Goal: Communication & Community: Answer question/provide support

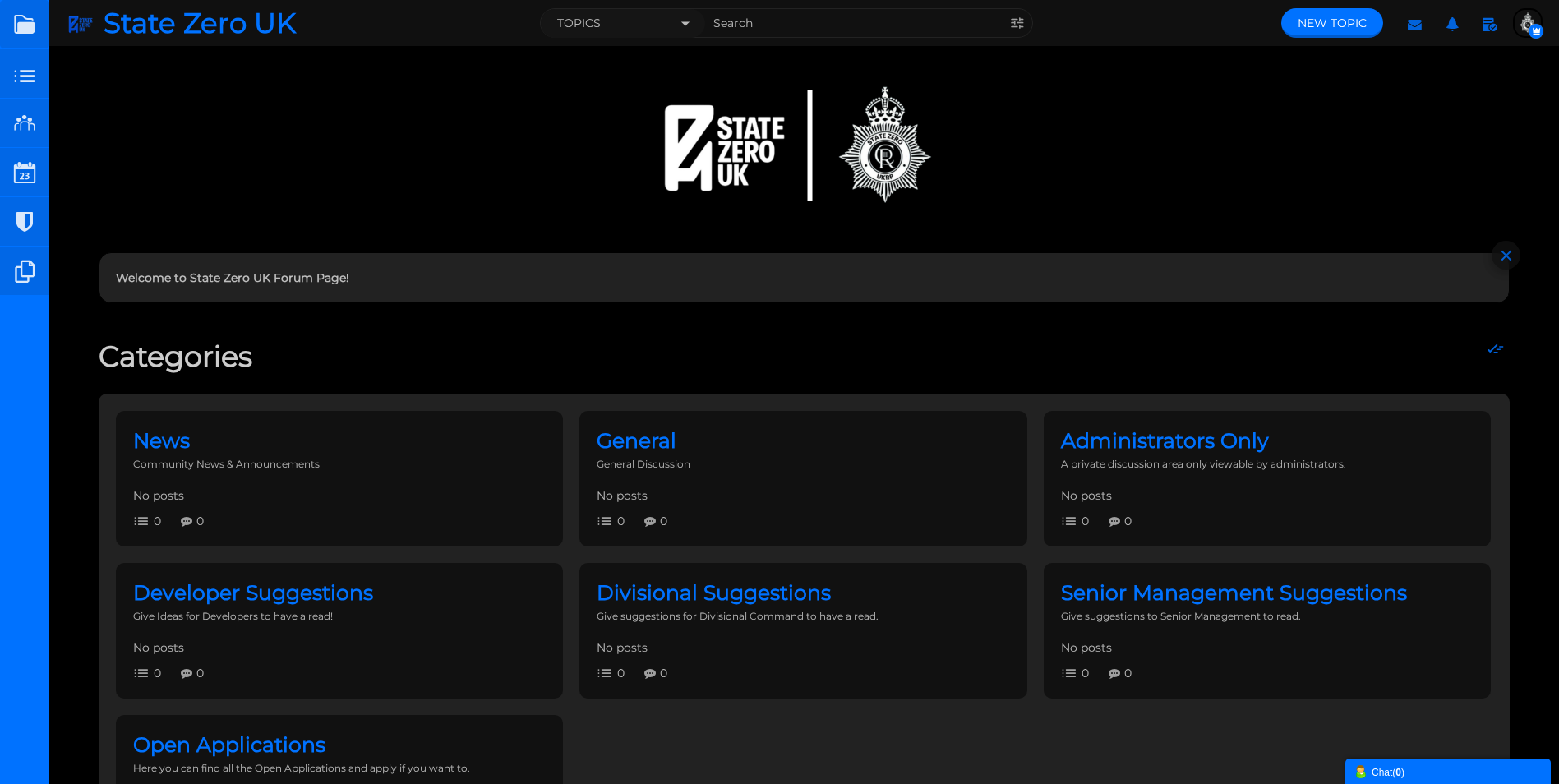
click at [758, 147] on div at bounding box center [804, 145] width 493 height 164
drag, startPoint x: 682, startPoint y: 130, endPoint x: 863, endPoint y: 162, distance: 183.8
click at [863, 162] on div at bounding box center [804, 145] width 493 height 164
click at [17, 175] on small at bounding box center [24, 172] width 50 height 50
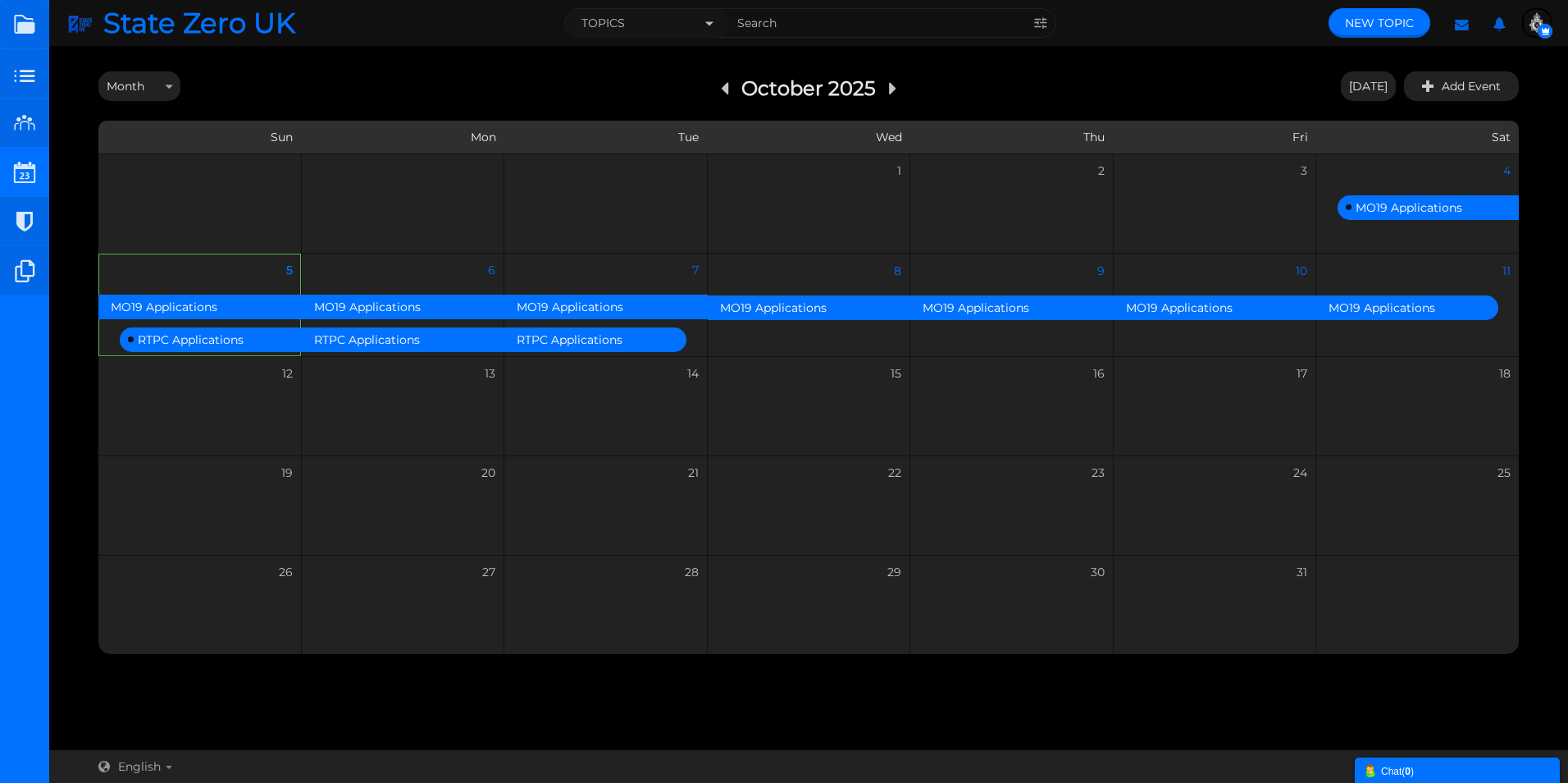
click at [1533, 23] on img "button" at bounding box center [1536, 23] width 26 height 26
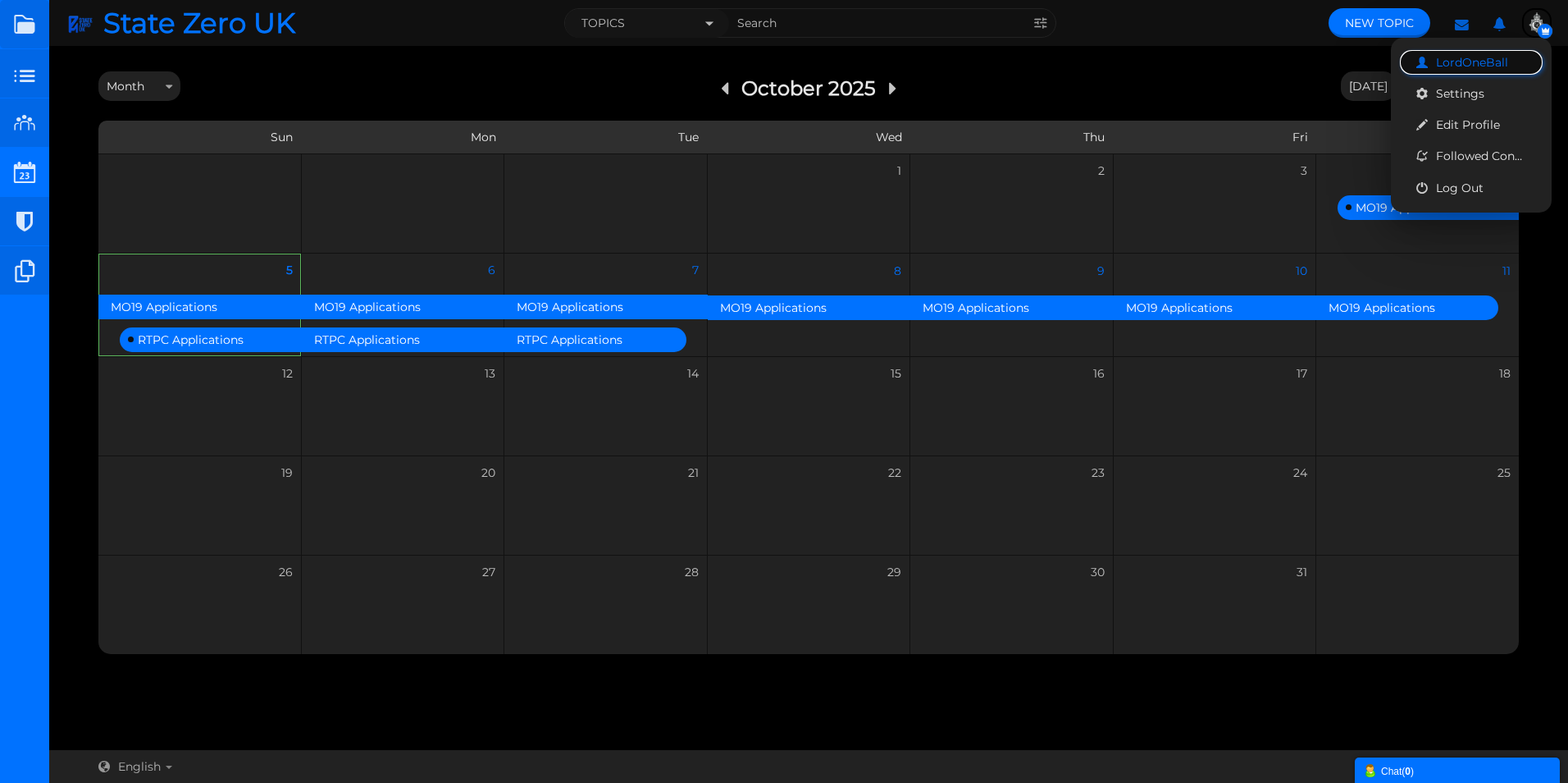
click at [1458, 62] on span "LordOneBall" at bounding box center [1472, 62] width 72 height 14
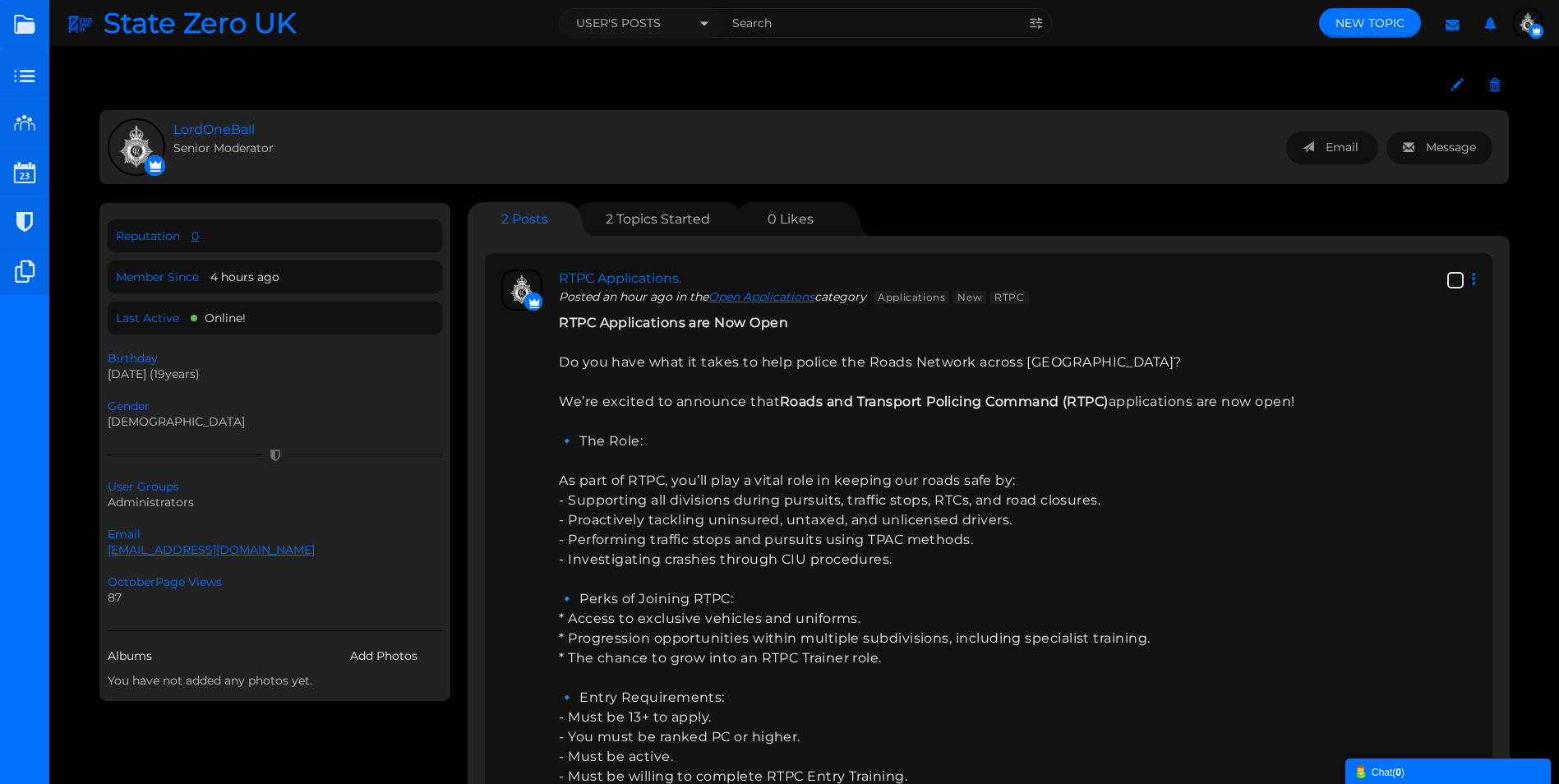
click at [198, 261] on li "Member Since 4 hours ago" at bounding box center [274, 277] width 335 height 32
click at [217, 318] on span "Online!" at bounding box center [226, 318] width 42 height 14
click at [194, 323] on span "Online!" at bounding box center [218, 318] width 55 height 14
drag, startPoint x: 117, startPoint y: 597, endPoint x: 101, endPoint y: 596, distance: 16.0
click at [101, 596] on div "Reputation 0 Member Since 4 hours ago Last Active Online! Email Message Birthda…" at bounding box center [274, 452] width 353 height 500
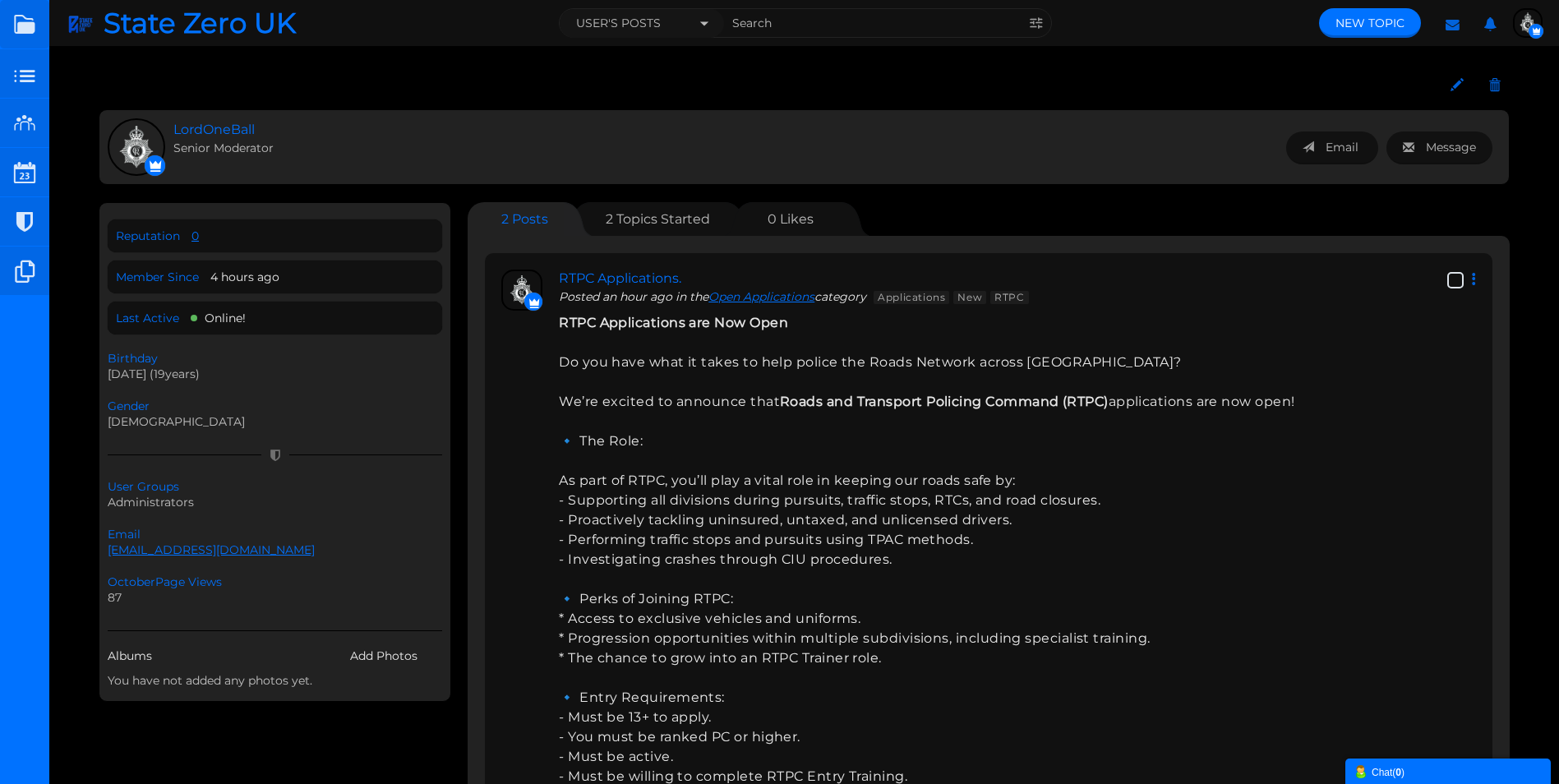
drag, startPoint x: 101, startPoint y: 596, endPoint x: 121, endPoint y: 598, distance: 20.1
click at [121, 598] on span "87" at bounding box center [274, 597] width 335 height 16
click at [1454, 83] on icon at bounding box center [1457, 85] width 14 height 15
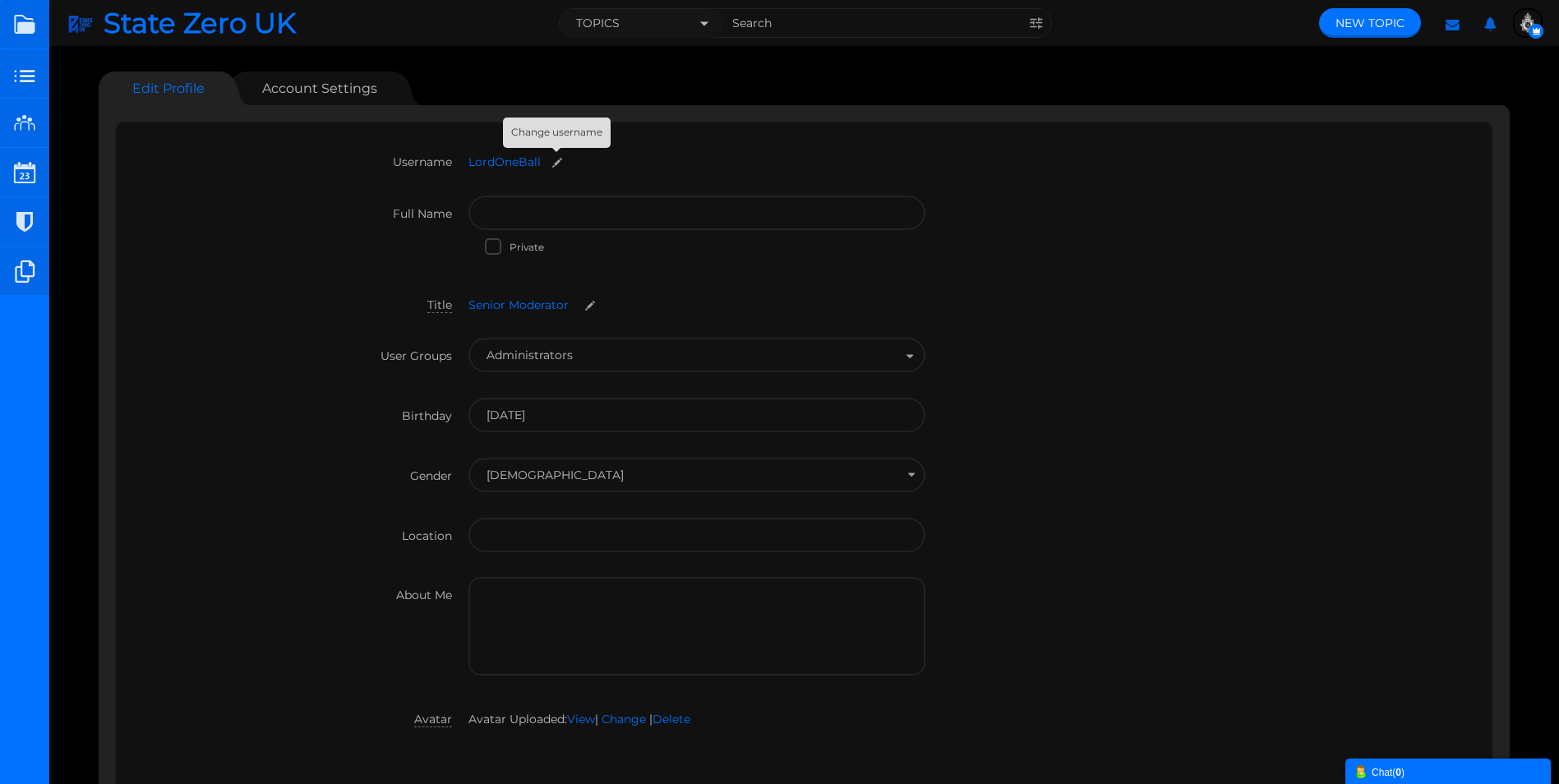
click at [555, 164] on small at bounding box center [557, 162] width 26 height 13
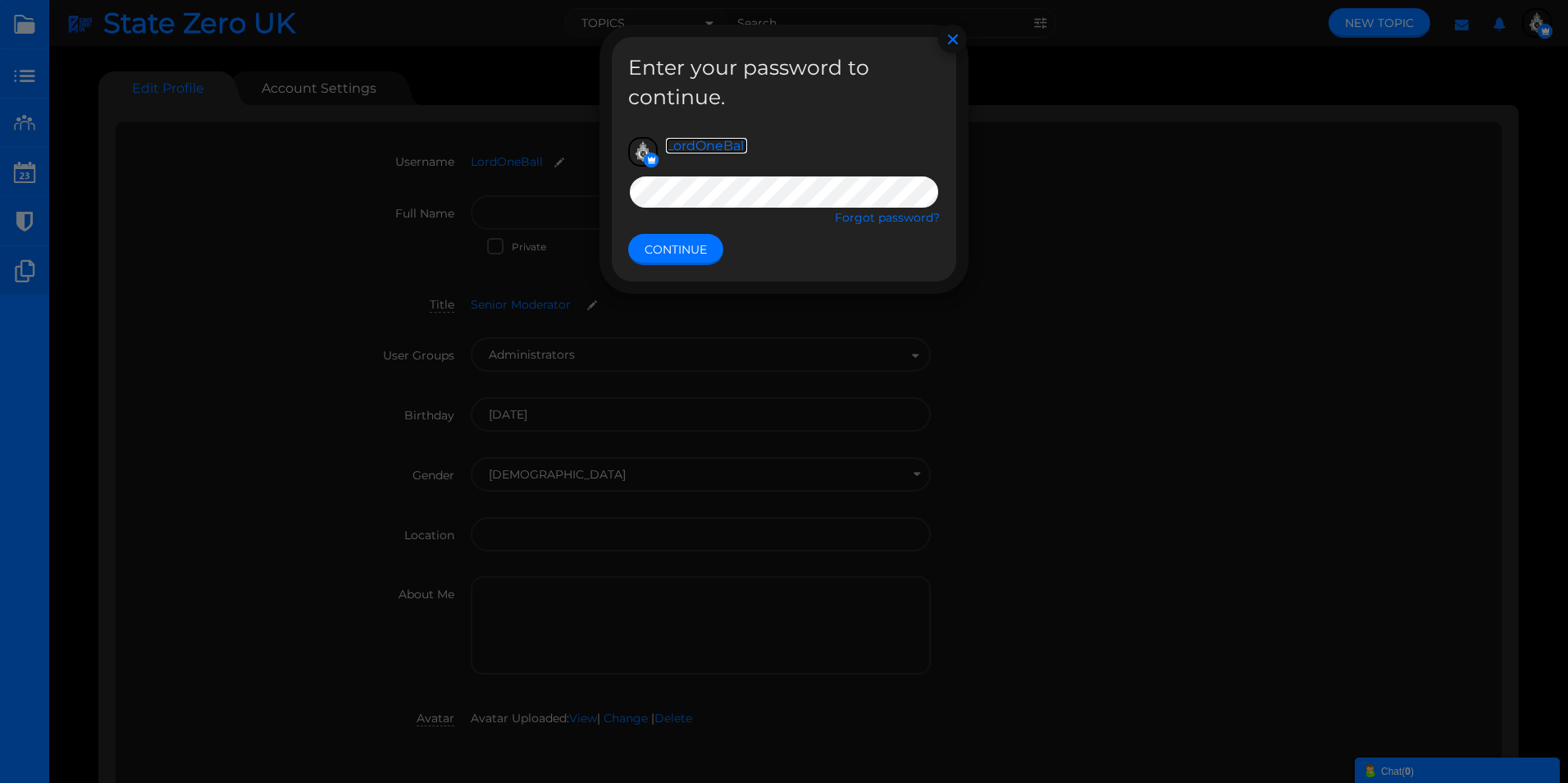
click at [731, 139] on link "LordOneBall" at bounding box center [706, 145] width 81 height 15
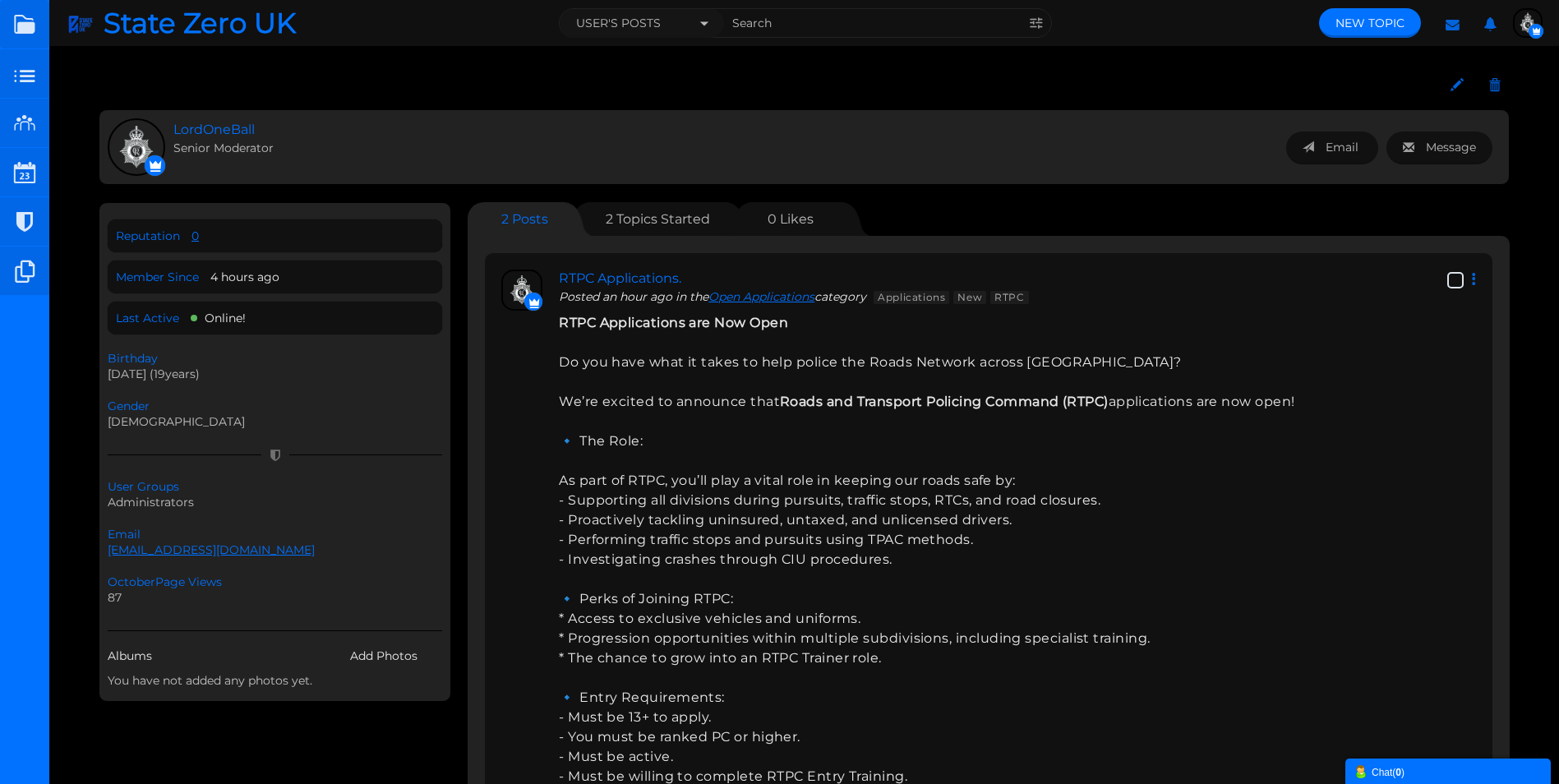
click at [225, 131] on span "LordOneBall" at bounding box center [312, 130] width 279 height 19
click at [228, 131] on span "LordOneBall" at bounding box center [312, 130] width 279 height 19
click at [1457, 71] on link "Edit profile" at bounding box center [1457, 86] width 30 height 30
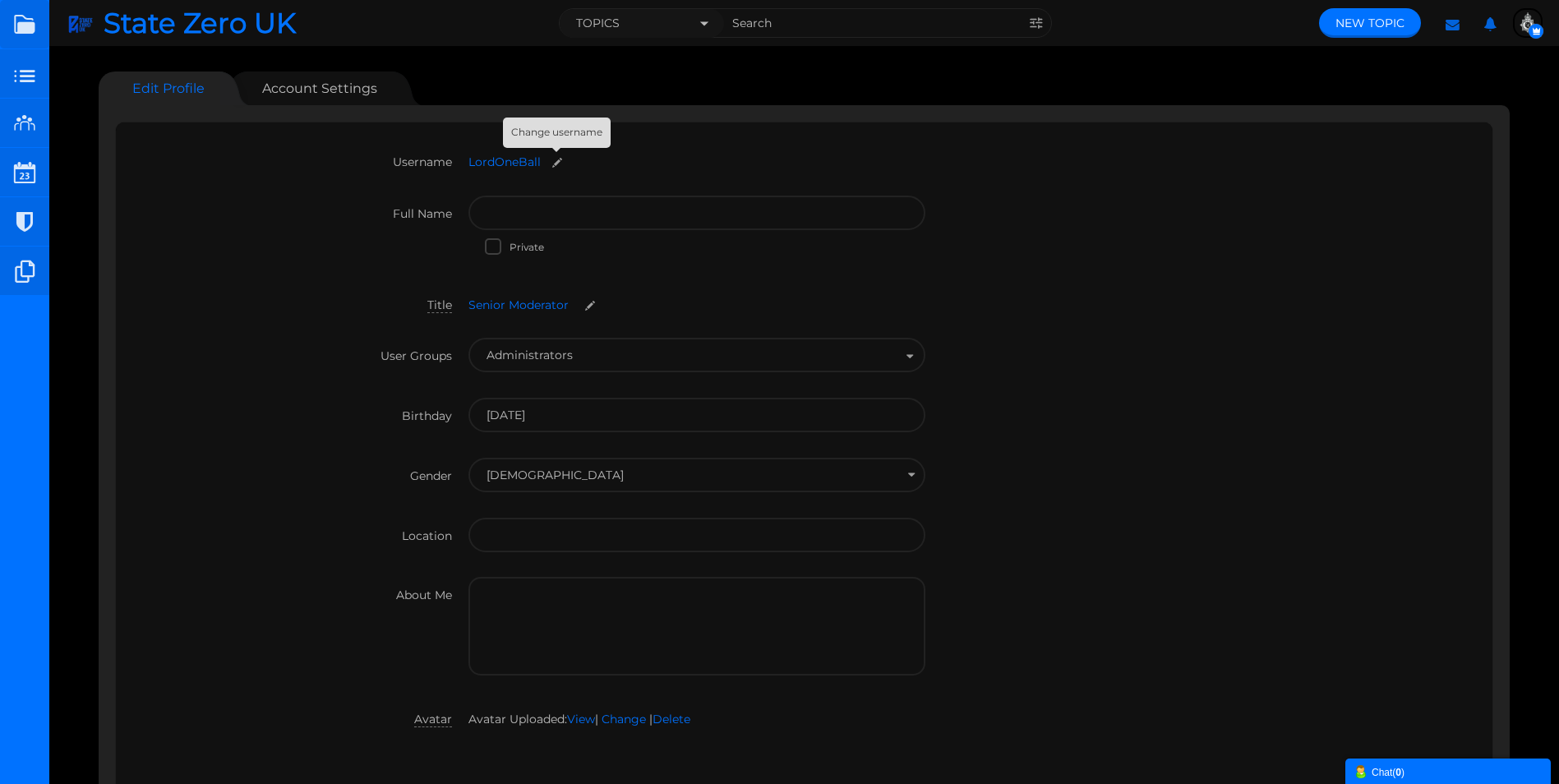
click at [556, 161] on small at bounding box center [557, 162] width 26 height 13
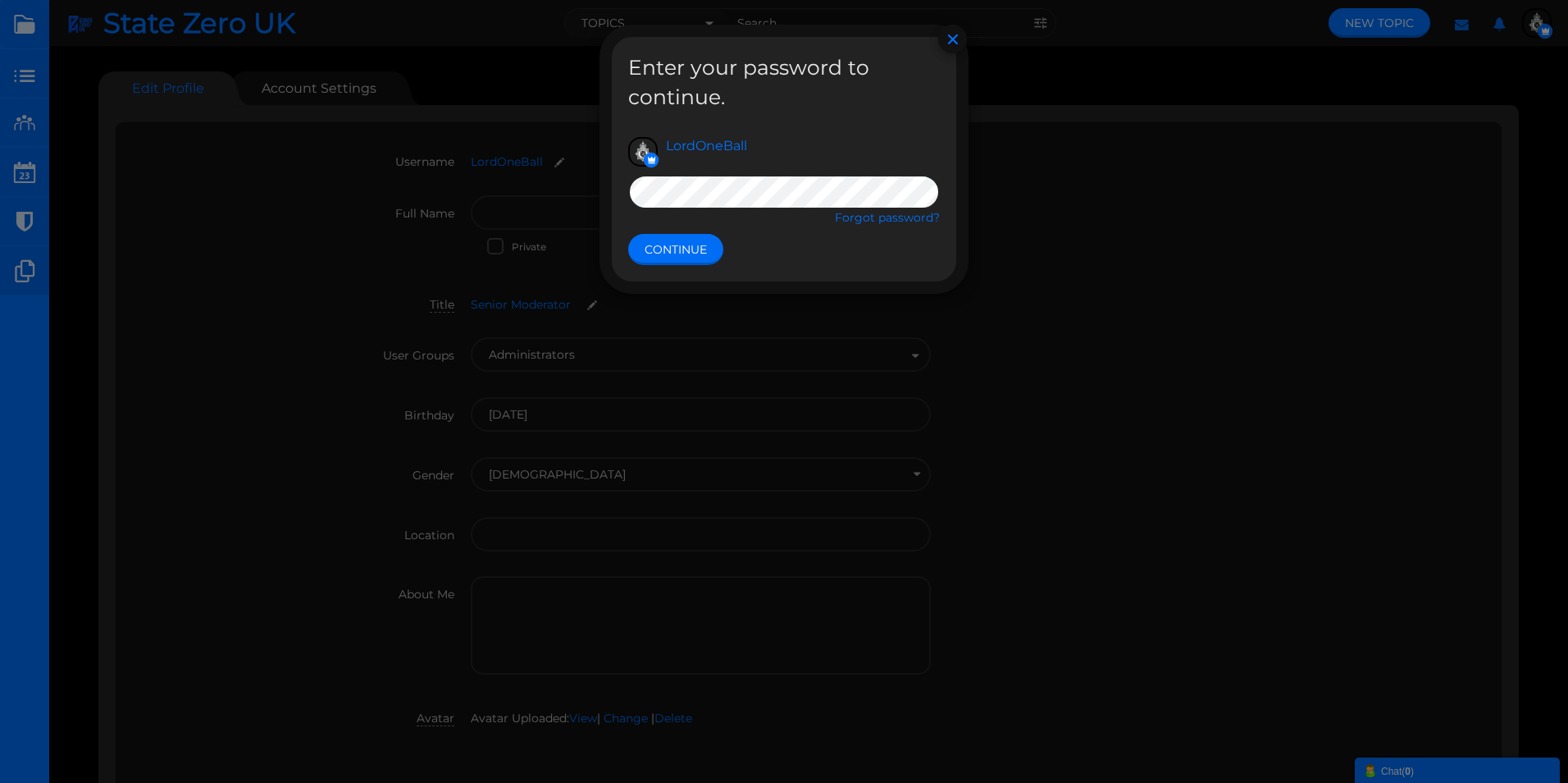
click at [656, 245] on button "Continue" at bounding box center [675, 249] width 95 height 32
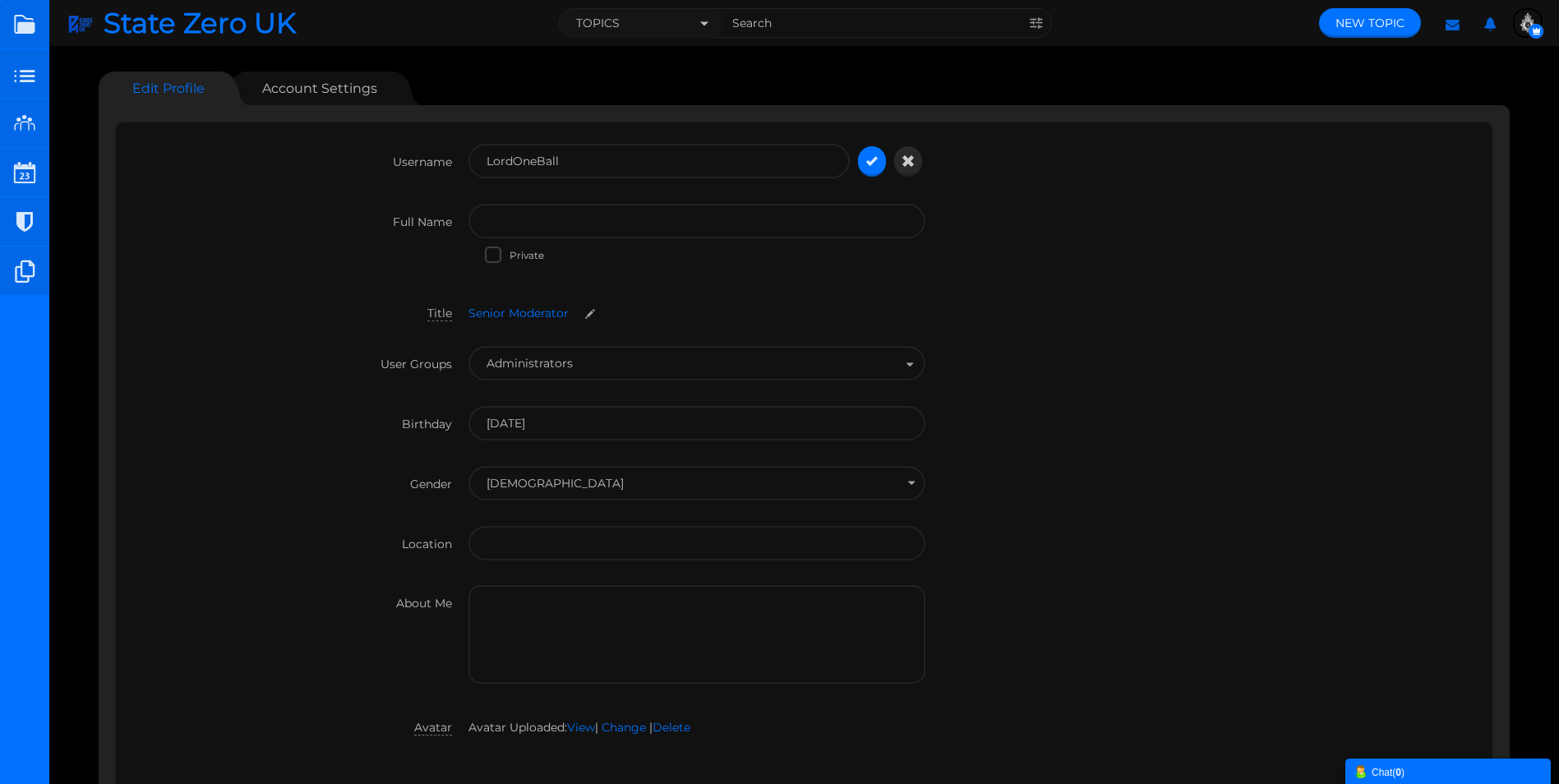
click at [660, 161] on input "LordOneBall" at bounding box center [659, 161] width 381 height 34
click at [673, 161] on input "LordOneBall" at bounding box center [659, 161] width 381 height 34
type input "[PERSON_NAME]"
click at [872, 165] on icon "submit" at bounding box center [872, 161] width 12 height 14
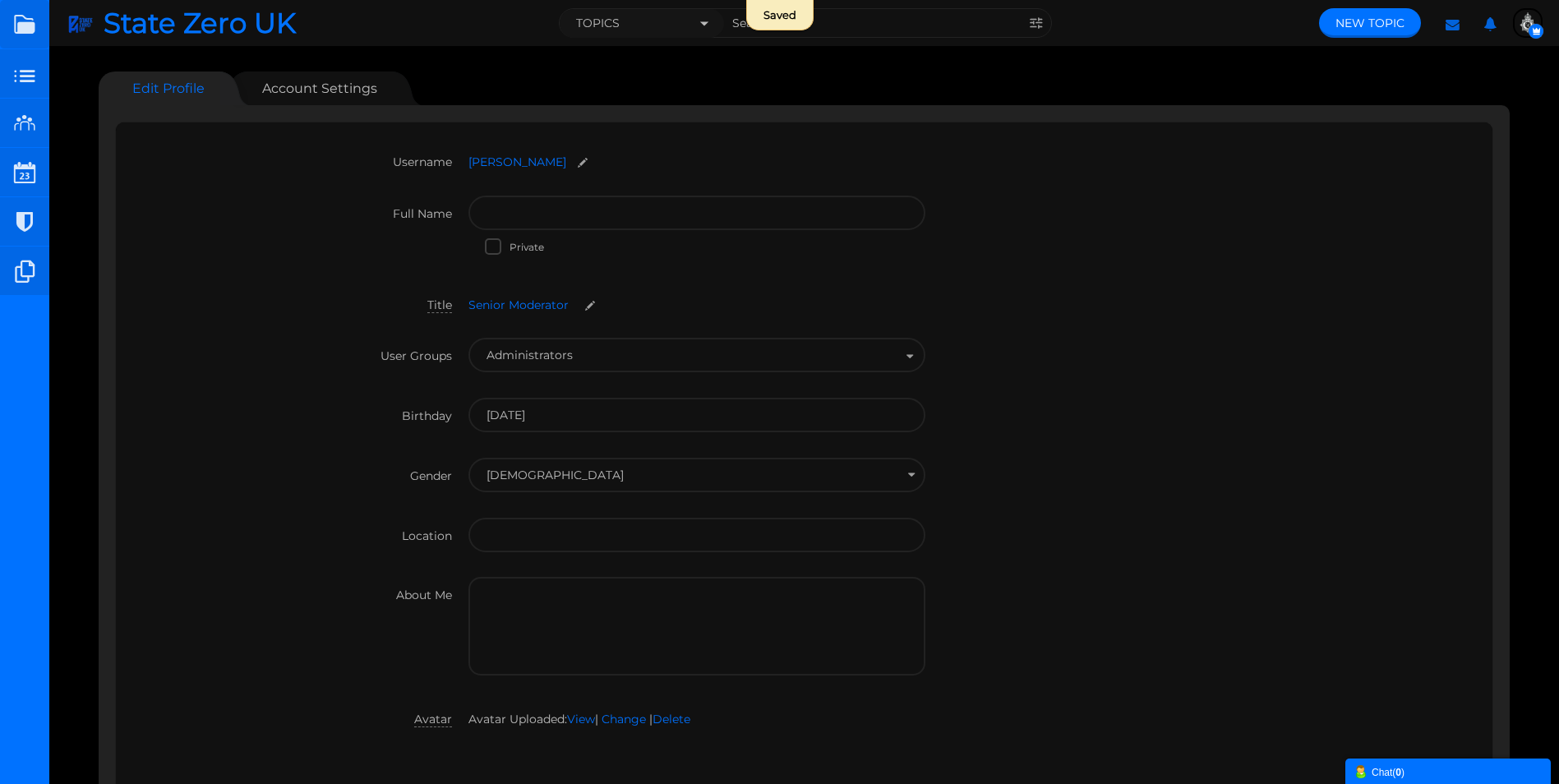
click at [1521, 23] on div "Saved" at bounding box center [779, 15] width 1559 height 31
click at [1533, 19] on div "Saved" at bounding box center [779, 15] width 1559 height 31
click at [1482, 87] on ul "Edit Profile Account Settings" at bounding box center [803, 88] width 1411 height 32
click at [1524, 23] on img "button" at bounding box center [1527, 23] width 26 height 26
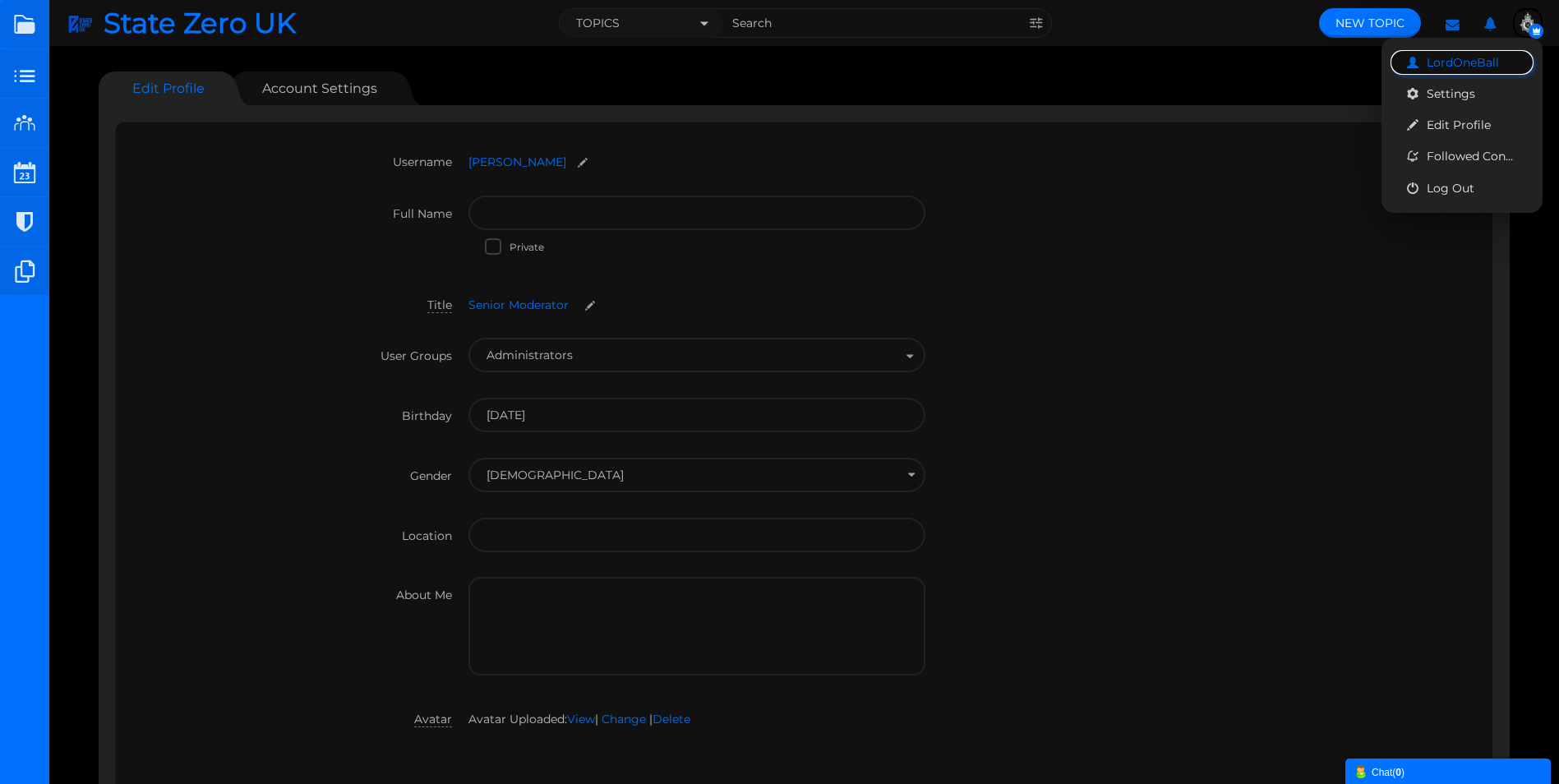
click at [1443, 59] on span "LordOneBall" at bounding box center [1462, 62] width 72 height 14
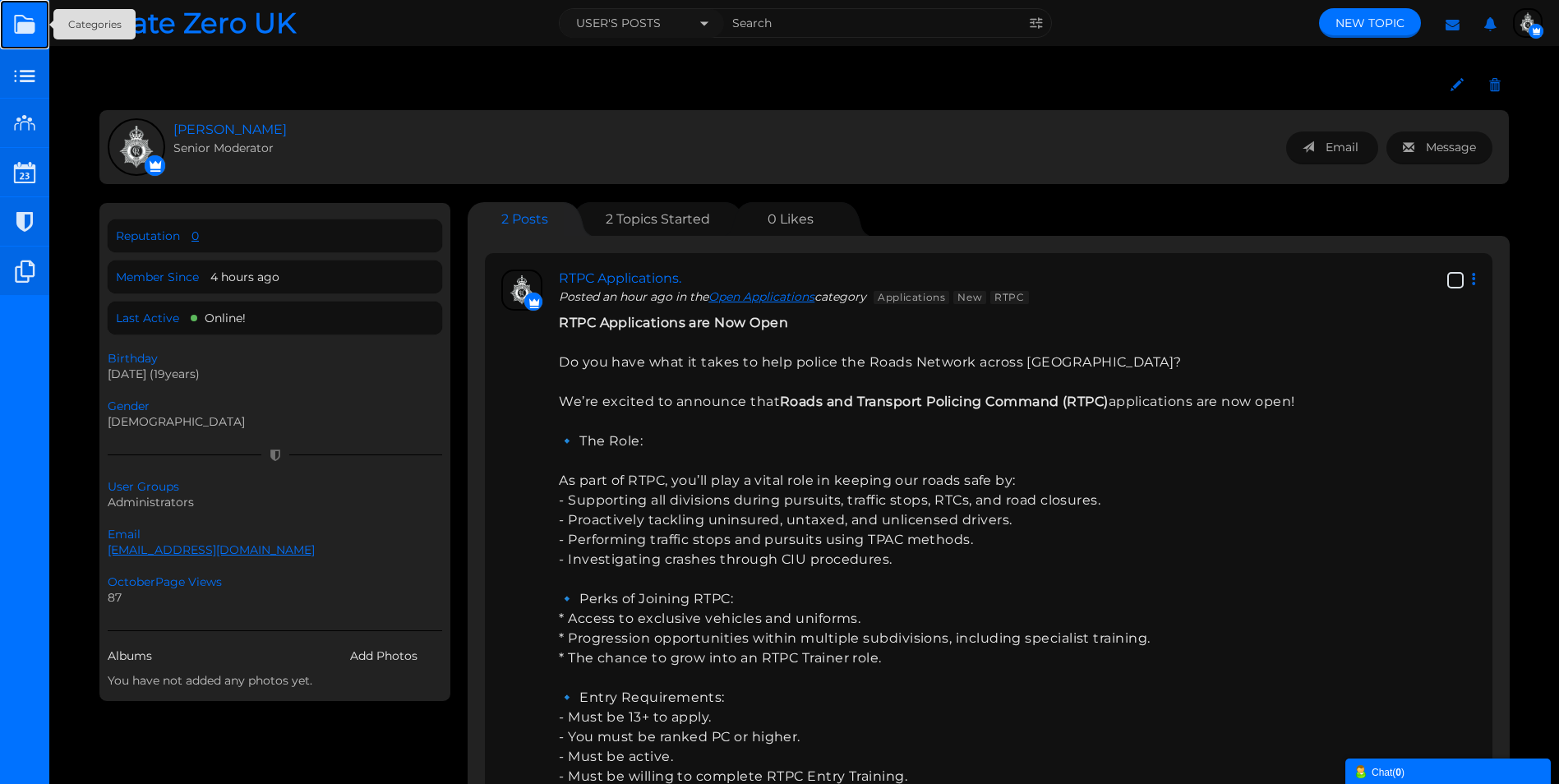
click at [21, 23] on link at bounding box center [24, 24] width 50 height 50
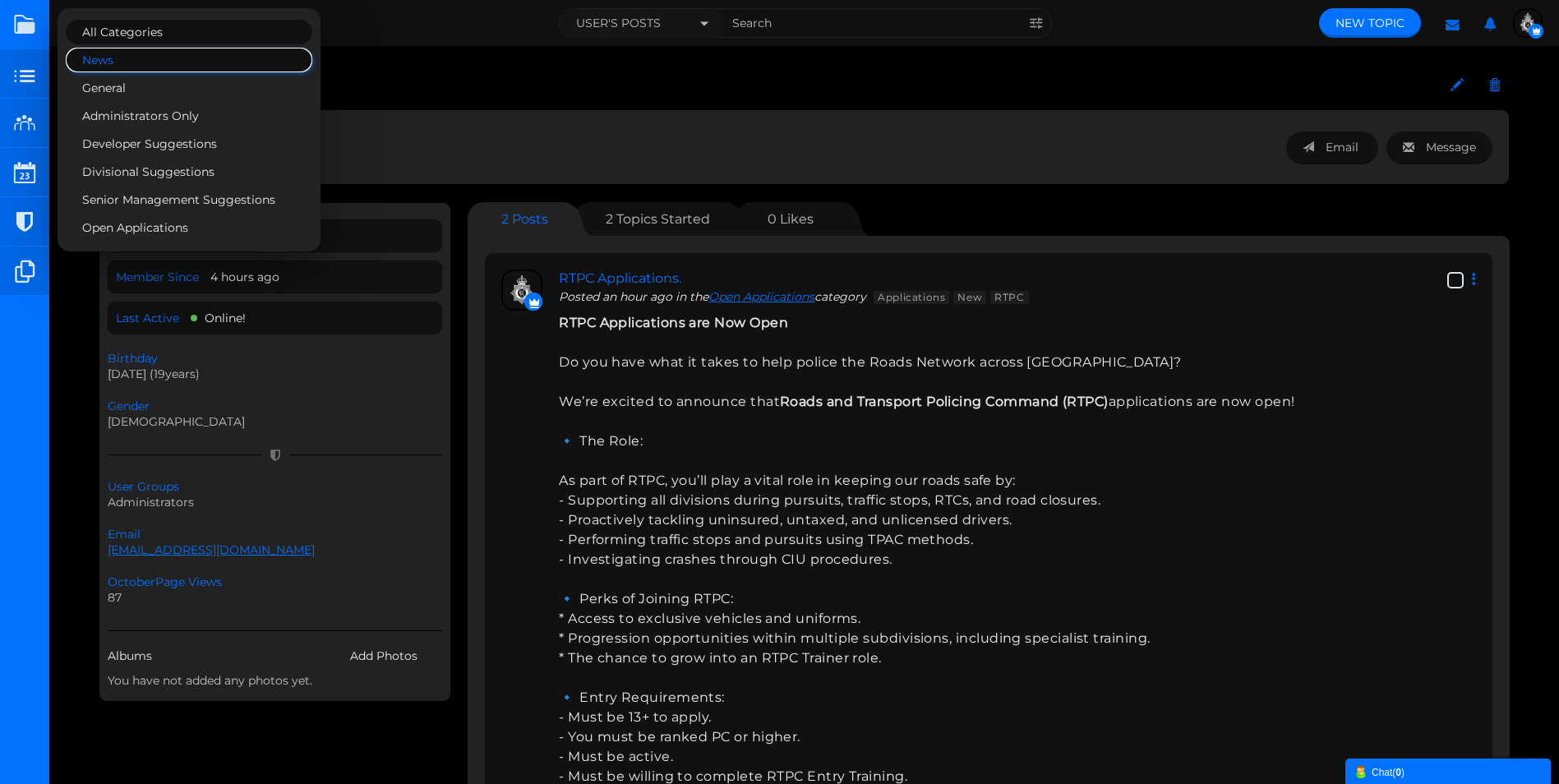
click at [128, 57] on link "News" at bounding box center [189, 60] width 246 height 24
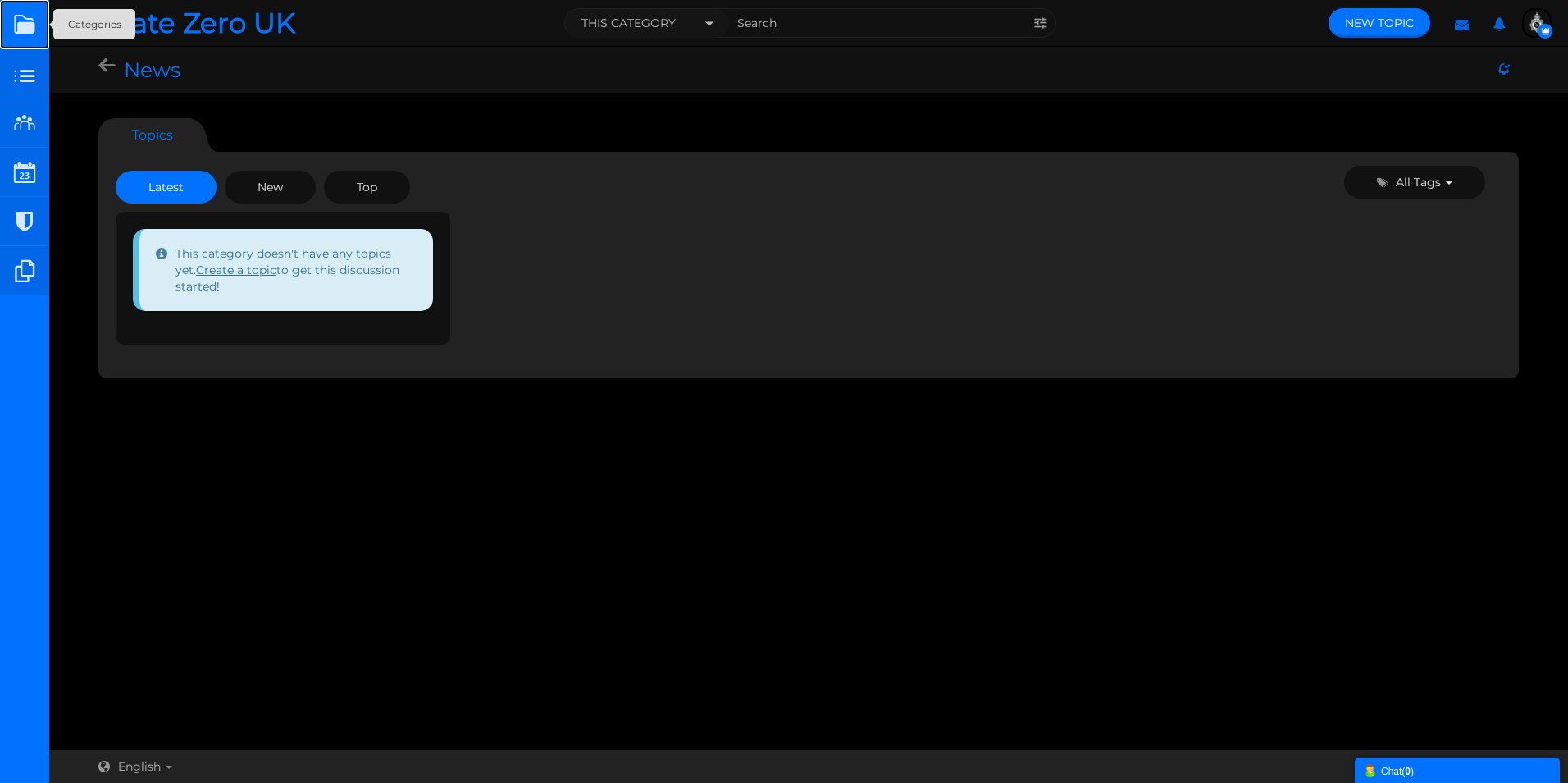
click at [23, 23] on link at bounding box center [24, 24] width 50 height 50
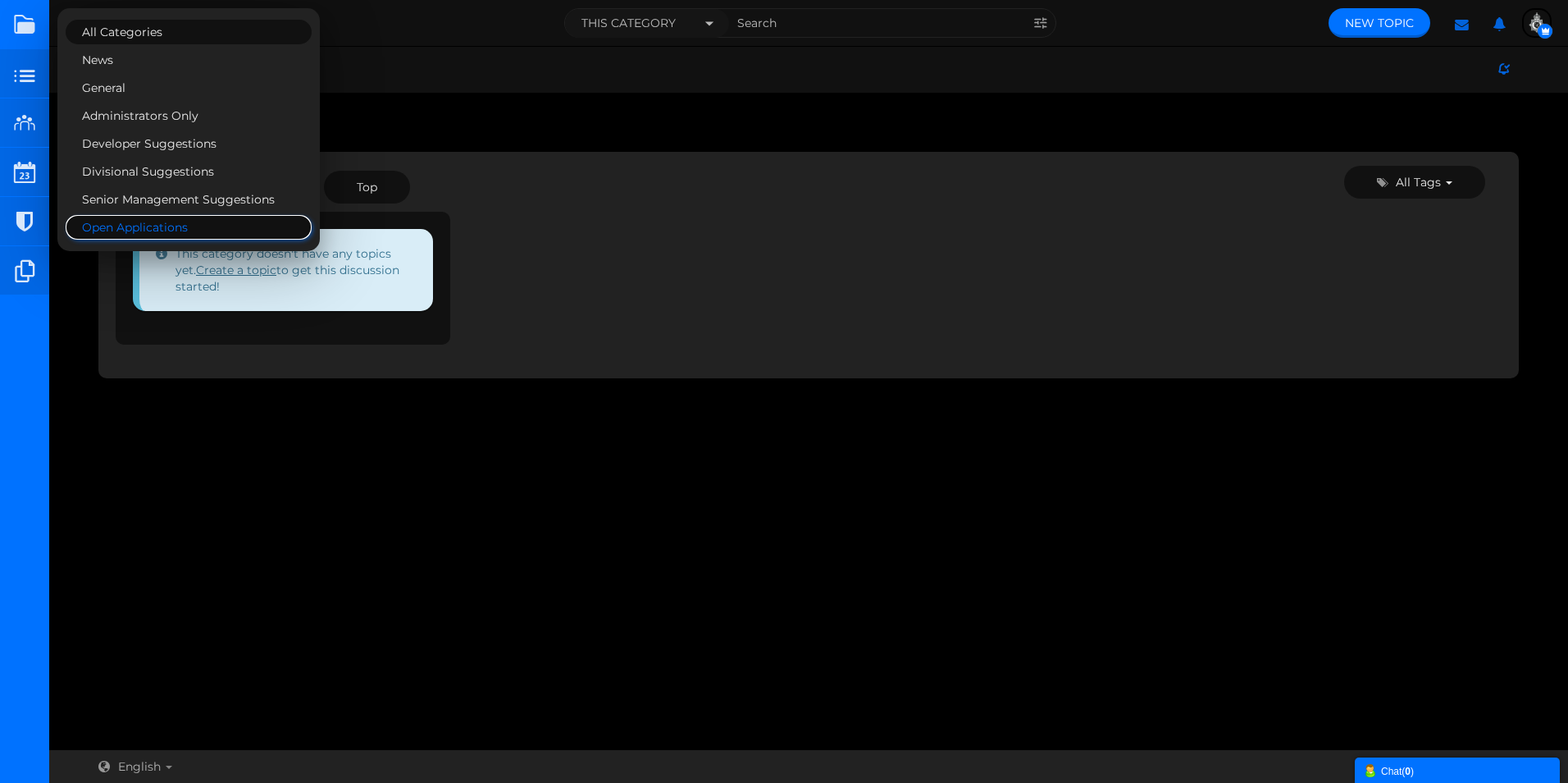
click at [137, 223] on link "Open Applications" at bounding box center [188, 227] width 246 height 24
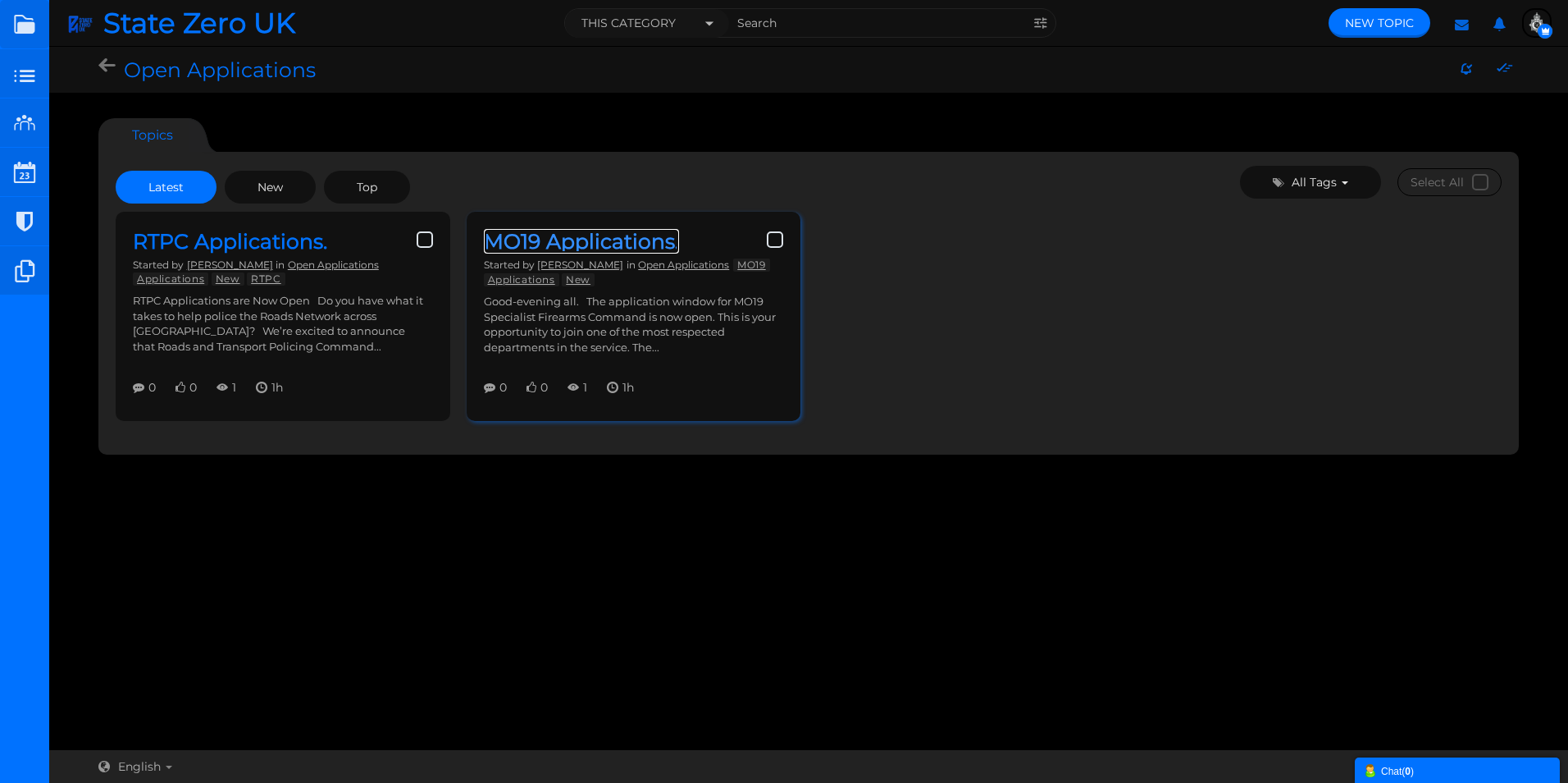
click at [648, 253] on link "MO19 Applications." at bounding box center [581, 241] width 195 height 24
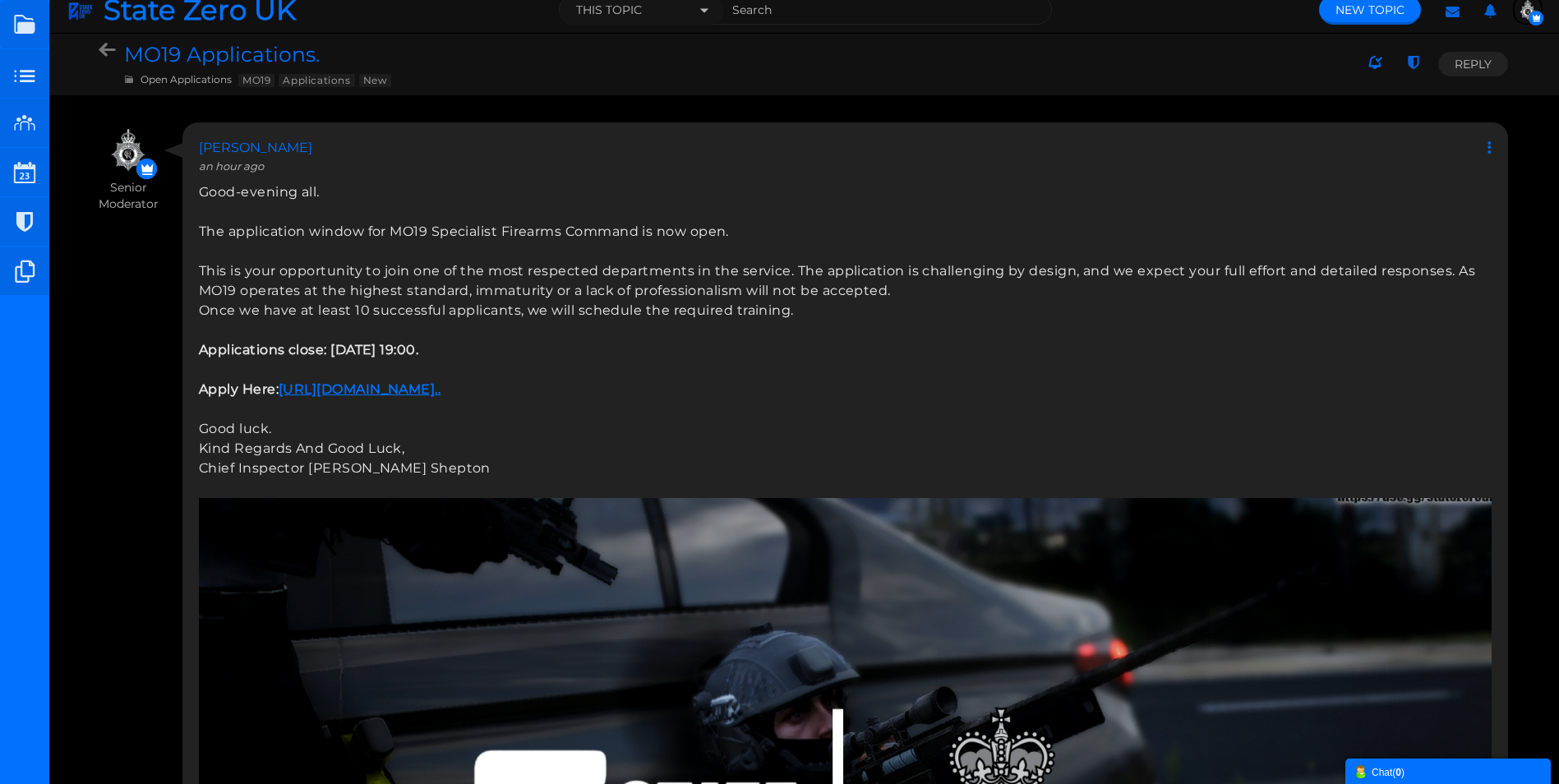
scroll to position [19, 0]
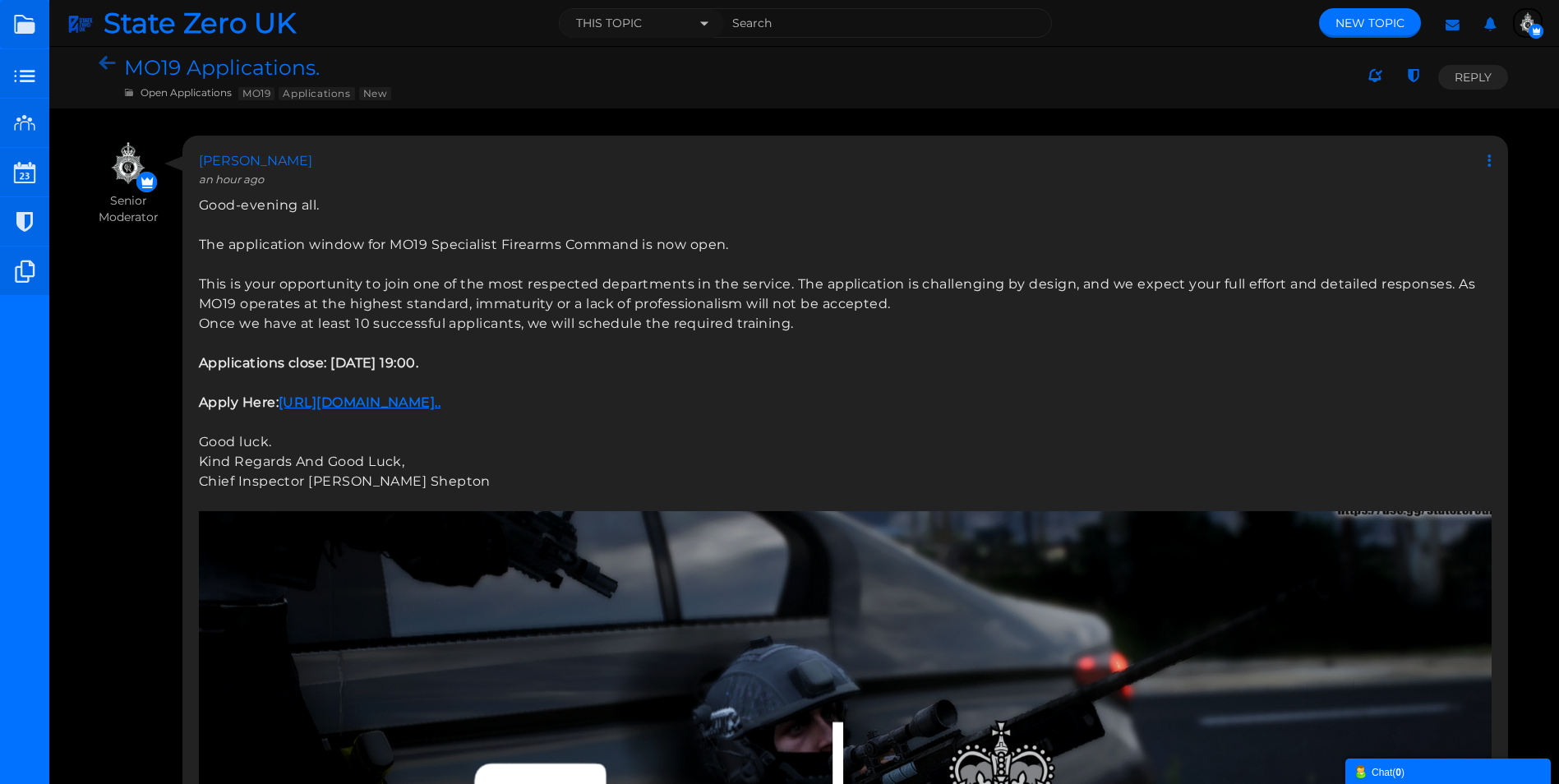
click at [103, 61] on icon at bounding box center [111, 64] width 25 height 15
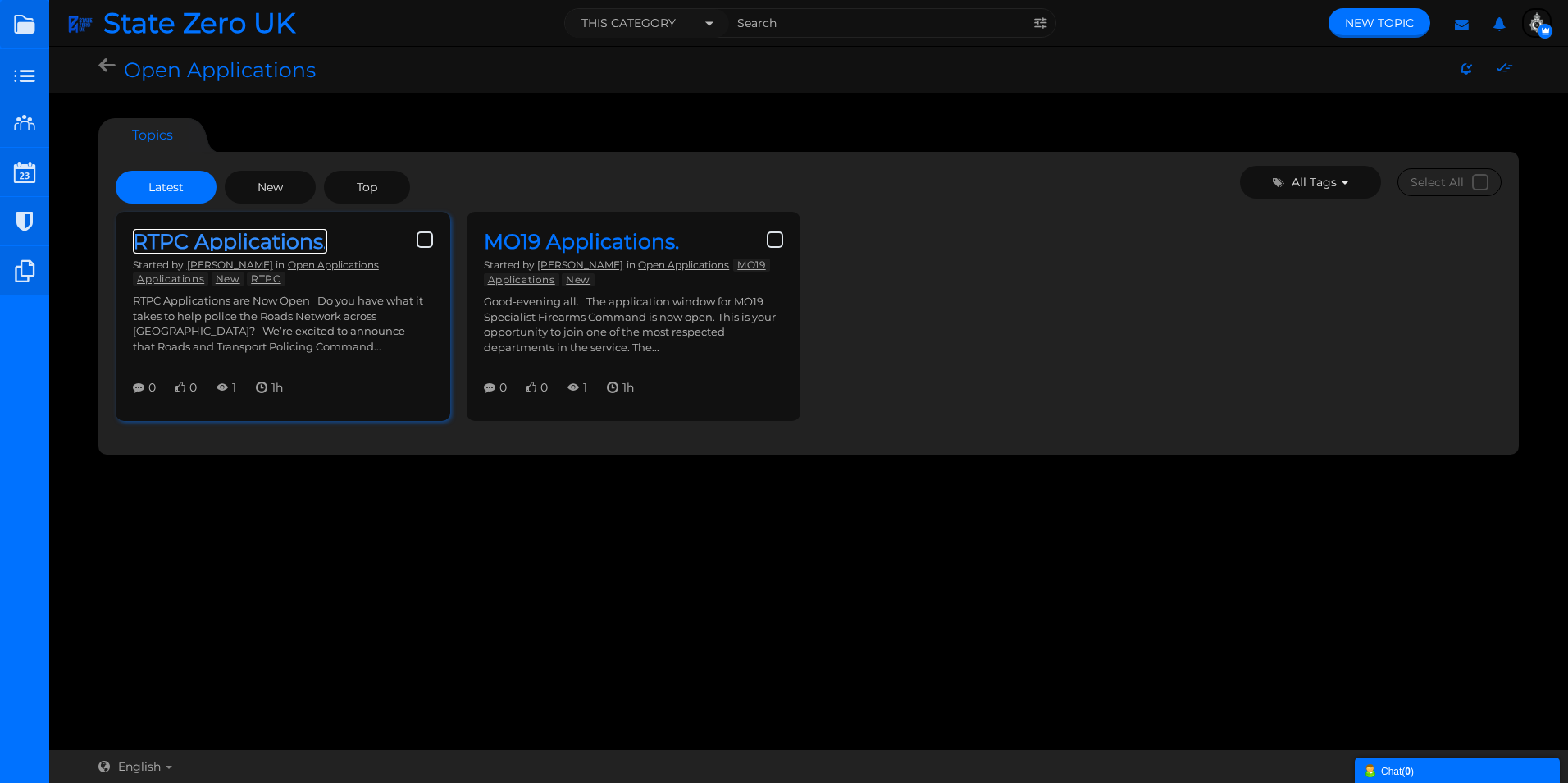
click at [209, 242] on link "RTPC Applications." at bounding box center [230, 241] width 195 height 24
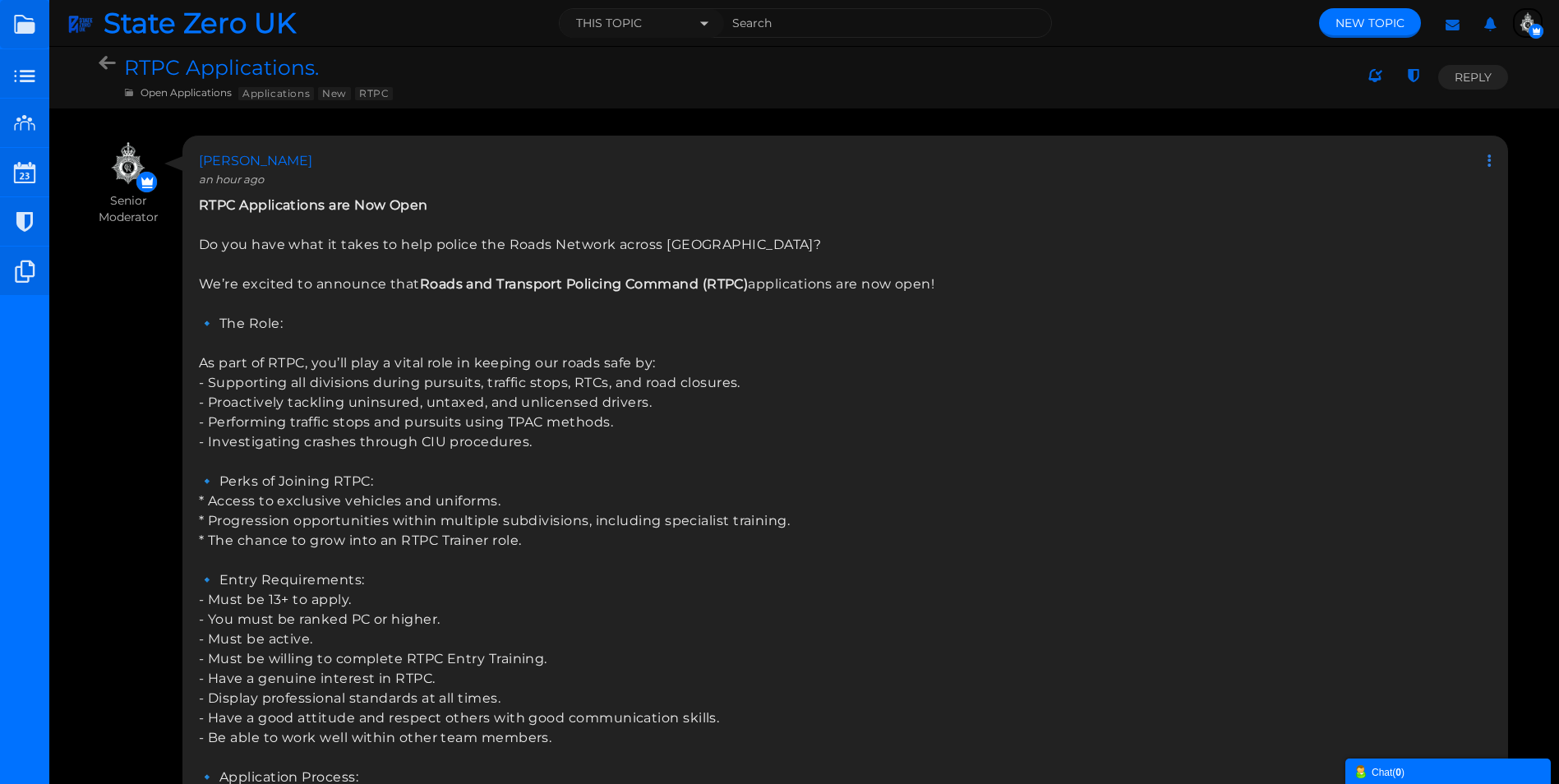
click at [1485, 161] on icon at bounding box center [1486, 160] width 13 height 15
click at [1489, 198] on icon at bounding box center [1489, 197] width 28 height 14
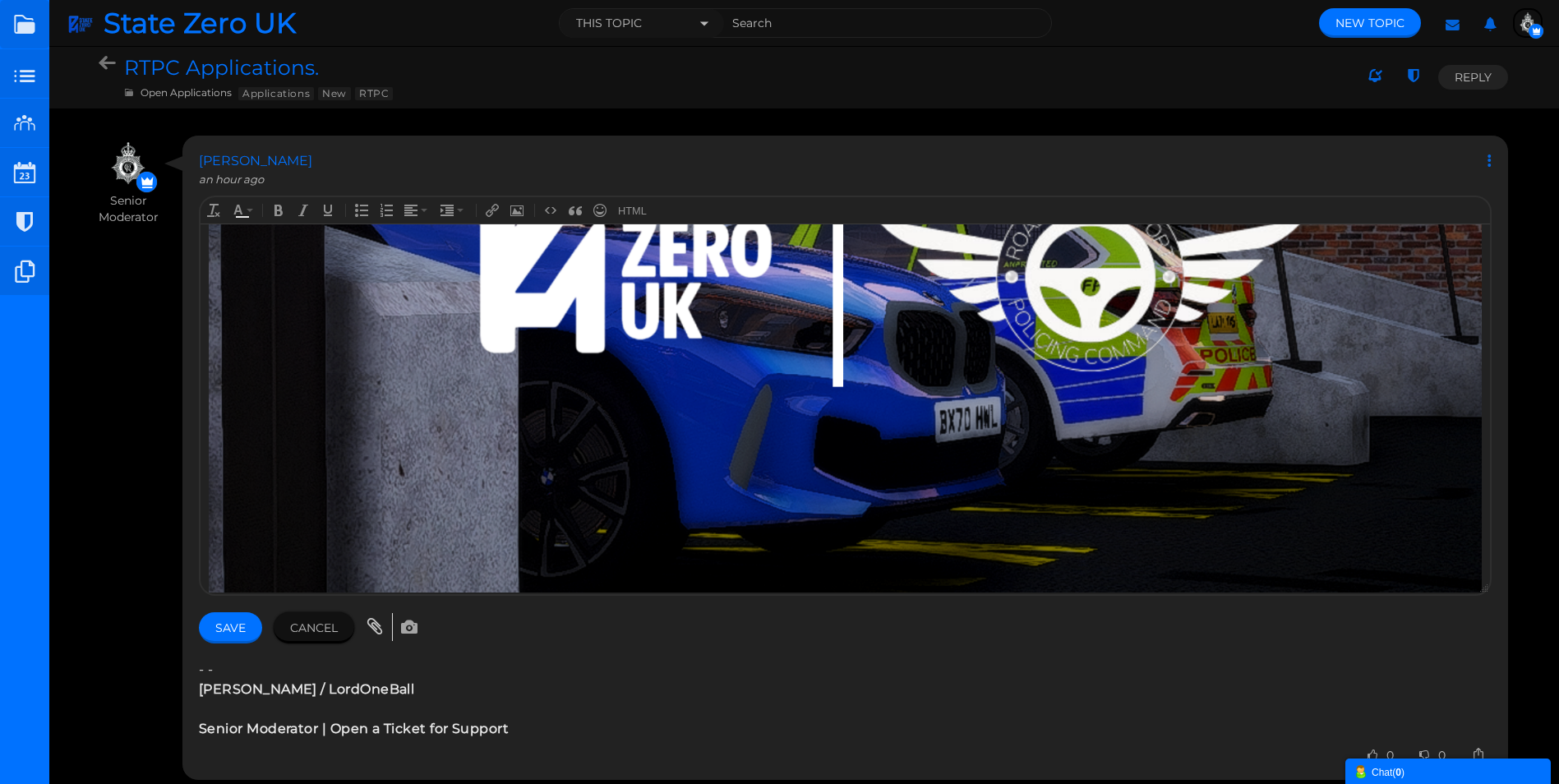
scroll to position [1152, 0]
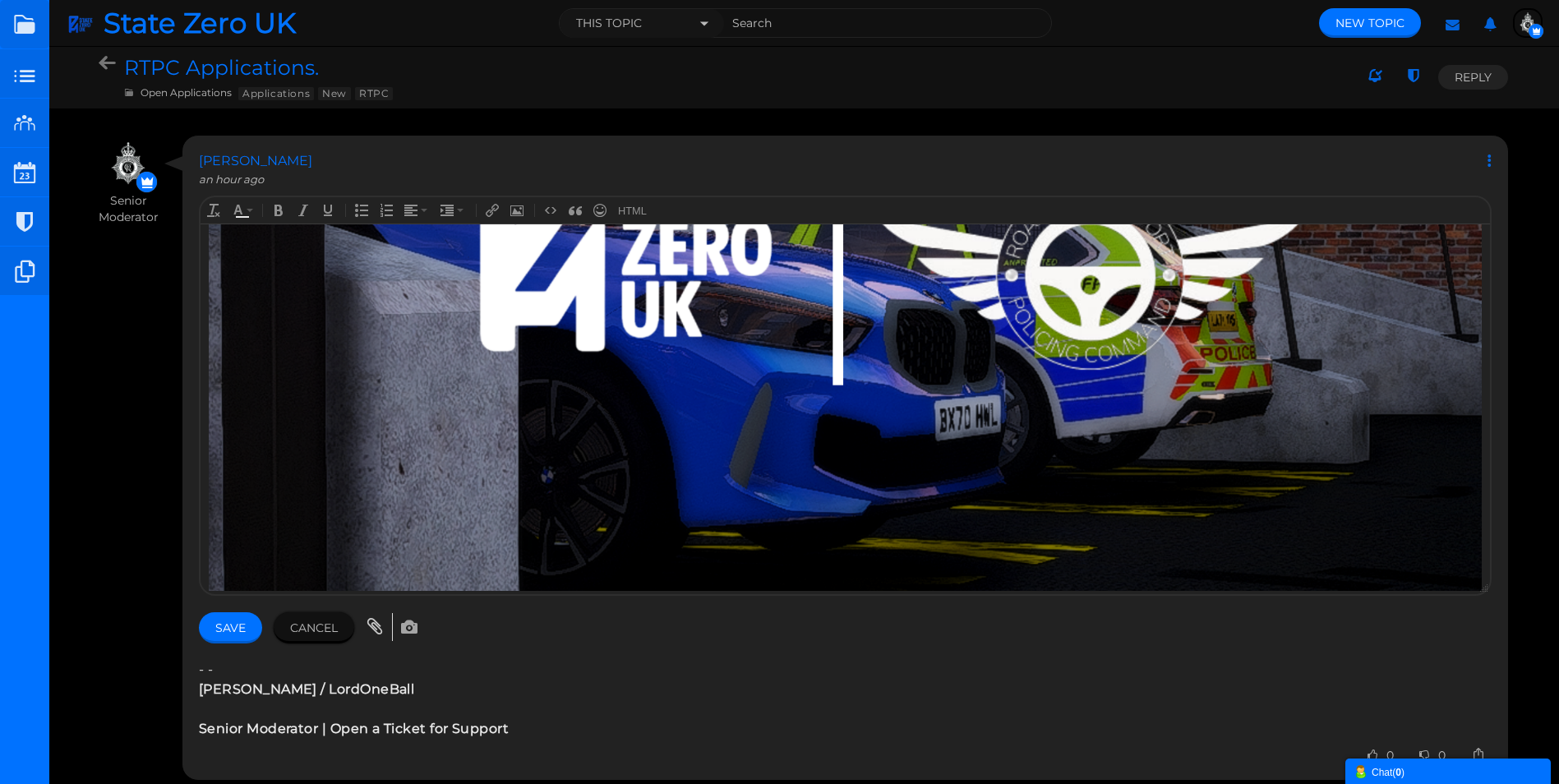
click at [219, 671] on span "Ollie / LordOneBall Senior Moderator | Open a Ticket for Support" at bounding box center [845, 698] width 1293 height 78
click at [198, 692] on div "Edit Move Delete Change Ownership Report Ollie Senior Moderator an hour ago Edi…" at bounding box center [845, 457] width 1327 height 646
click at [207, 692] on strong "Ollie / LordOneBall" at bounding box center [306, 688] width 216 height 15
click at [199, 691] on strong "Ollie / LordOneBall" at bounding box center [306, 688] width 216 height 15
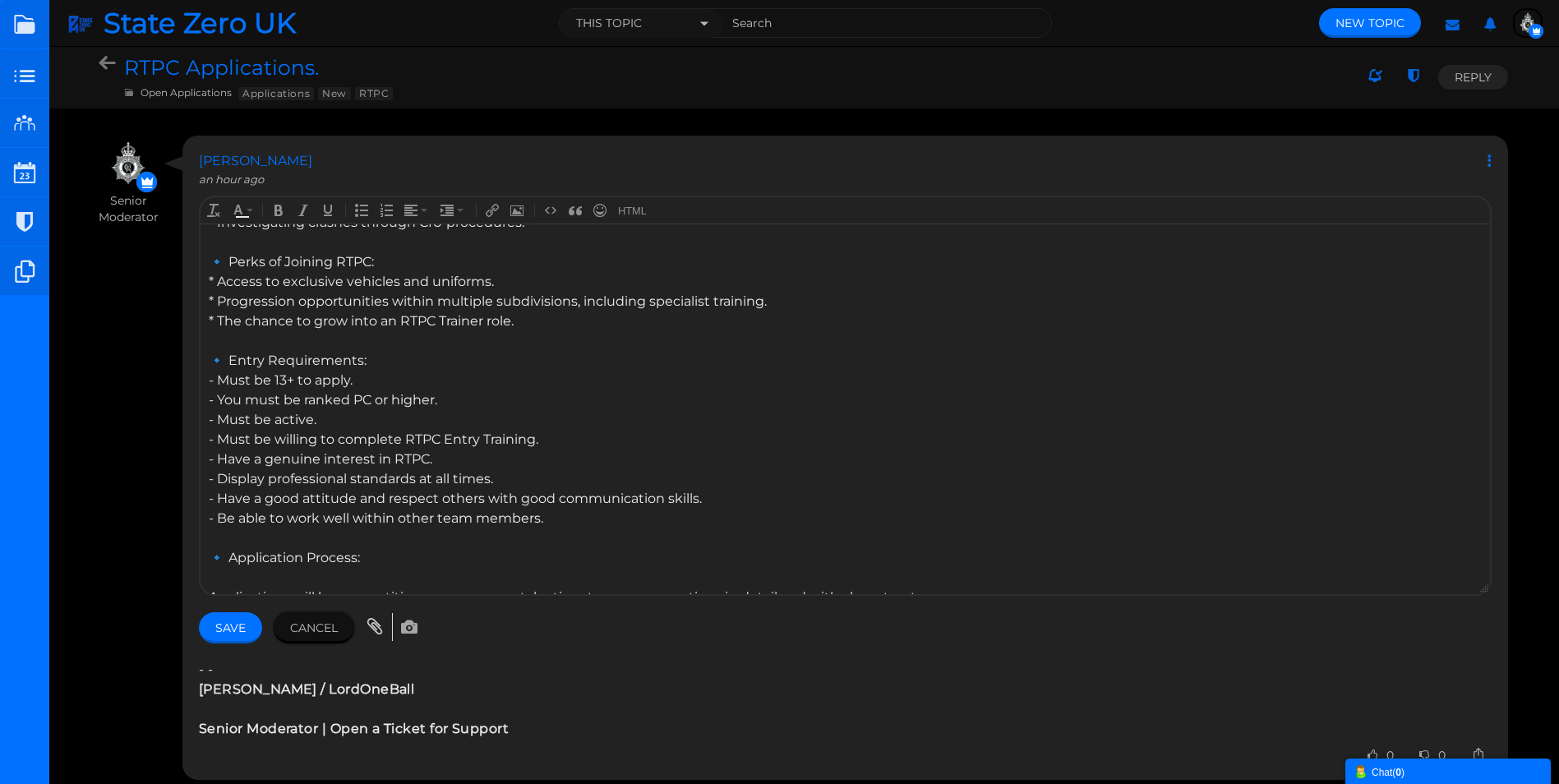
scroll to position [331, 0]
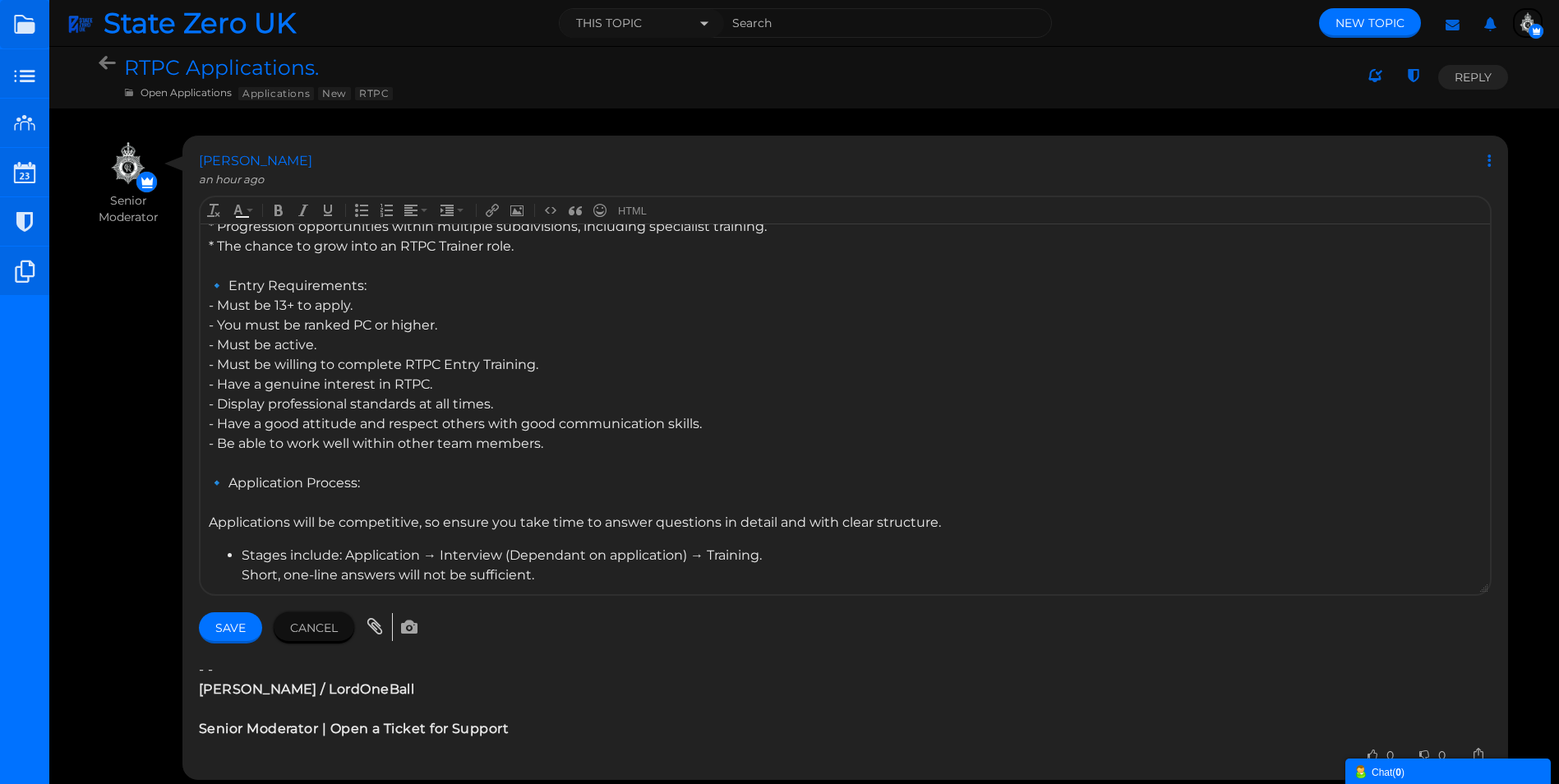
click at [372, 281] on div "🔹 Entry Requirements:" at bounding box center [845, 285] width 1273 height 20
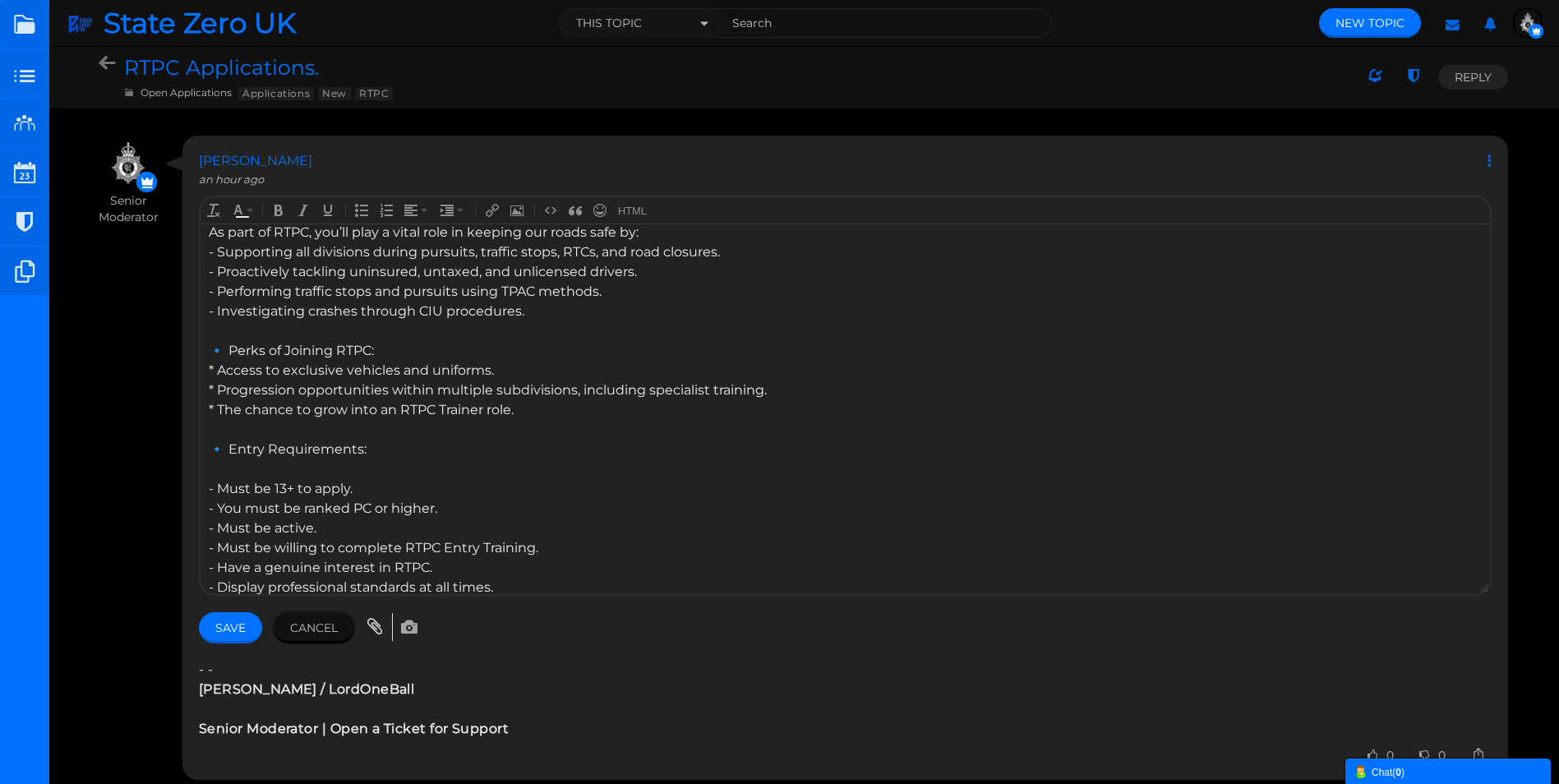
scroll to position [167, 0]
click at [389, 347] on div "🔹 Perks of Joining RTPC:" at bounding box center [845, 351] width 1273 height 20
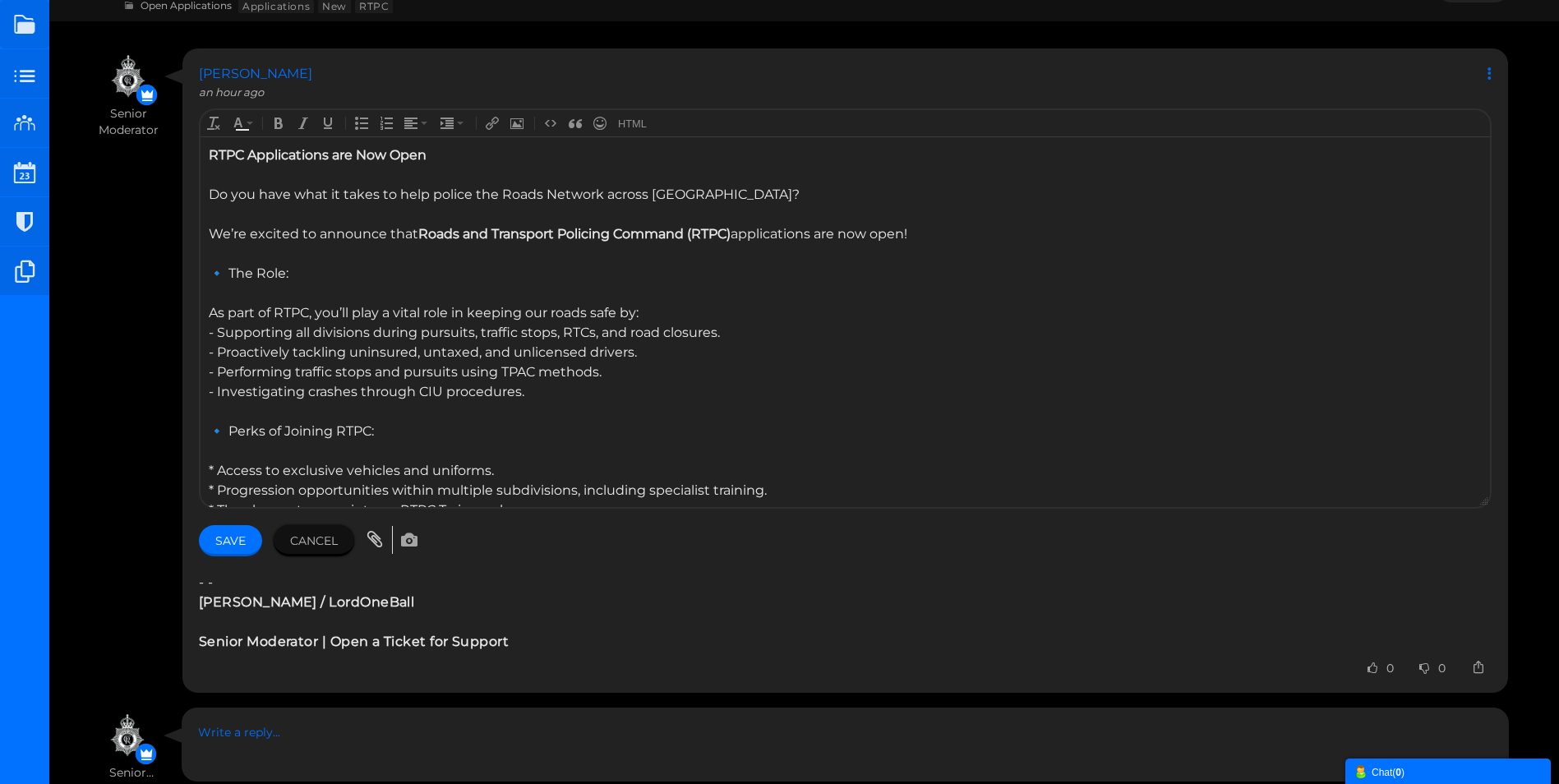
scroll to position [176, 0]
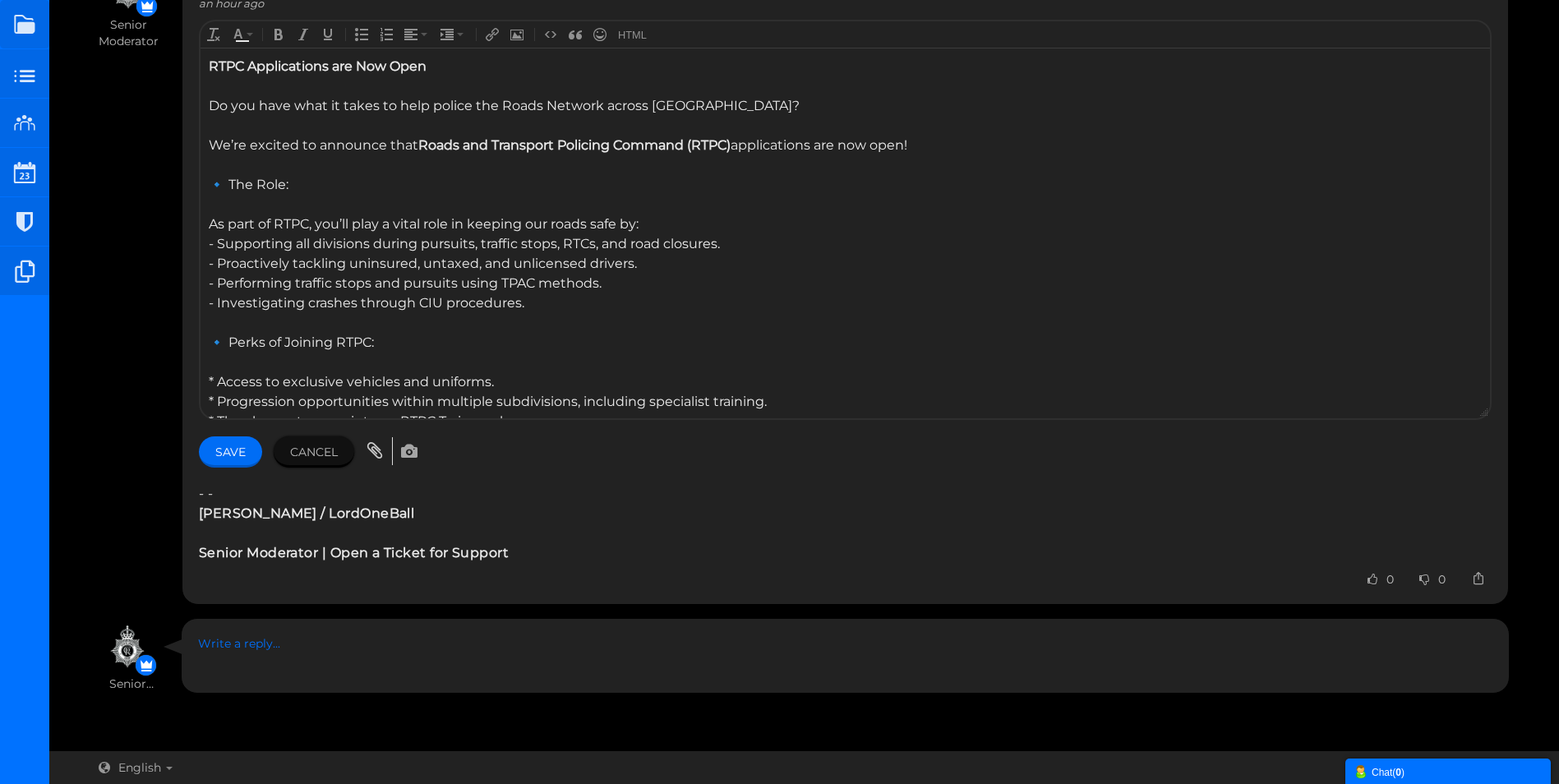
click at [236, 447] on input "Save" at bounding box center [230, 451] width 63 height 32
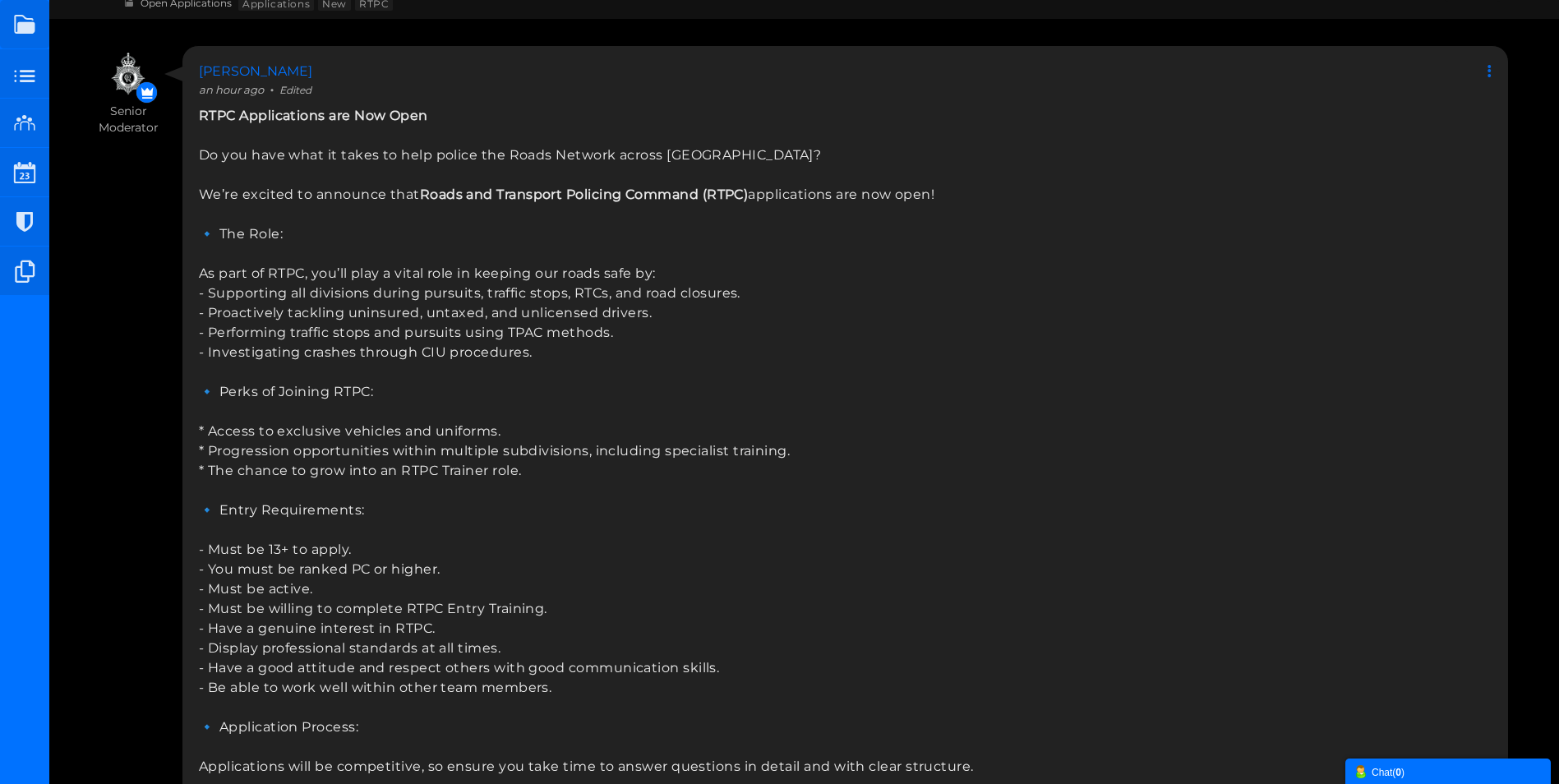
scroll to position [0, 0]
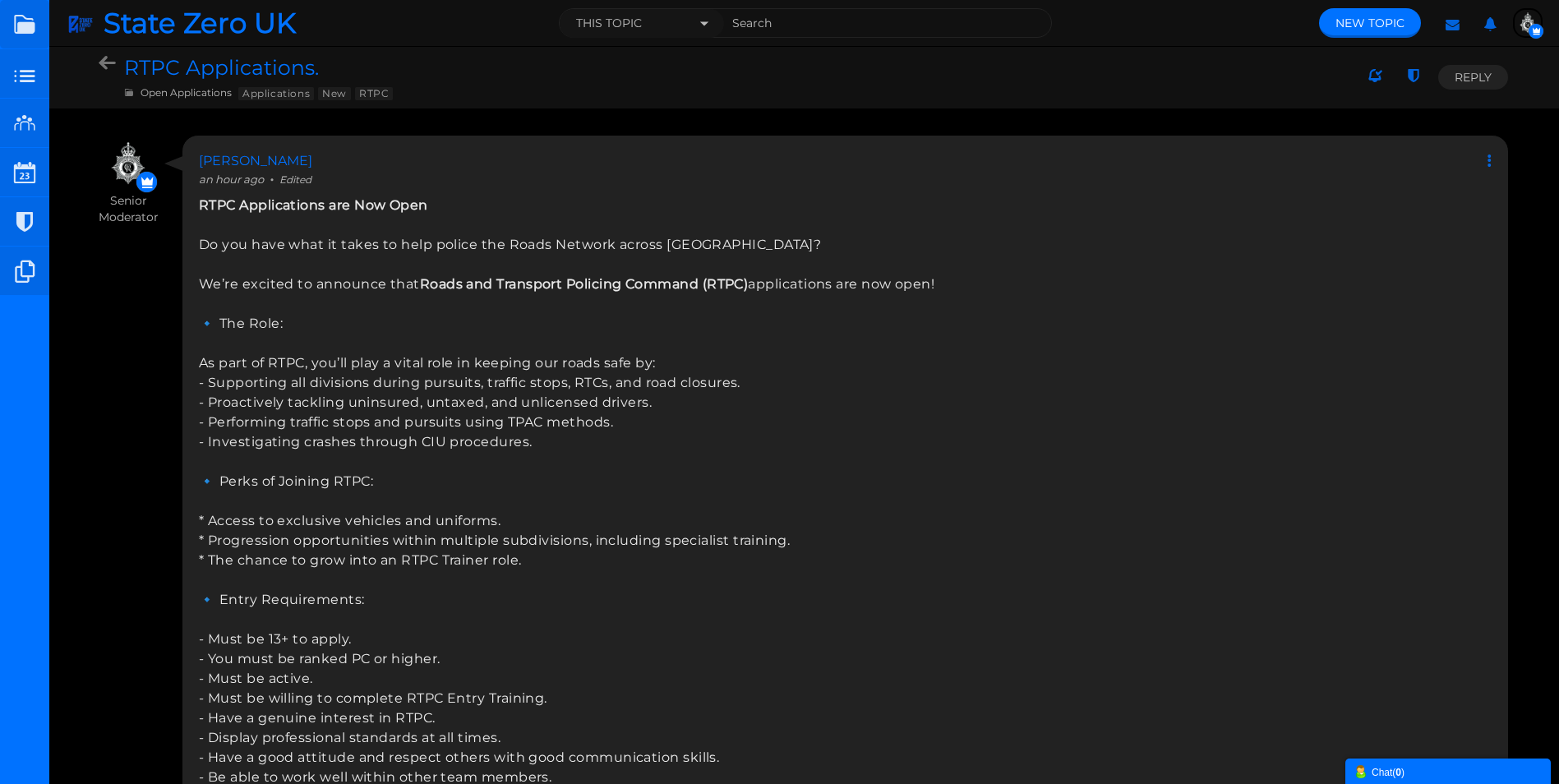
click at [1523, 17] on img "button" at bounding box center [1527, 23] width 26 height 26
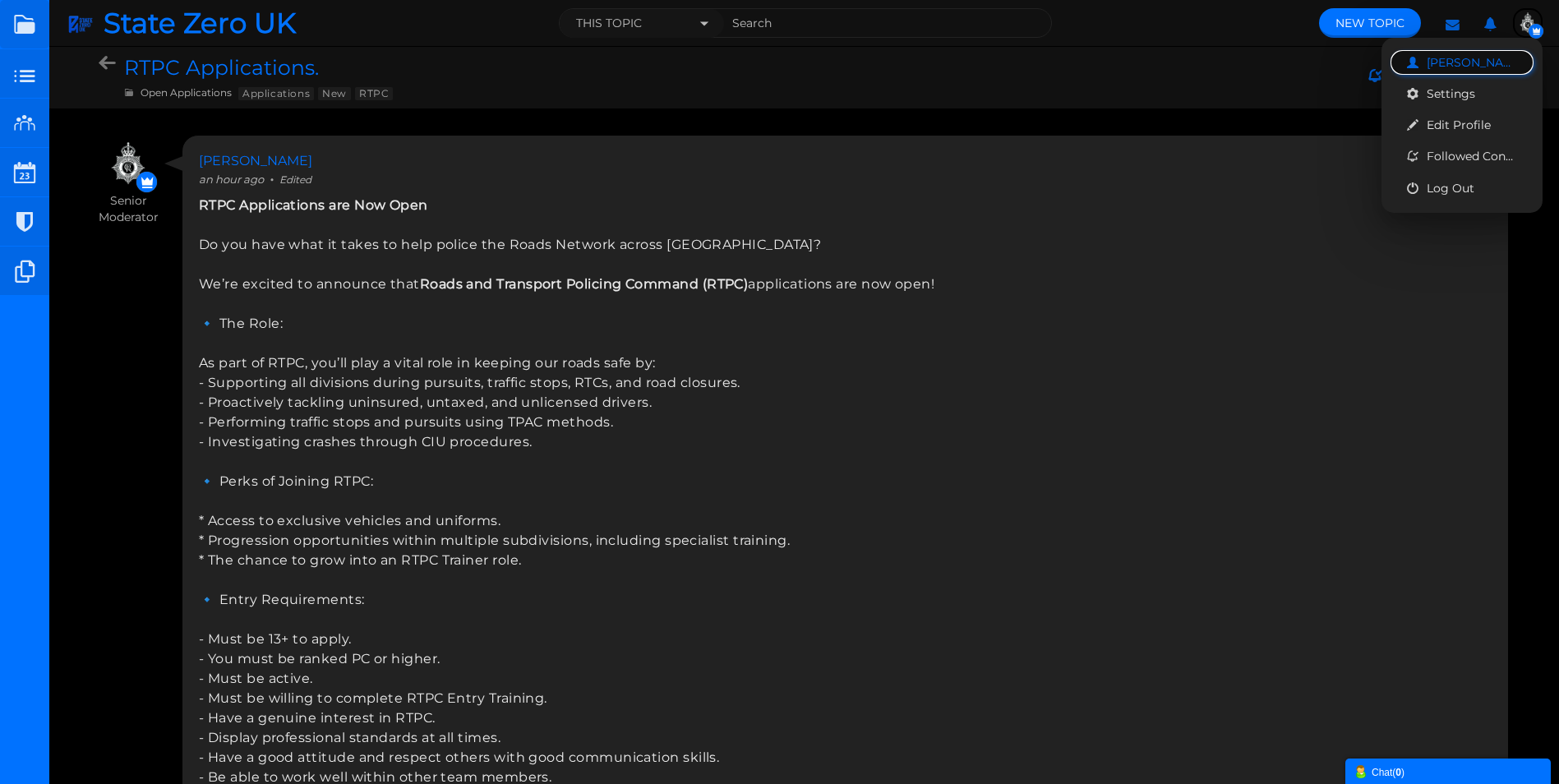
click at [1436, 69] on span "[PERSON_NAME]" at bounding box center [1471, 62] width 90 height 14
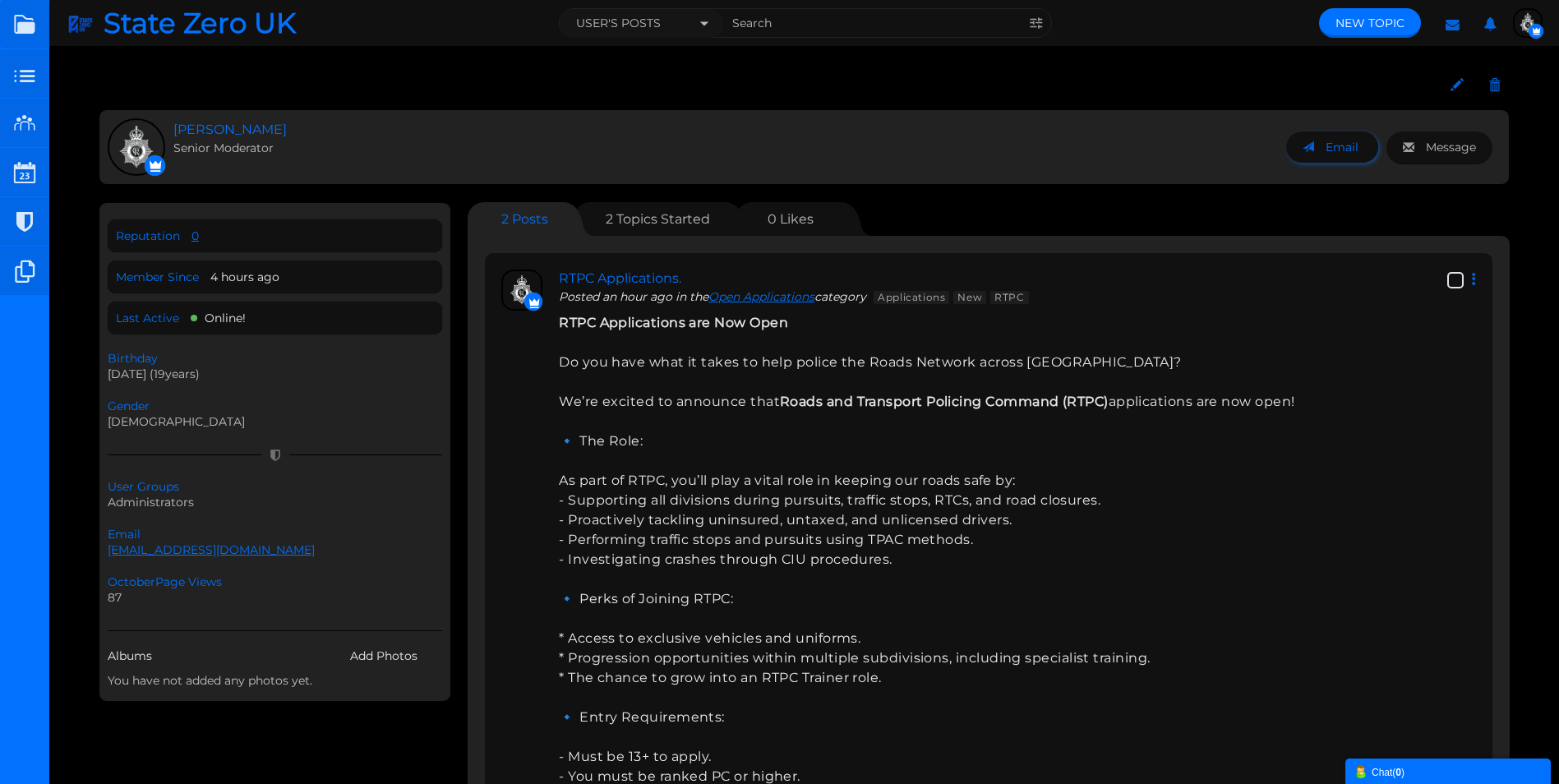
click at [1346, 146] on span "Email" at bounding box center [1342, 147] width 32 height 14
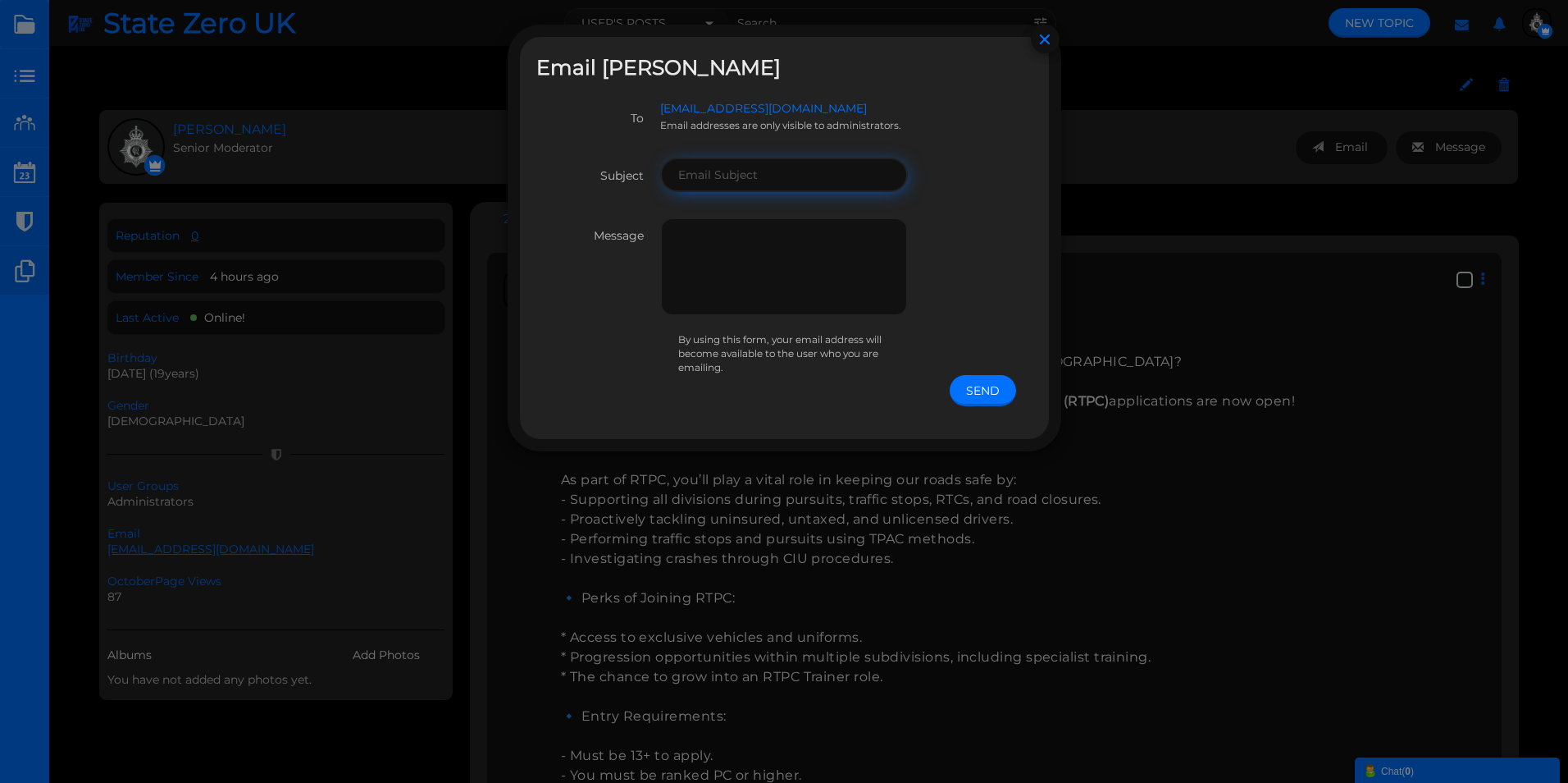
click at [757, 172] on input "text" at bounding box center [784, 175] width 249 height 34
click at [590, 159] on label "Subject" at bounding box center [597, 170] width 123 height 26
click at [732, 176] on input "text" at bounding box center [784, 175] width 249 height 34
drag, startPoint x: 617, startPoint y: 163, endPoint x: 694, endPoint y: 171, distance: 77.4
click at [617, 163] on label "Subject" at bounding box center [597, 170] width 123 height 26
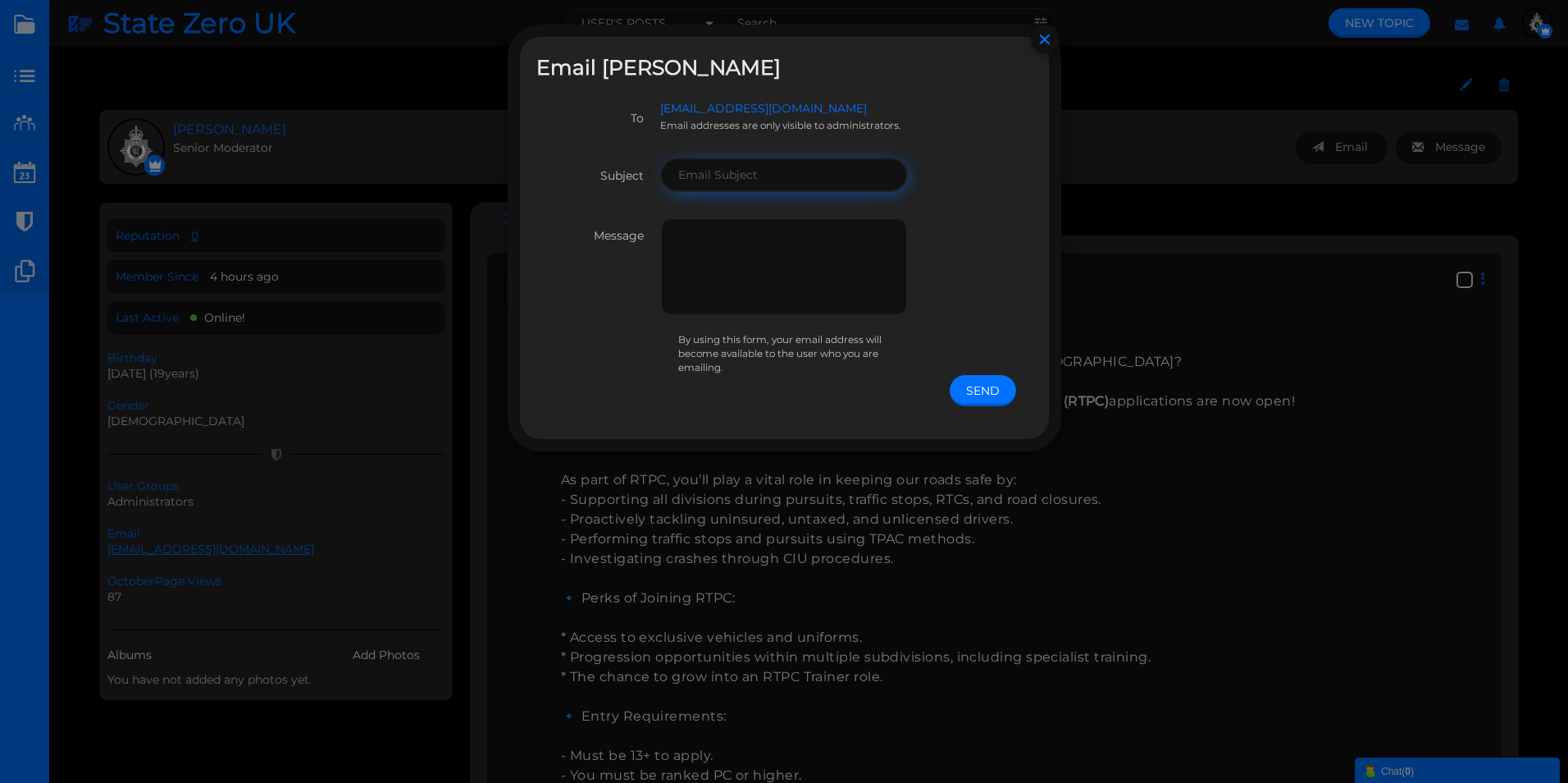
click at [736, 175] on input "text" at bounding box center [784, 175] width 249 height 34
type input "Test"
drag, startPoint x: 960, startPoint y: 303, endPoint x: 796, endPoint y: 269, distance: 167.5
click at [949, 300] on div "Message By using this form, your email address will become available to the use…" at bounding box center [784, 296] width 496 height 157
click at [793, 269] on textarea at bounding box center [784, 266] width 249 height 98
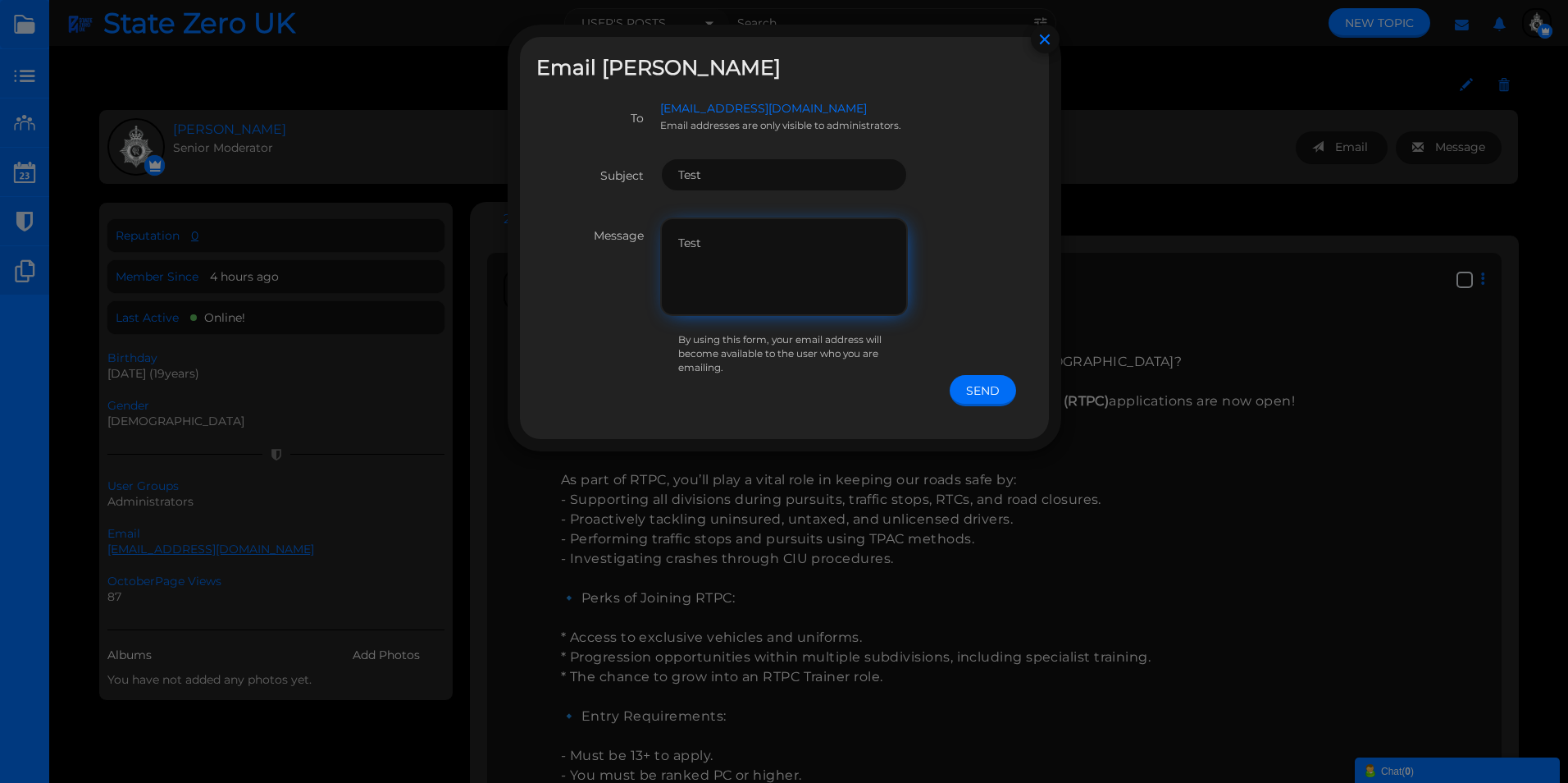
type textarea "Test"
click at [974, 383] on button "Send" at bounding box center [983, 390] width 67 height 32
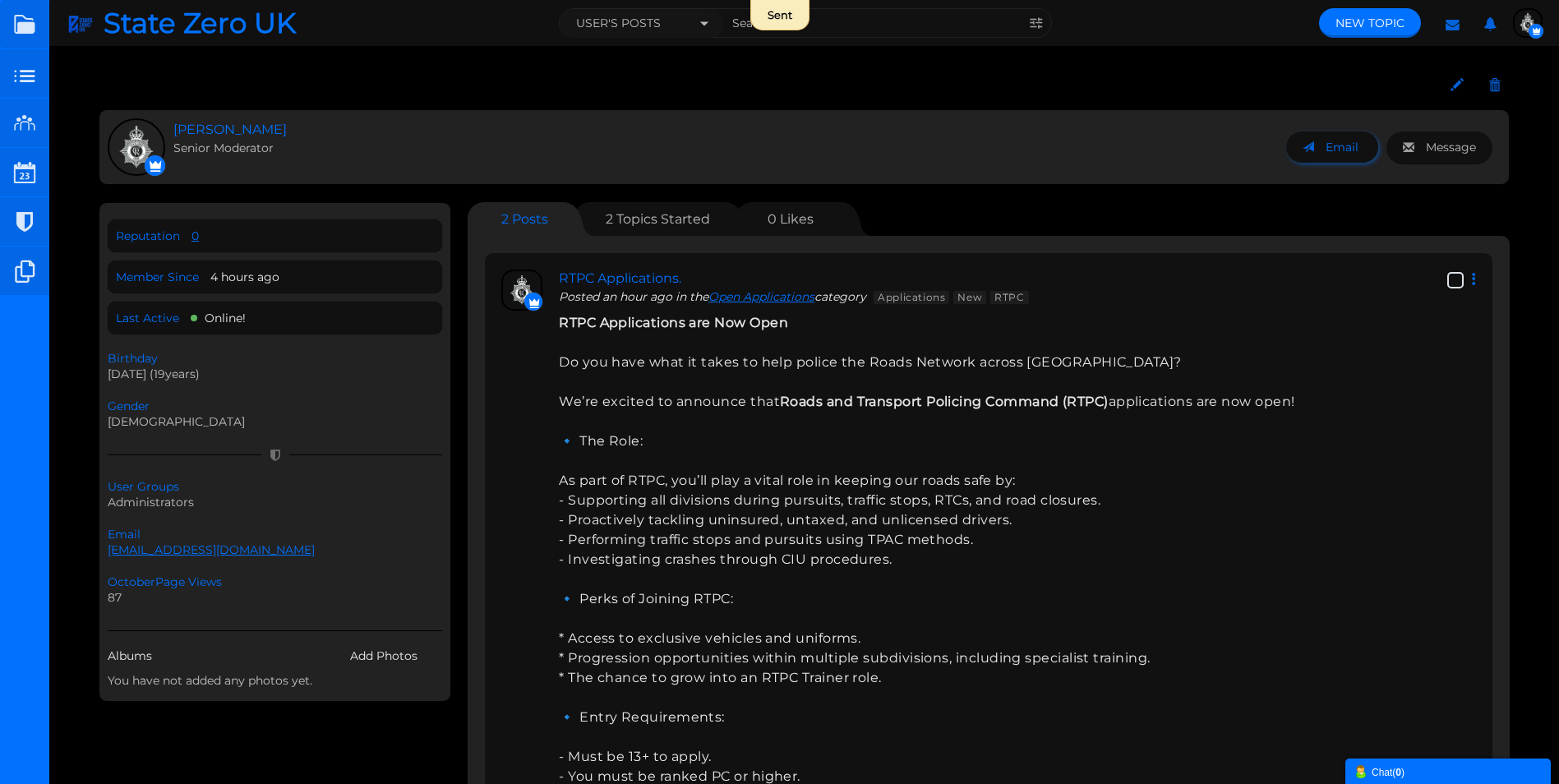
click at [1344, 150] on span "Email" at bounding box center [1342, 147] width 32 height 14
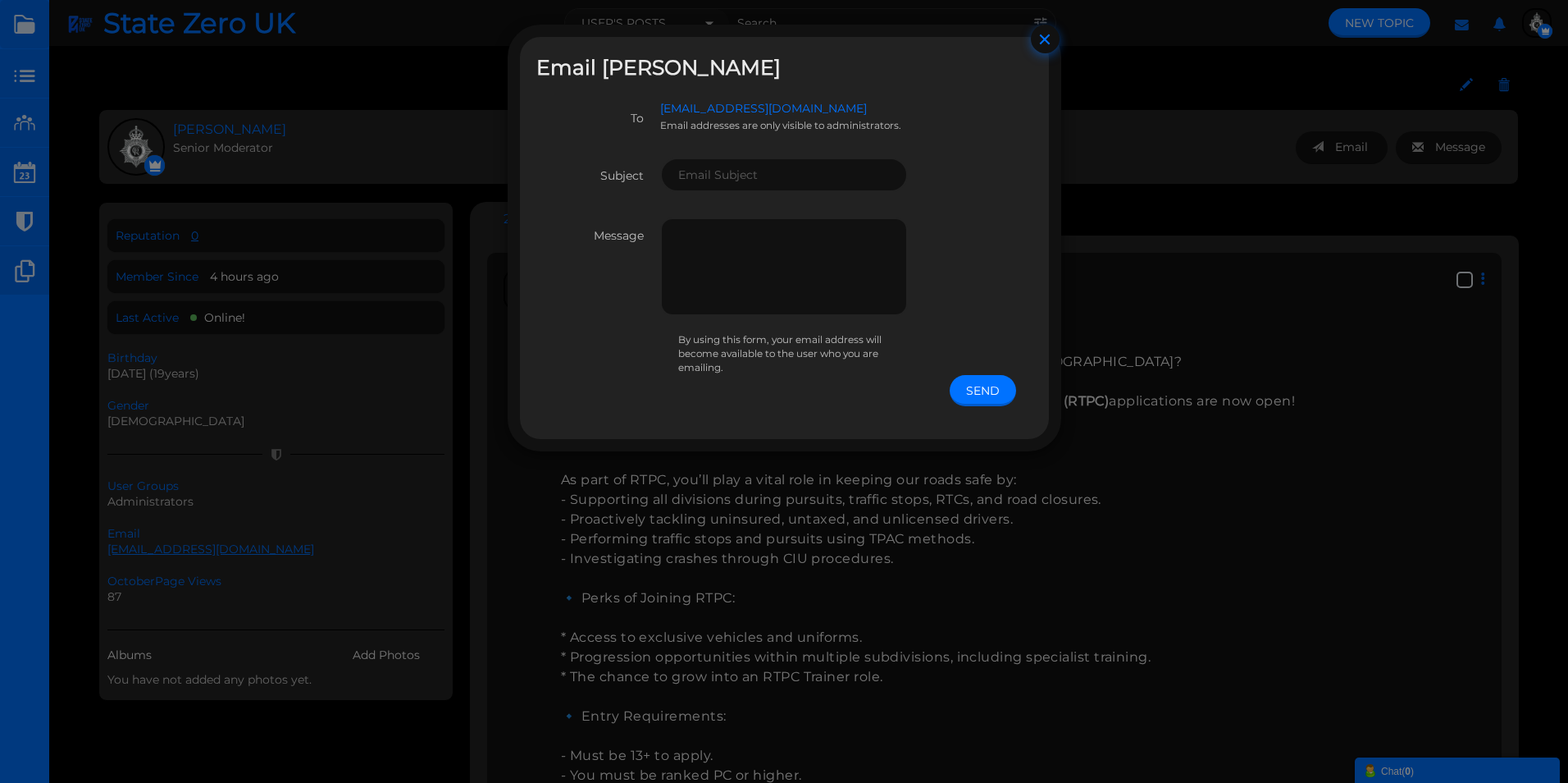
click at [1036, 41] on button "×" at bounding box center [1045, 39] width 29 height 29
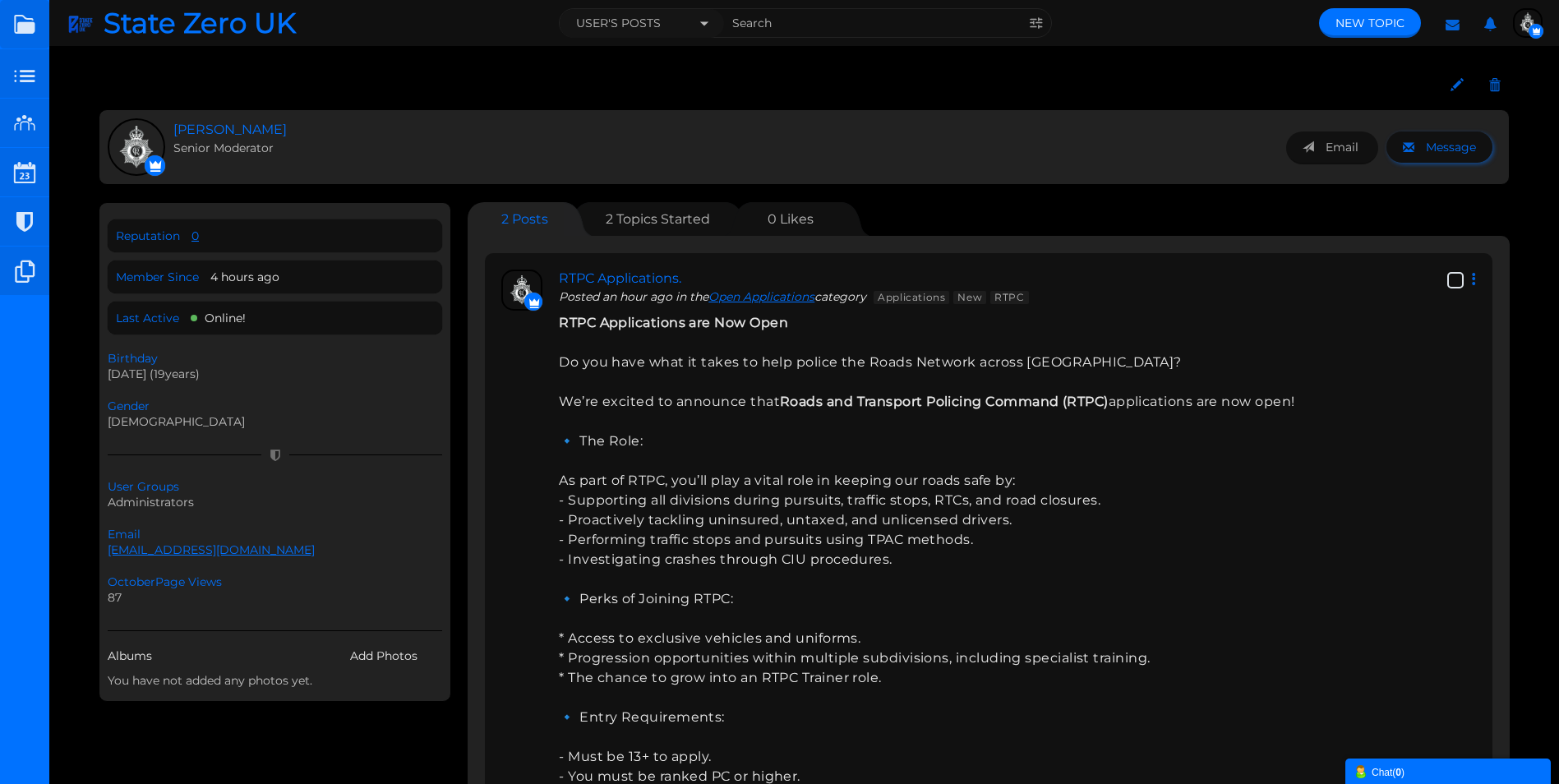
click at [1460, 147] on span "Message" at bounding box center [1452, 147] width 51 height 14
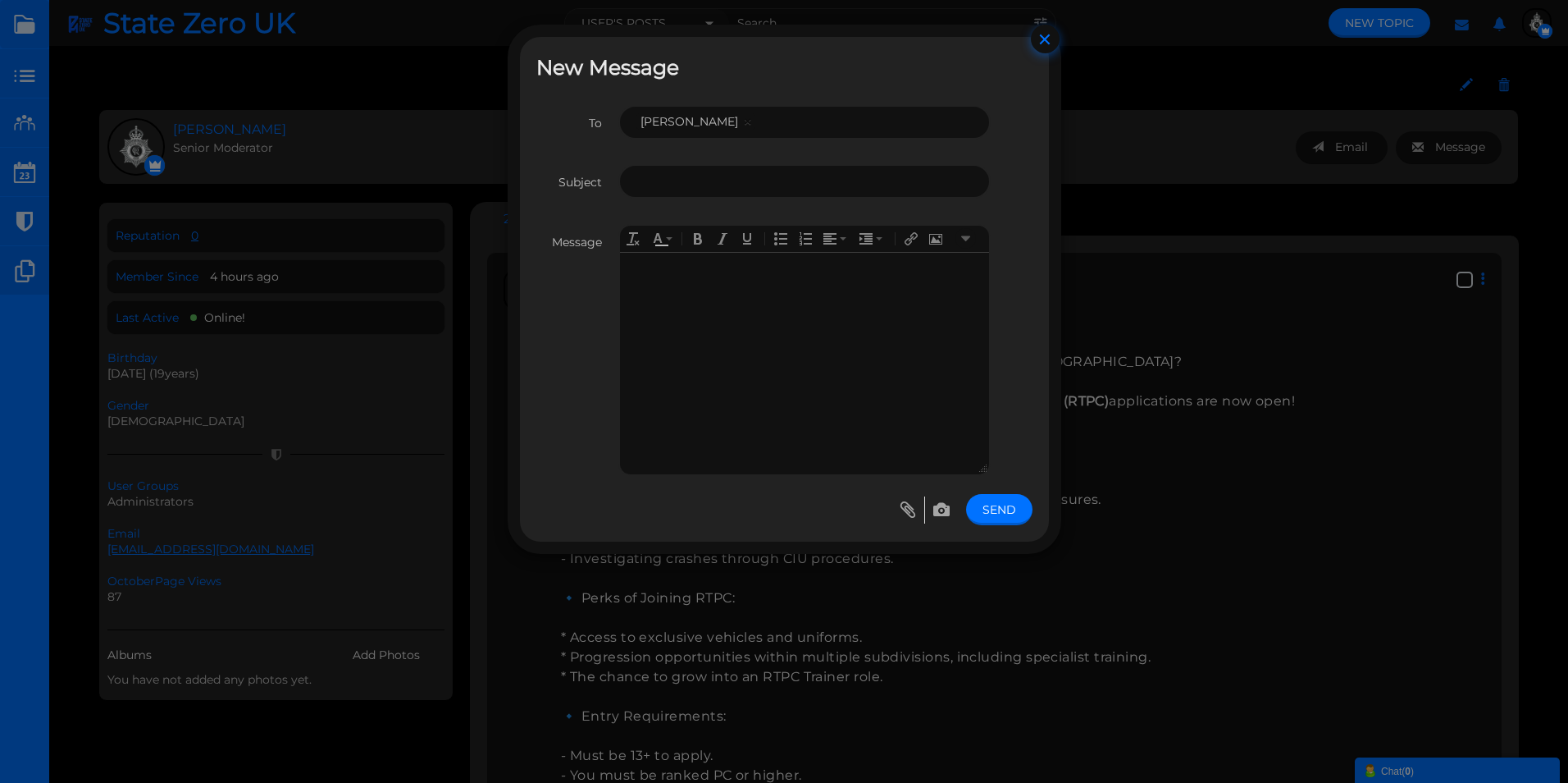
click at [1037, 41] on button "×" at bounding box center [1045, 39] width 29 height 29
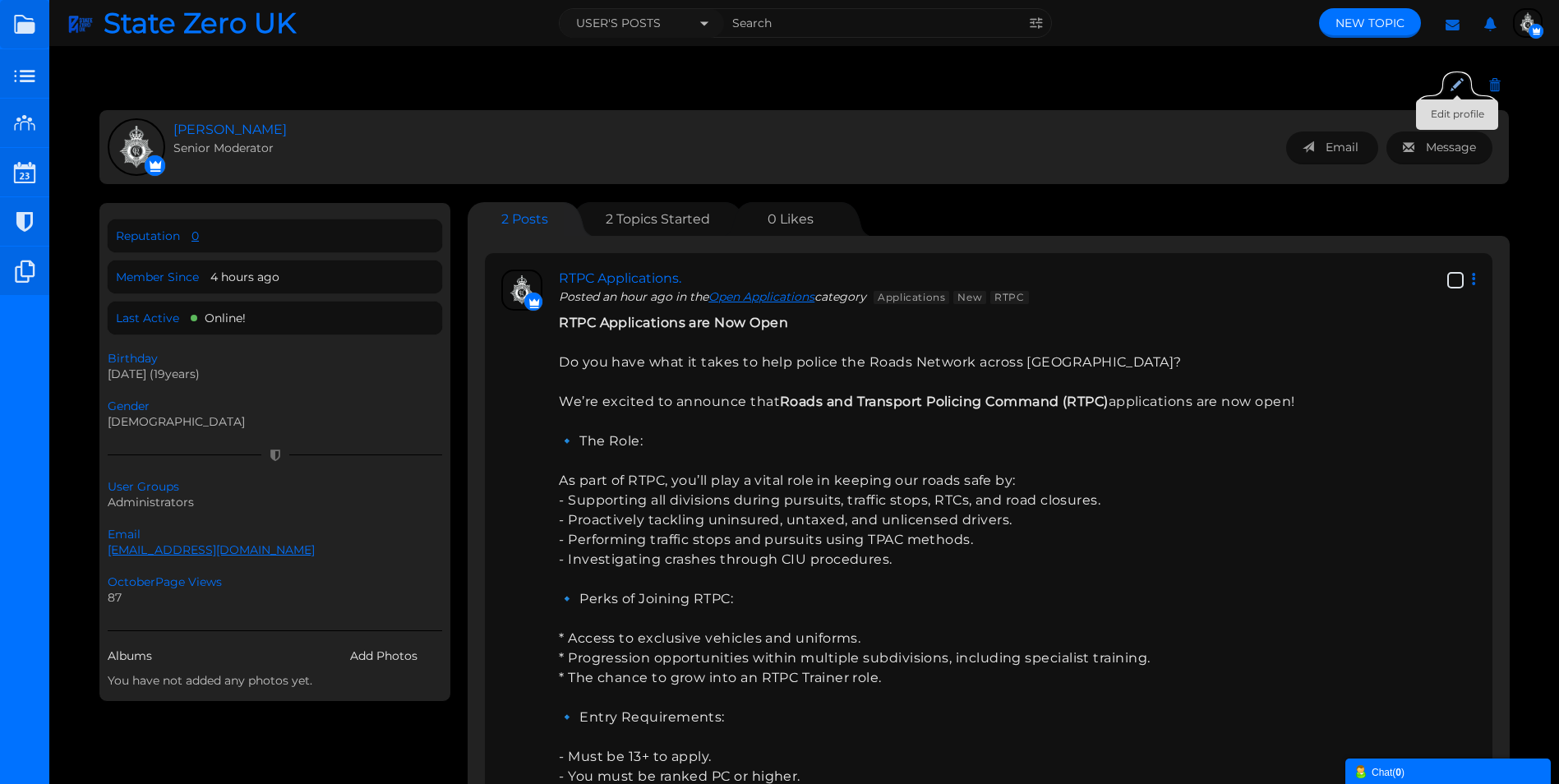
click at [1459, 83] on icon at bounding box center [1457, 85] width 14 height 15
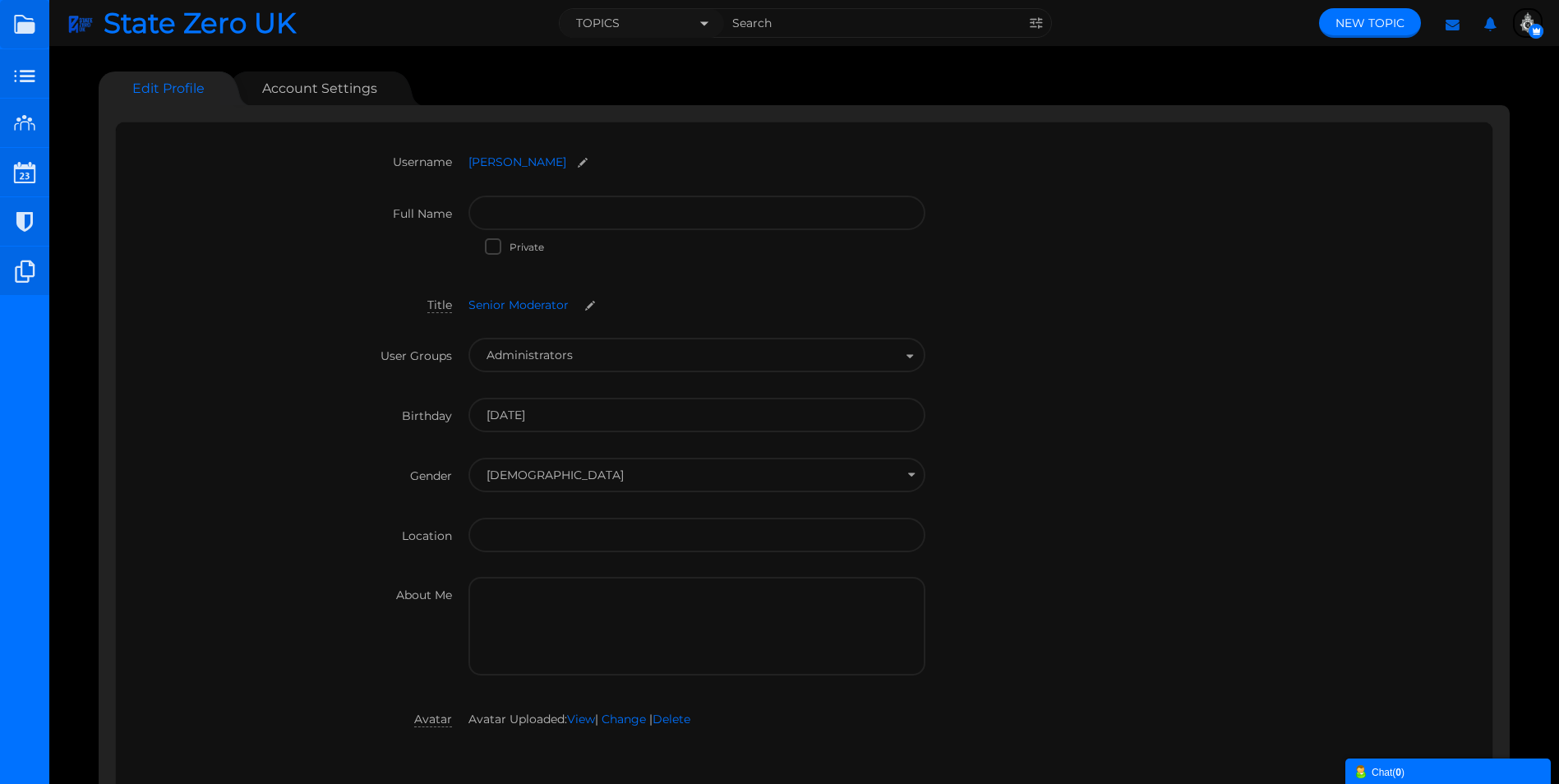
click at [1526, 31] on img "button" at bounding box center [1527, 23] width 26 height 26
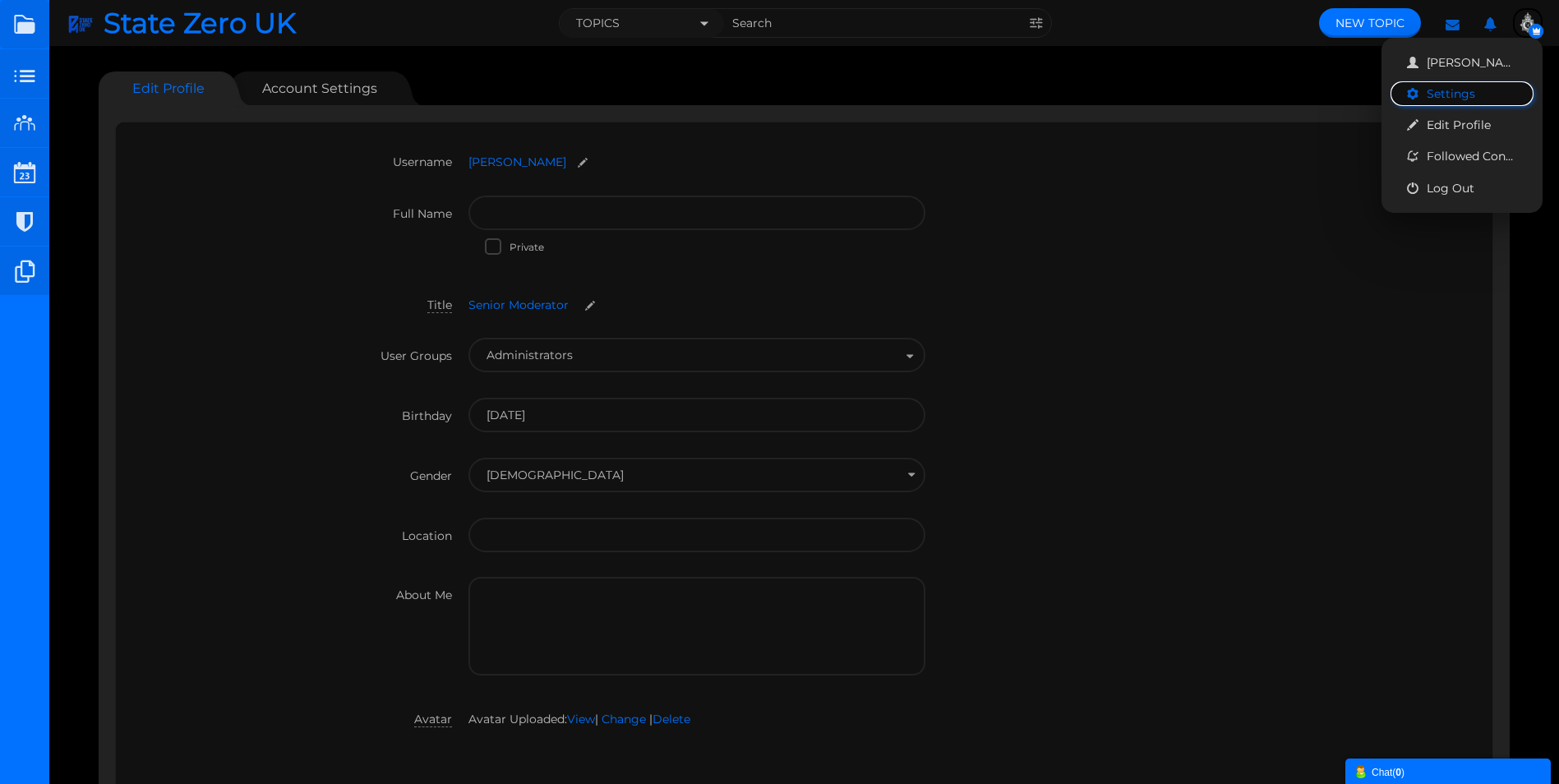
click at [1452, 90] on link "Settings" at bounding box center [1462, 93] width 143 height 24
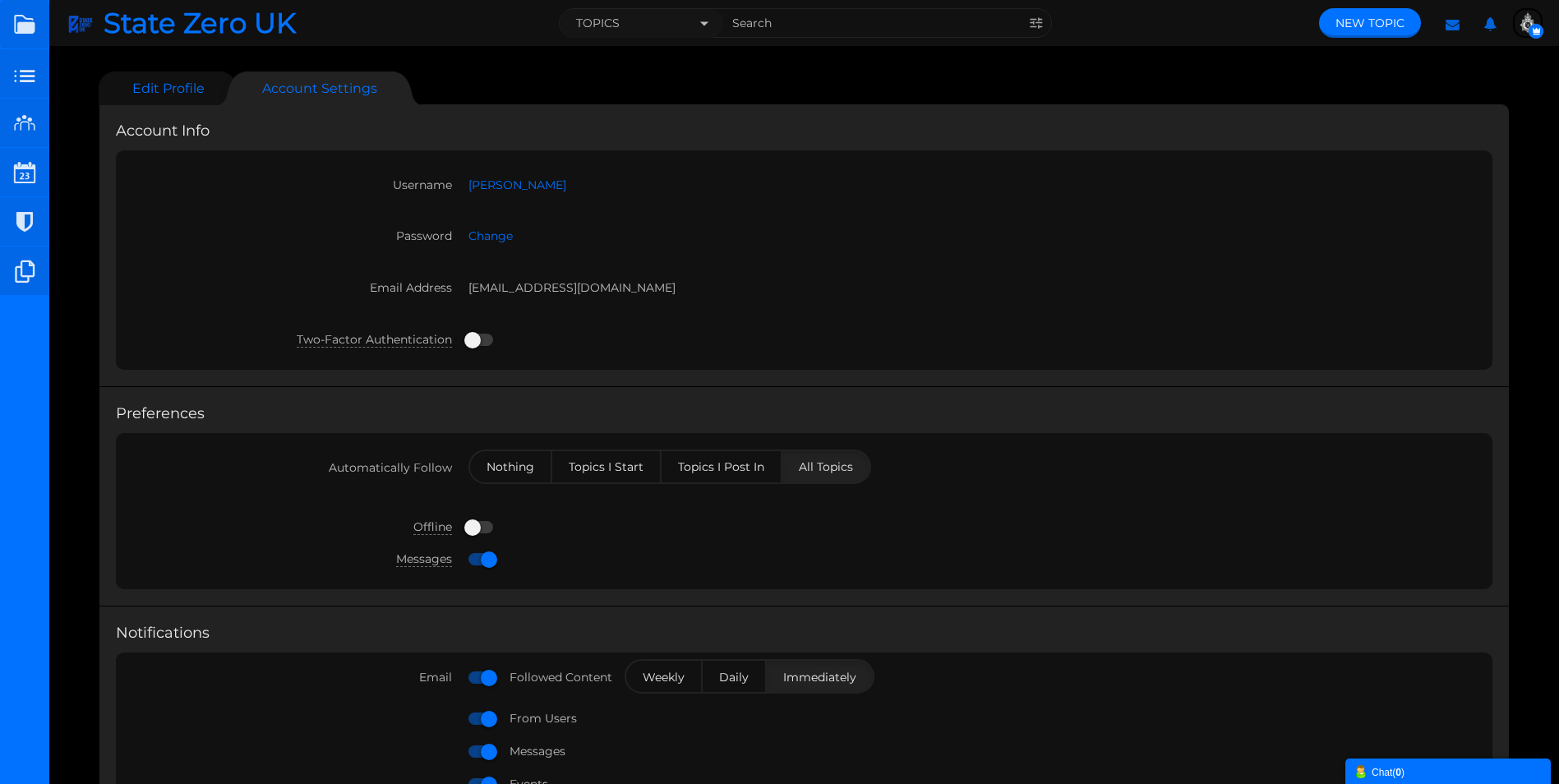
click at [162, 87] on link "Edit Profile" at bounding box center [160, 88] width 123 height 33
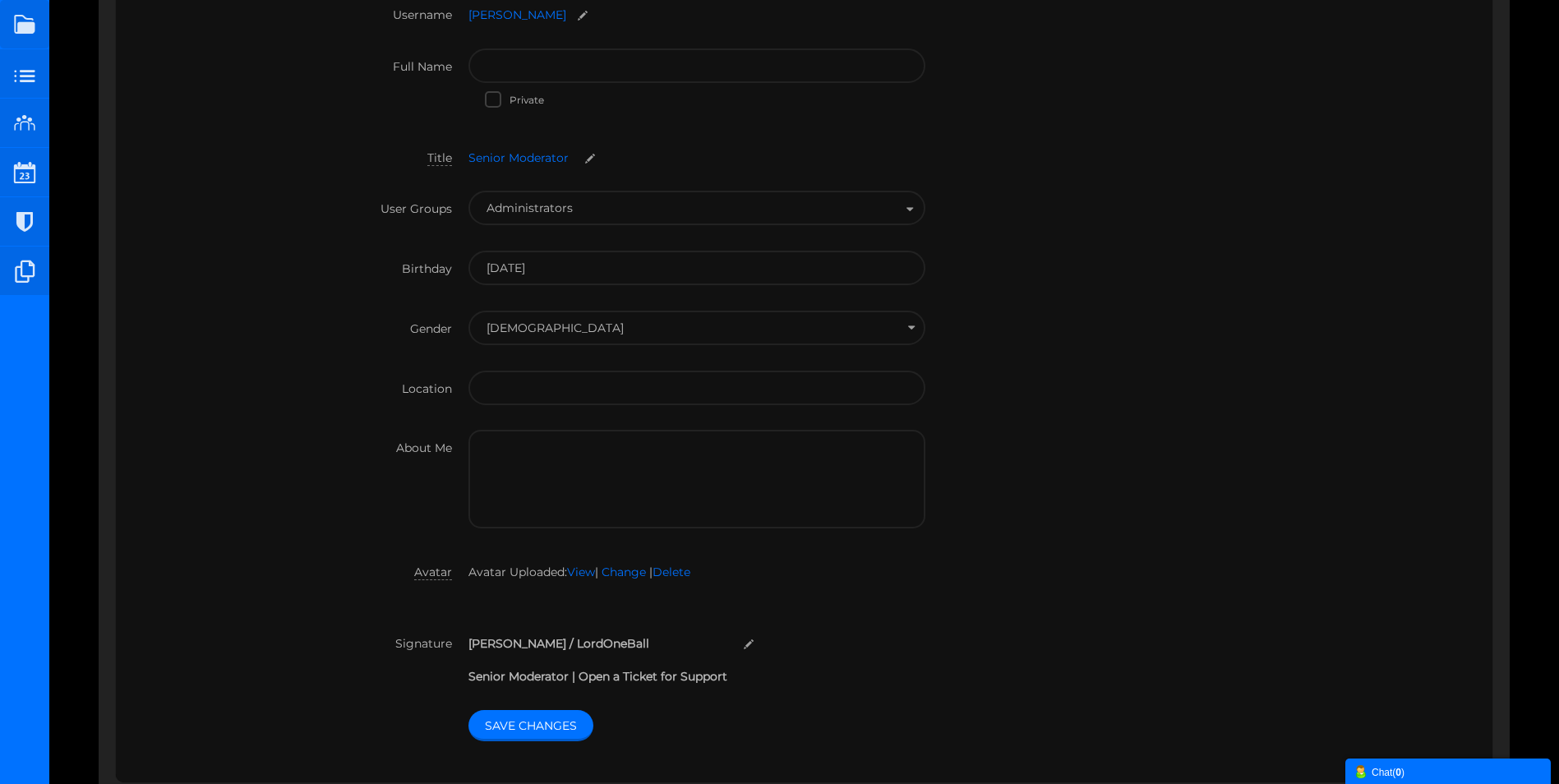
scroll to position [236, 0]
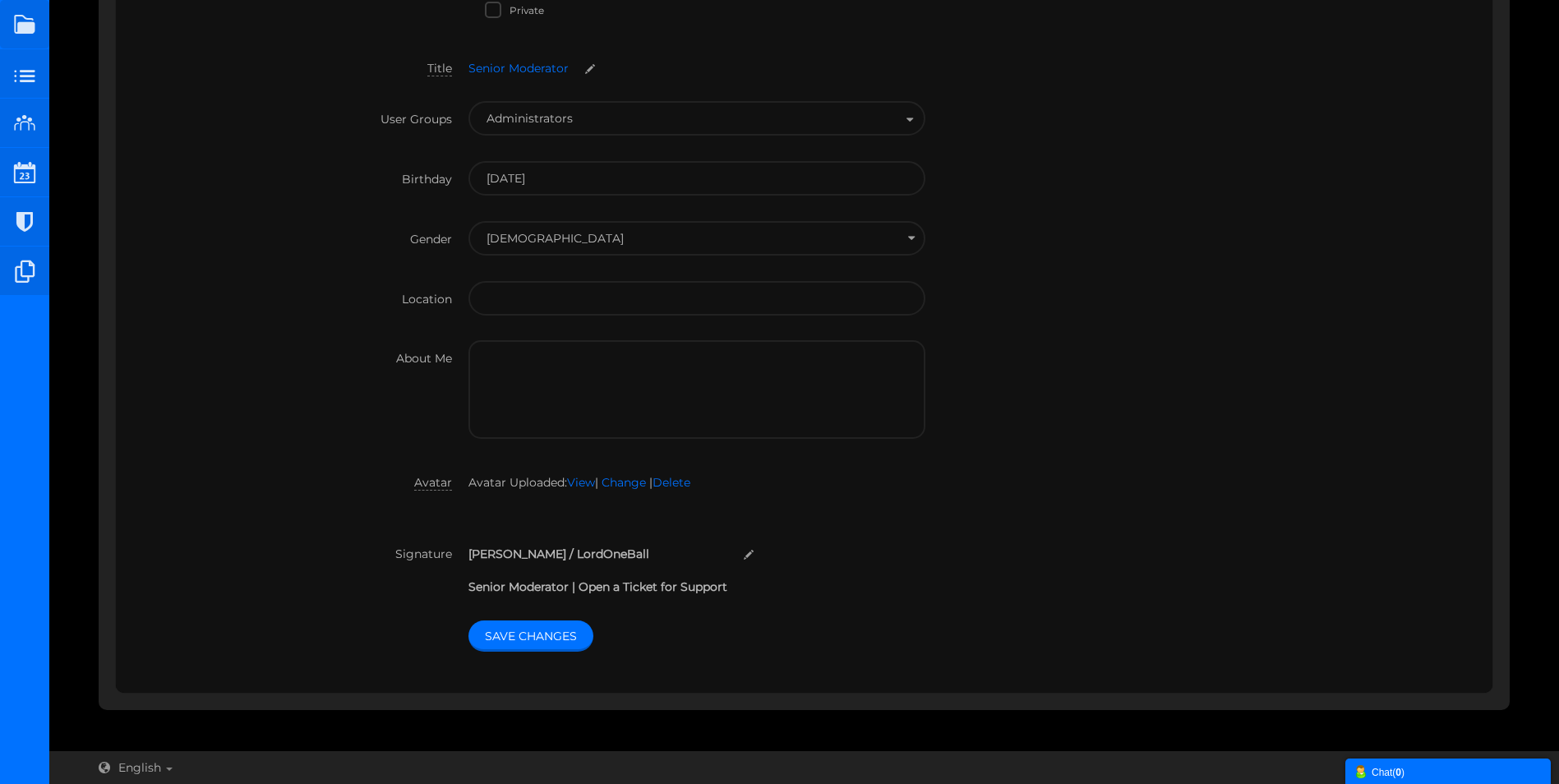
click at [750, 555] on small at bounding box center [748, 554] width 26 height 13
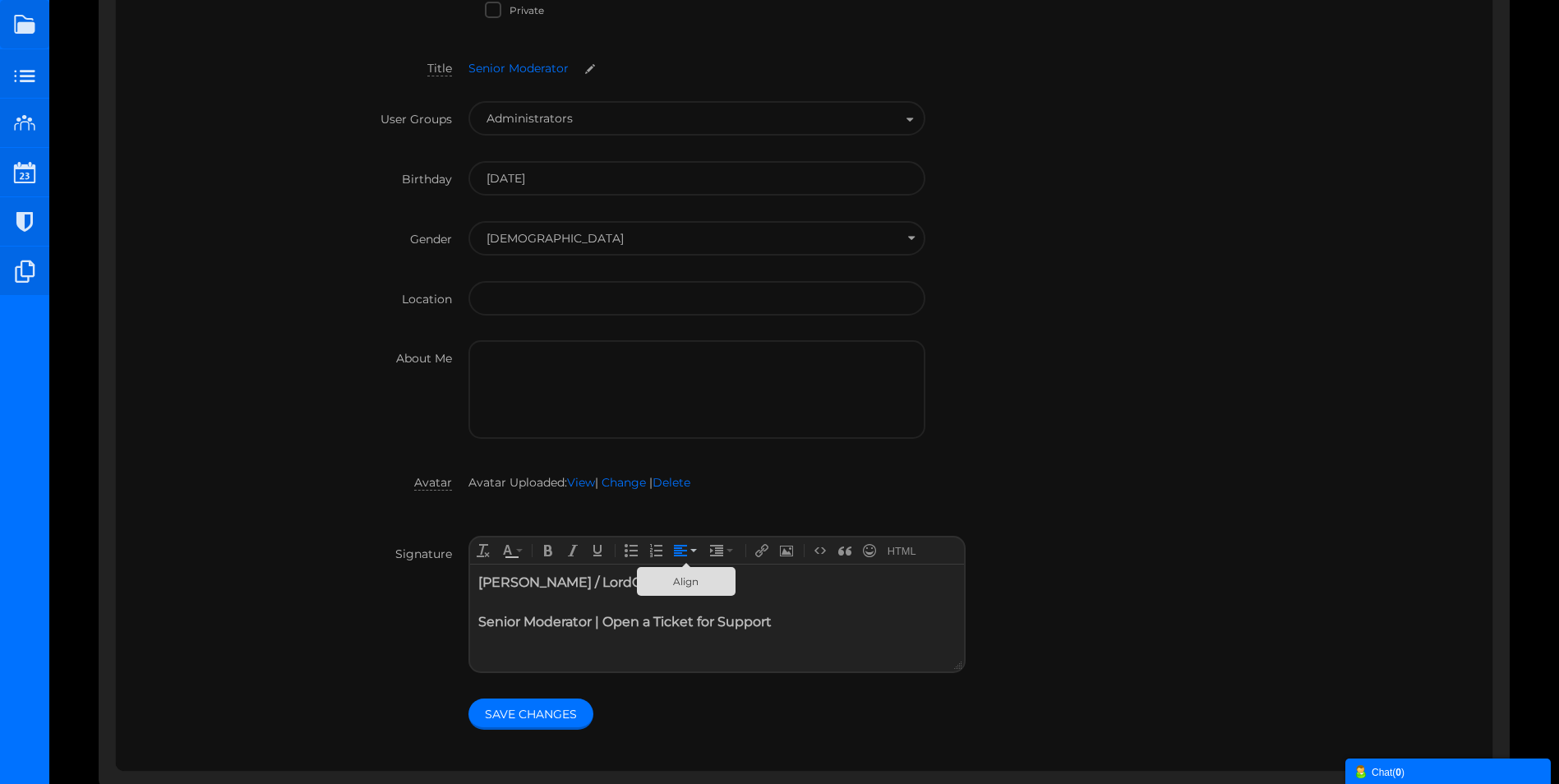
scroll to position [0, 0]
click at [611, 585] on div "[PERSON_NAME] / LordOneBall Senior Moderator | Open a Ticket for Support" at bounding box center [716, 602] width 478 height 60
drag, startPoint x: 636, startPoint y: 585, endPoint x: 508, endPoint y: 586, distance: 128.0
click at [508, 586] on div "[PERSON_NAME] / LordOneBall Senior Moderator | Open a Ticket for Support" at bounding box center [716, 602] width 478 height 60
click at [537, 598] on div "[PERSON_NAME] Senior Moderator | Open a Ticket for Support" at bounding box center [716, 602] width 478 height 60
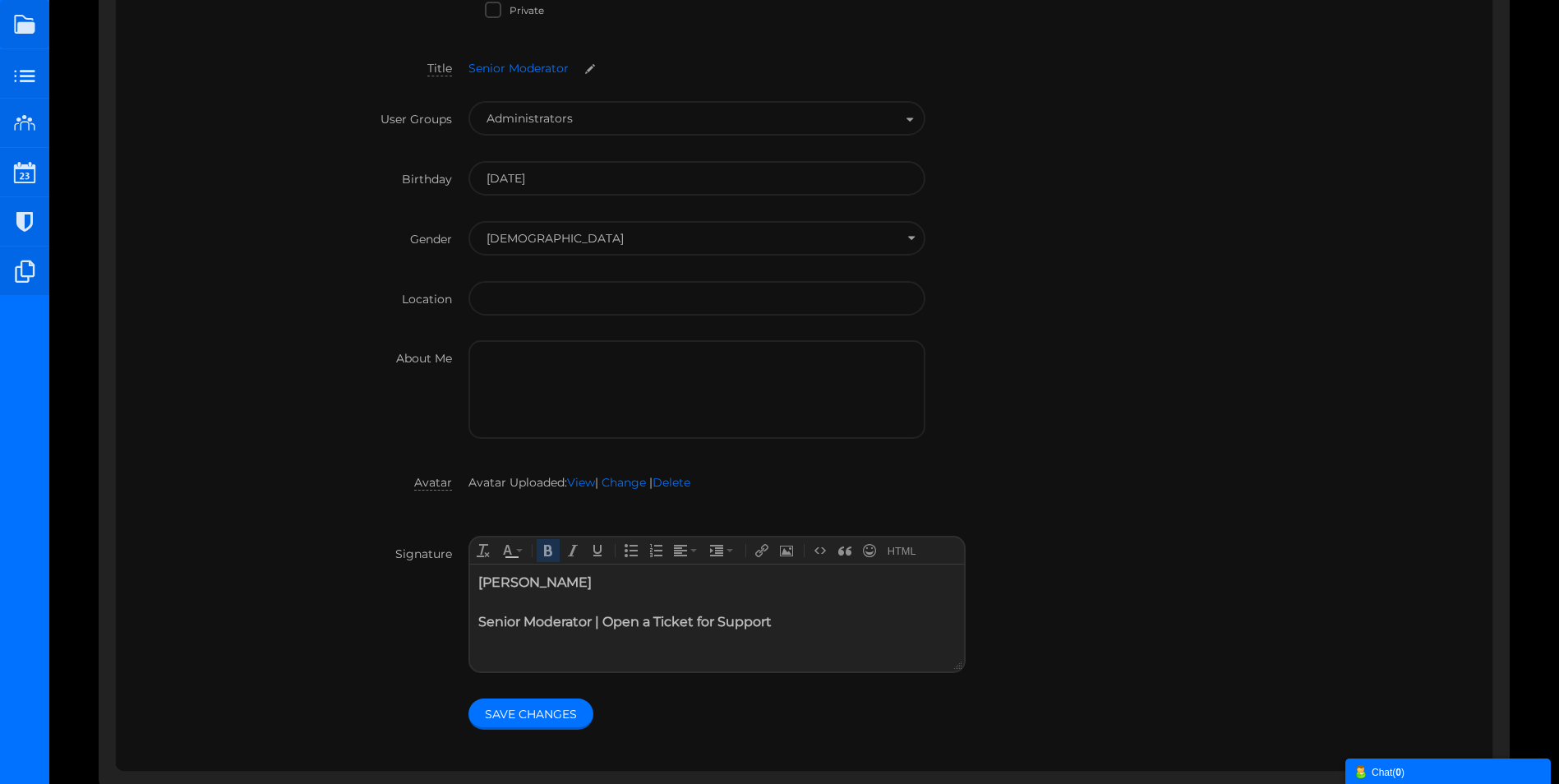
click at [615, 650] on body "[PERSON_NAME] Senior Moderator | Open a Ticket for Support" at bounding box center [716, 617] width 494 height 106
click at [775, 623] on div "Ollie Senior Moderator | Open a Ticket for Support" at bounding box center [716, 602] width 478 height 60
click at [600, 624] on strong "Senior Moderator | Open a Ticket for Support Forums Developer" at bounding box center [624, 630] width 293 height 35
drag, startPoint x: 617, startPoint y: 646, endPoint x: 467, endPoint y: 650, distance: 150.1
click at [469, 650] on html "Ollie Senior Moderator | Forums Developer Open a Ticket for Support Forums Deve…" at bounding box center [716, 617] width 494 height 106
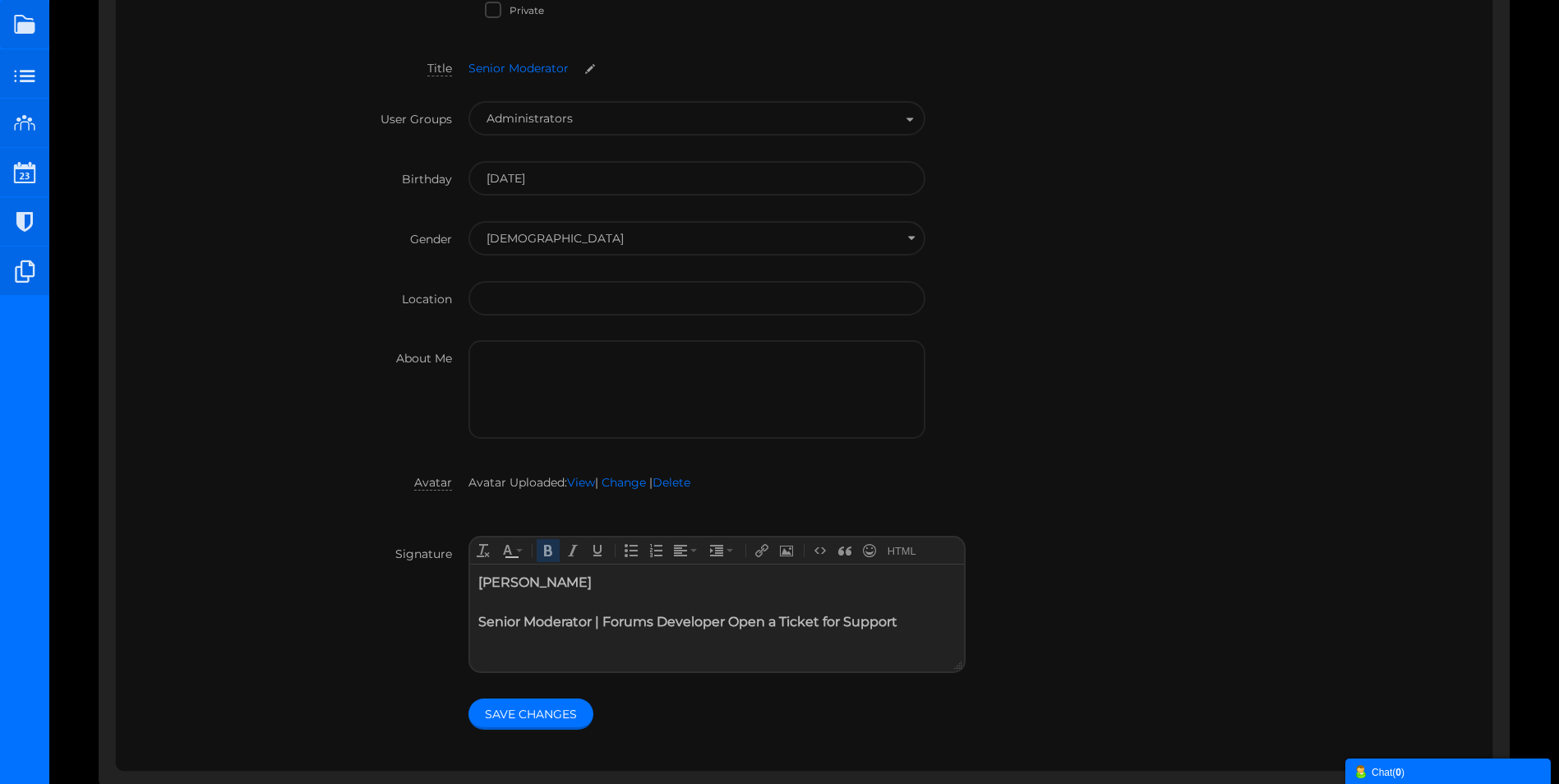
click at [723, 619] on strong "Senior Moderator | Forums Developer Open a Ticket for Support" at bounding box center [687, 620] width 419 height 15
click at [534, 713] on button "Save Changes" at bounding box center [531, 714] width 125 height 32
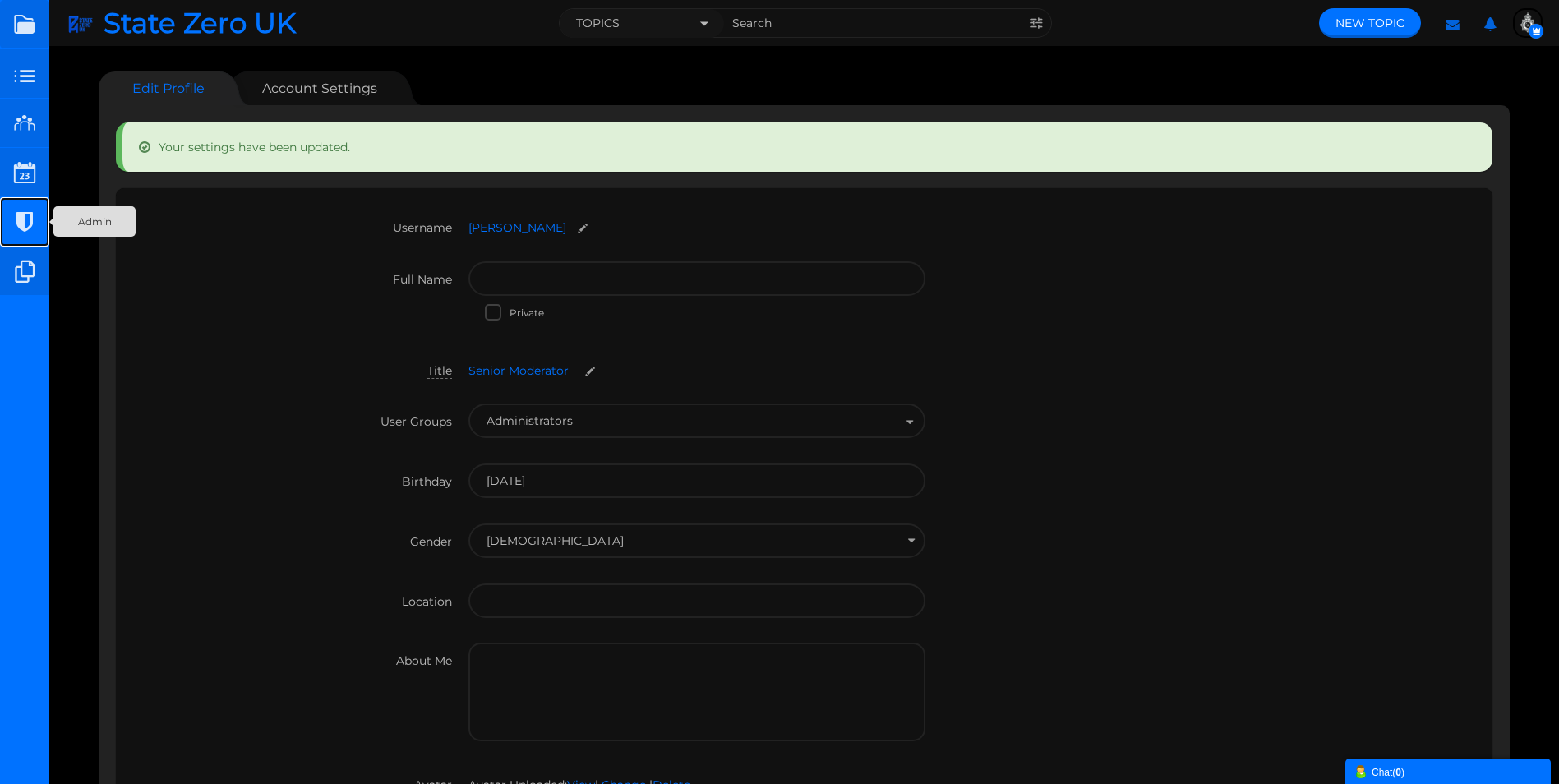
click at [27, 226] on small at bounding box center [24, 222] width 50 height 50
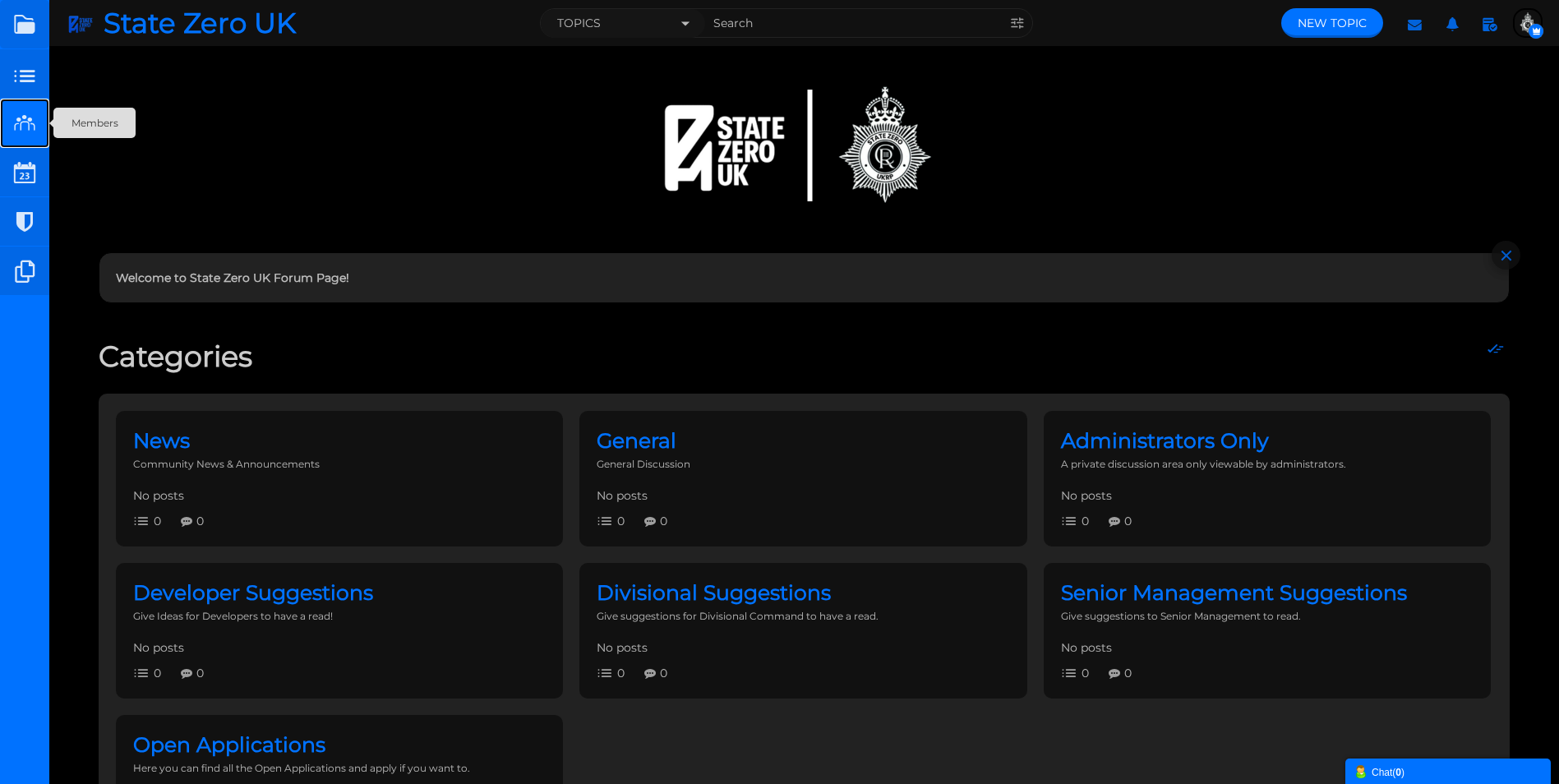
click at [28, 124] on small at bounding box center [24, 123] width 50 height 50
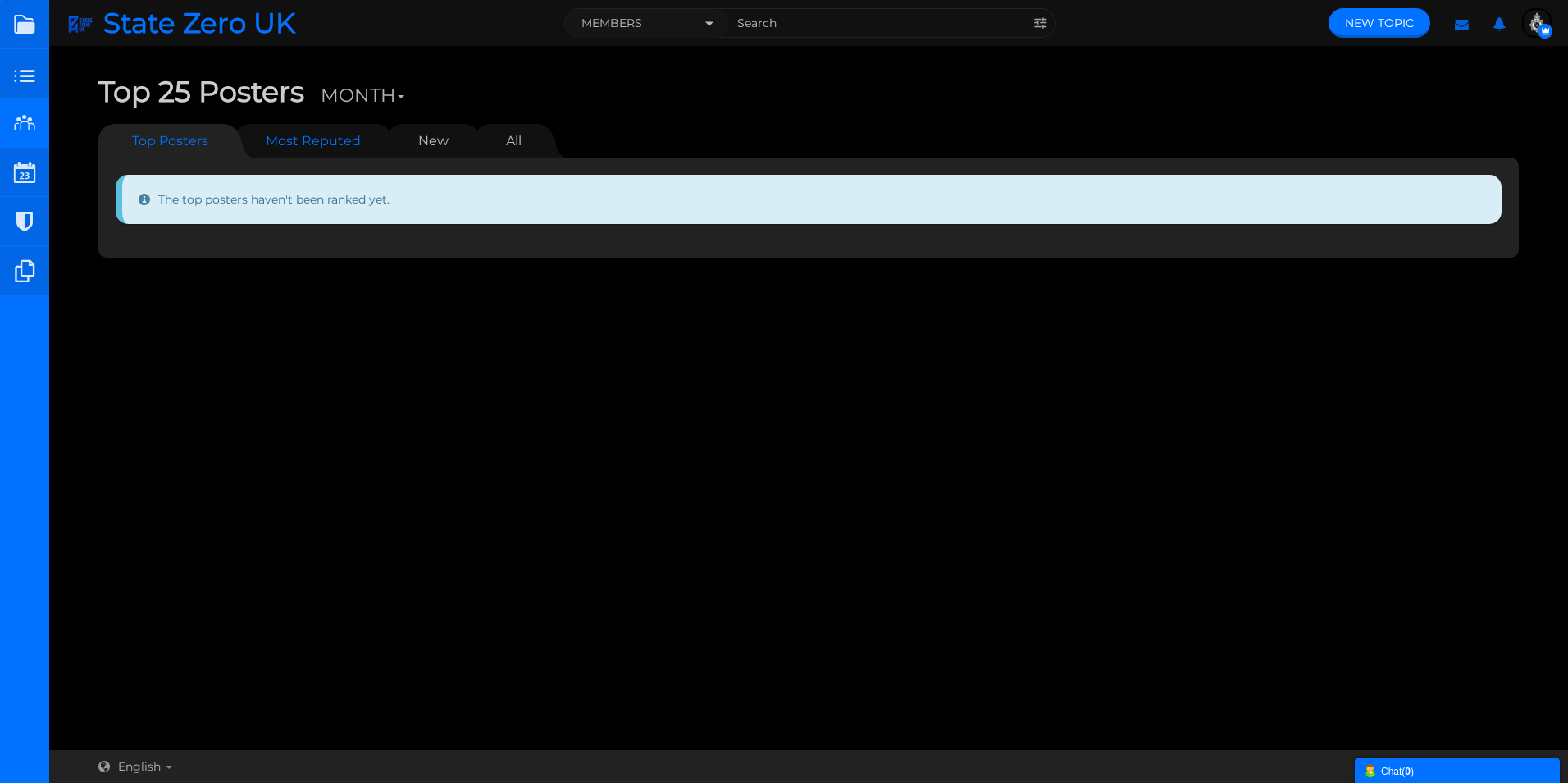
click at [296, 134] on link "Most Reputed" at bounding box center [313, 140] width 128 height 33
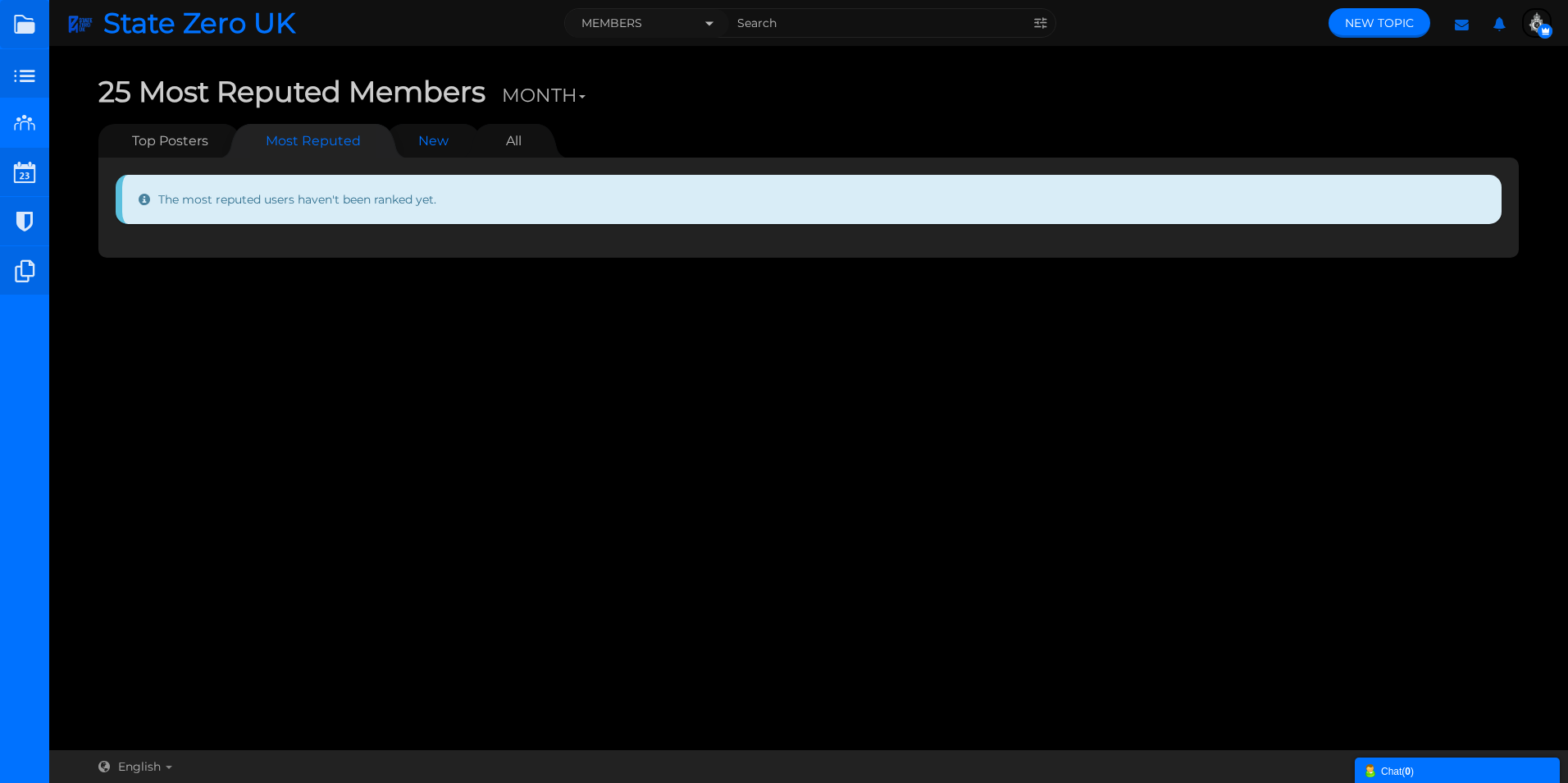
click at [440, 141] on link "New" at bounding box center [433, 140] width 63 height 33
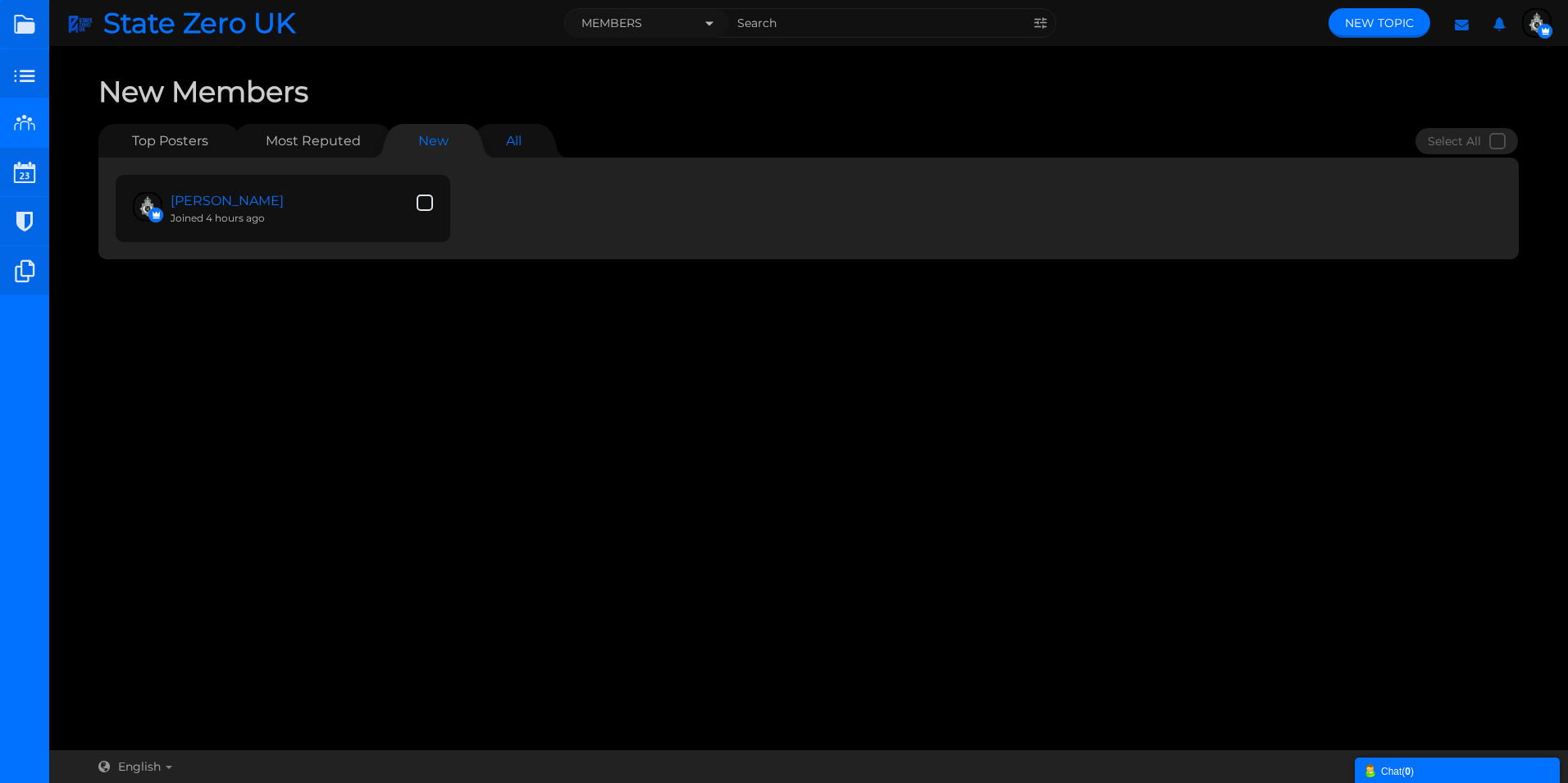
click at [496, 140] on link "All" at bounding box center [514, 140] width 49 height 33
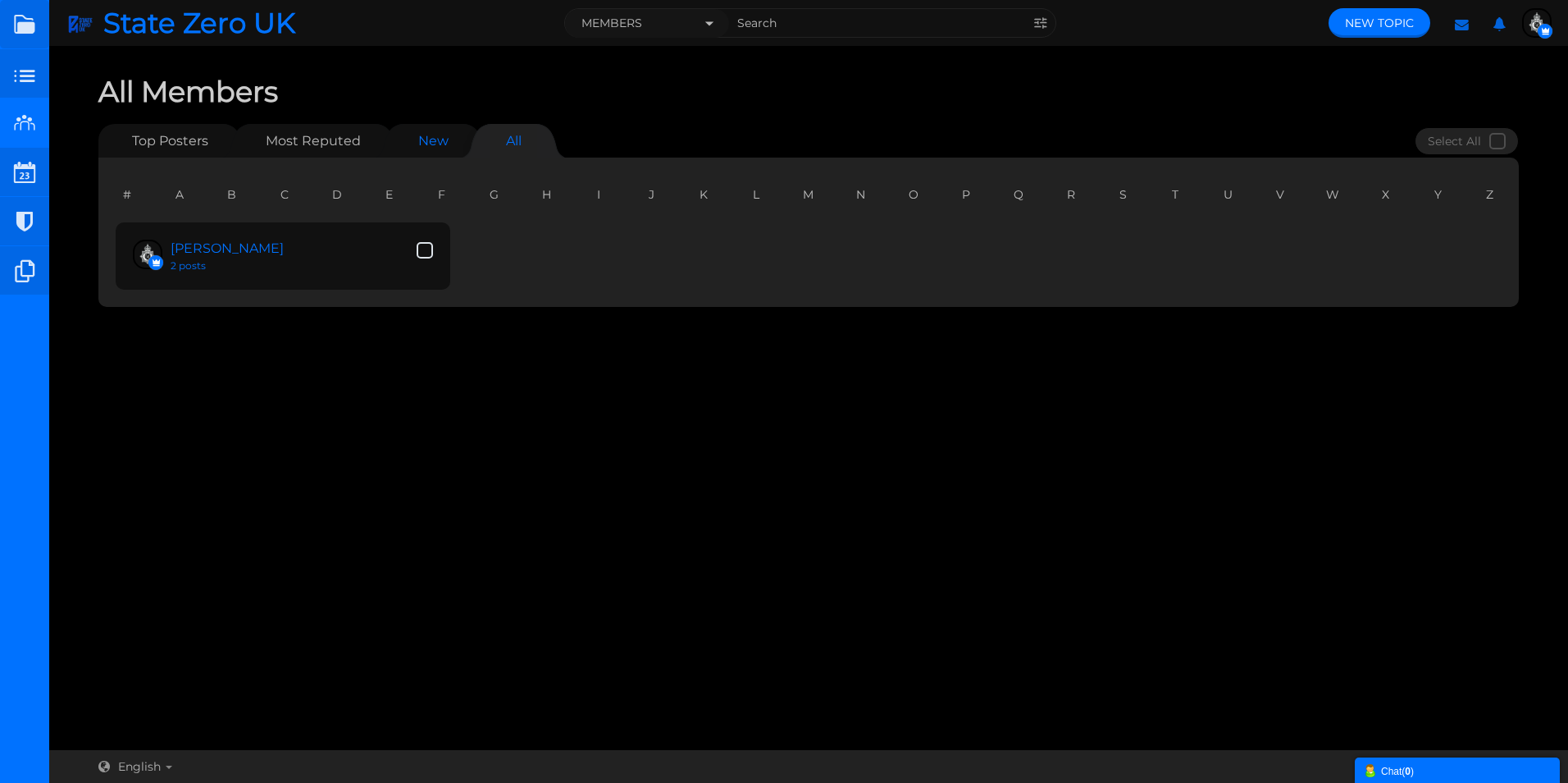
click at [432, 131] on link "New" at bounding box center [433, 140] width 63 height 33
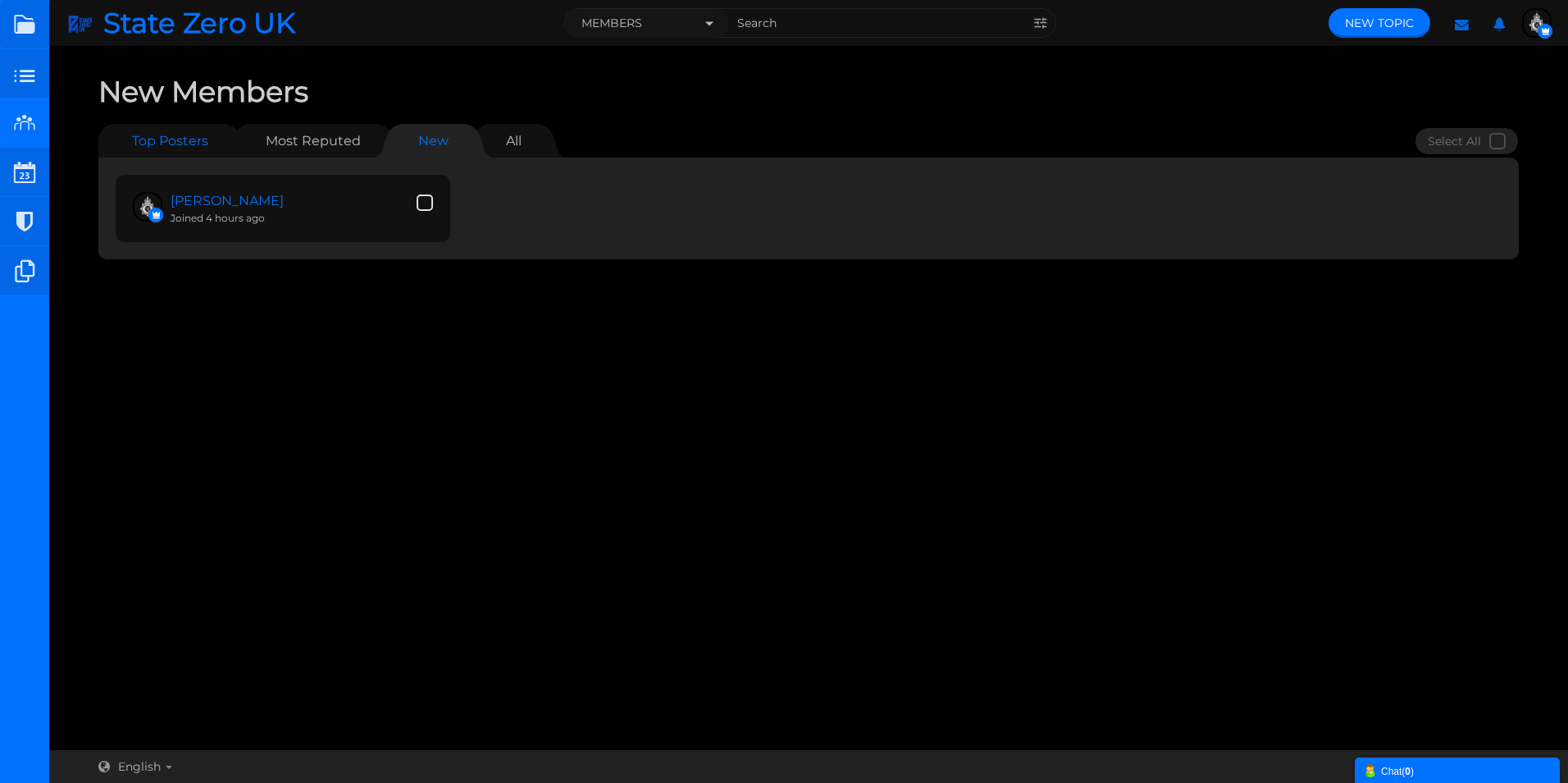
click at [181, 143] on link "Top Posters" at bounding box center [161, 140] width 126 height 33
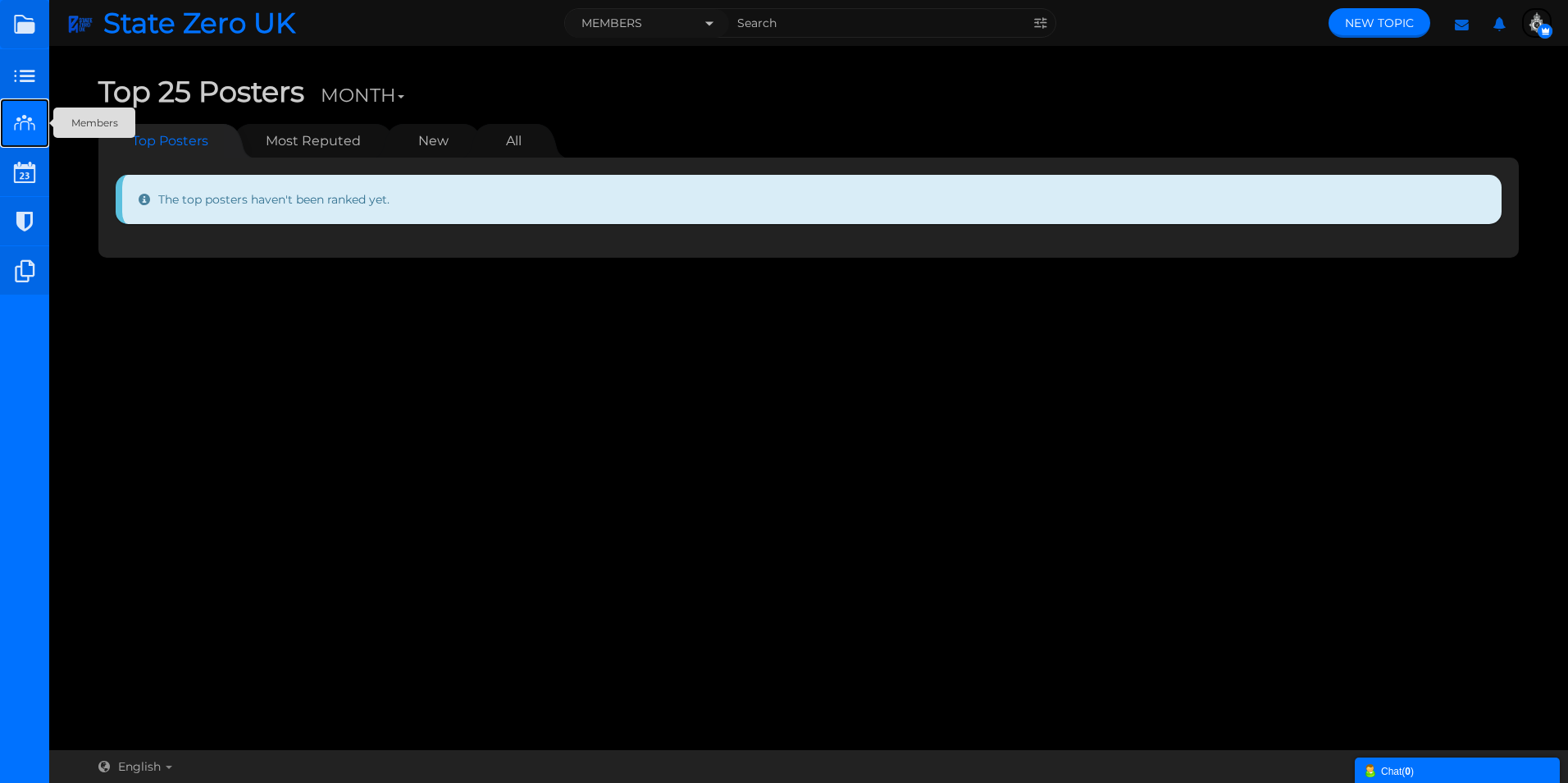
click at [18, 119] on small at bounding box center [24, 123] width 50 height 50
click at [23, 64] on small at bounding box center [24, 74] width 50 height 50
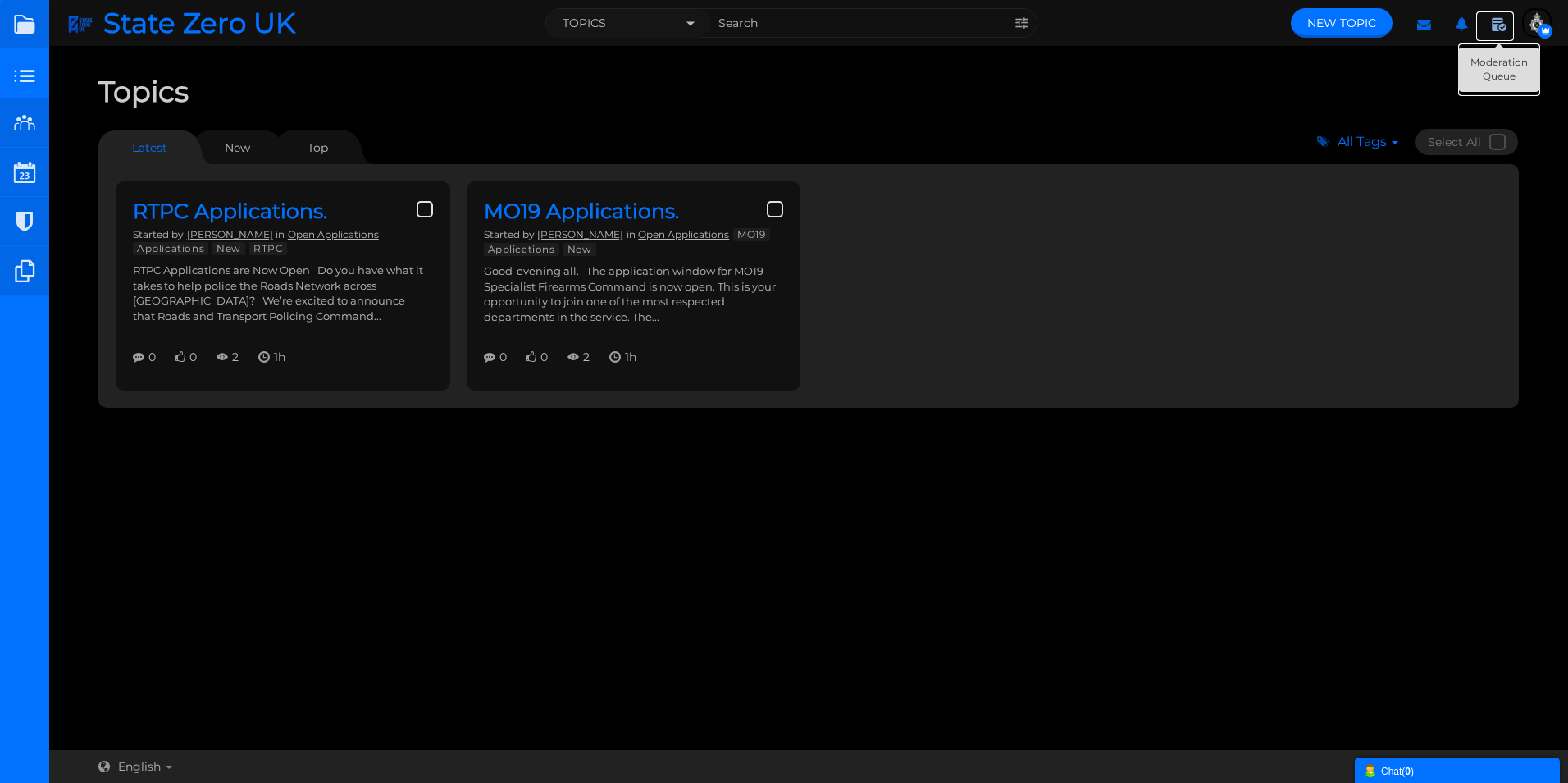
click at [1491, 24] on icon at bounding box center [1499, 26] width 30 height 30
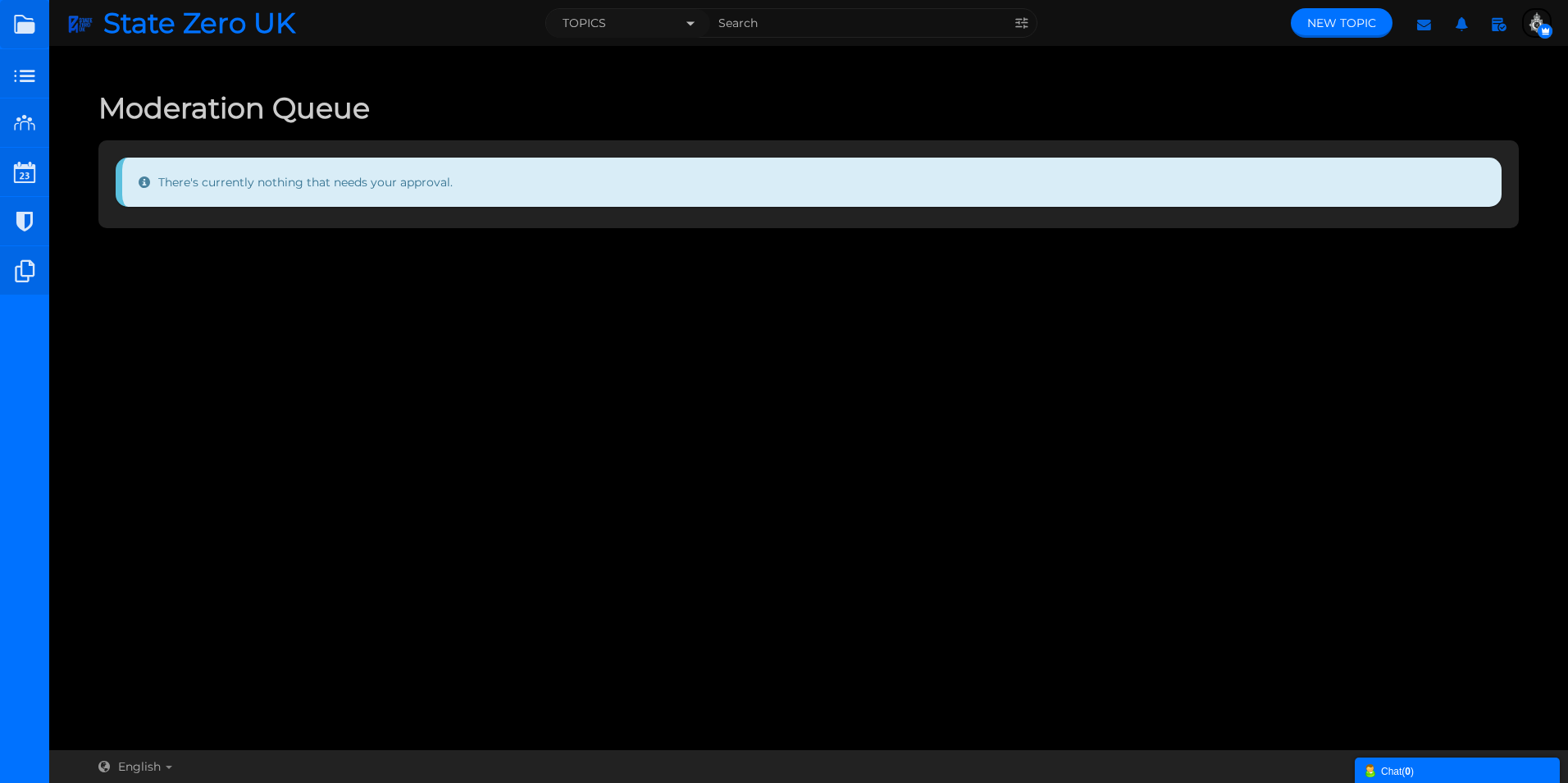
click at [317, 178] on div "There's currently nothing that needs your approval." at bounding box center [808, 182] width 1386 height 50
click at [23, 22] on link at bounding box center [24, 24] width 50 height 50
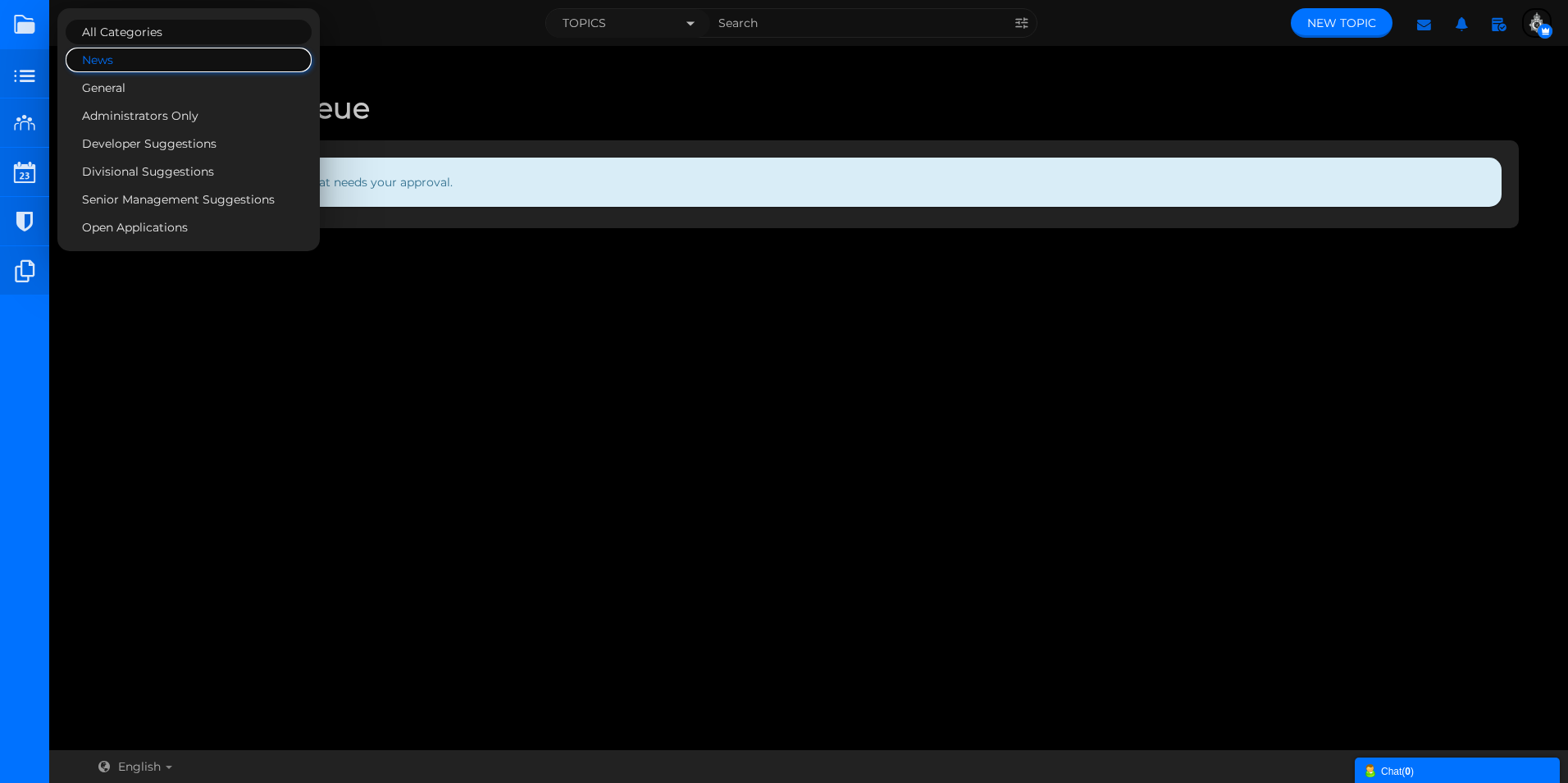
click at [122, 59] on link "News" at bounding box center [188, 59] width 246 height 24
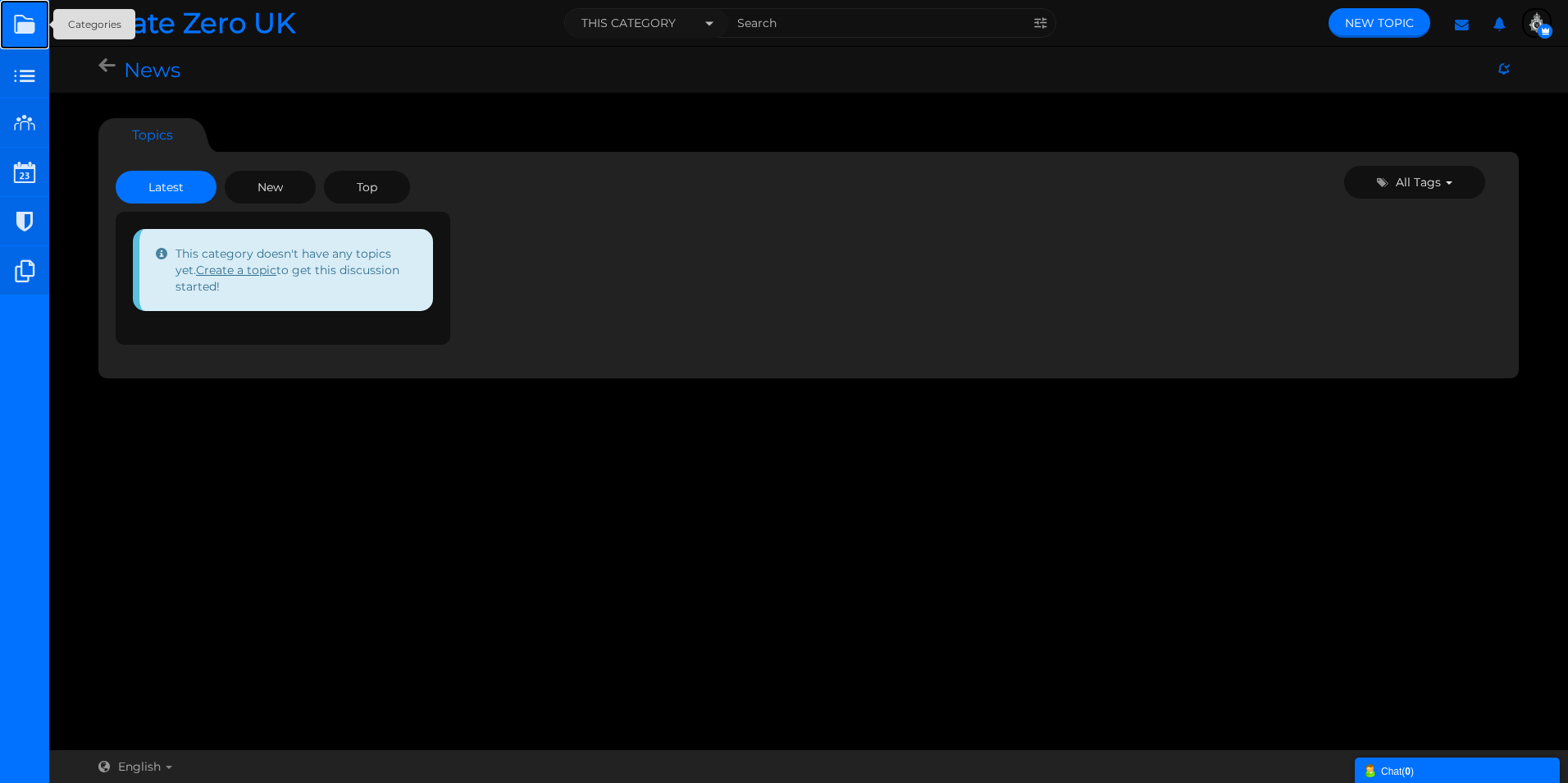
click at [32, 29] on link at bounding box center [24, 24] width 50 height 50
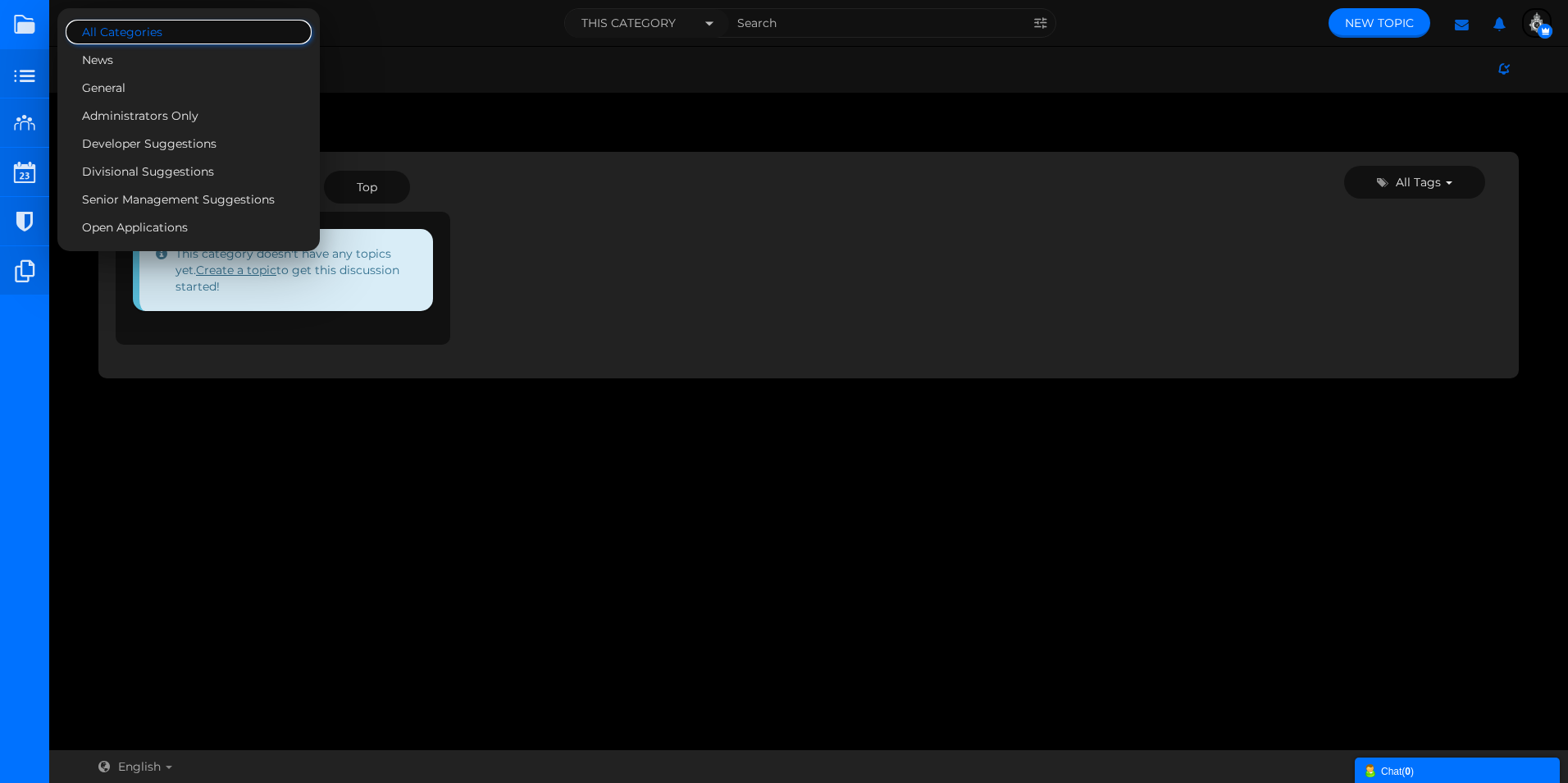
click at [104, 33] on span "All Categories" at bounding box center [185, 32] width 205 height 14
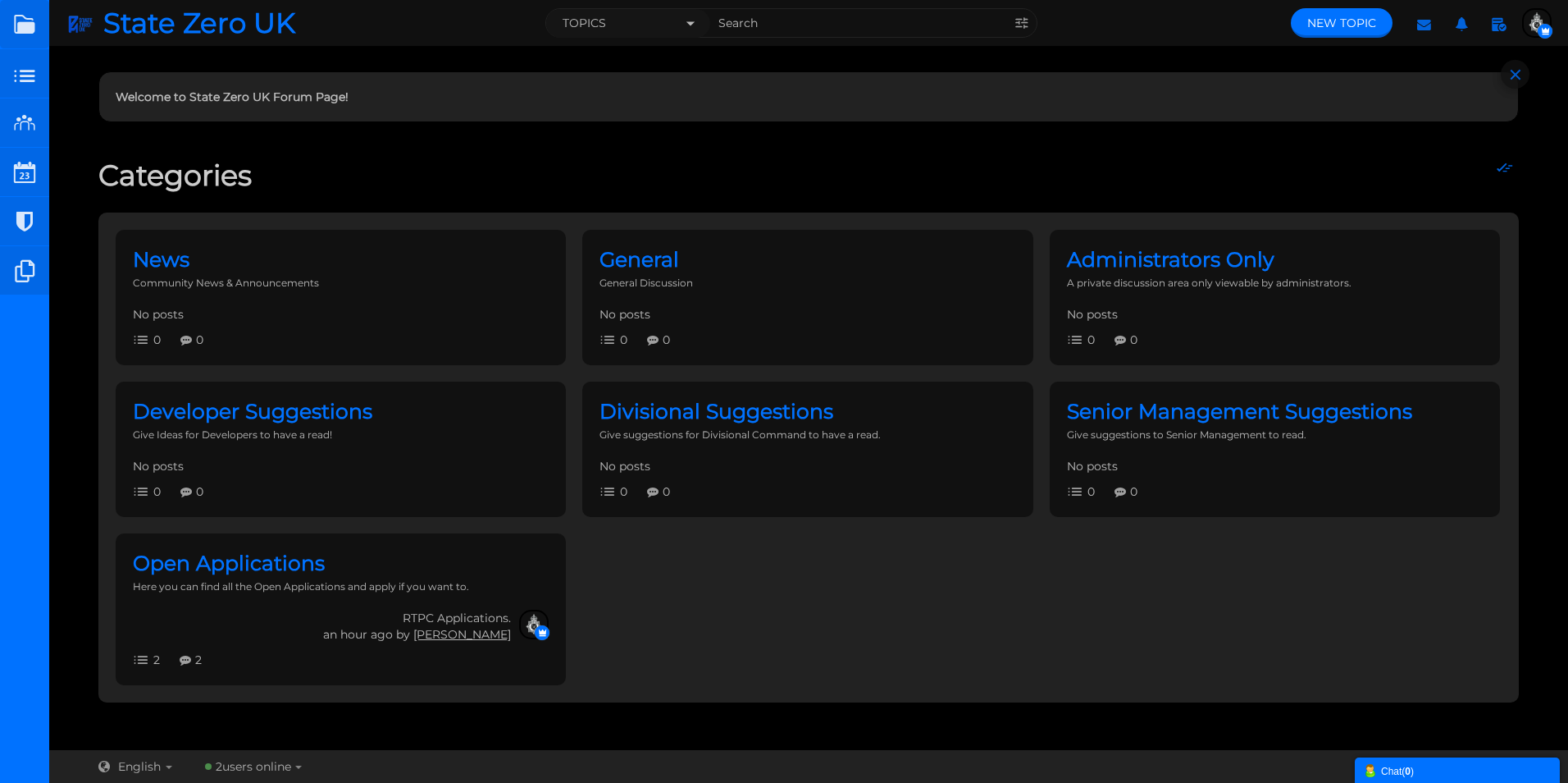
click at [685, 650] on ul "News Community News & Announcements 0 0 No posts General General Discussion 0 0…" at bounding box center [808, 457] width 1386 height 455
click at [859, 609] on ul "News Community News & Announcements 0 0 No posts General General Discussion 0 0…" at bounding box center [808, 457] width 1386 height 455
click at [23, 127] on small at bounding box center [24, 123] width 50 height 50
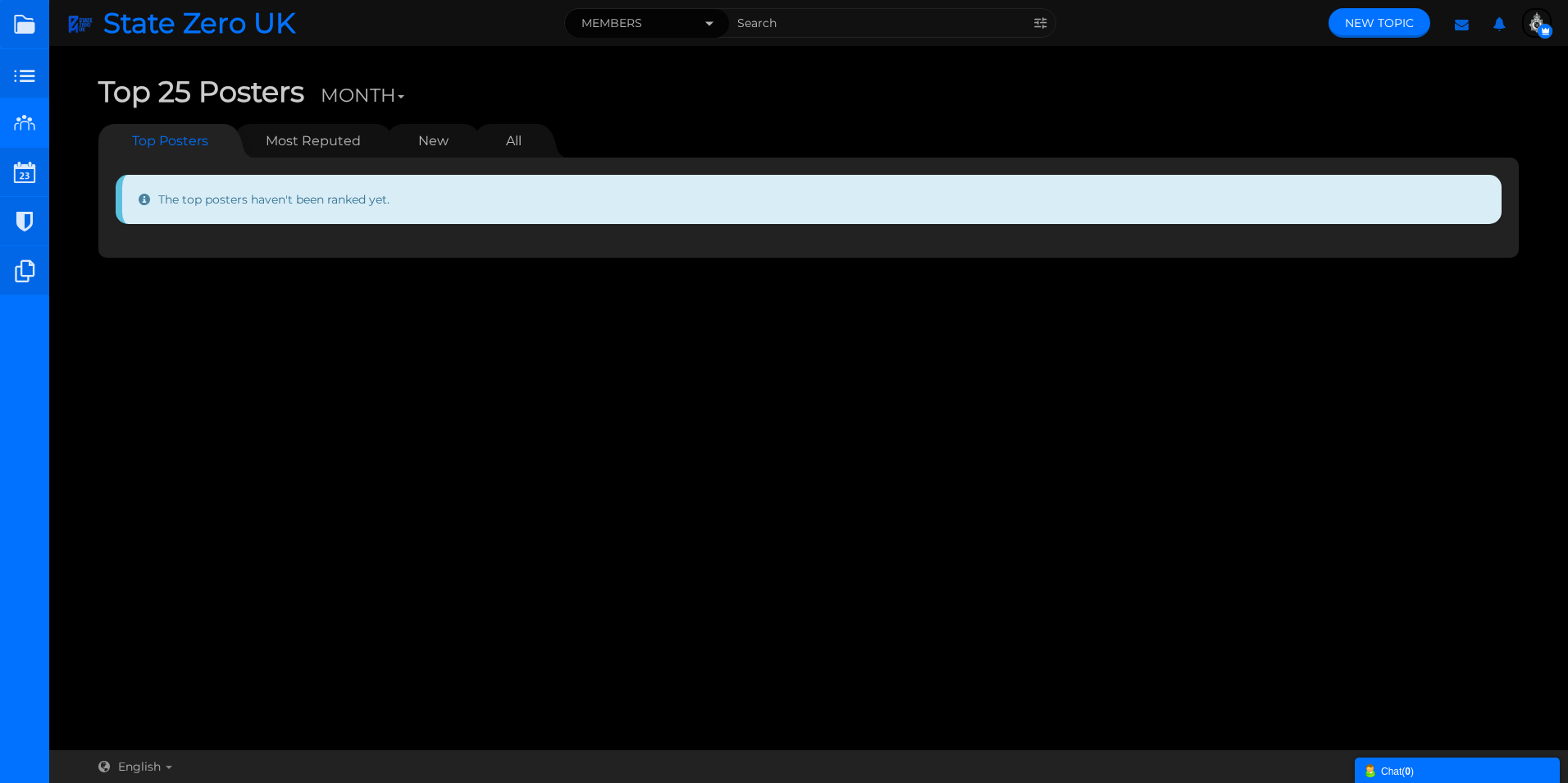
click at [672, 23] on button "Members" at bounding box center [647, 23] width 164 height 29
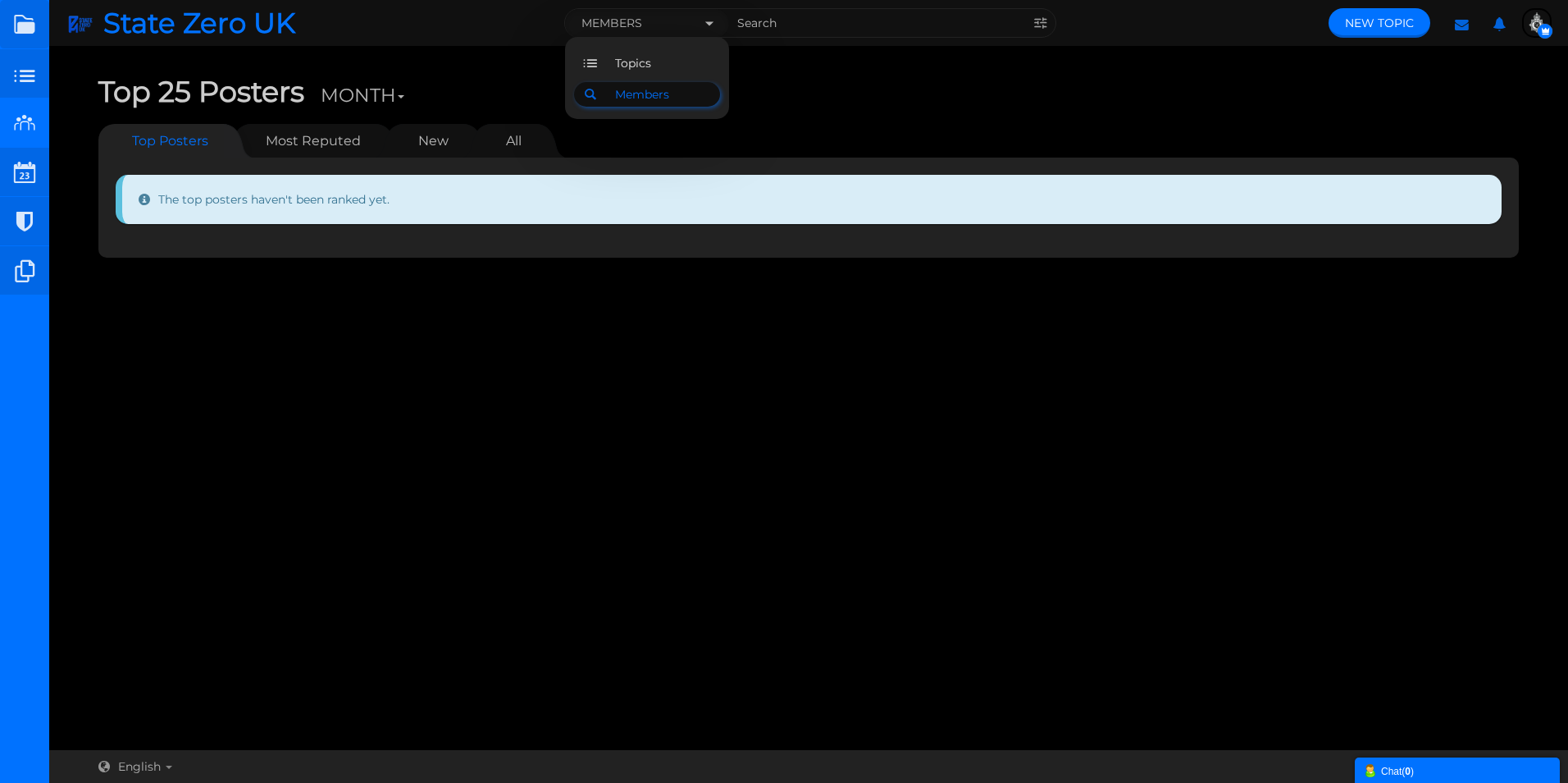
click at [630, 90] on span "Members" at bounding box center [642, 95] width 54 height 14
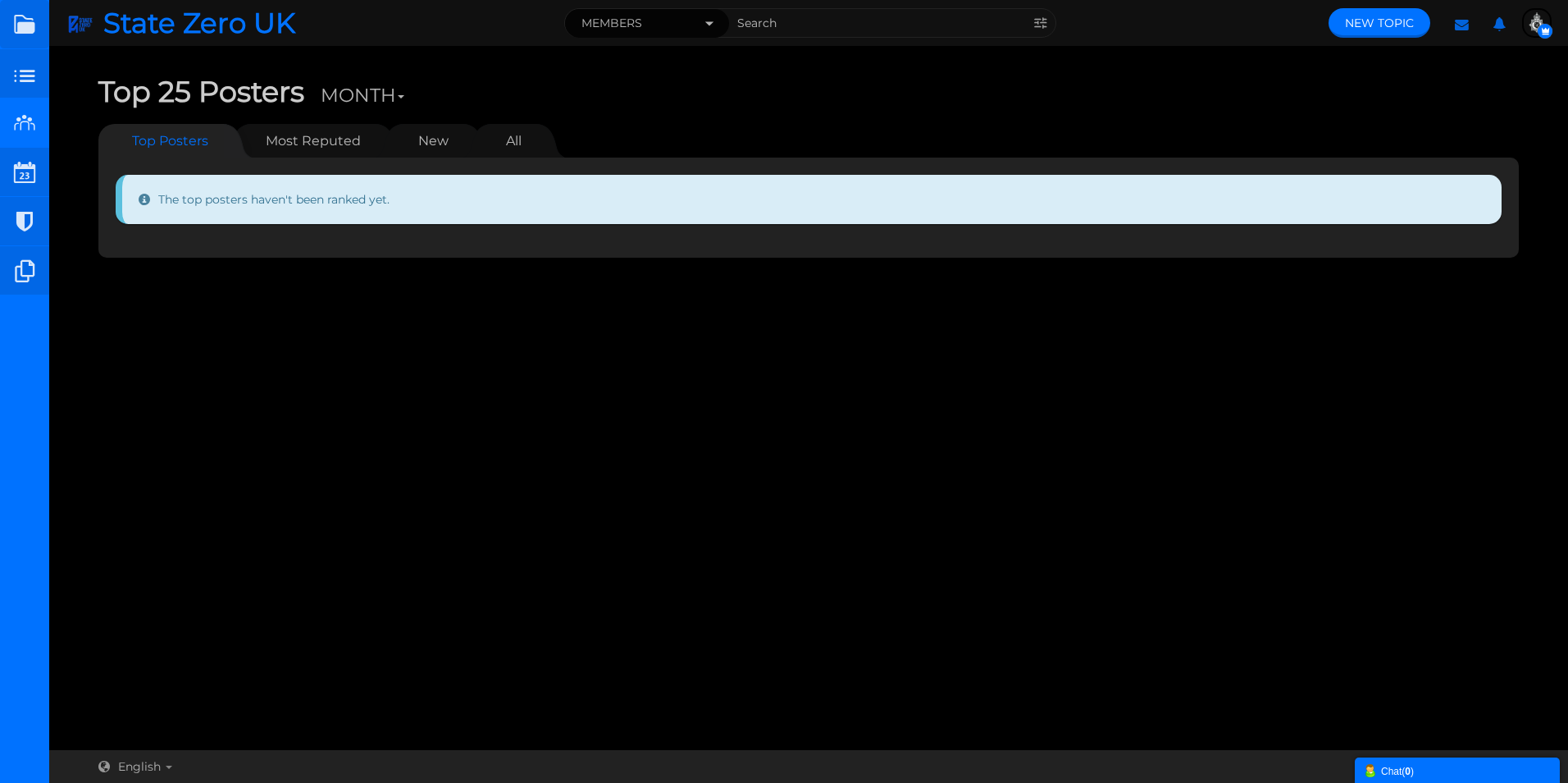
click at [627, 20] on span "Members" at bounding box center [611, 23] width 60 height 17
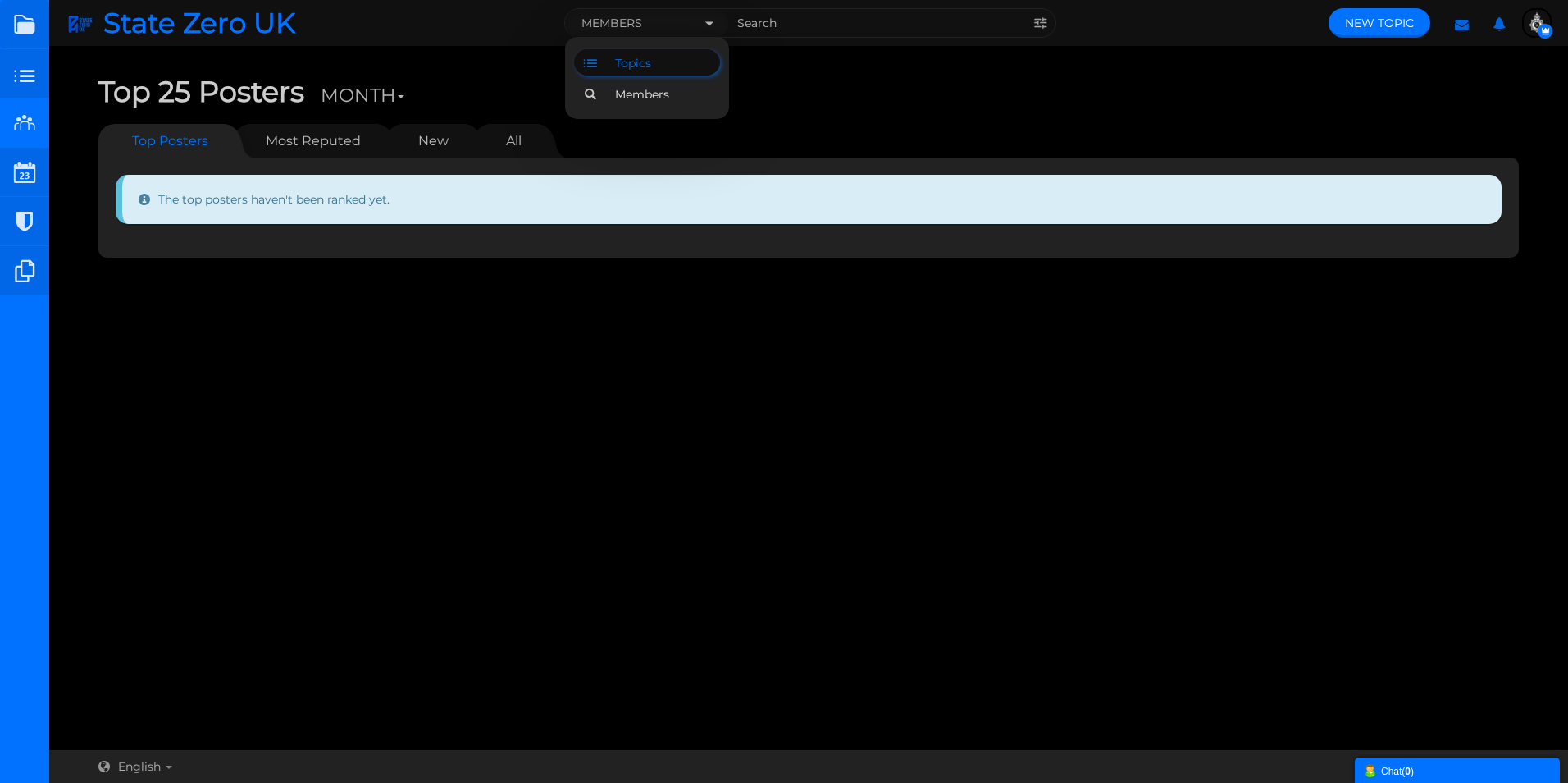
click at [612, 62] on icon at bounding box center [603, 62] width 24 height 16
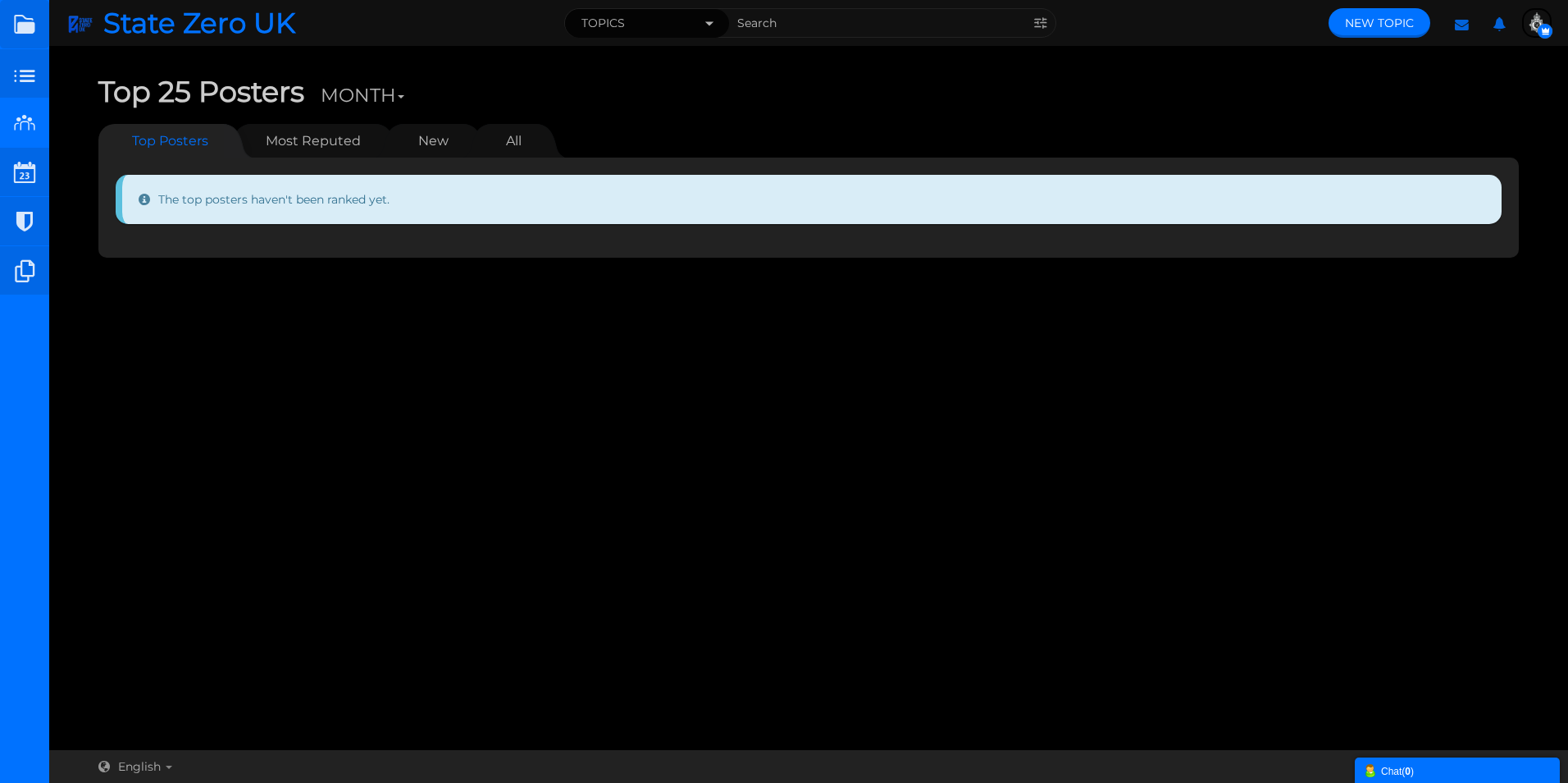
click at [618, 24] on span "Topics" at bounding box center [603, 23] width 43 height 17
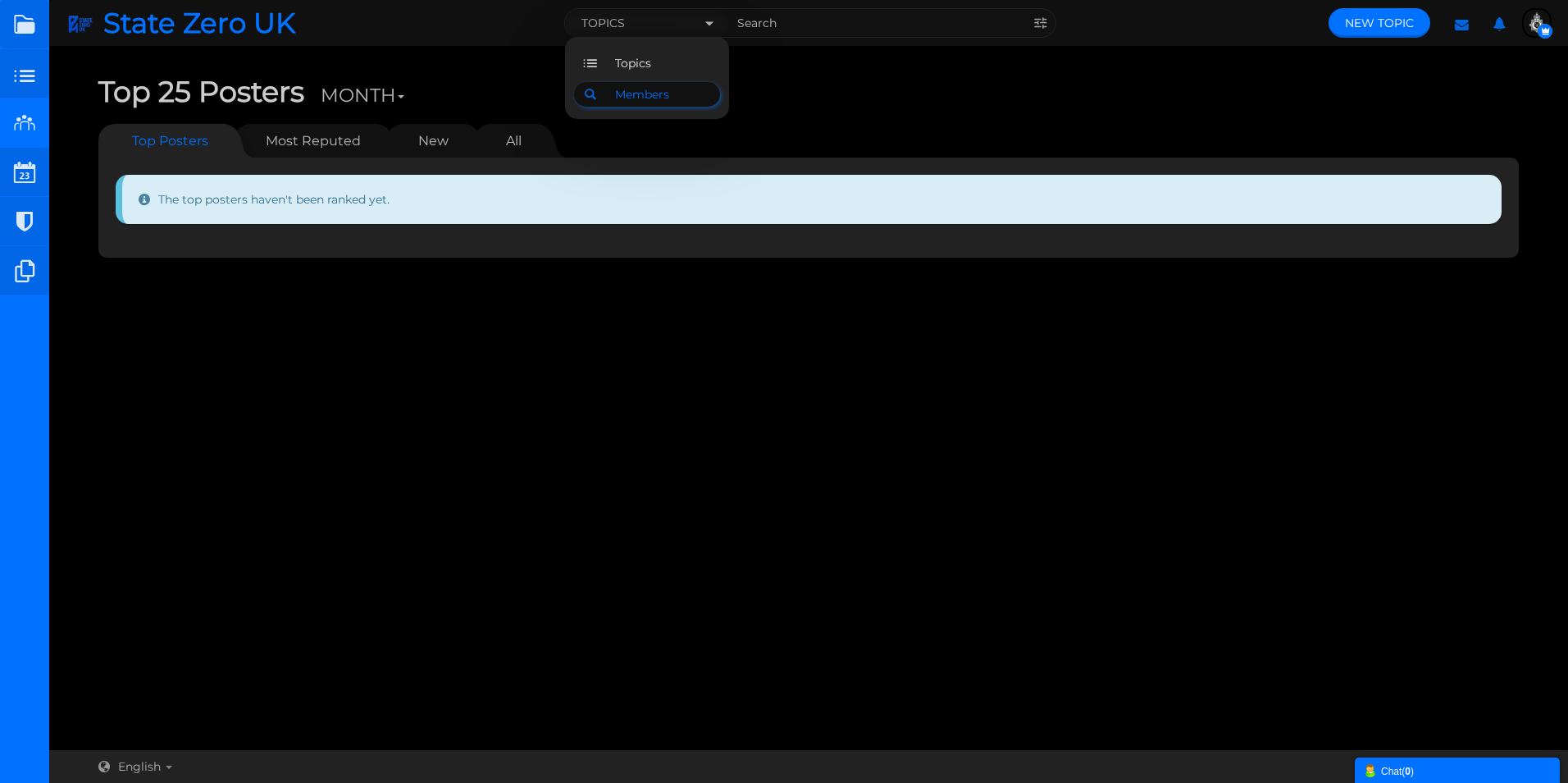
click at [606, 88] on icon at bounding box center [603, 94] width 24 height 12
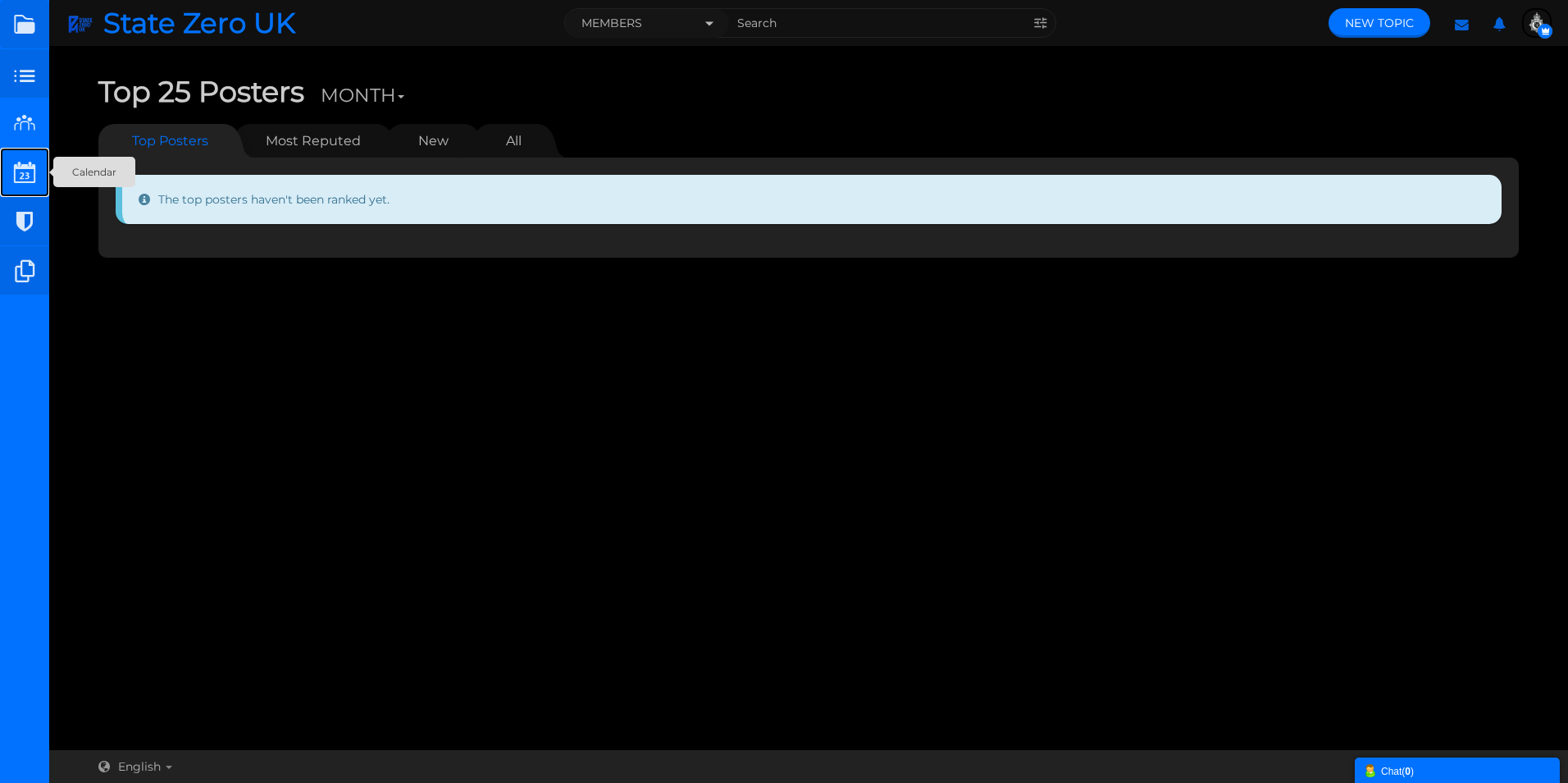
click at [30, 176] on small at bounding box center [24, 172] width 50 height 50
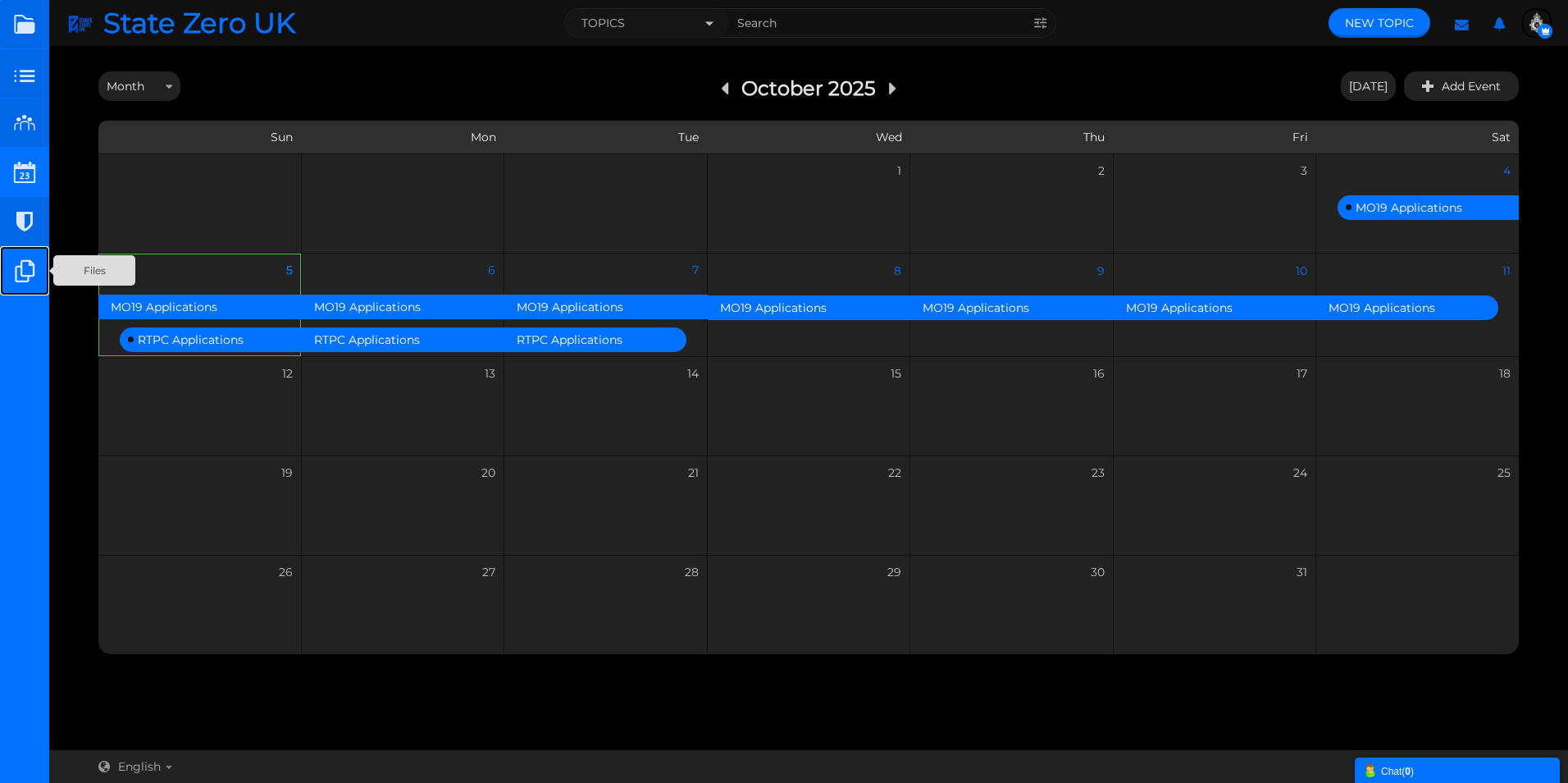
click at [28, 269] on small at bounding box center [24, 270] width 50 height 50
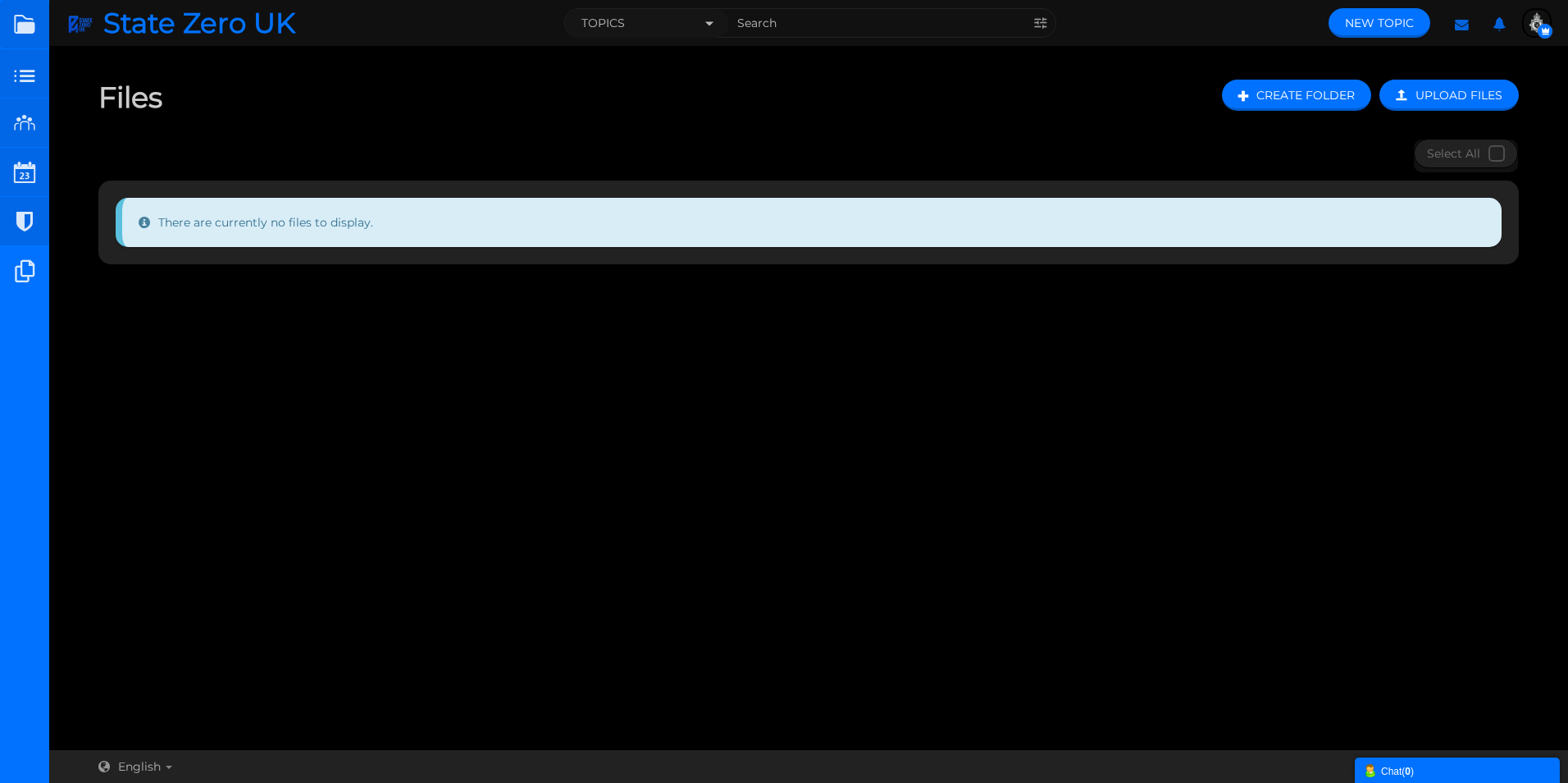
click at [242, 214] on div "There are currently no files to display." at bounding box center [808, 222] width 1386 height 50
click at [1303, 96] on span "Create Folder" at bounding box center [1305, 95] width 98 height 14
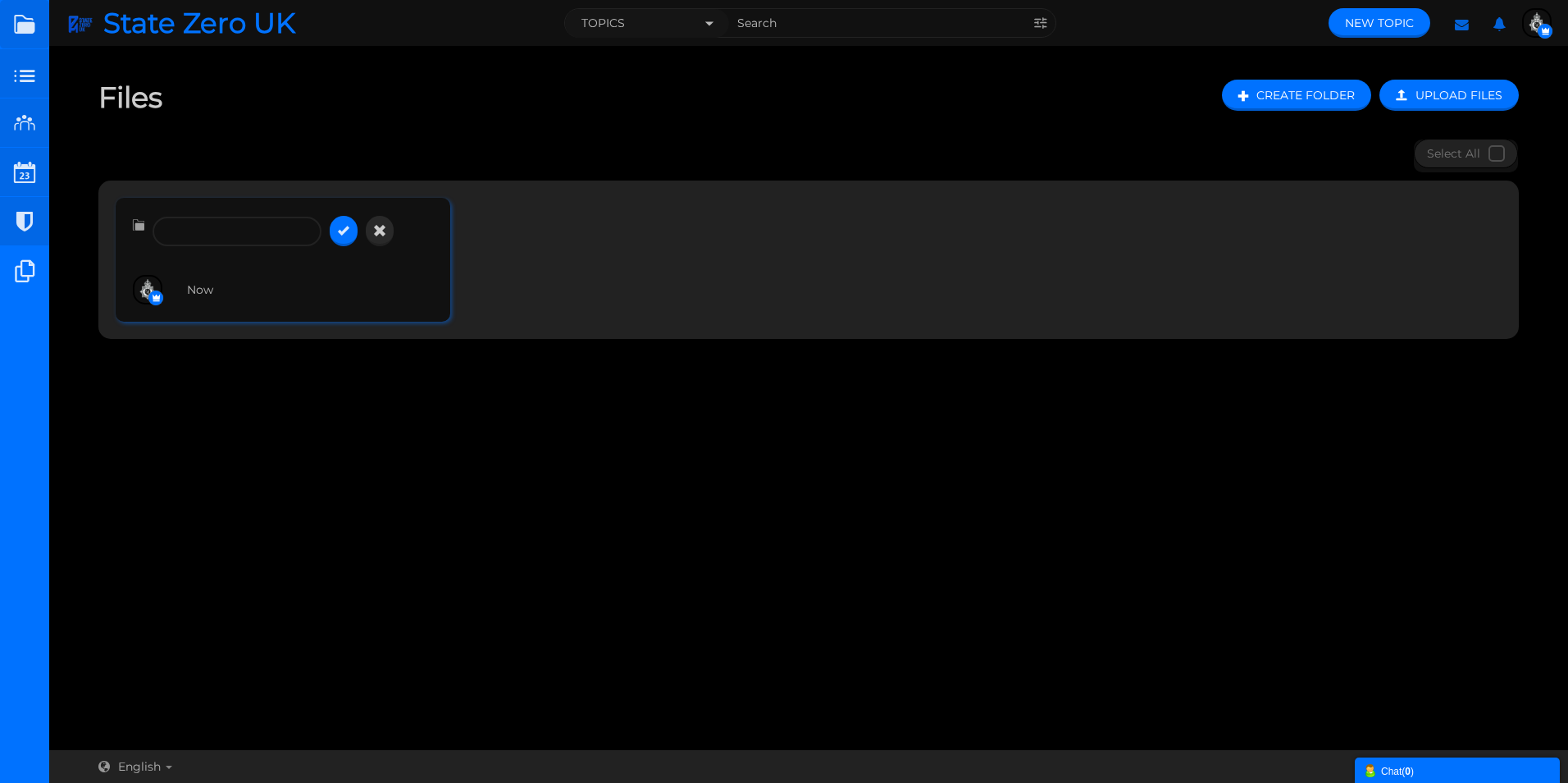
click at [225, 230] on input "text" at bounding box center [237, 231] width 169 height 30
click at [202, 236] on input "text" at bounding box center [237, 231] width 169 height 30
click at [381, 234] on icon "button" at bounding box center [379, 231] width 12 height 14
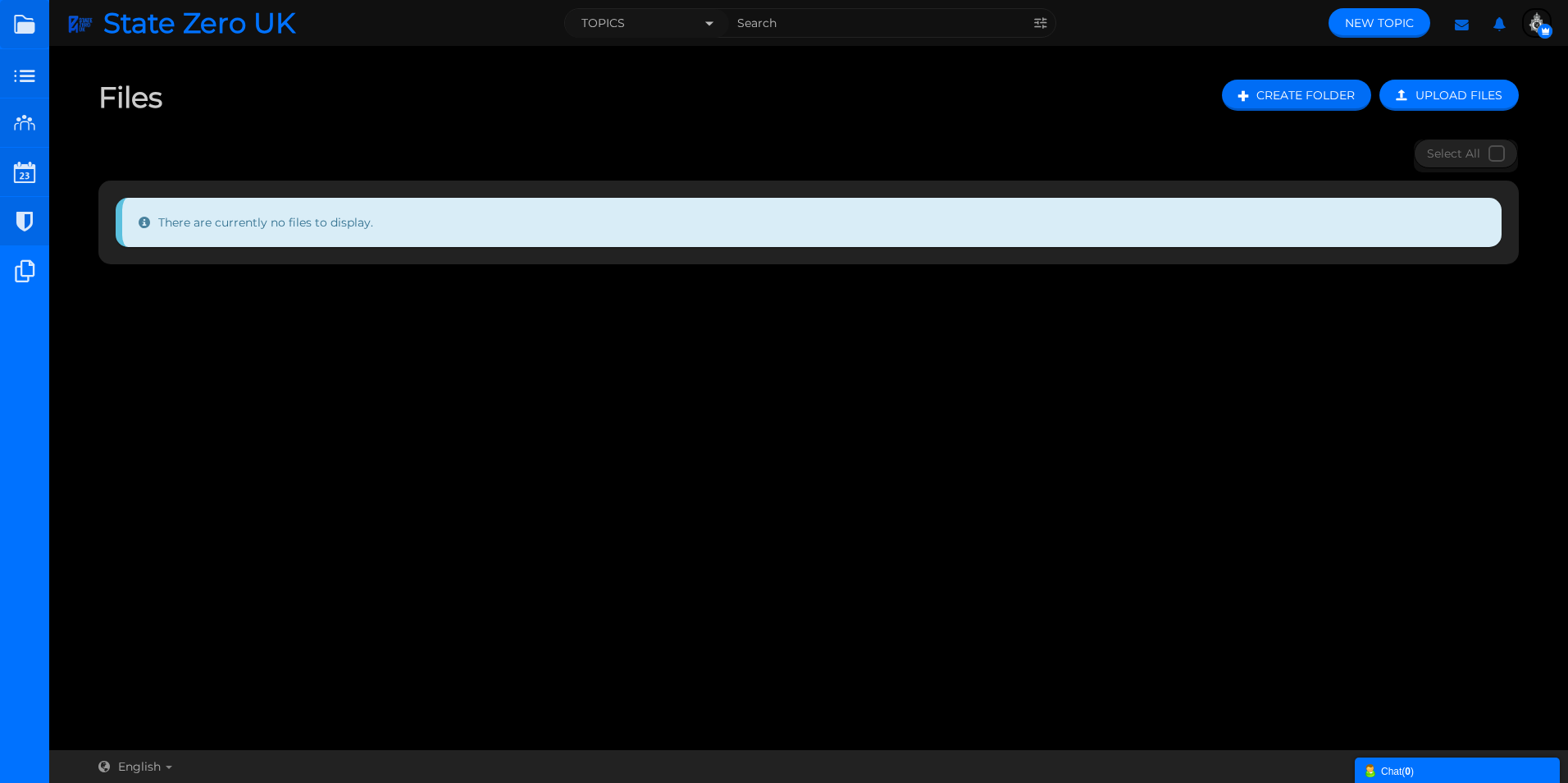
click at [1285, 93] on span "Create Folder" at bounding box center [1305, 95] width 98 height 14
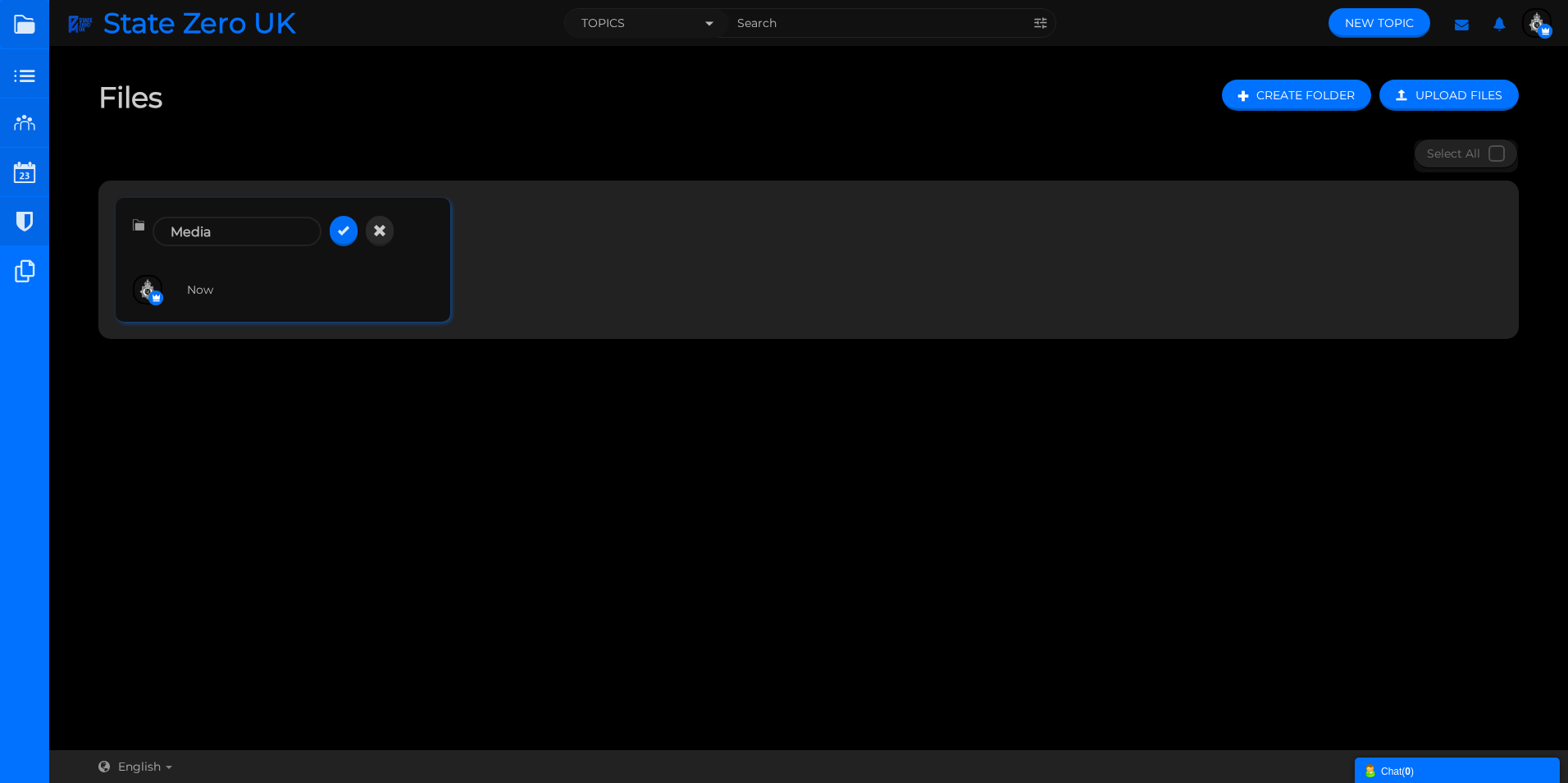
type input "Media"
click at [335, 232] on button "submit" at bounding box center [343, 231] width 28 height 31
drag, startPoint x: 471, startPoint y: 355, endPoint x: 632, endPoint y: 296, distance: 171.5
click at [472, 354] on div "Files Upload Files Create Folder Name User Date Media 1s" at bounding box center [809, 212] width 1518 height 297
click at [186, 233] on span "Media" at bounding box center [184, 228] width 64 height 24
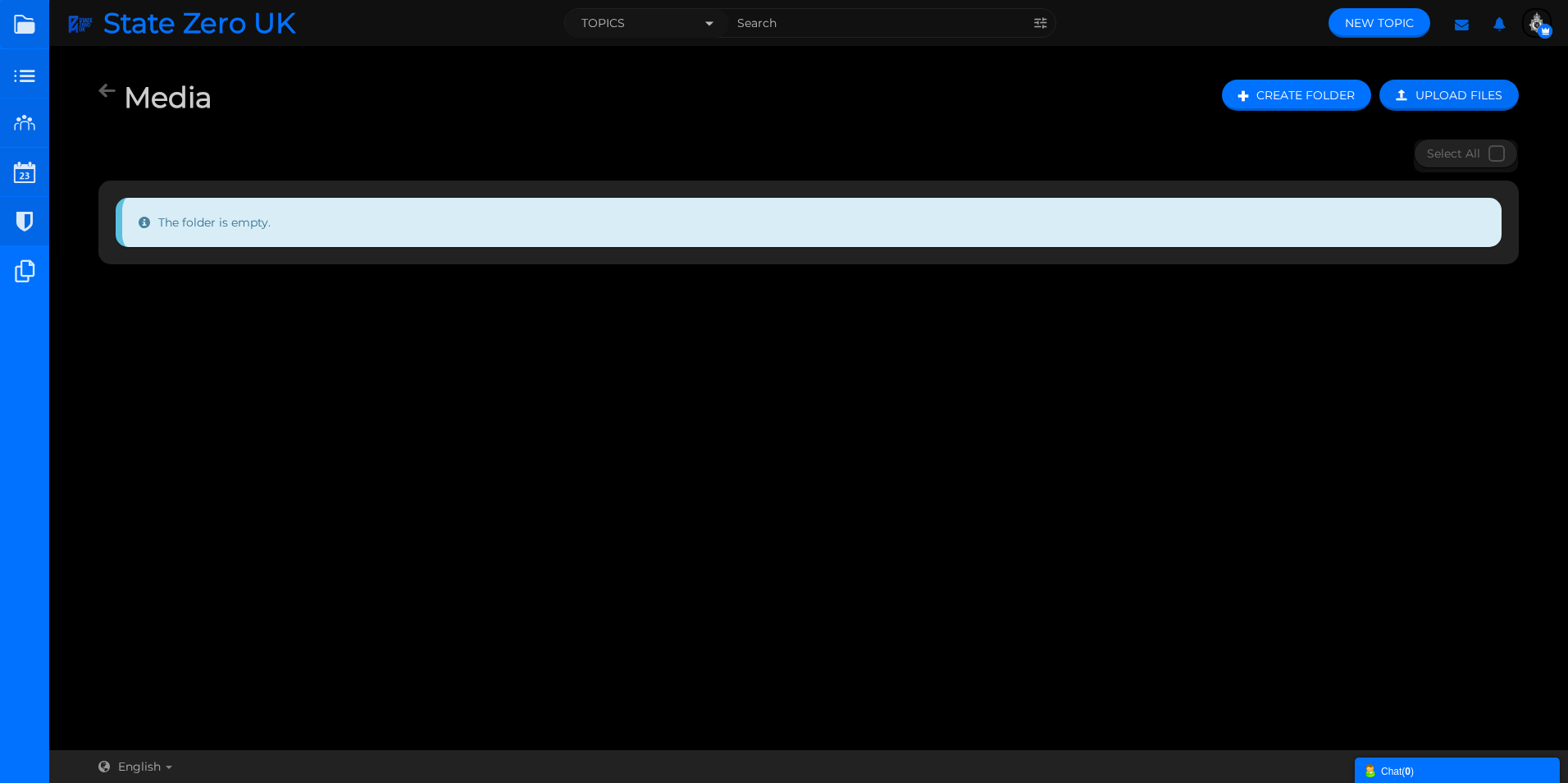
click at [1473, 96] on span "Upload Files" at bounding box center [1458, 95] width 87 height 14
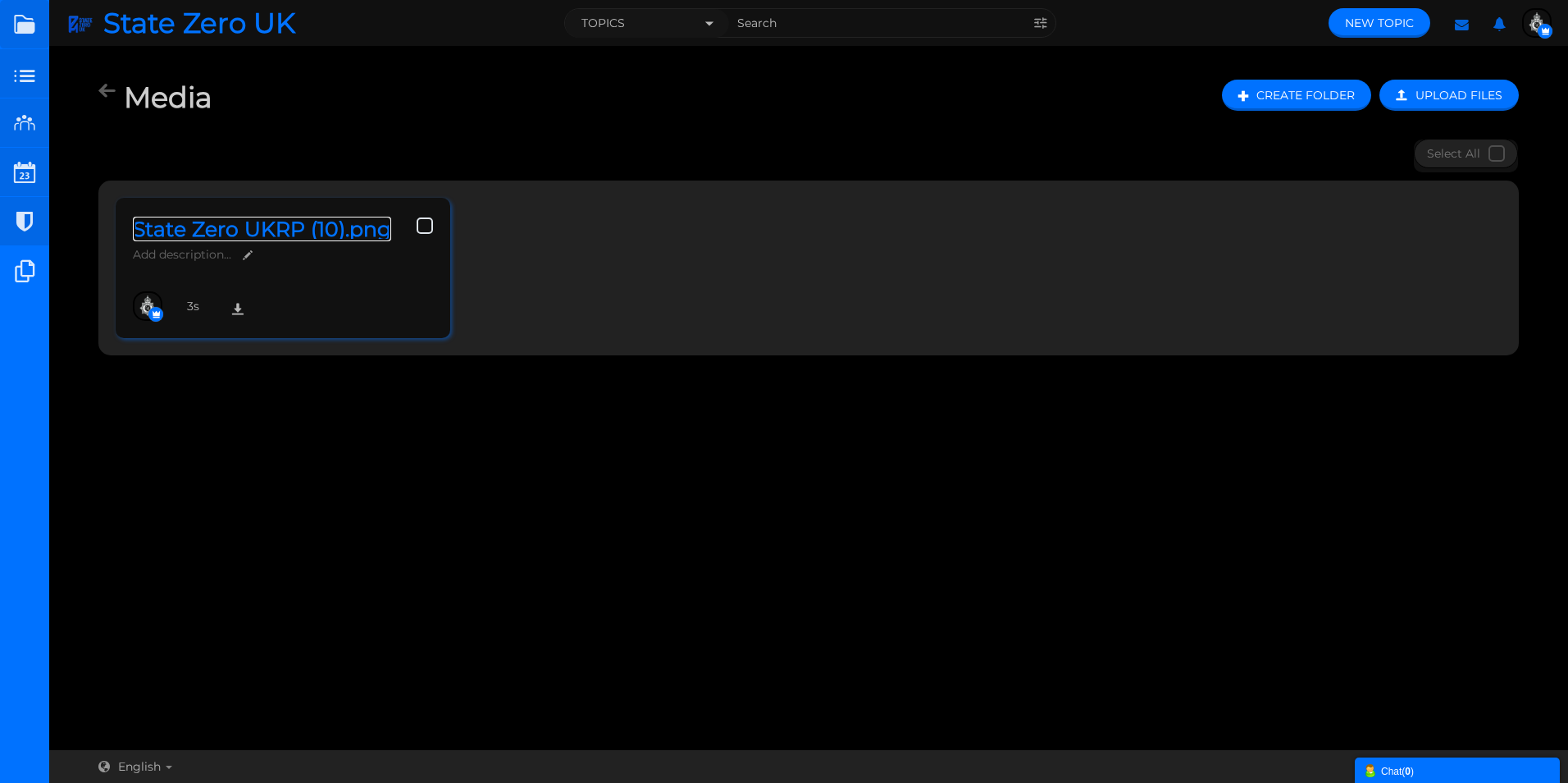
click at [287, 233] on span "State Zero UKRP (10).png" at bounding box center [261, 228] width 258 height 24
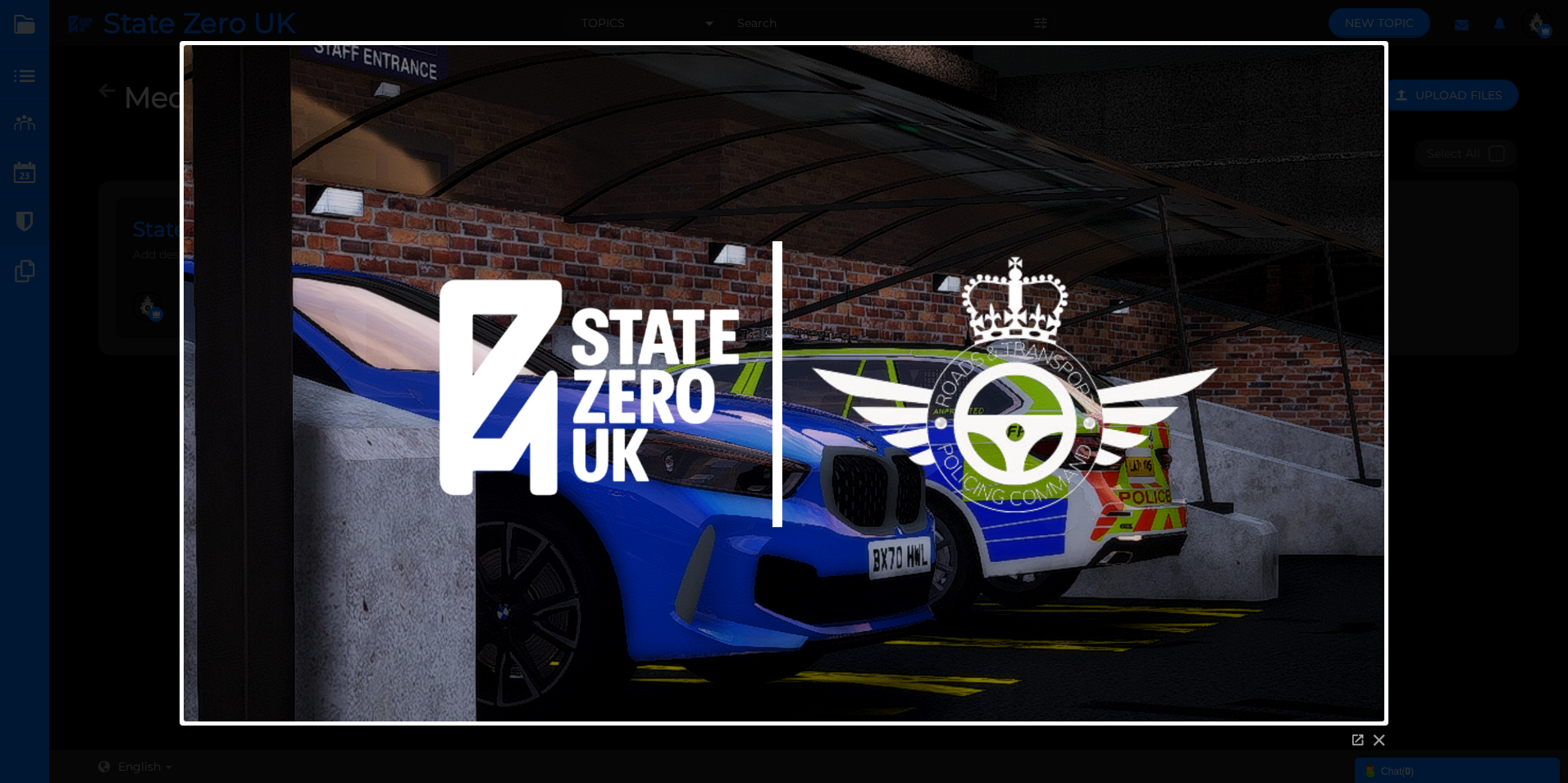
click at [1478, 188] on div at bounding box center [784, 397] width 1568 height 713
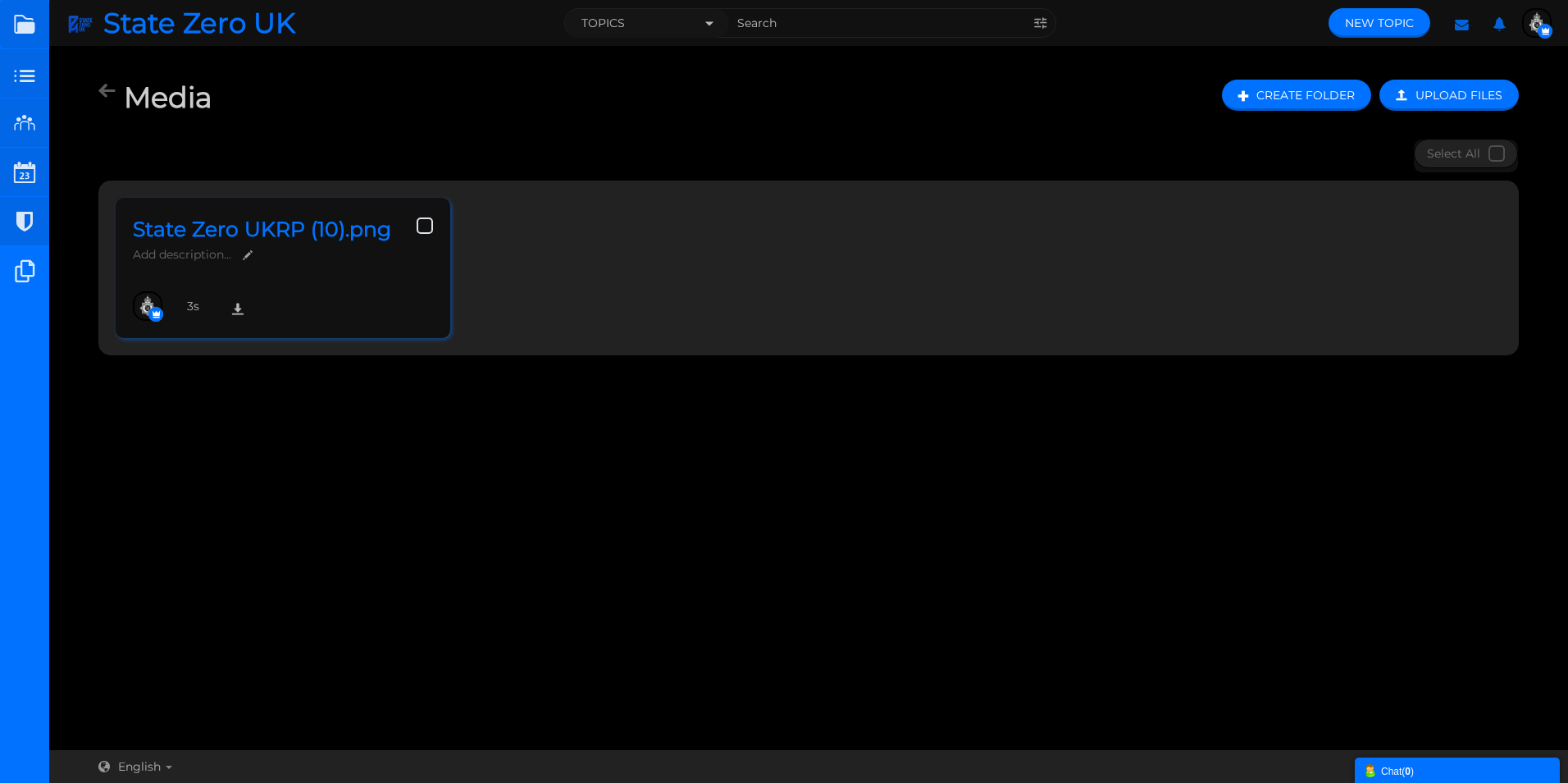
click at [426, 228] on span at bounding box center [424, 225] width 16 height 16
click at [416, 215] on input "checkbox" at bounding box center [416, 215] width 0 height 0
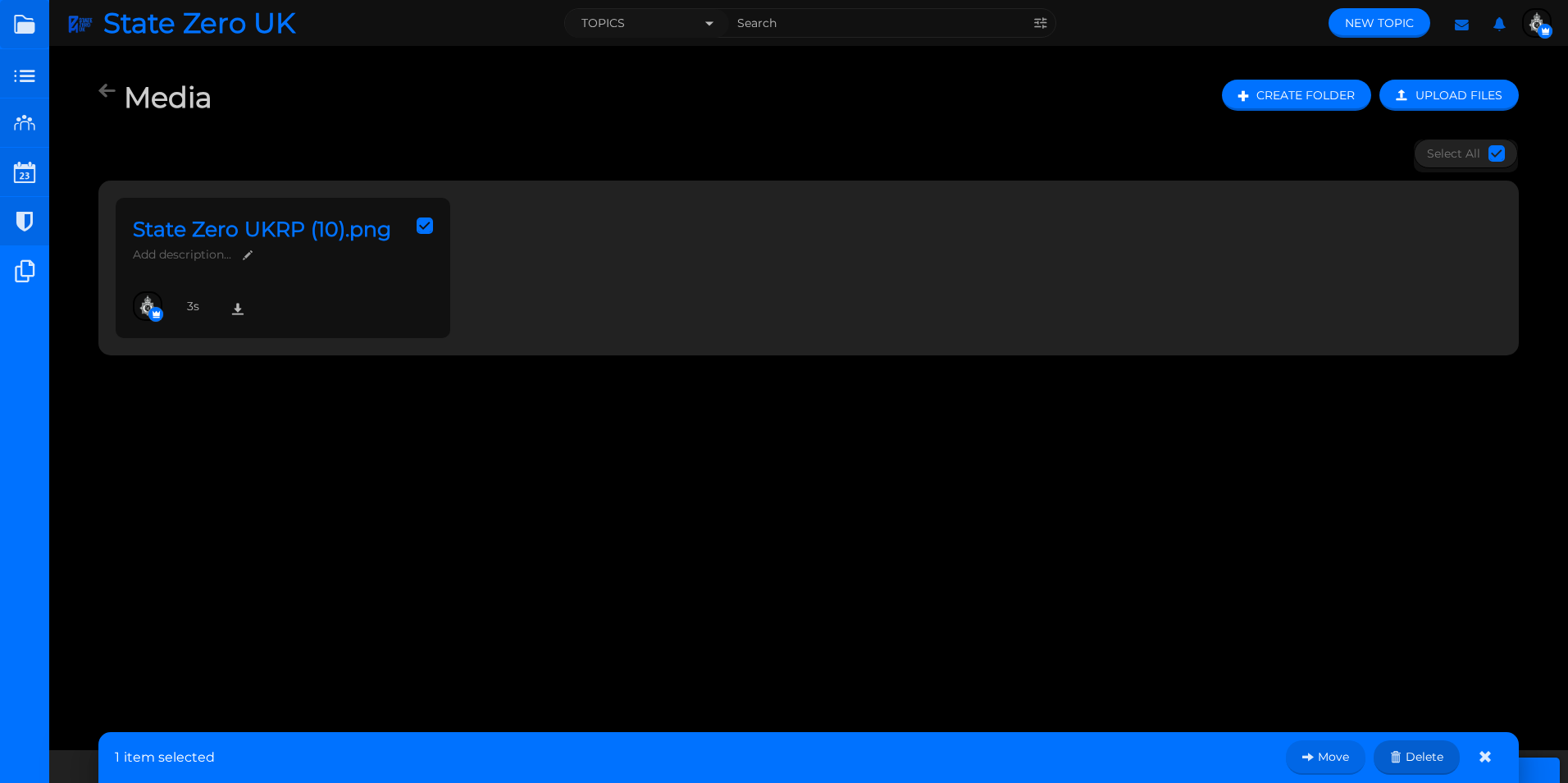
click at [1409, 755] on link at bounding box center [1417, 757] width 86 height 34
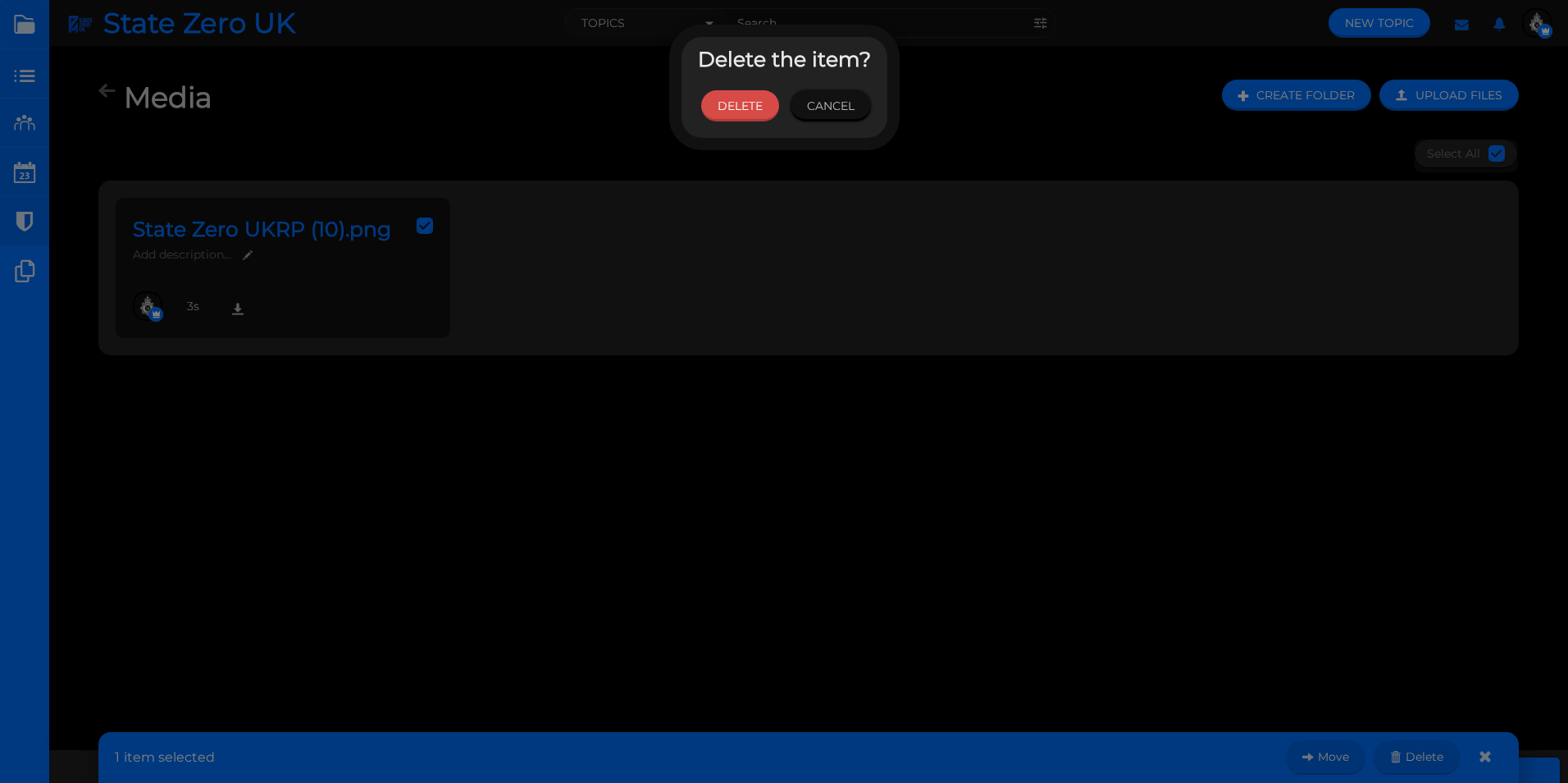
click at [722, 104] on link "Delete" at bounding box center [739, 105] width 77 height 32
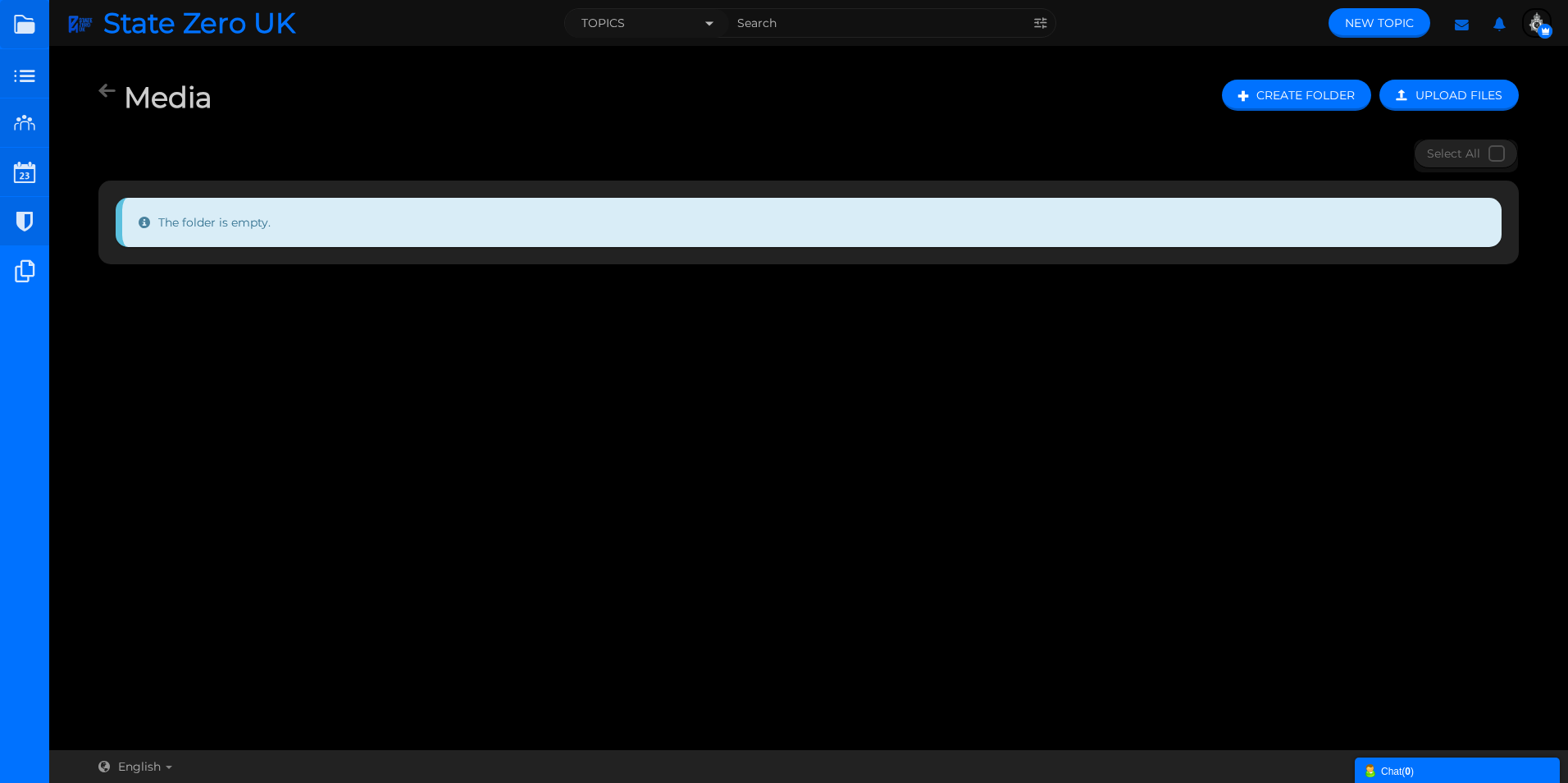
click at [1534, 20] on img "button" at bounding box center [1536, 23] width 26 height 26
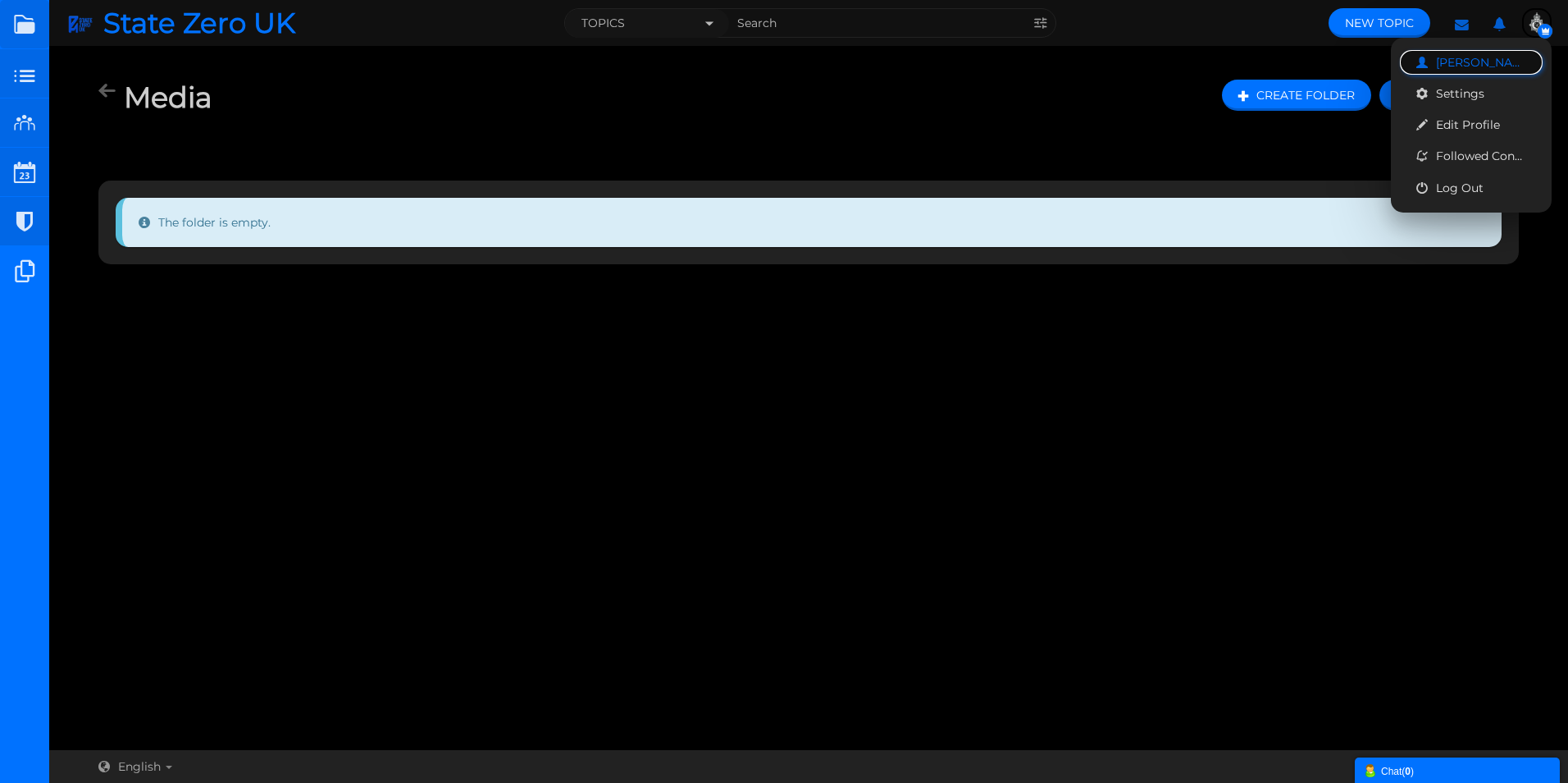
click at [1461, 59] on span "[PERSON_NAME]" at bounding box center [1481, 62] width 90 height 14
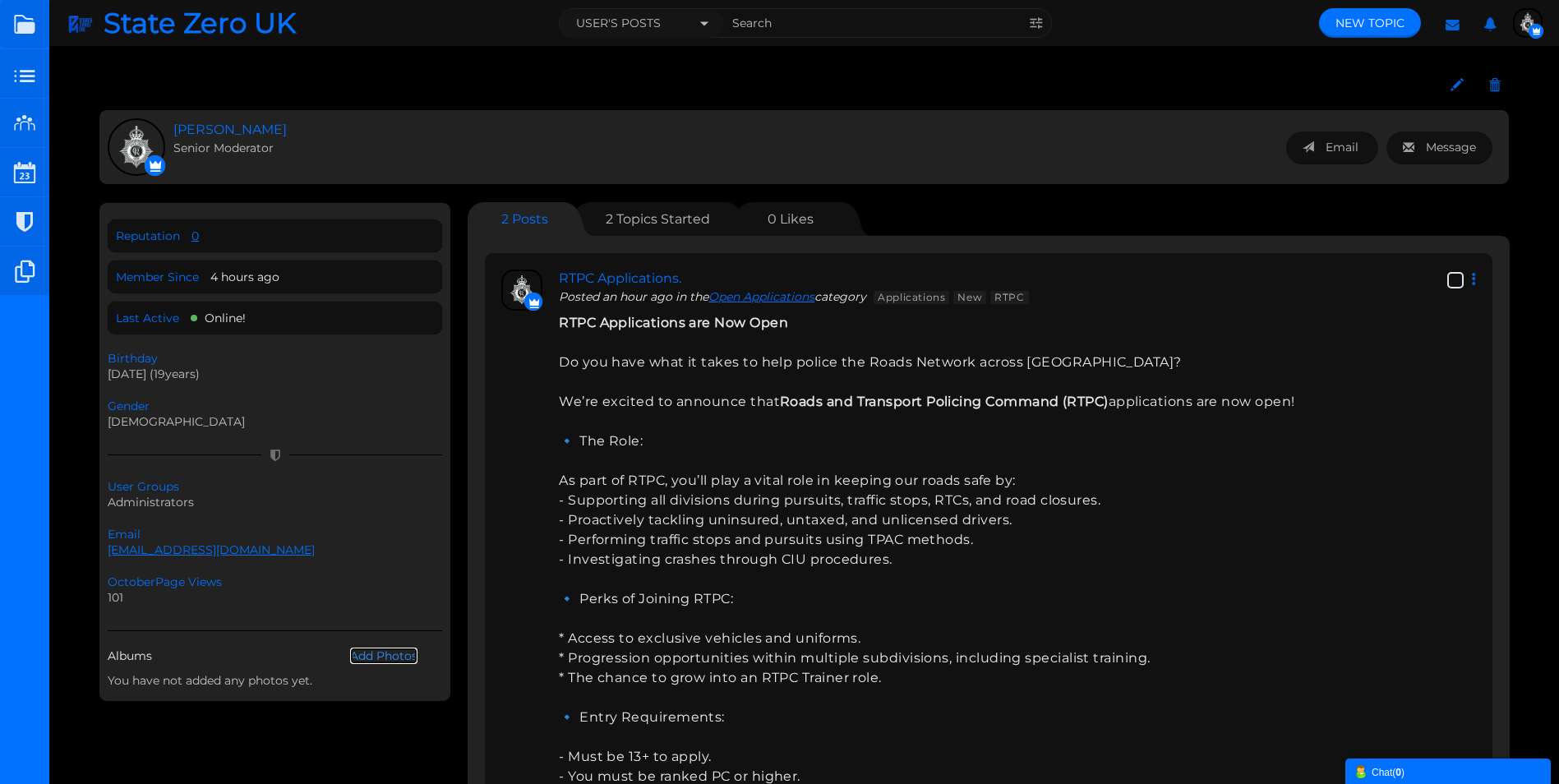
click at [394, 652] on link "Add Photos" at bounding box center [384, 655] width 68 height 16
click at [639, 218] on span "Topics Started" at bounding box center [664, 218] width 94 height 15
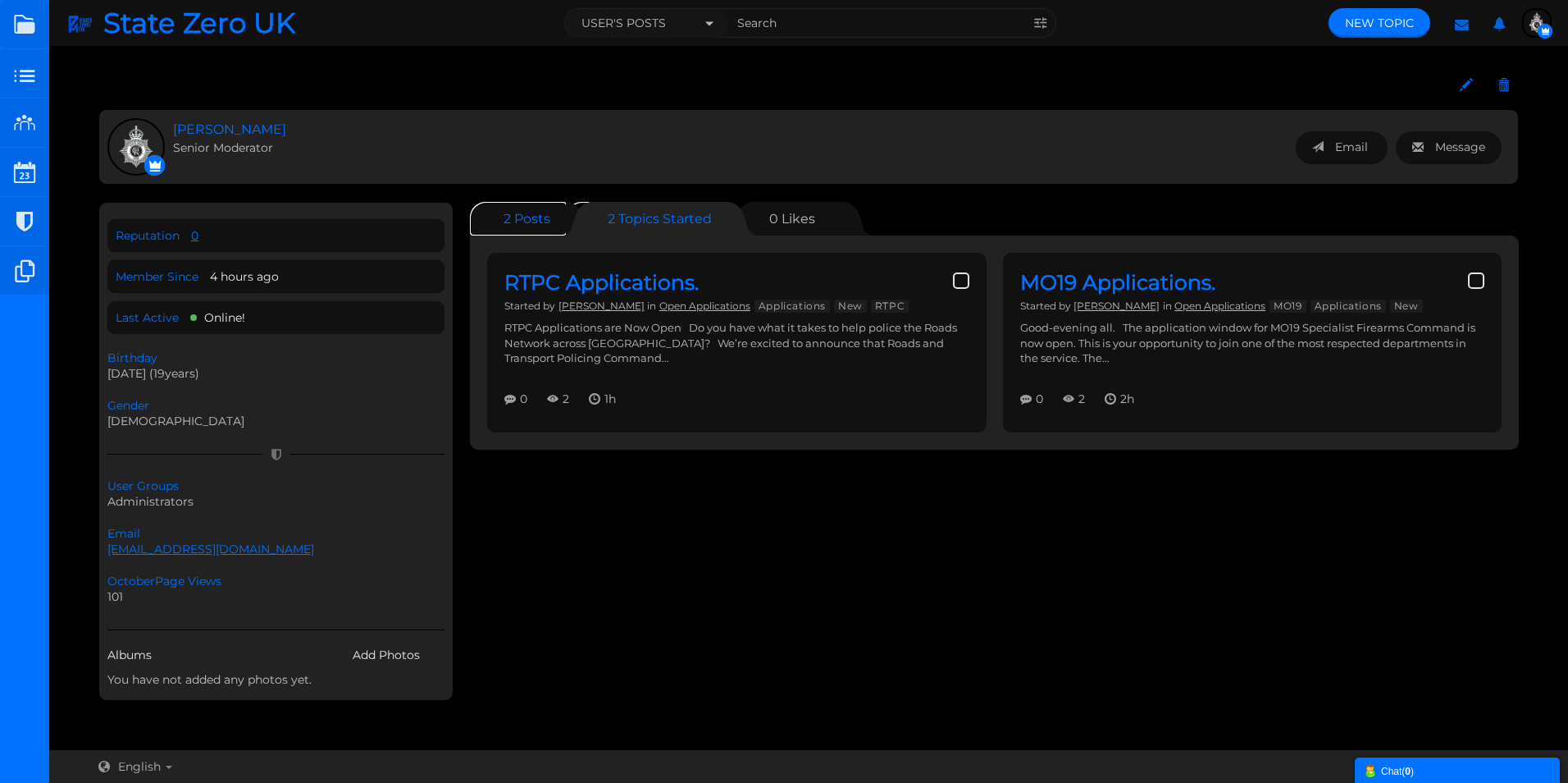
click at [530, 219] on span "Posts" at bounding box center [532, 218] width 36 height 15
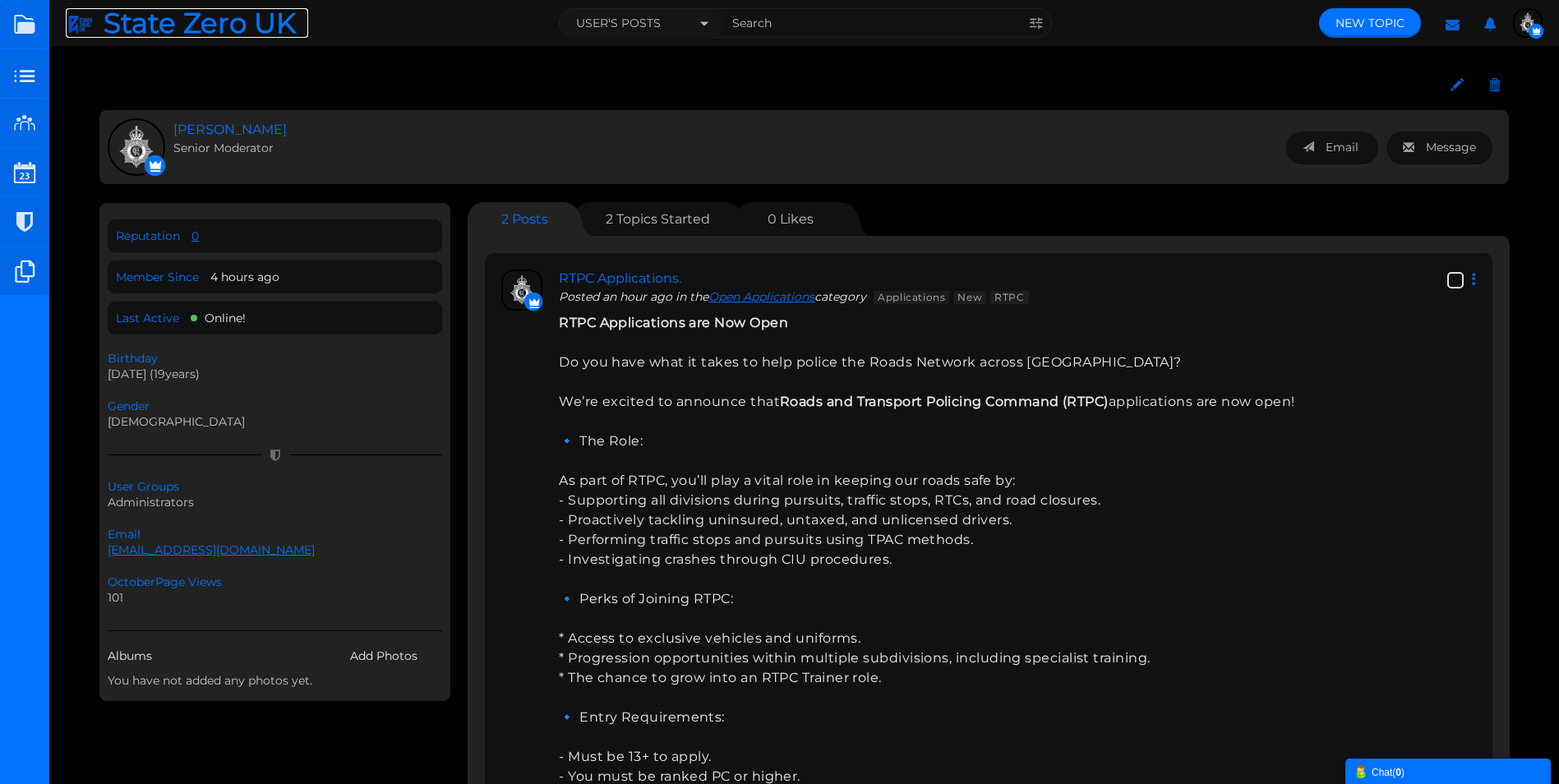
click at [152, 22] on span "State Zero UK" at bounding box center [206, 23] width 205 height 30
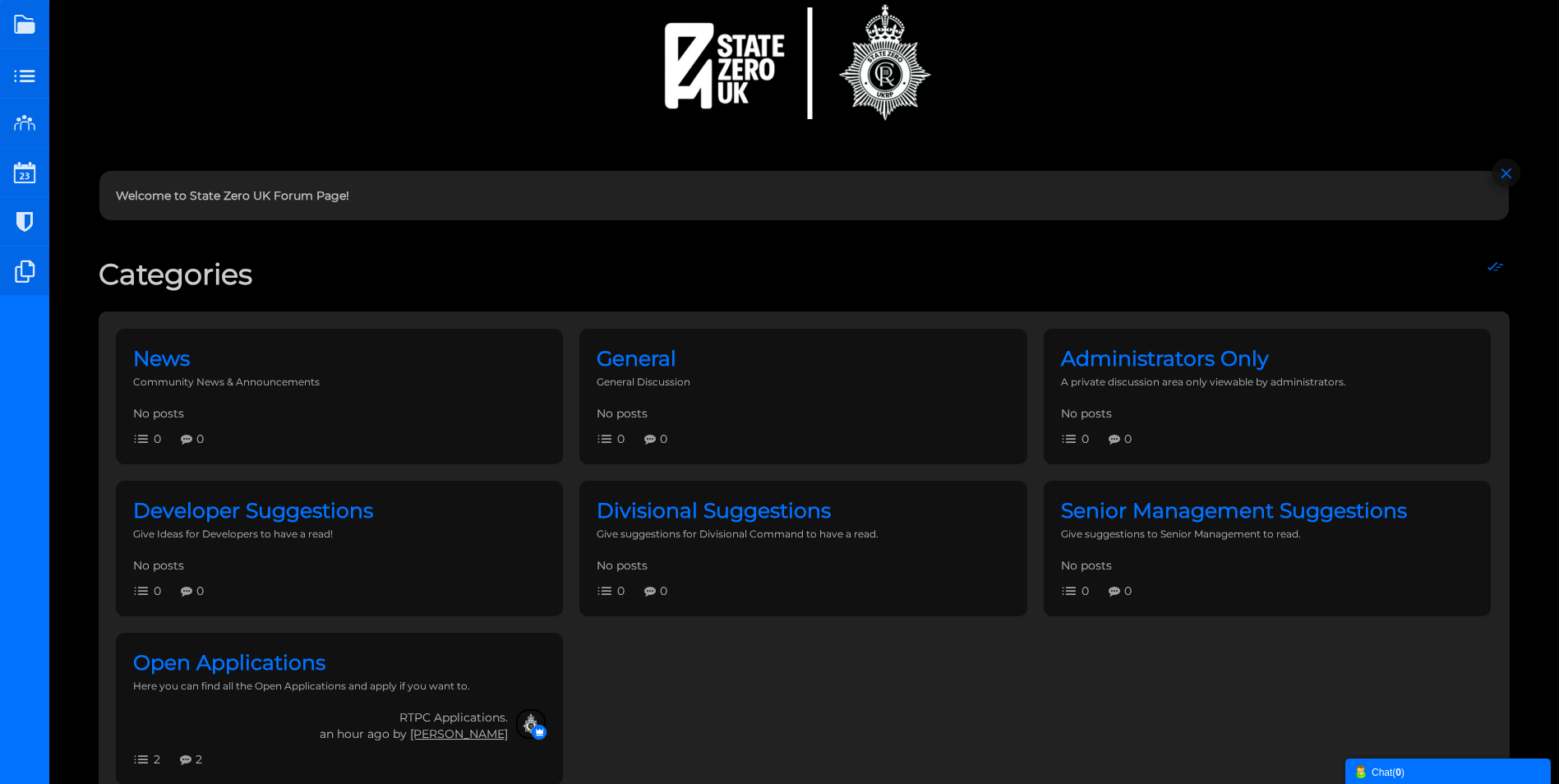
scroll to position [158, 0]
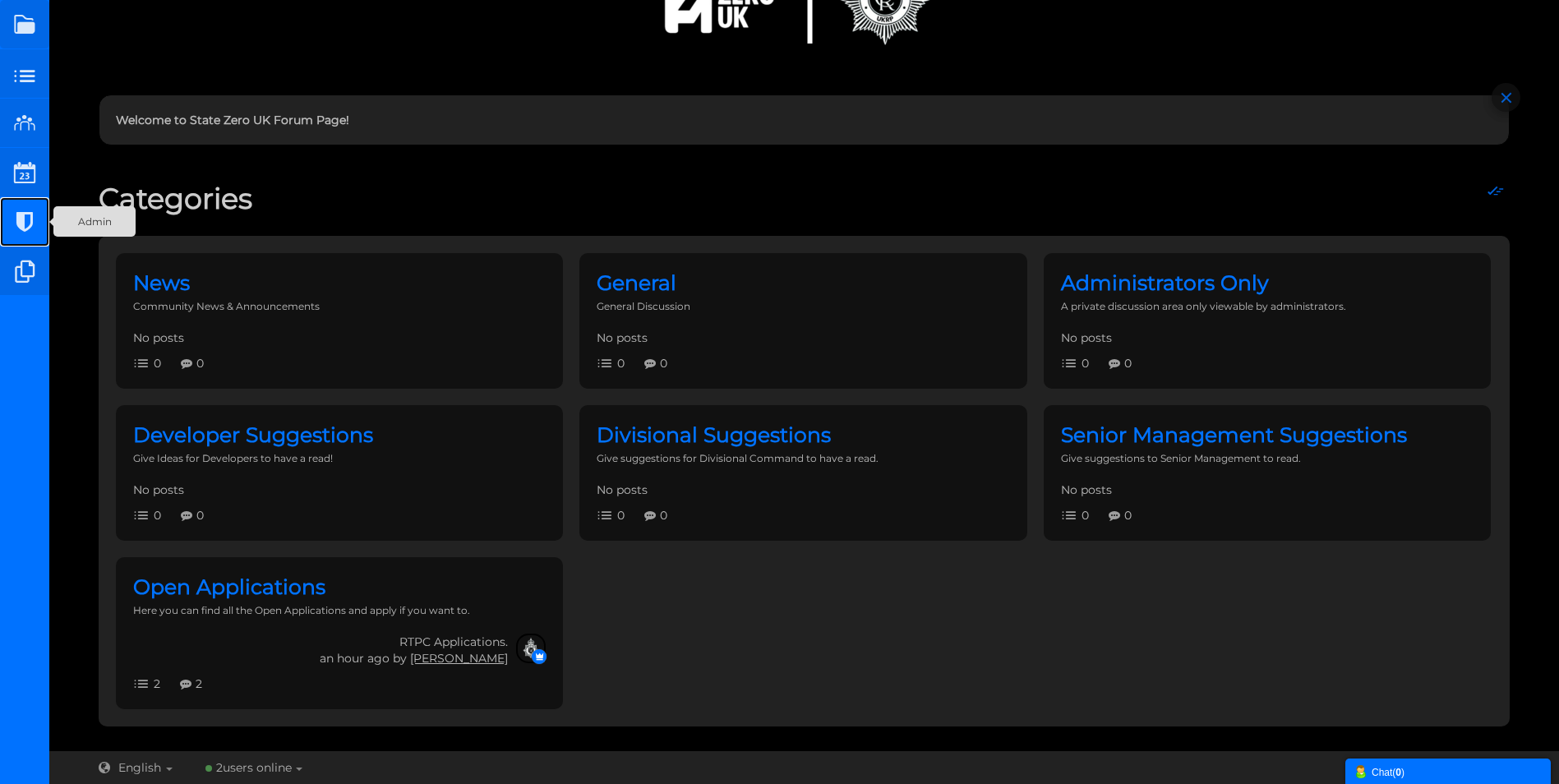
click at [28, 215] on small at bounding box center [24, 222] width 50 height 50
click at [1394, 770] on div "Chat ( 0 )" at bounding box center [1447, 770] width 189 height 17
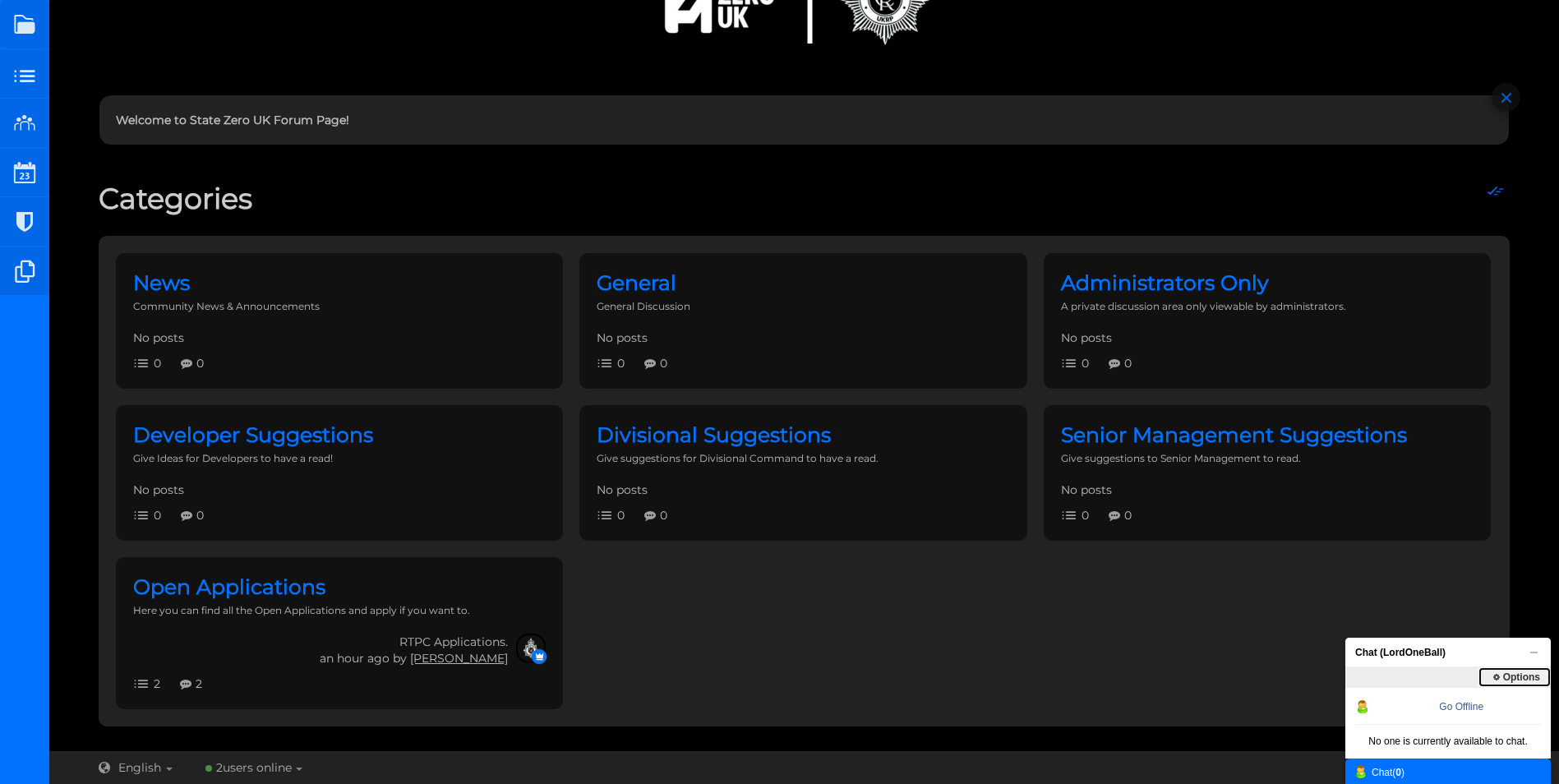
click at [1510, 673] on span "Options" at bounding box center [1515, 677] width 70 height 20
click at [1508, 673] on span "Options" at bounding box center [1515, 677] width 70 height 20
click at [1445, 739] on li "No one is currently available to chat." at bounding box center [1448, 741] width 206 height 33
click at [1387, 657] on span "Chat (LordOneBall)" at bounding box center [1443, 651] width 196 height 30
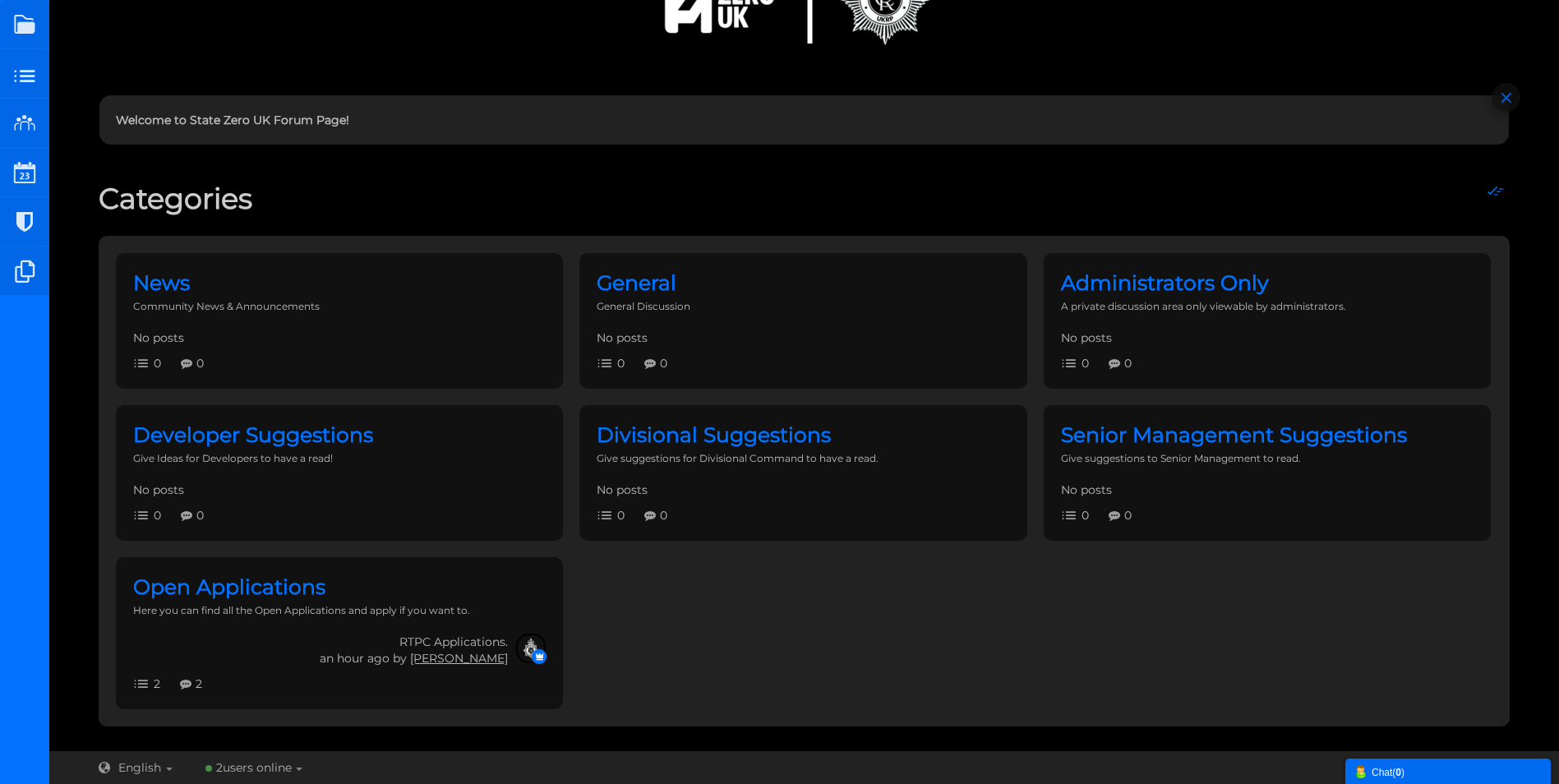
click at [1390, 771] on div "Chat ( 0 )" at bounding box center [1447, 770] width 189 height 17
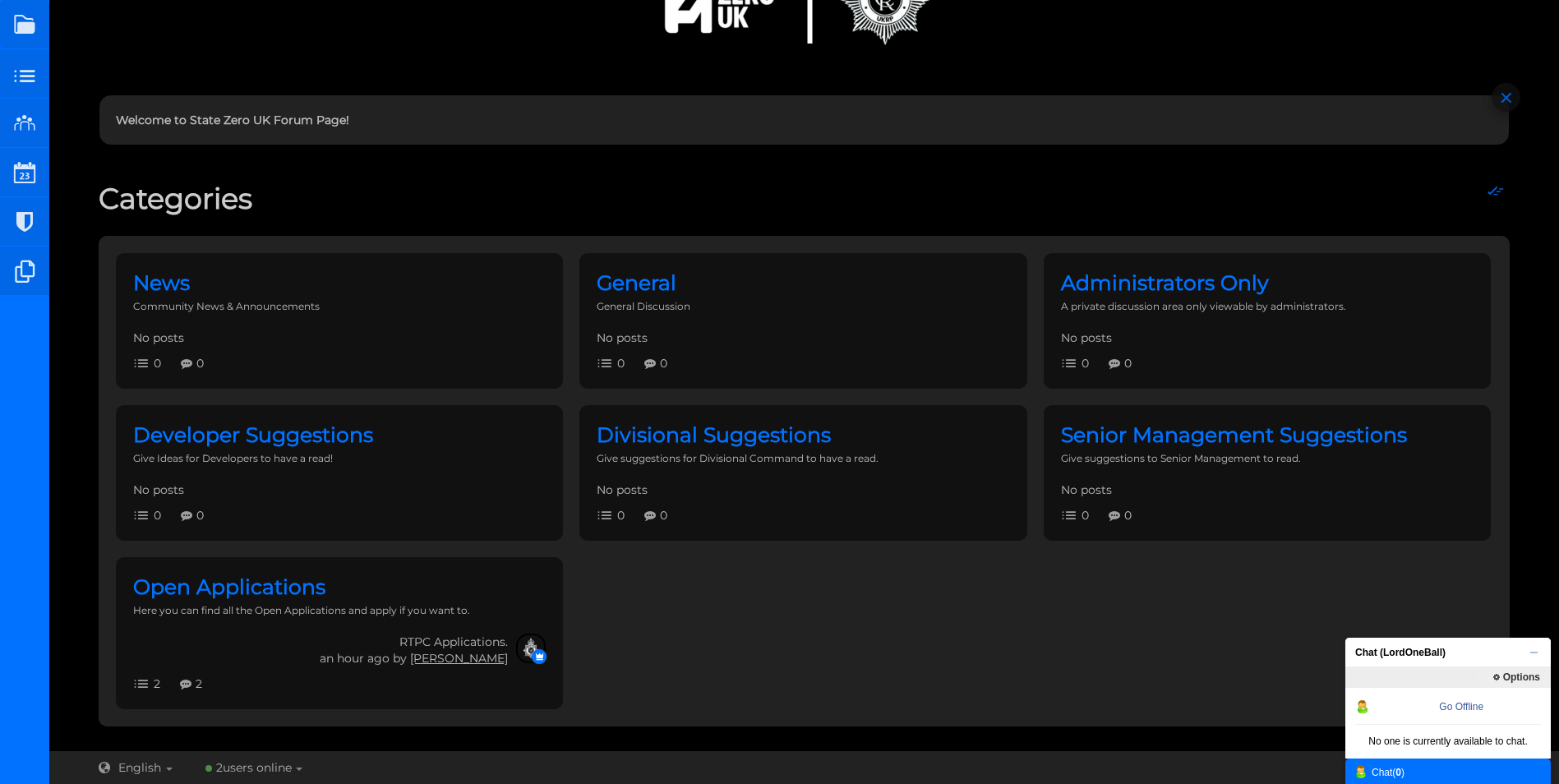
click at [1366, 707] on div at bounding box center [1362, 706] width 10 height 14
click at [1462, 706] on link "Go Offline" at bounding box center [1461, 706] width 44 height 12
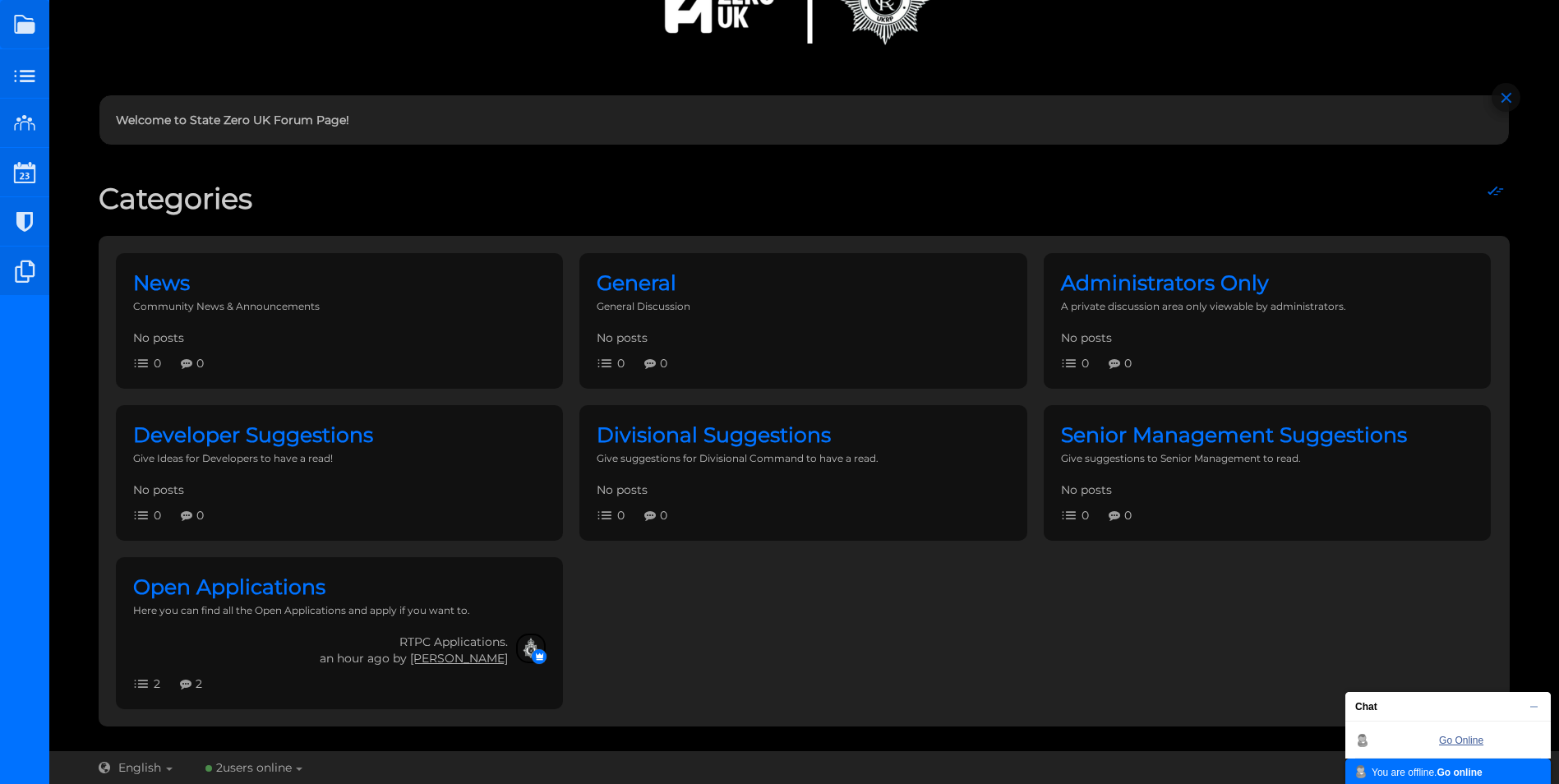
click at [1463, 739] on link "Go Online" at bounding box center [1461, 740] width 44 height 12
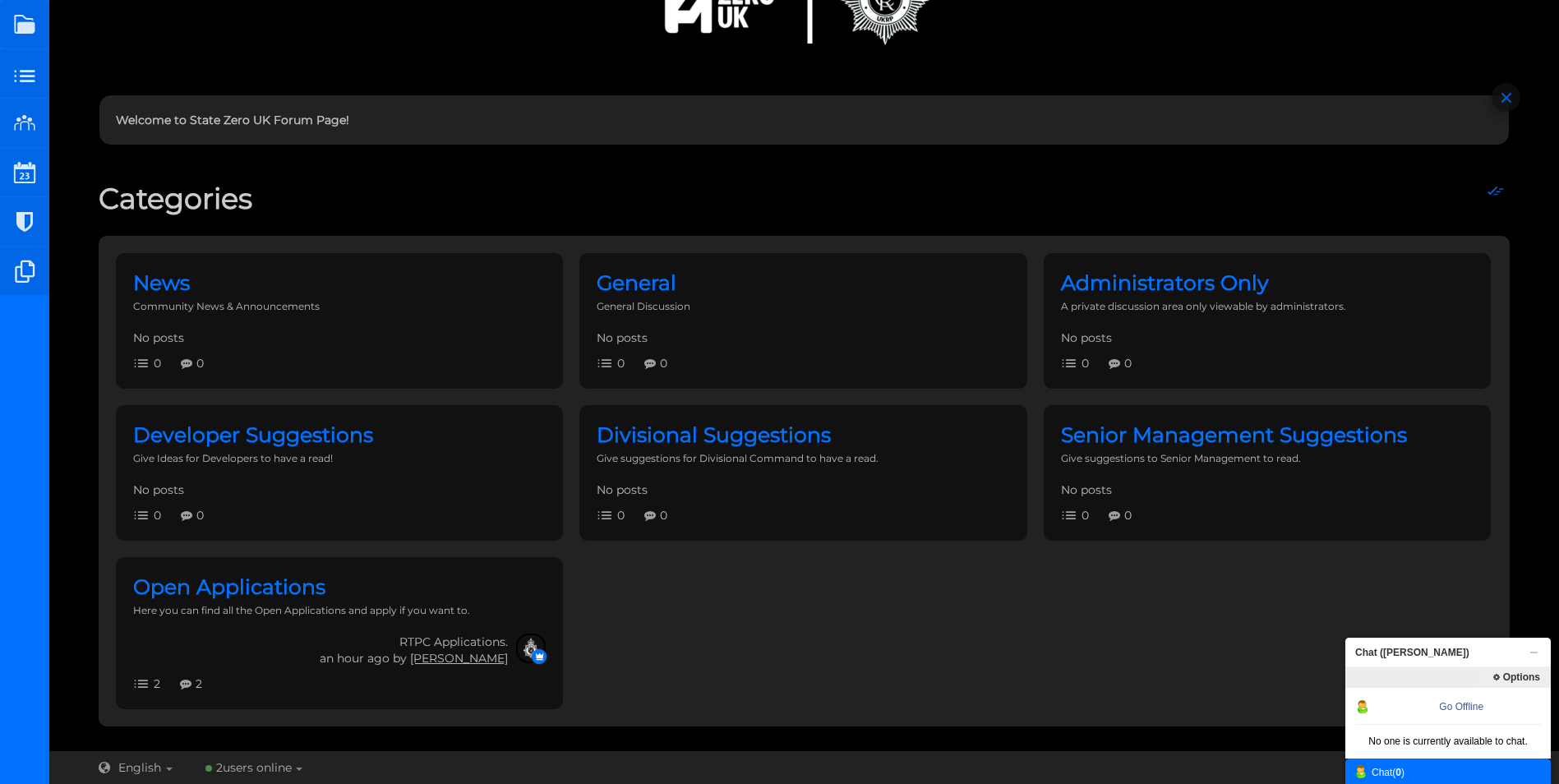
click at [1384, 653] on span "Chat ([PERSON_NAME])" at bounding box center [1443, 651] width 196 height 30
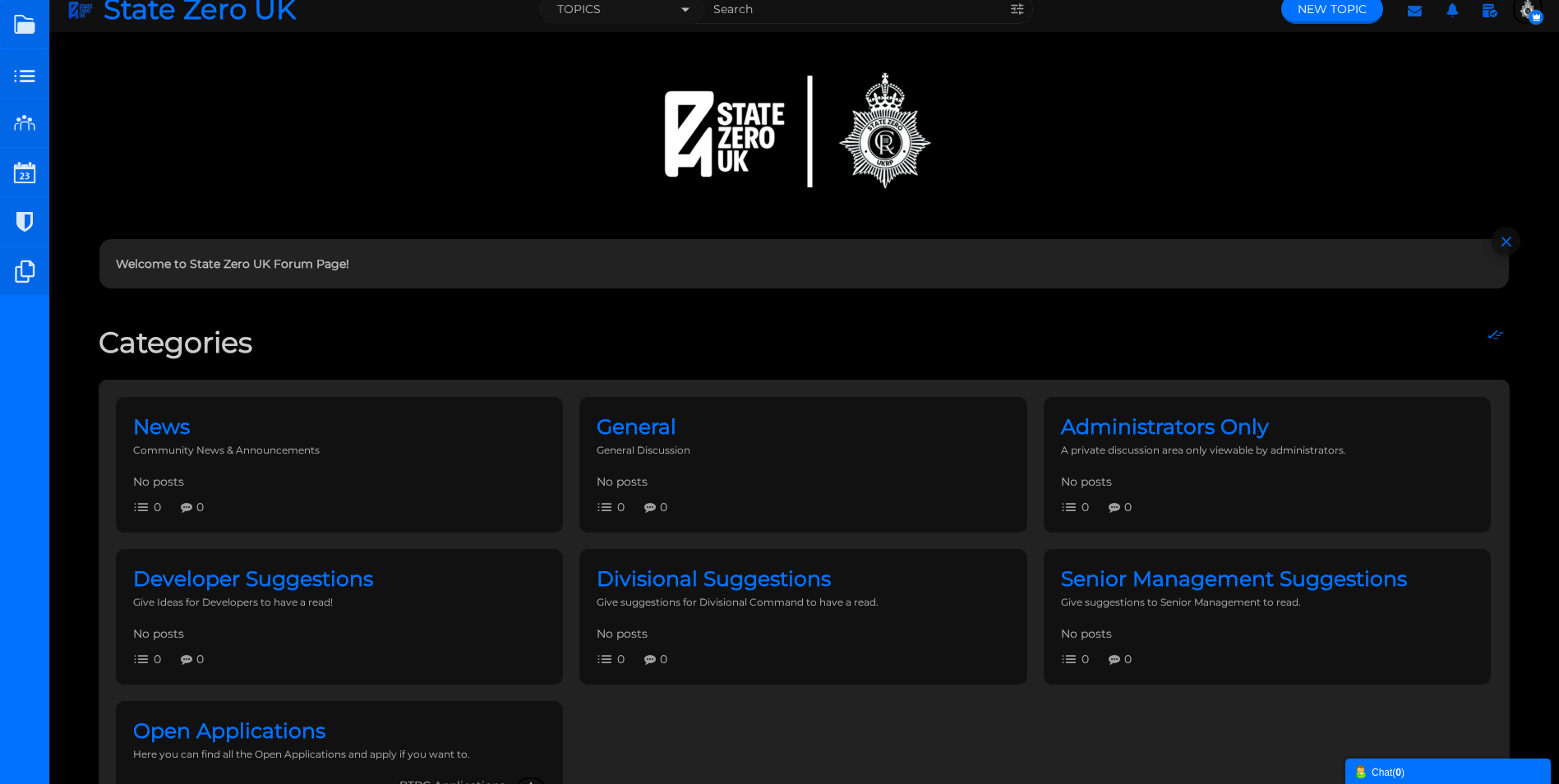
scroll to position [0, 0]
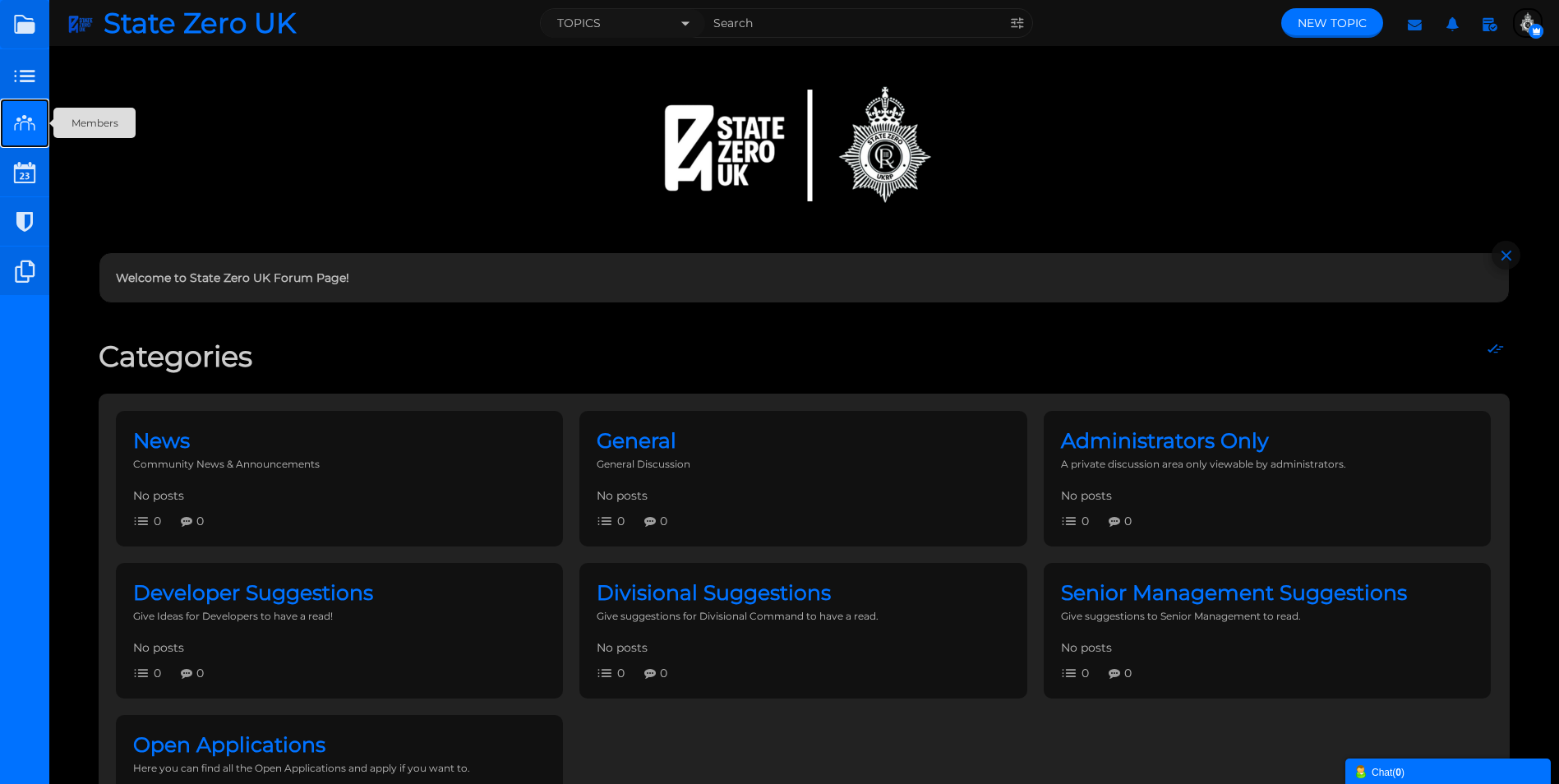
click at [23, 122] on small at bounding box center [24, 123] width 50 height 50
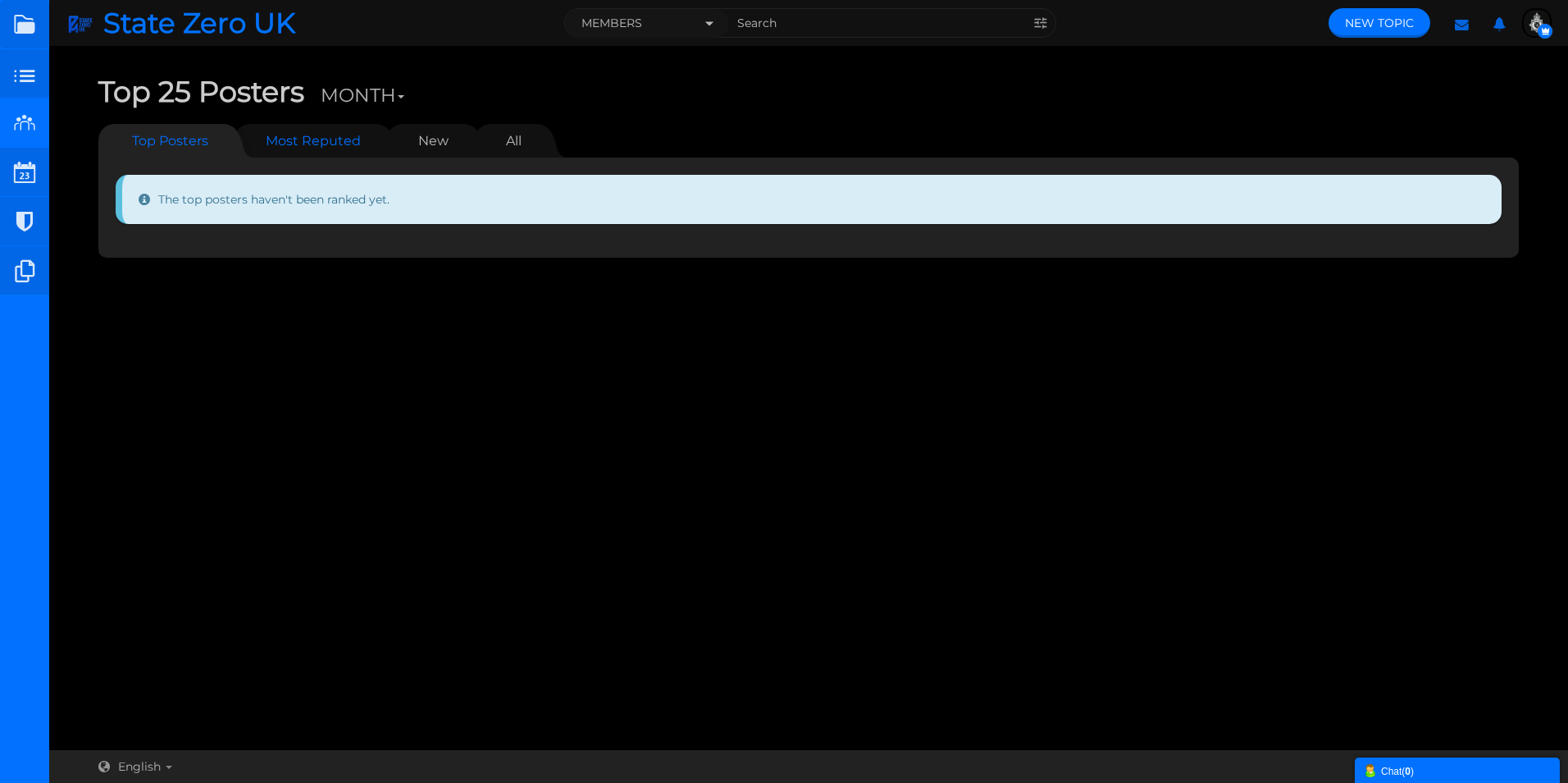
click at [306, 138] on link "Most Reputed" at bounding box center [313, 140] width 128 height 33
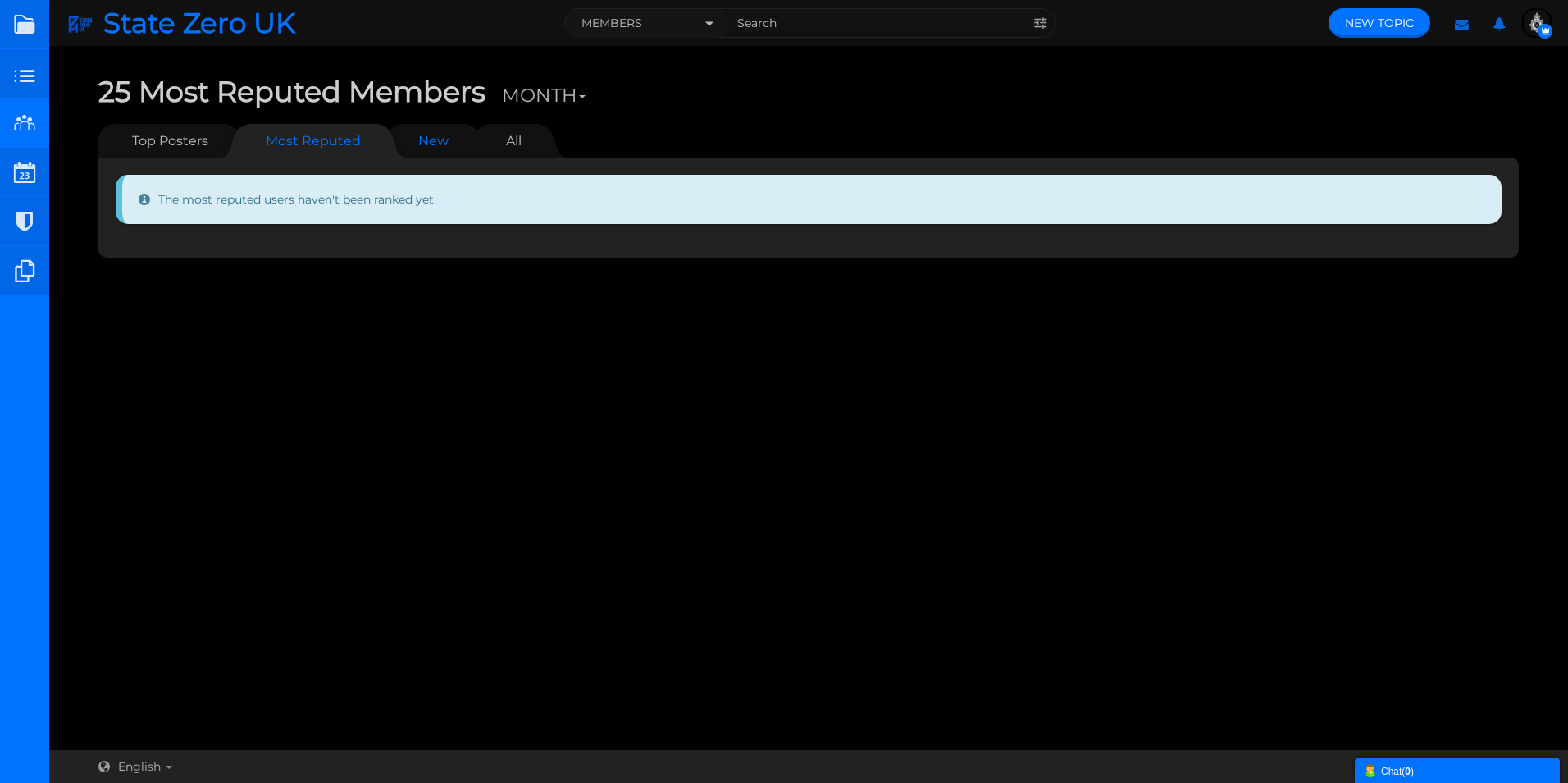
drag, startPoint x: 412, startPoint y: 141, endPoint x: 438, endPoint y: 144, distance: 26.2
click at [412, 141] on link "New" at bounding box center [433, 140] width 63 height 33
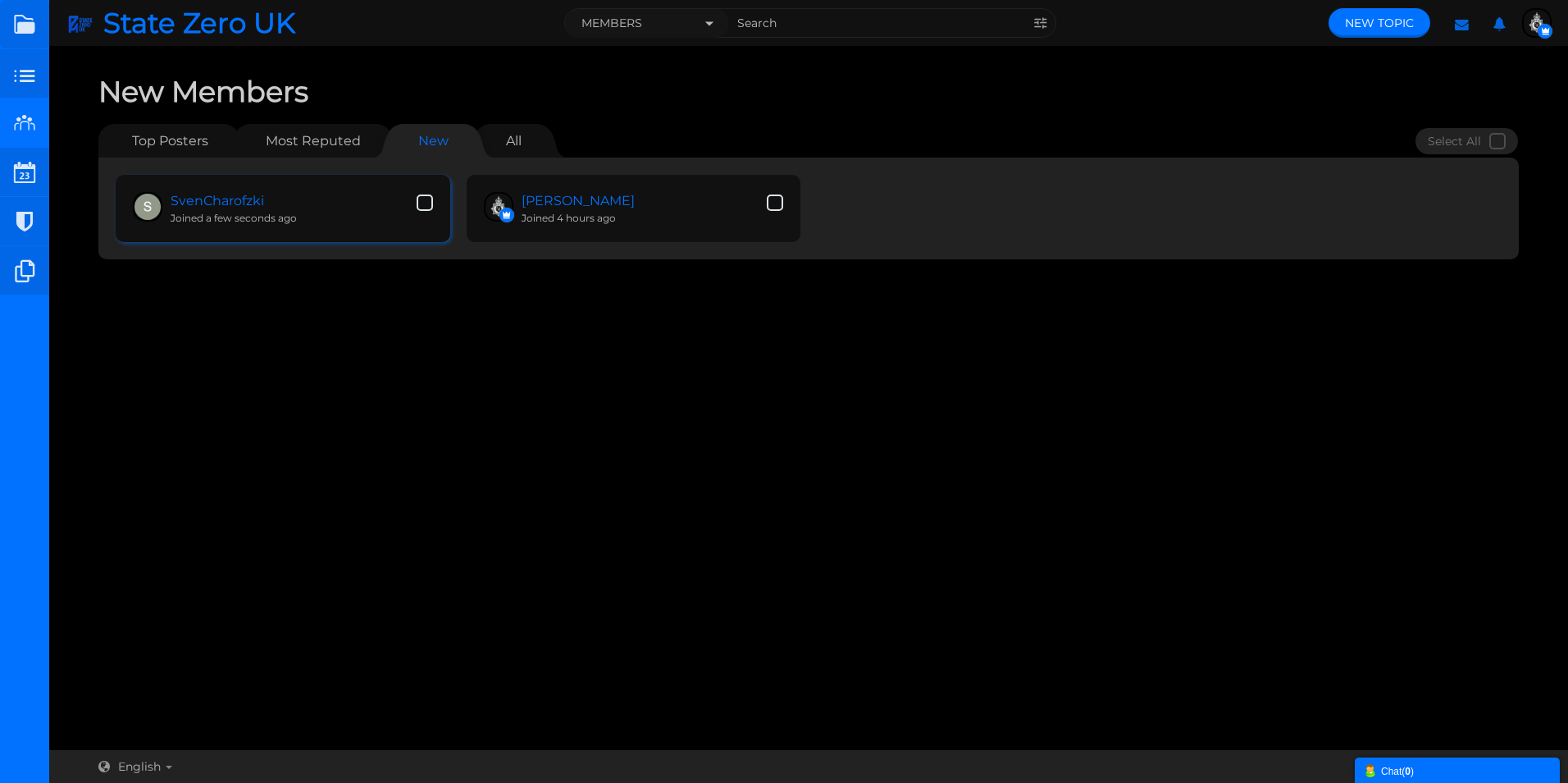
click at [289, 198] on span "SvenCharofzki" at bounding box center [291, 201] width 242 height 19
click at [242, 202] on link "SvenCharofzki" at bounding box center [217, 200] width 94 height 15
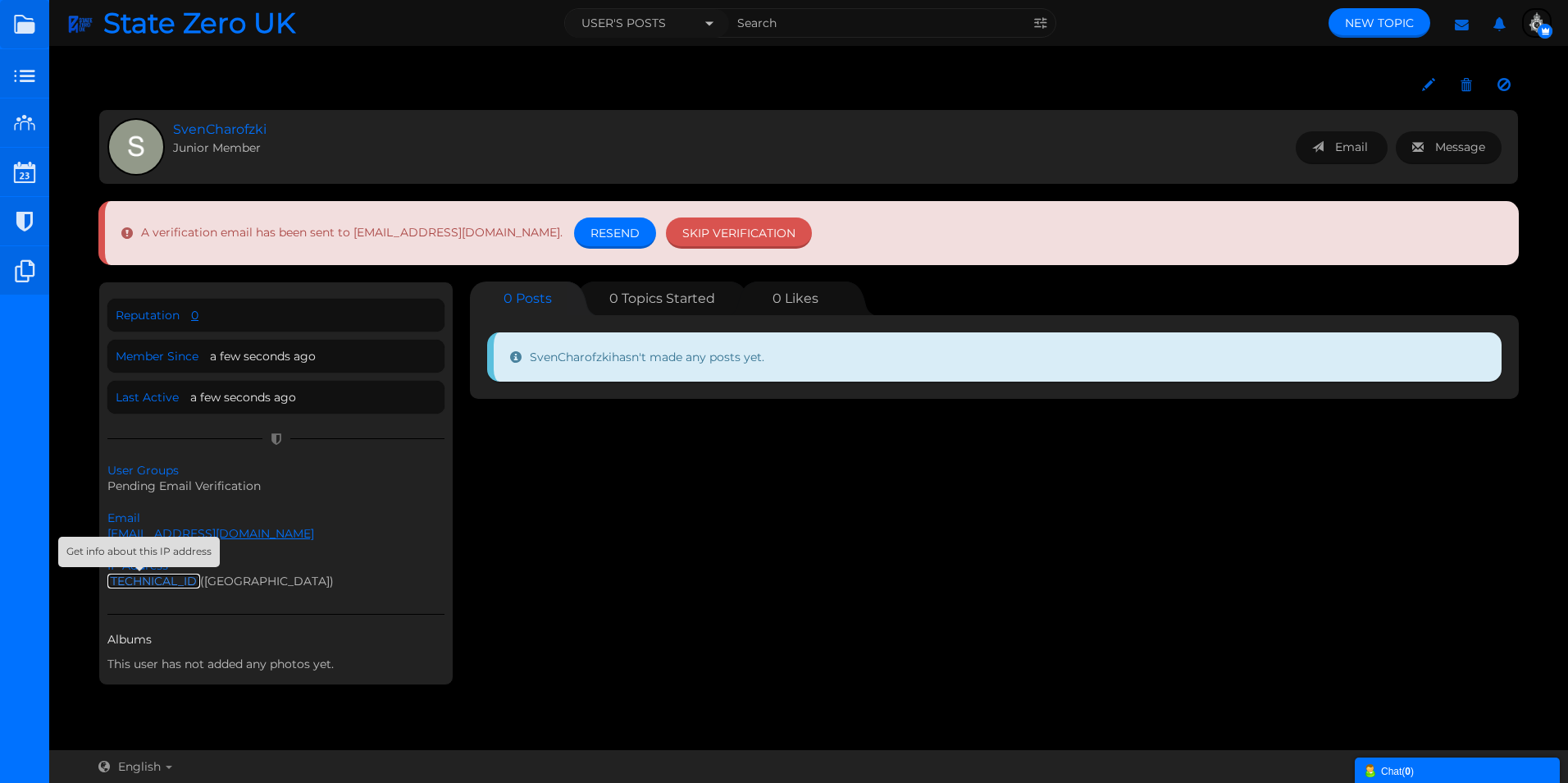
click at [141, 579] on link "[TECHNICAL_ID]" at bounding box center [153, 580] width 93 height 14
click at [536, 514] on div "Reputation 0 Member Since a few seconds ago Last Active a few seconds ago Email…" at bounding box center [808, 487] width 1420 height 412
click at [1427, 87] on icon at bounding box center [1428, 85] width 14 height 15
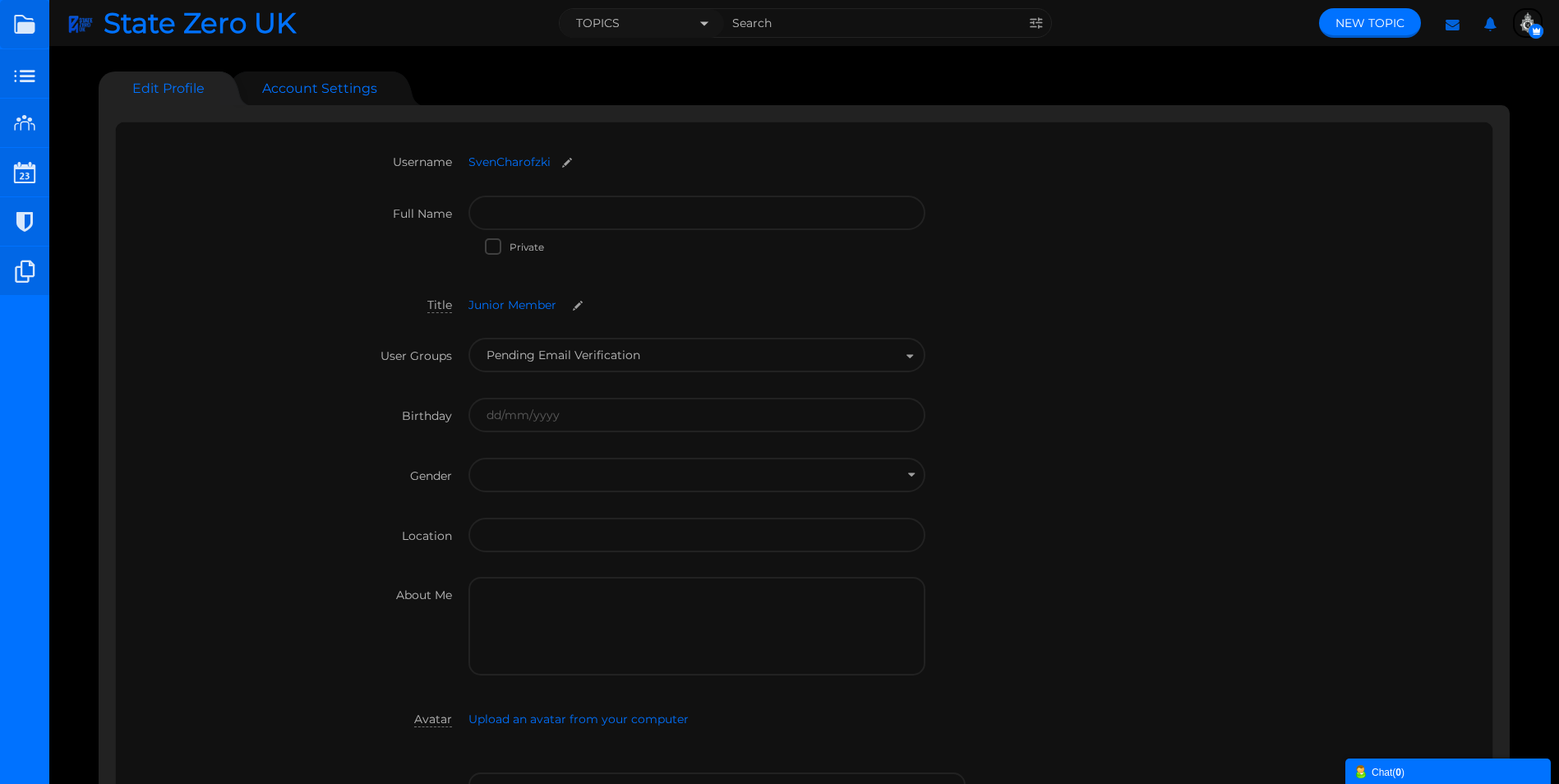
click at [311, 80] on link "Account Settings" at bounding box center [320, 88] width 148 height 33
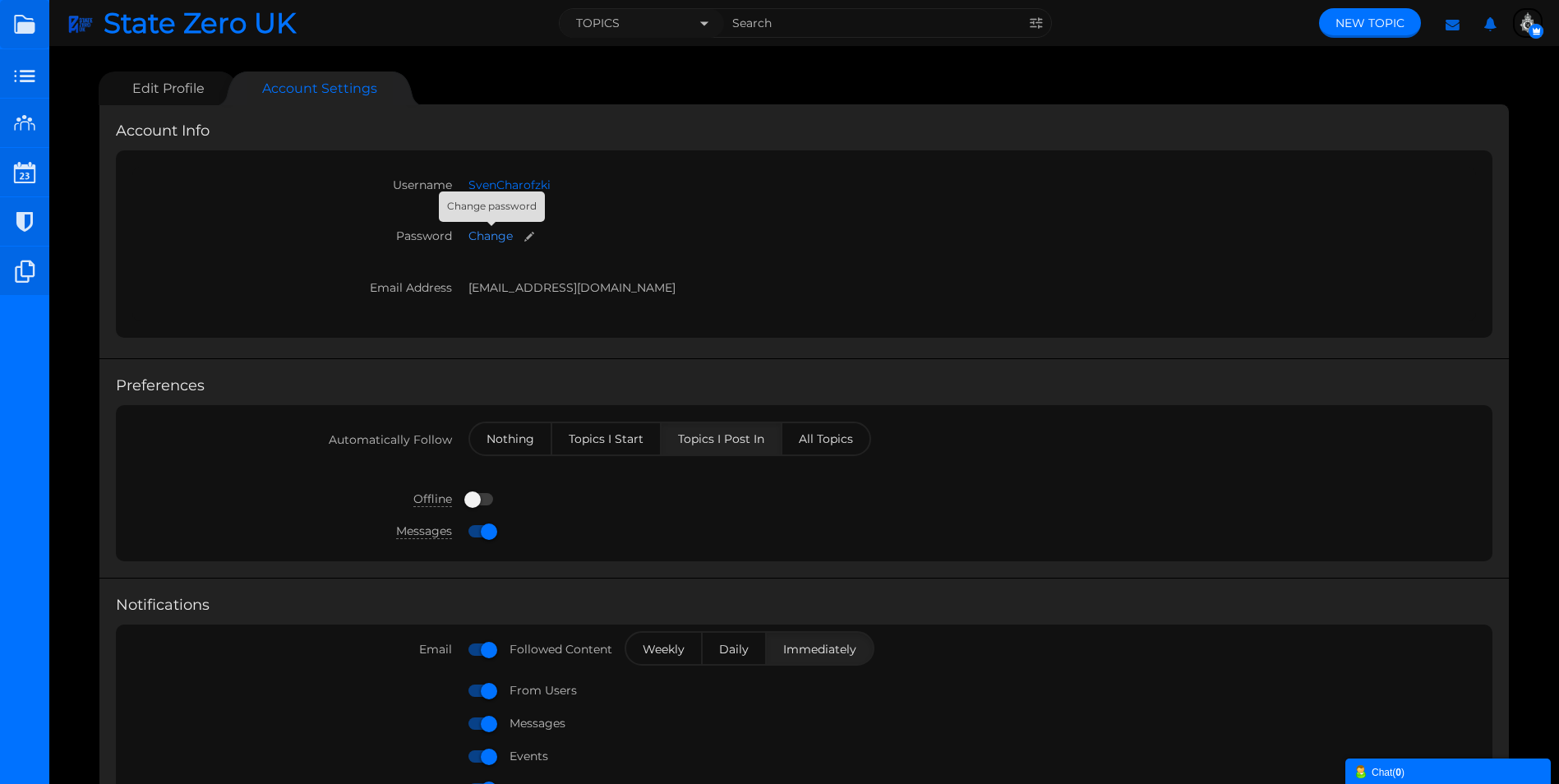
click at [503, 235] on span "Change" at bounding box center [490, 235] width 44 height 14
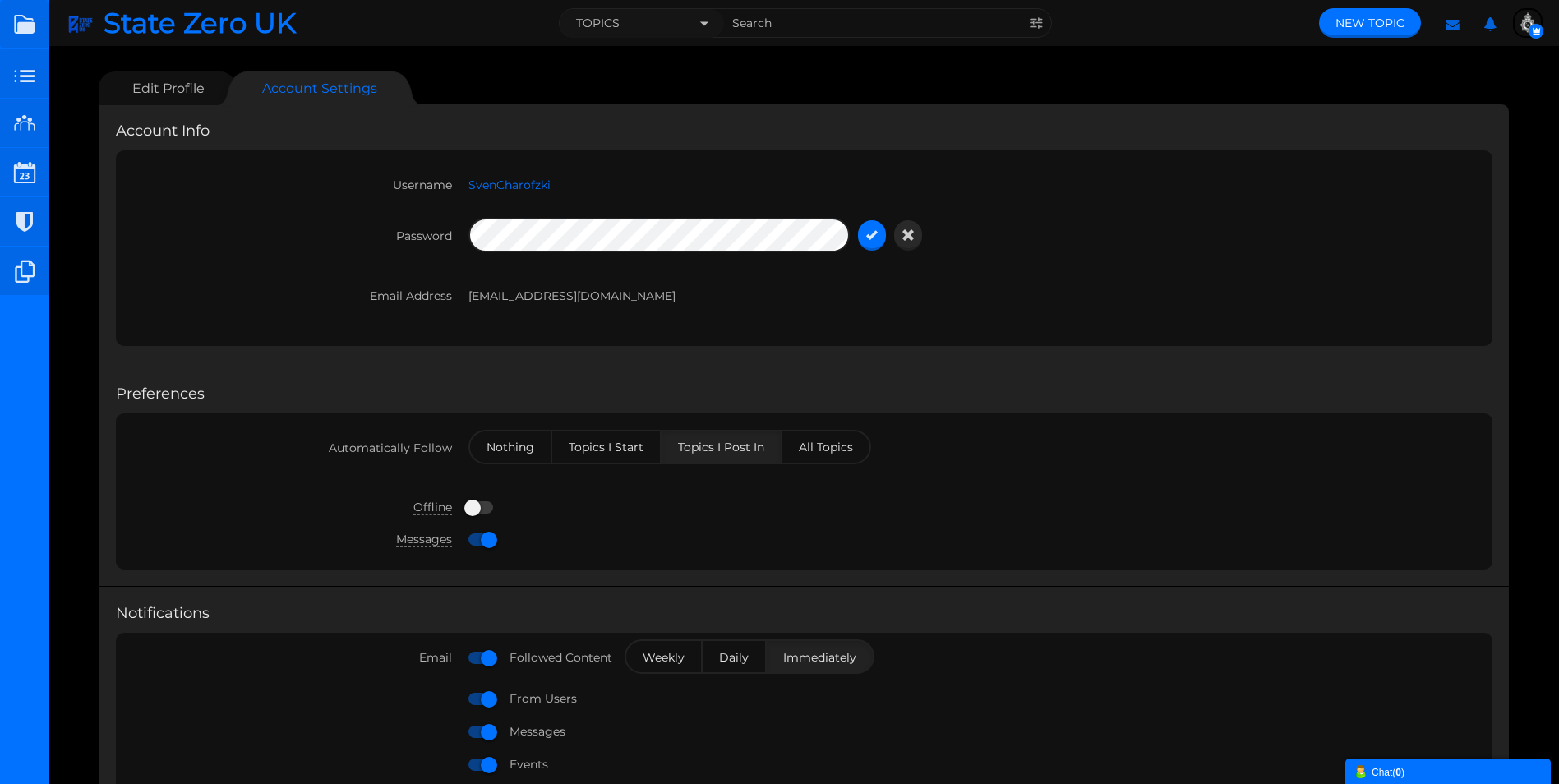
click at [906, 235] on icon "button" at bounding box center [908, 235] width 12 height 14
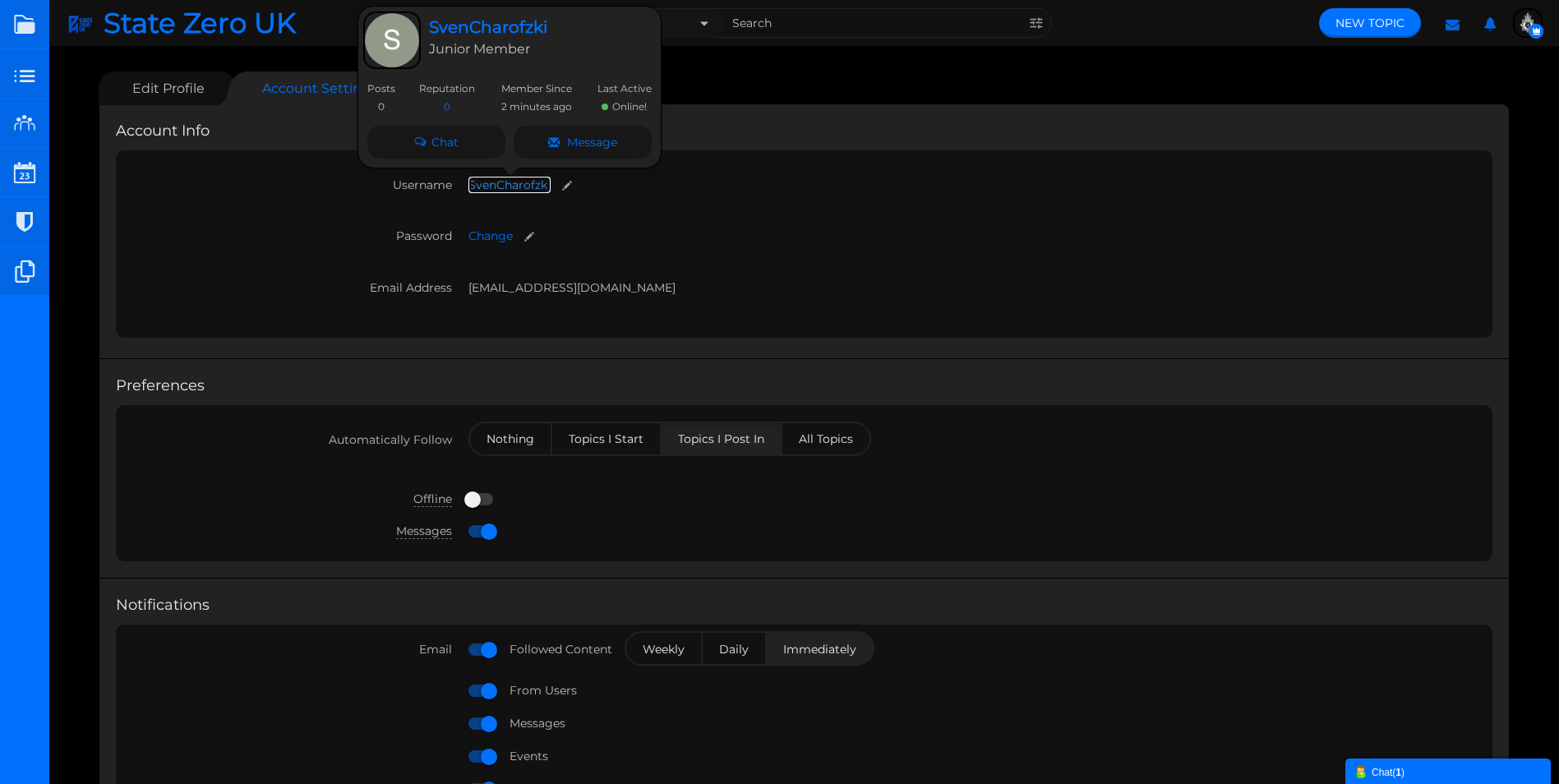
click at [520, 185] on link "SvenCharofzki" at bounding box center [509, 185] width 82 height 16
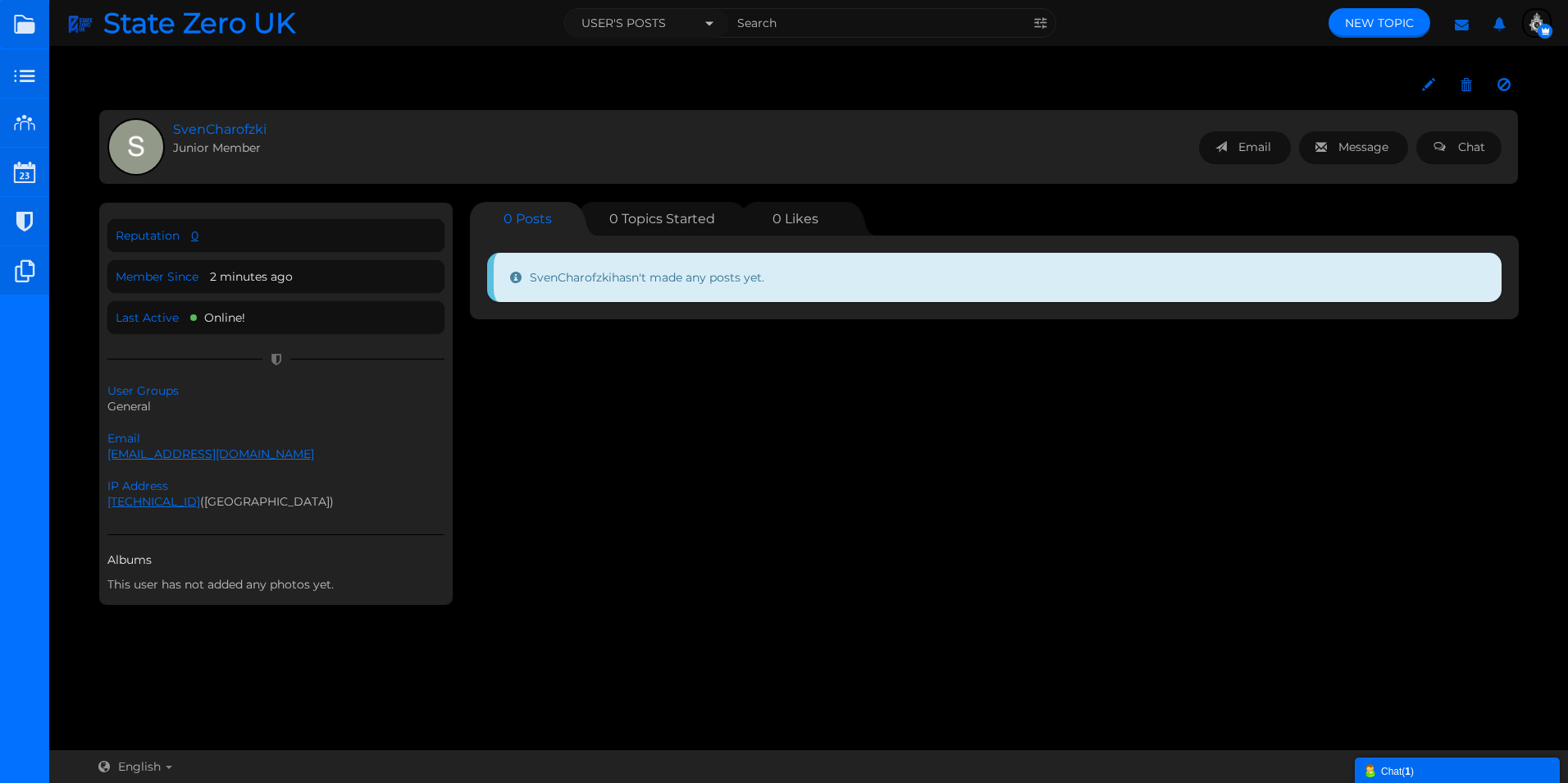
click at [1399, 770] on div "Chat ( 1 )" at bounding box center [1456, 769] width 188 height 17
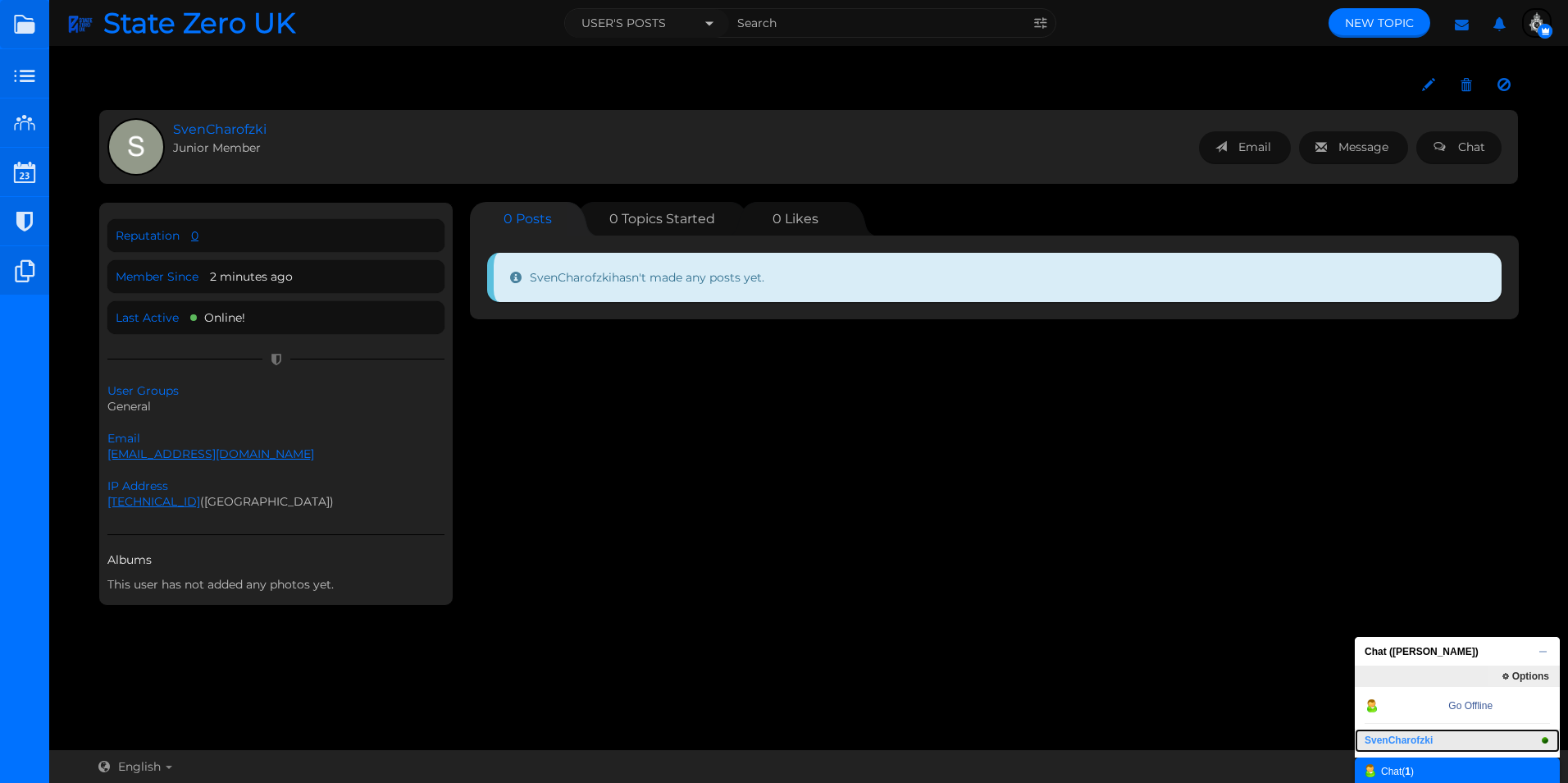
click at [1408, 738] on link "SvenCharofzki" at bounding box center [1457, 740] width 205 height 23
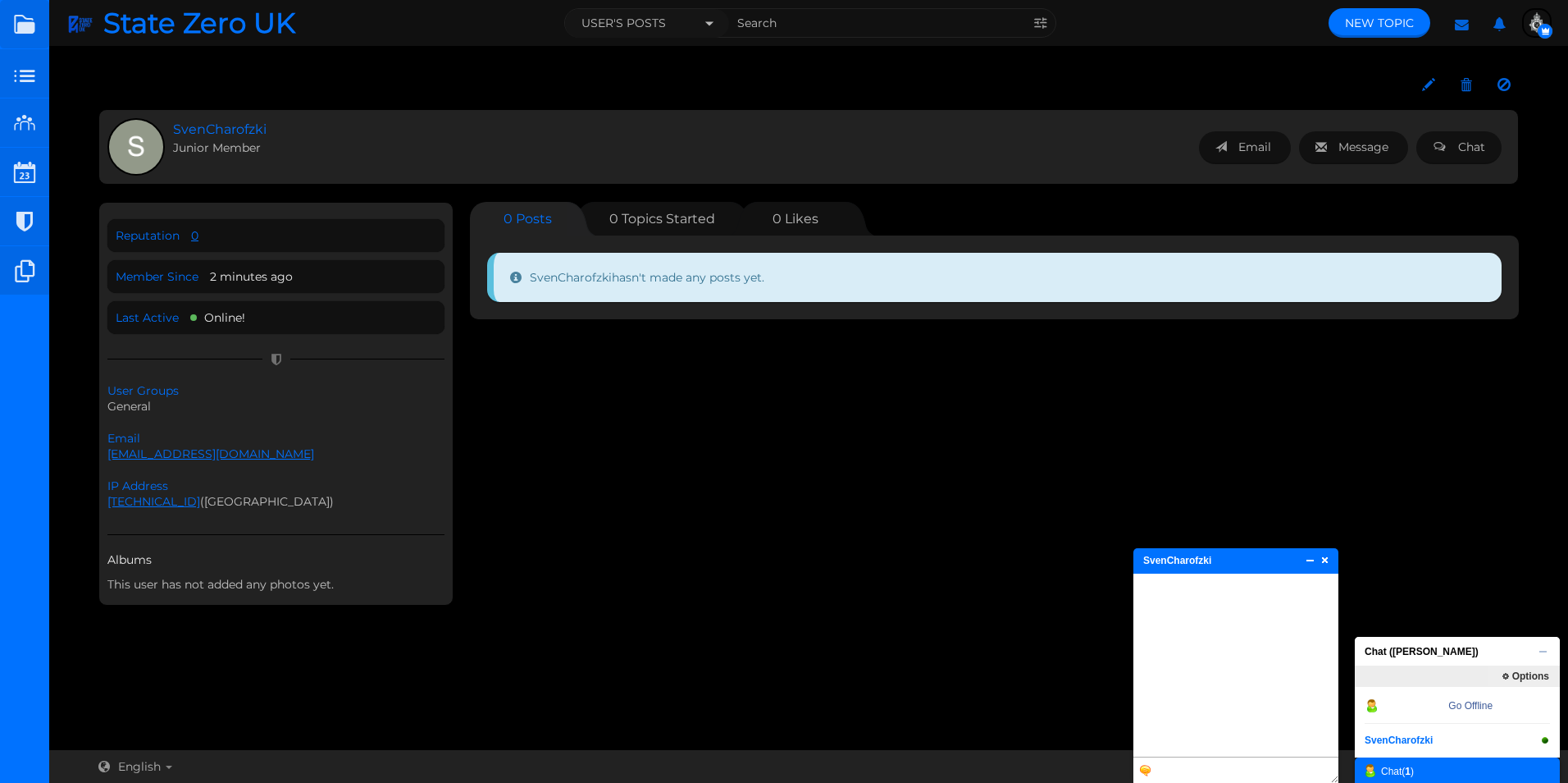
click at [1183, 773] on textarea at bounding box center [1236, 769] width 205 height 25
type textarea "Test"
type textarea "It works"
click at [1169, 664] on h5 "10:28 am SvenCharofzki" at bounding box center [1236, 660] width 205 height 28
drag, startPoint x: 1172, startPoint y: 664, endPoint x: 1178, endPoint y: 724, distance: 60.3
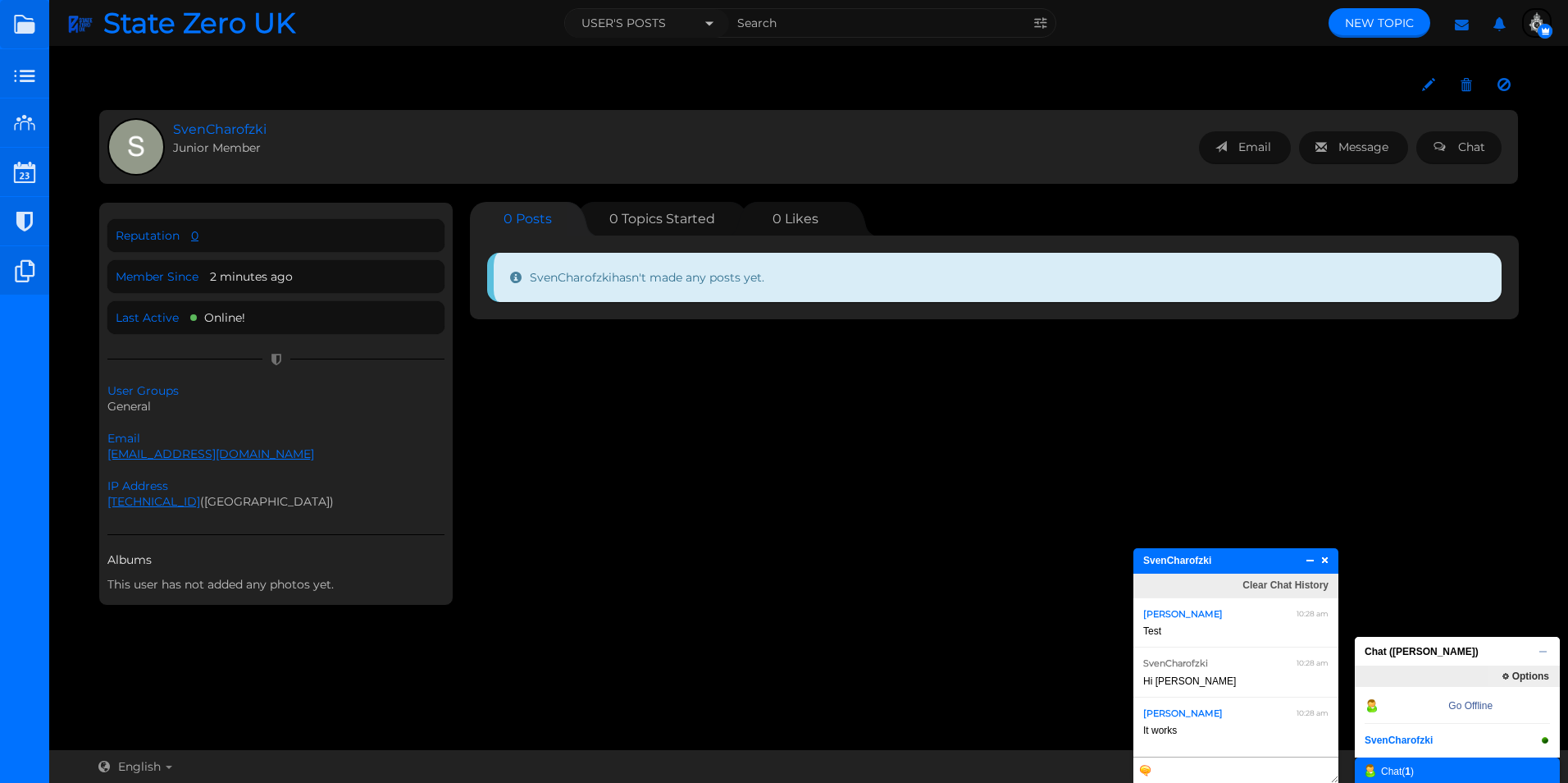
click at [1172, 702] on h5 "10:28 am Ollie" at bounding box center [1236, 710] width 205 height 28
click at [1520, 675] on span "Options" at bounding box center [1523, 676] width 70 height 20
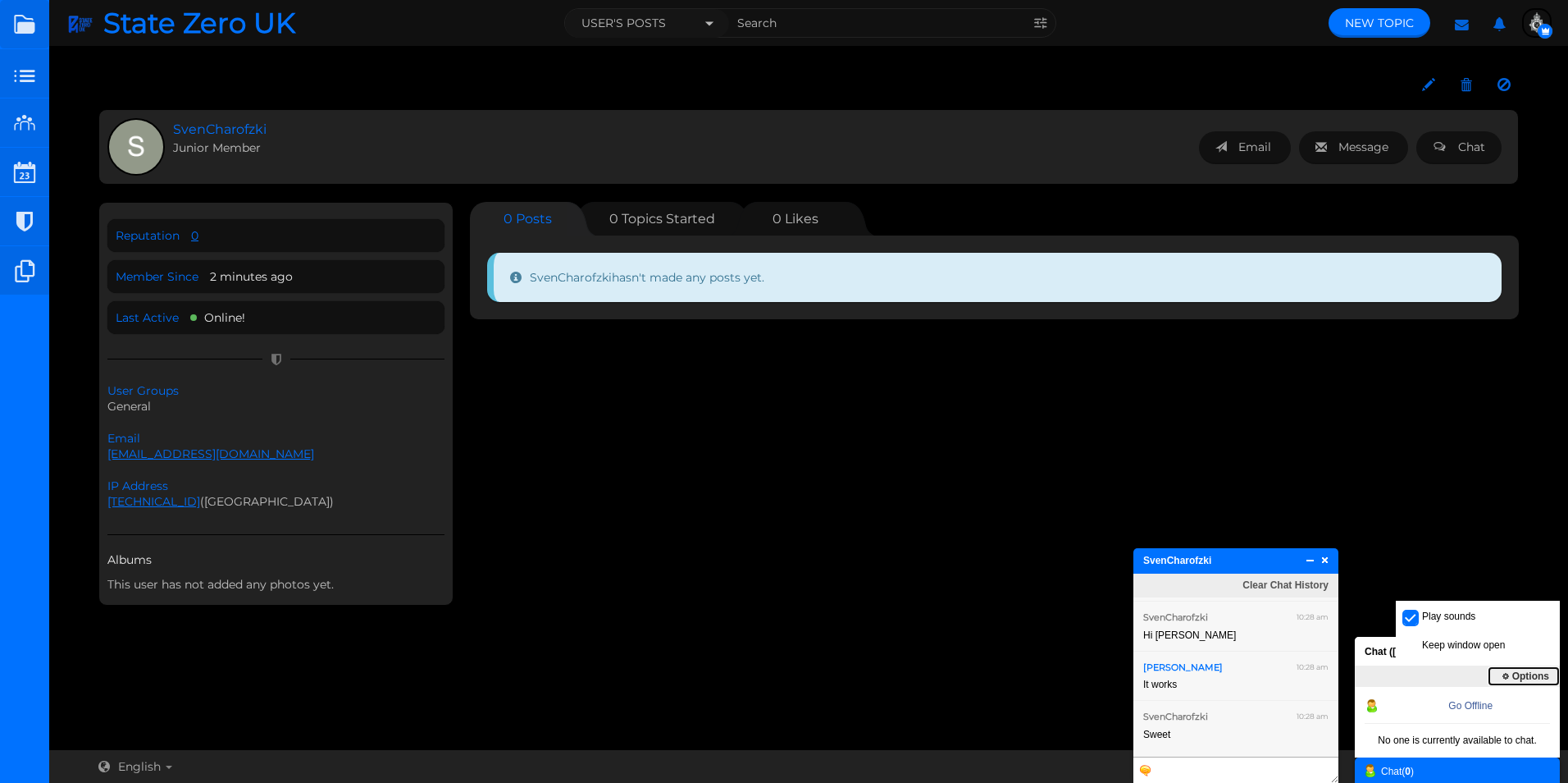
click at [1522, 677] on span "Options" at bounding box center [1523, 676] width 70 height 20
click at [1328, 560] on link at bounding box center [1325, 561] width 13 height 16
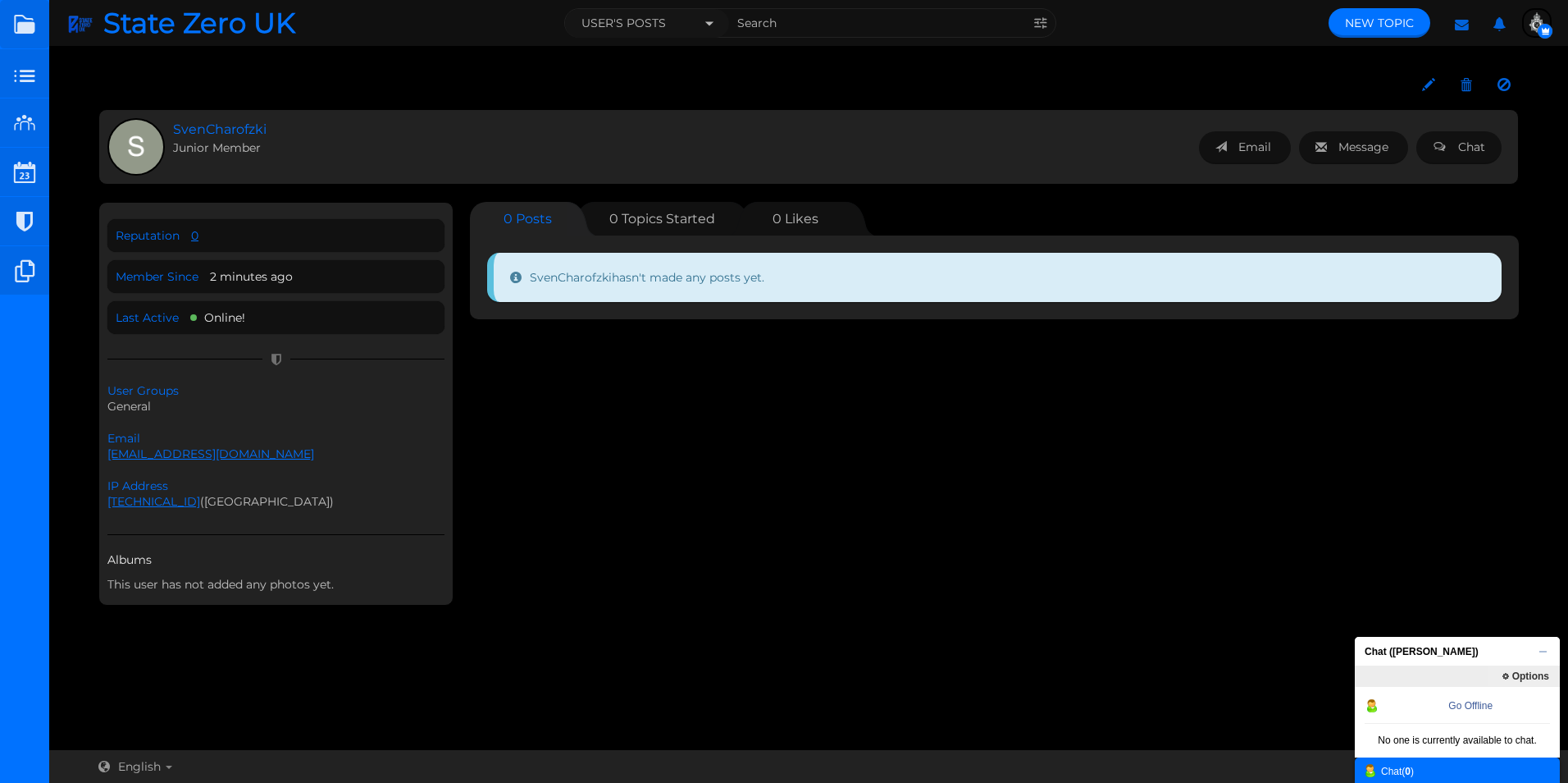
click at [210, 130] on span "SvenCharofzki" at bounding box center [313, 130] width 280 height 19
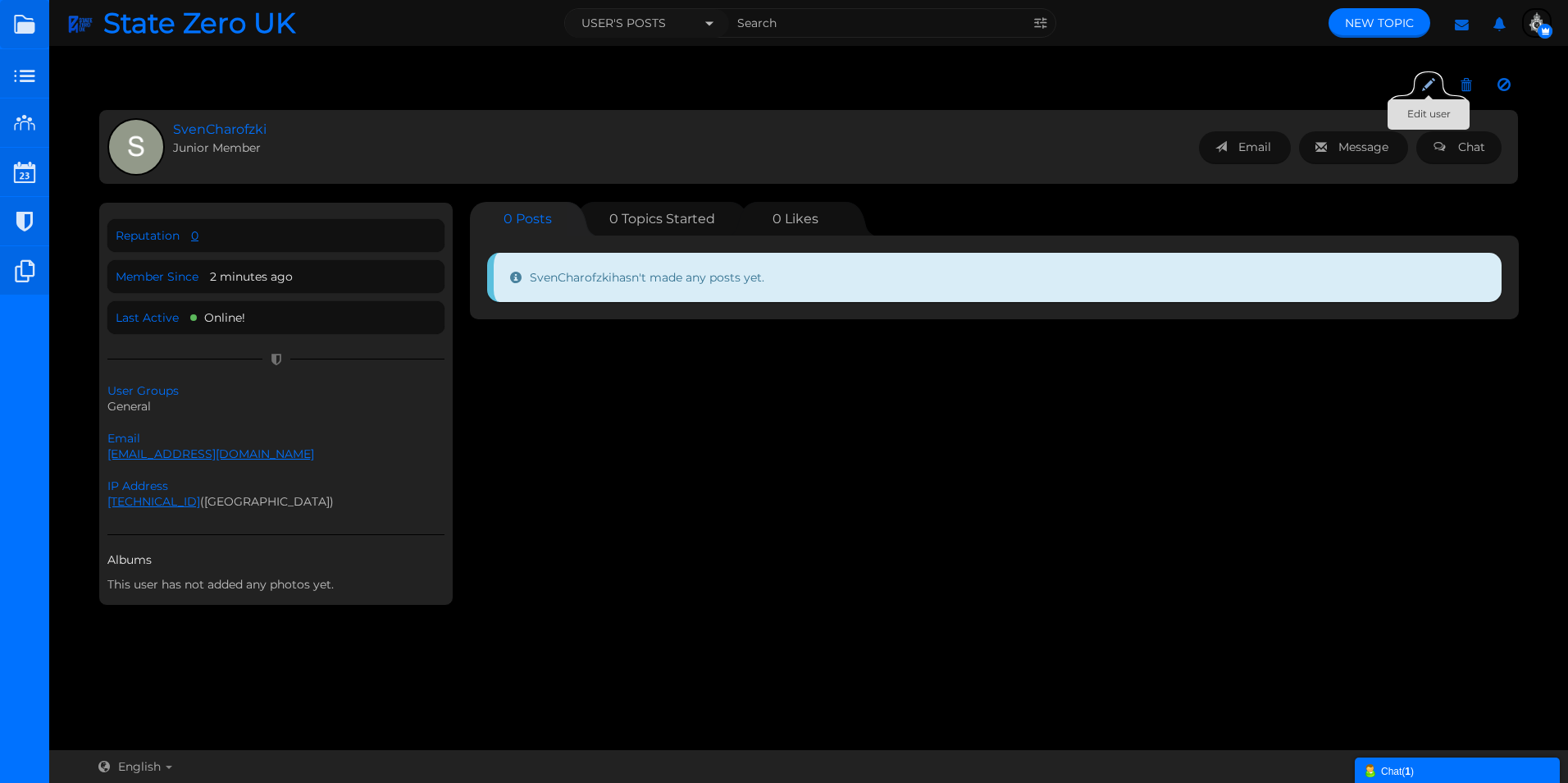
click at [1425, 82] on icon at bounding box center [1428, 85] width 14 height 15
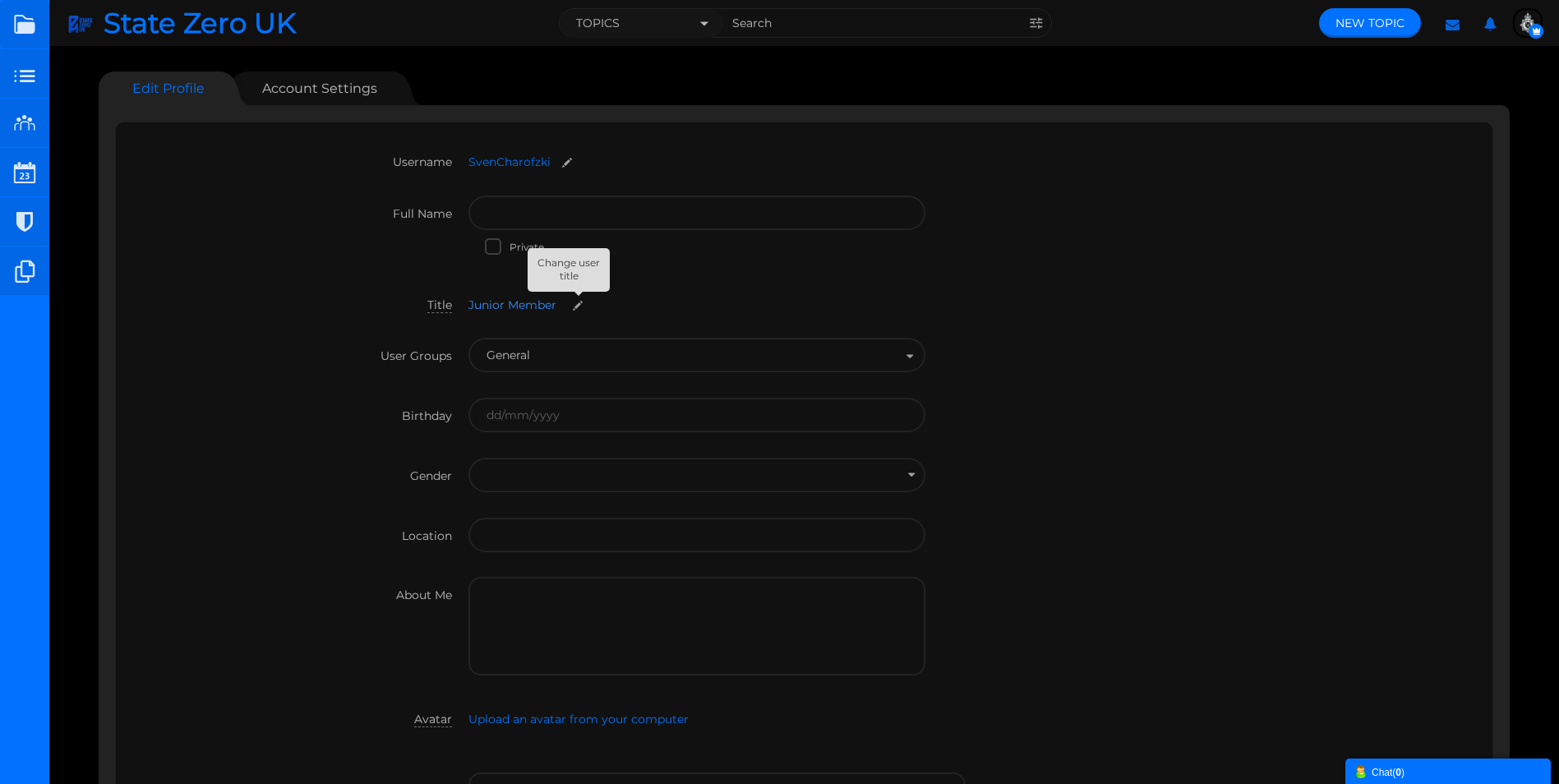
click at [580, 304] on small at bounding box center [577, 305] width 26 height 13
click at [1051, 296] on div "Title Junior Member Junior Member Junior Member" at bounding box center [804, 317] width 1344 height 60
click at [564, 303] on small at bounding box center [577, 305] width 26 height 13
click at [1058, 318] on div "Title Junior Member Junior Member Junior Member" at bounding box center [804, 317] width 1344 height 60
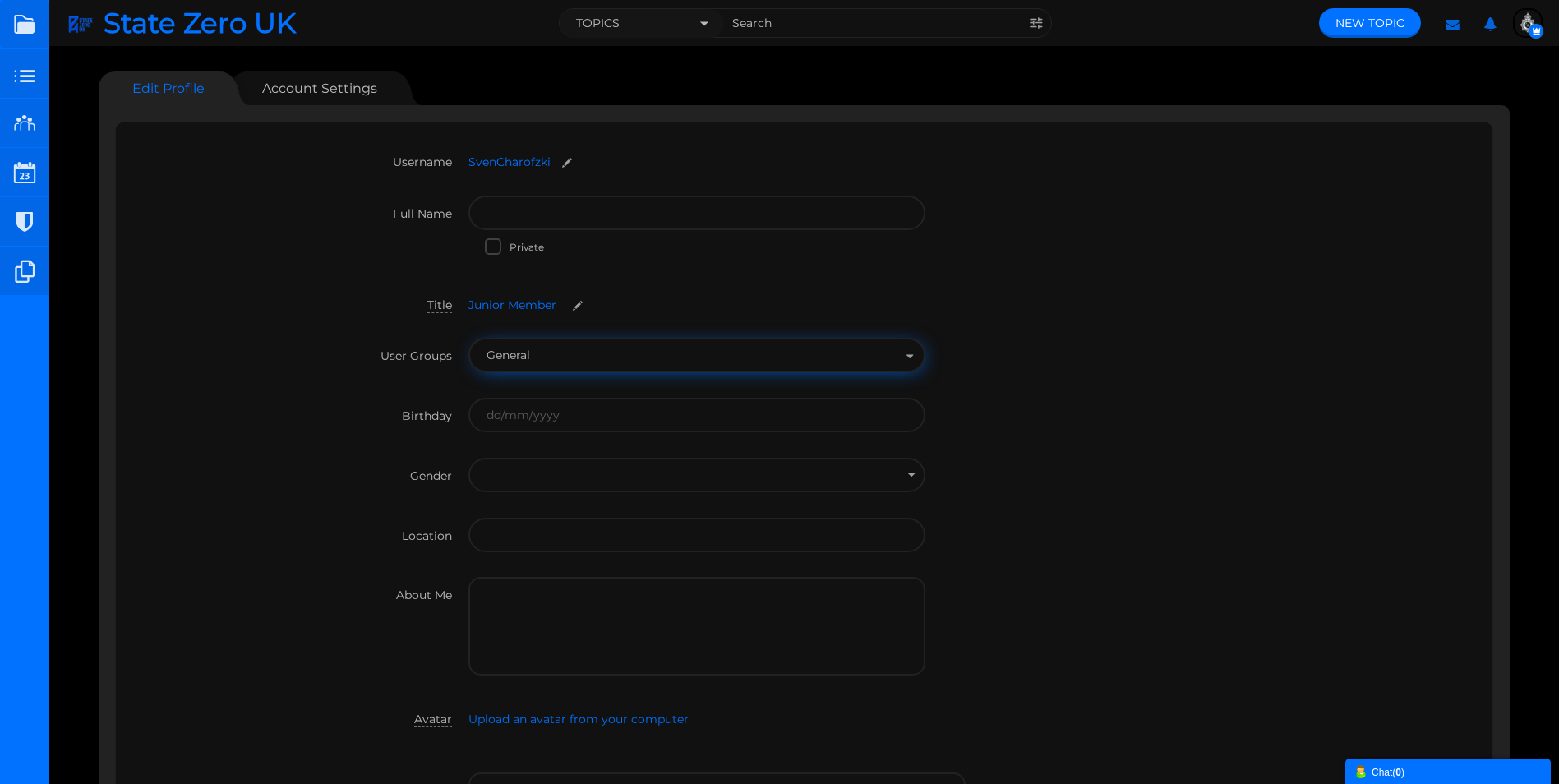
click at [530, 346] on button "General" at bounding box center [697, 355] width 457 height 34
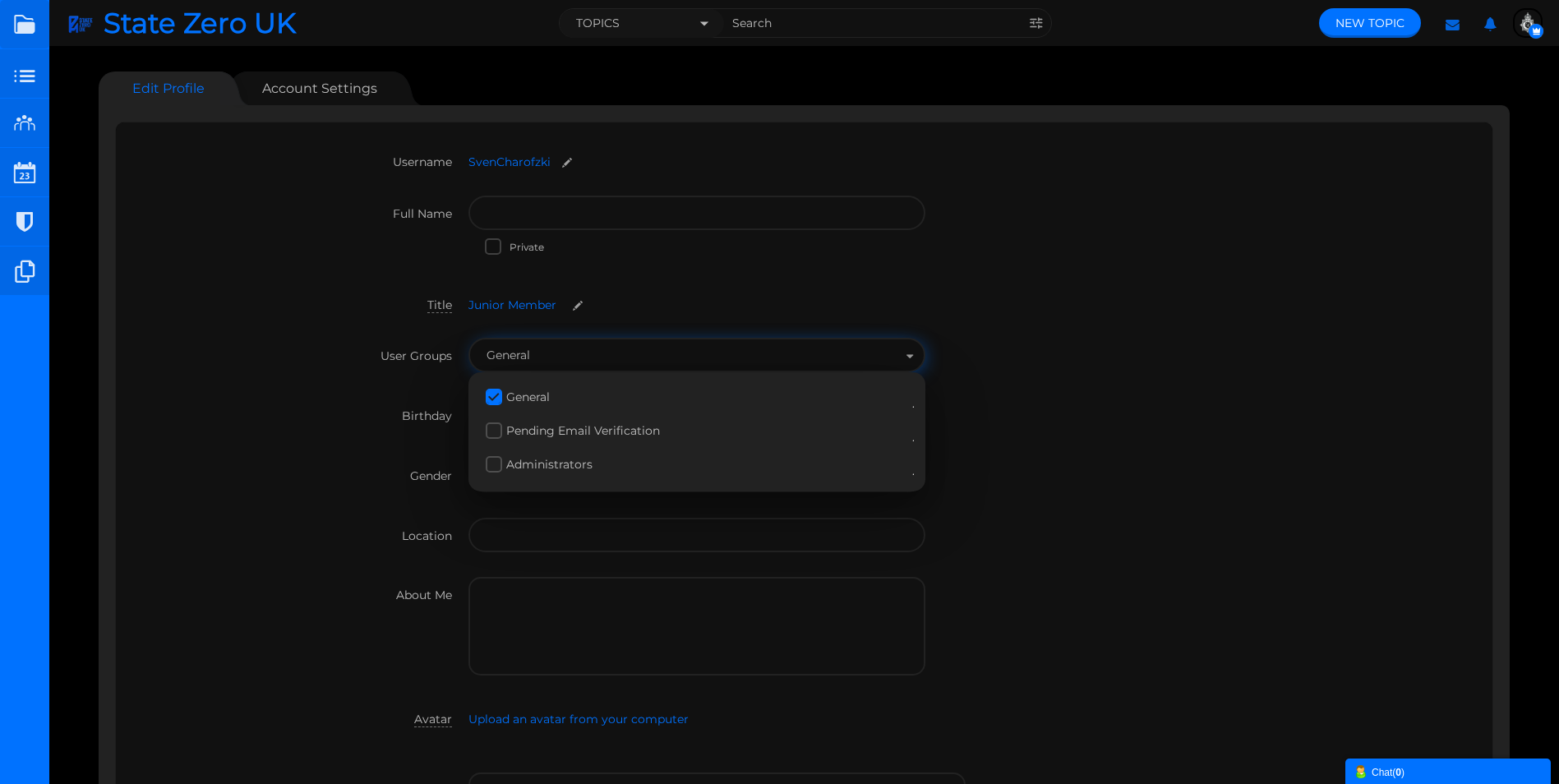
click at [1143, 401] on div "Birthday" at bounding box center [804, 428] width 1344 height 60
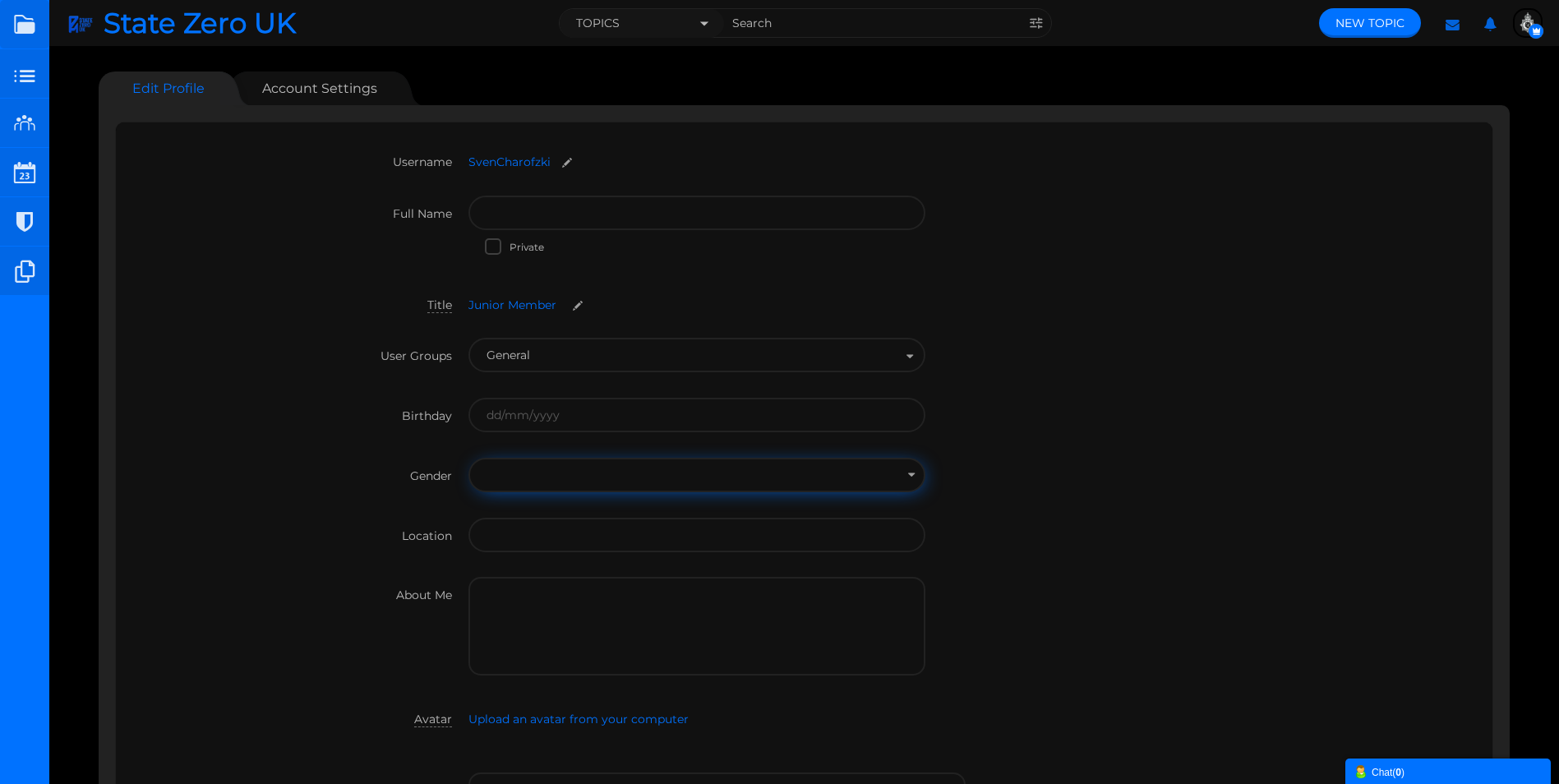
click at [510, 480] on input "text" at bounding box center [697, 475] width 457 height 34
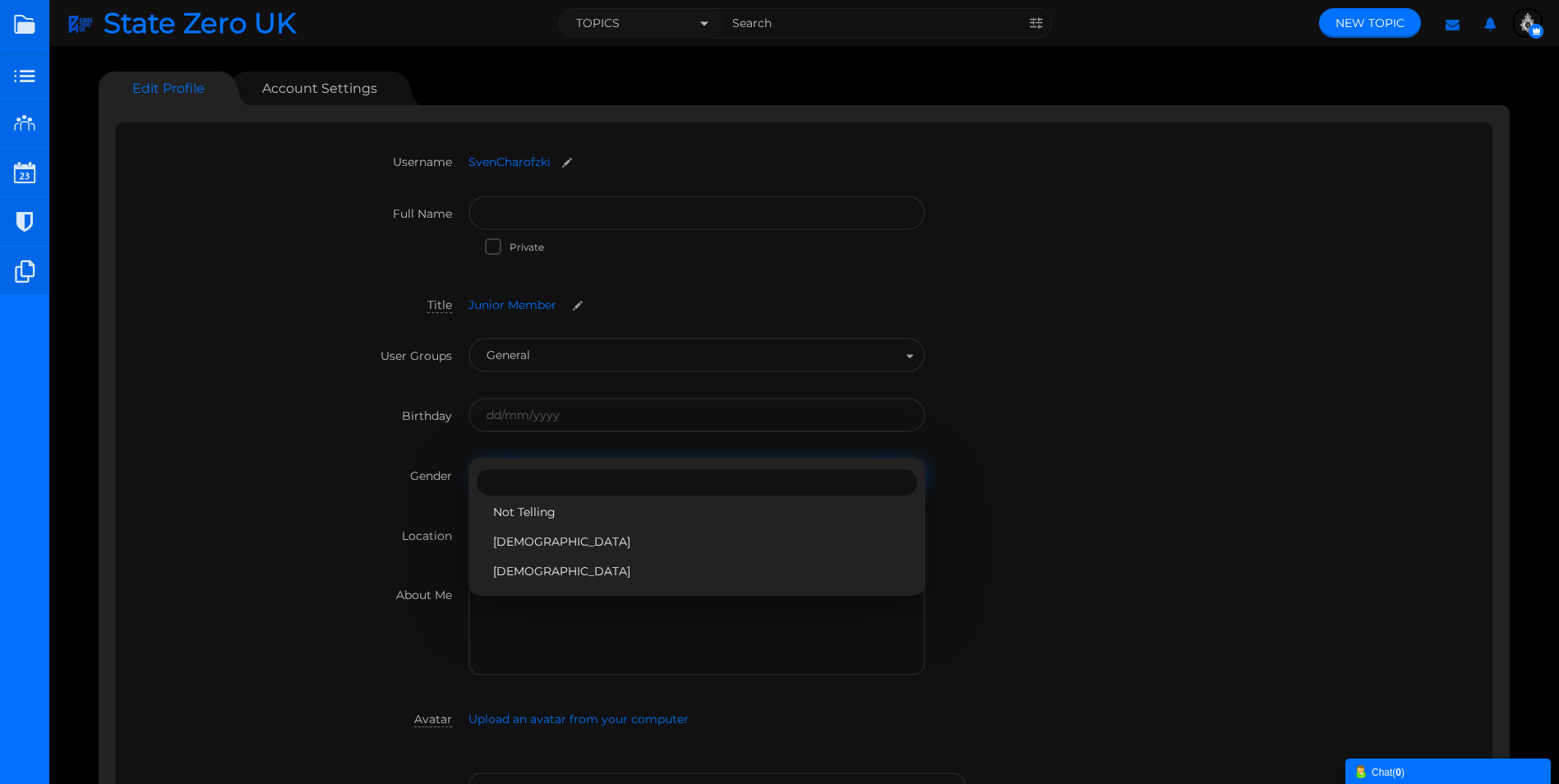
click at [298, 456] on div "Birthday" at bounding box center [804, 428] width 1344 height 60
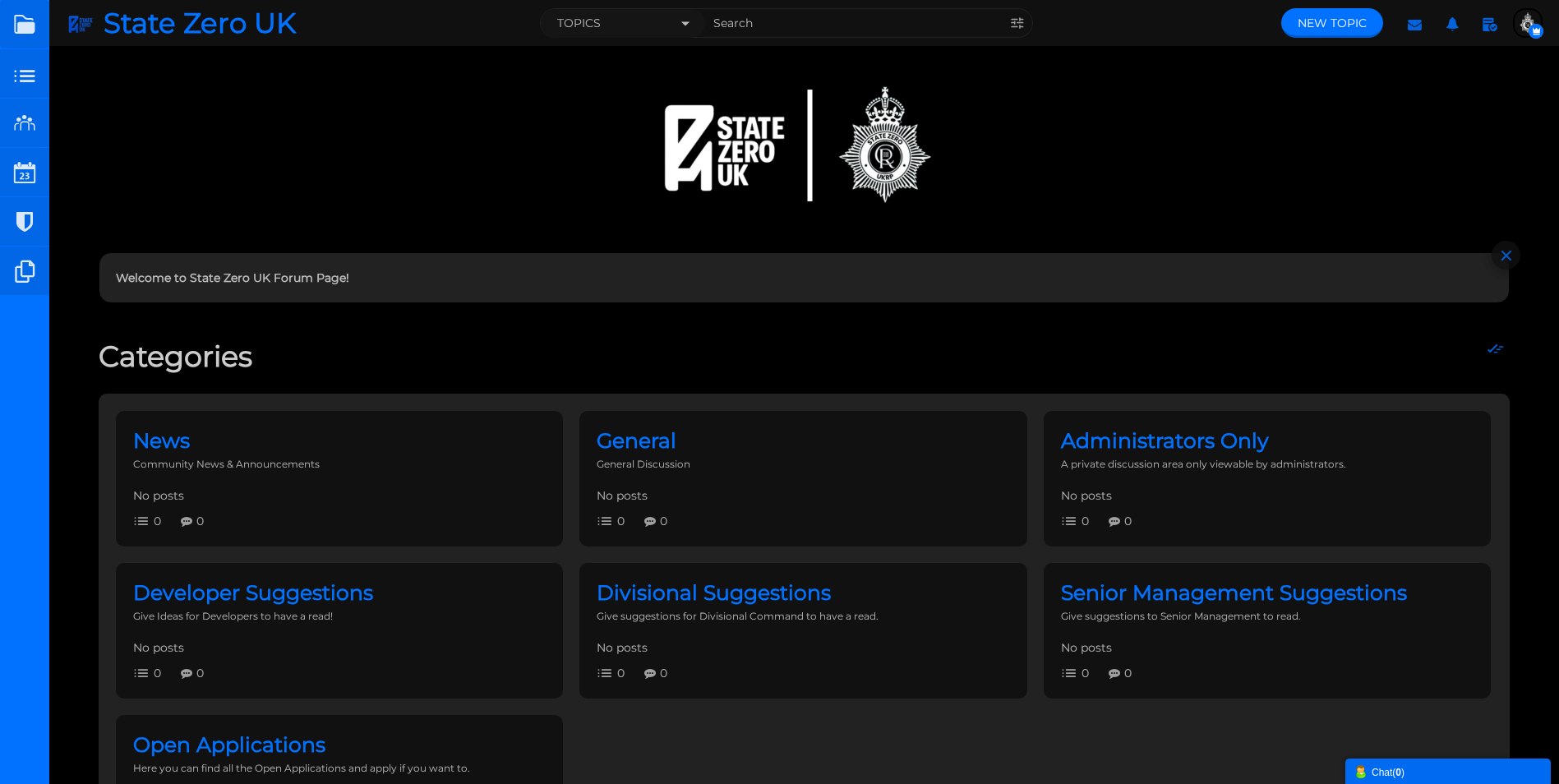
click at [1396, 766] on div "Chat ( 0 )" at bounding box center [1447, 770] width 189 height 17
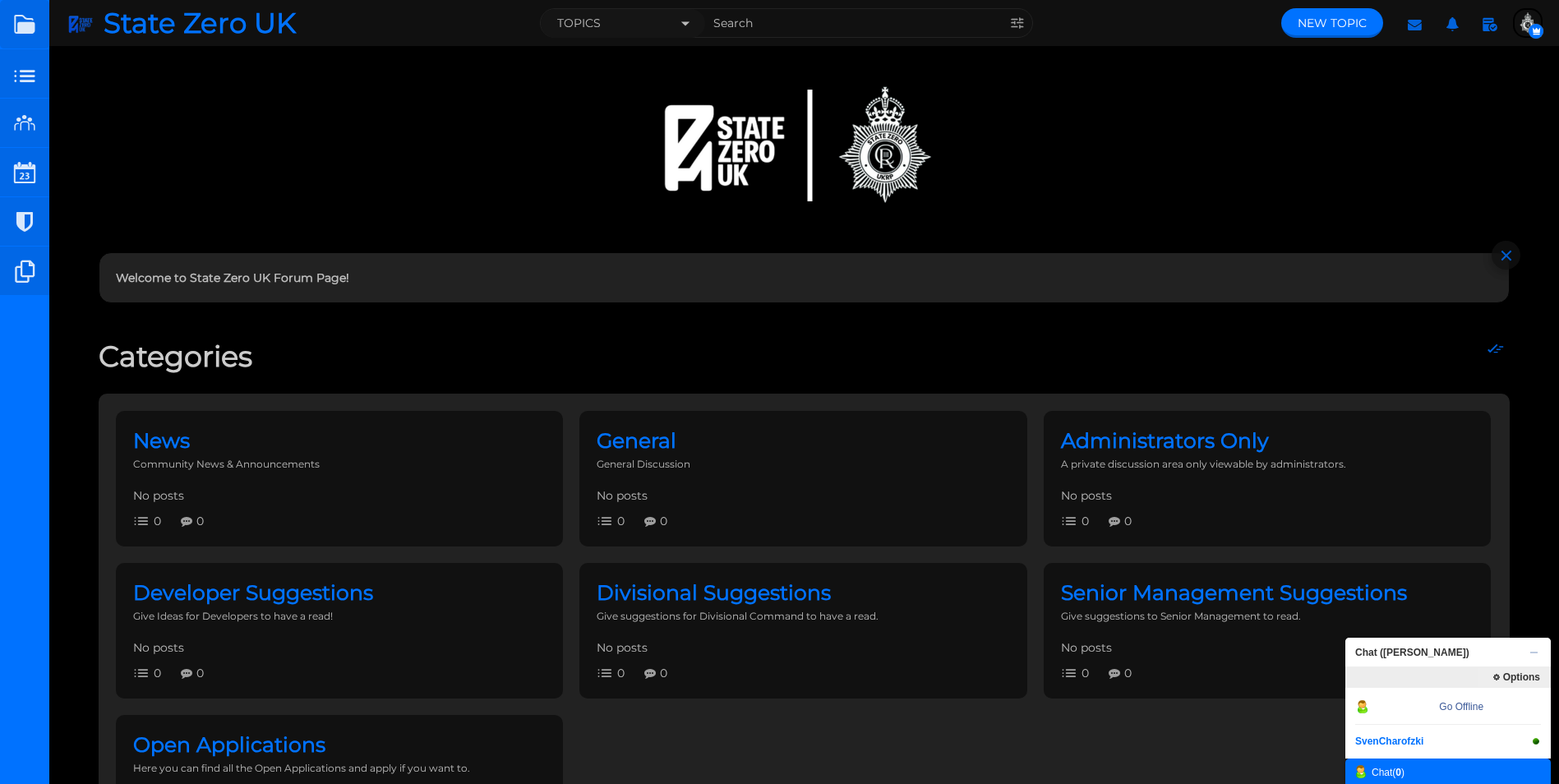
click at [1384, 643] on span "Chat ([PERSON_NAME])" at bounding box center [1443, 651] width 196 height 30
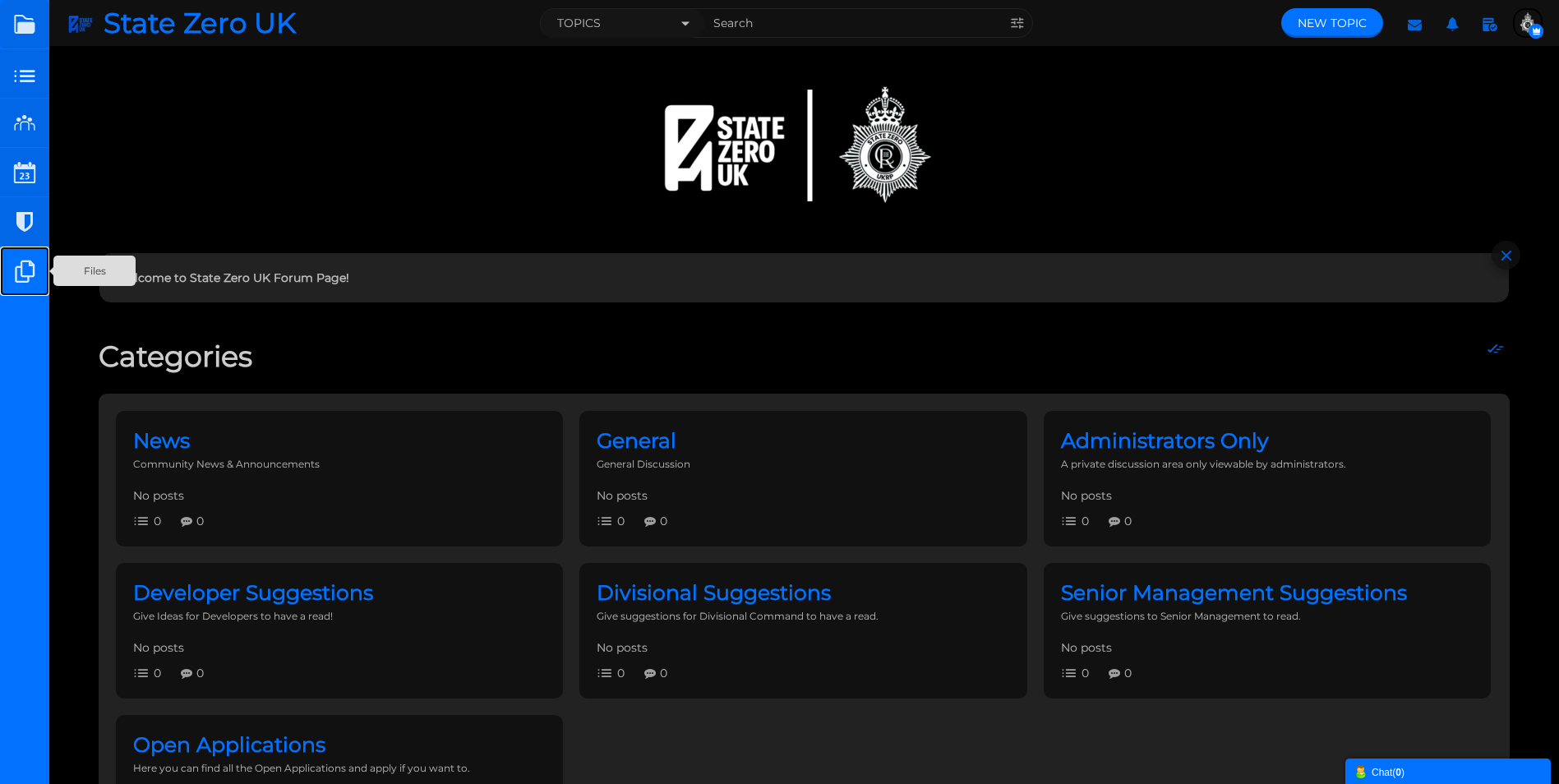
click at [25, 269] on small at bounding box center [24, 271] width 50 height 50
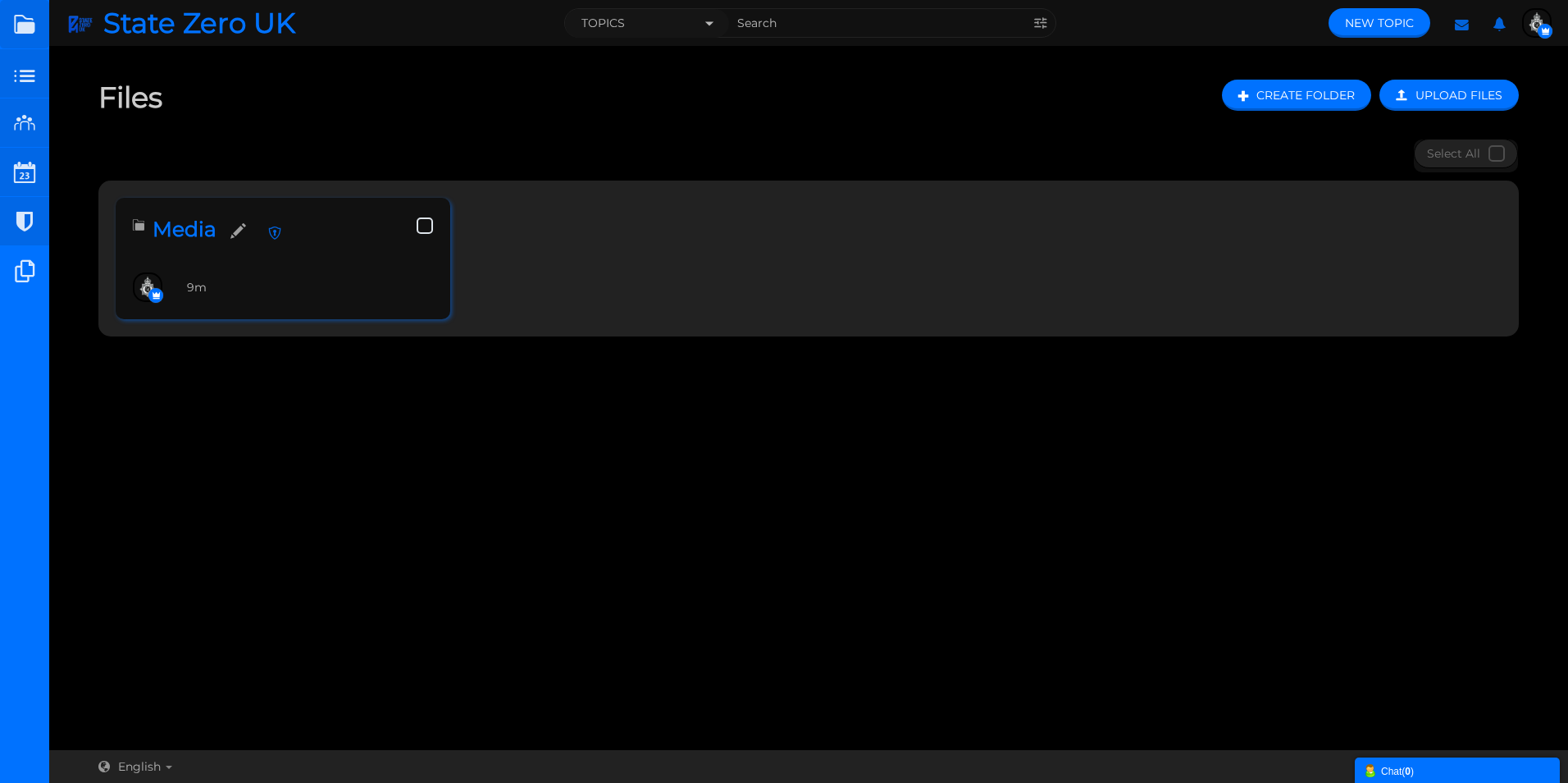
click at [272, 233] on icon at bounding box center [275, 230] width 30 height 29
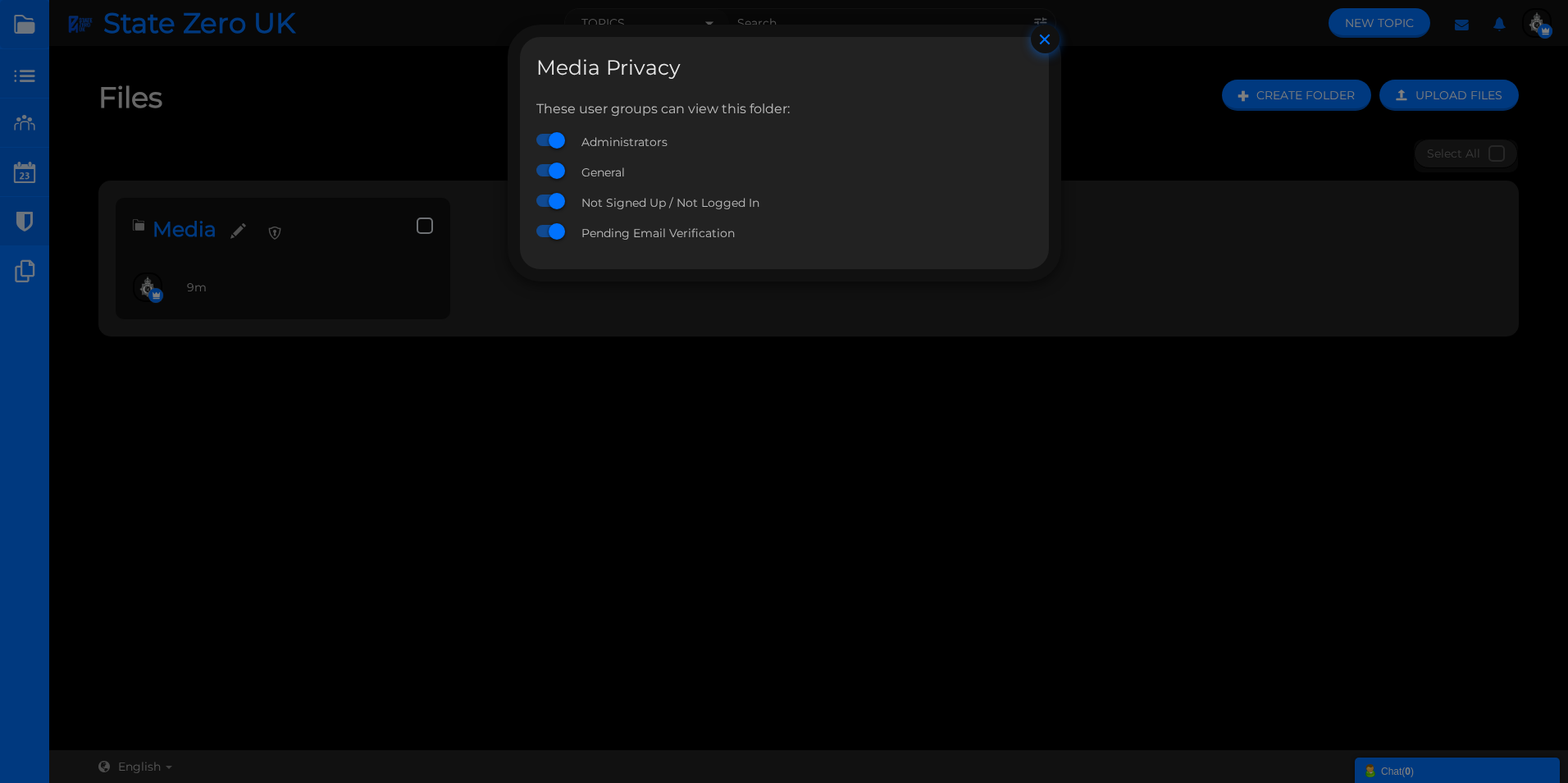
click at [1038, 41] on button "×" at bounding box center [1045, 39] width 29 height 29
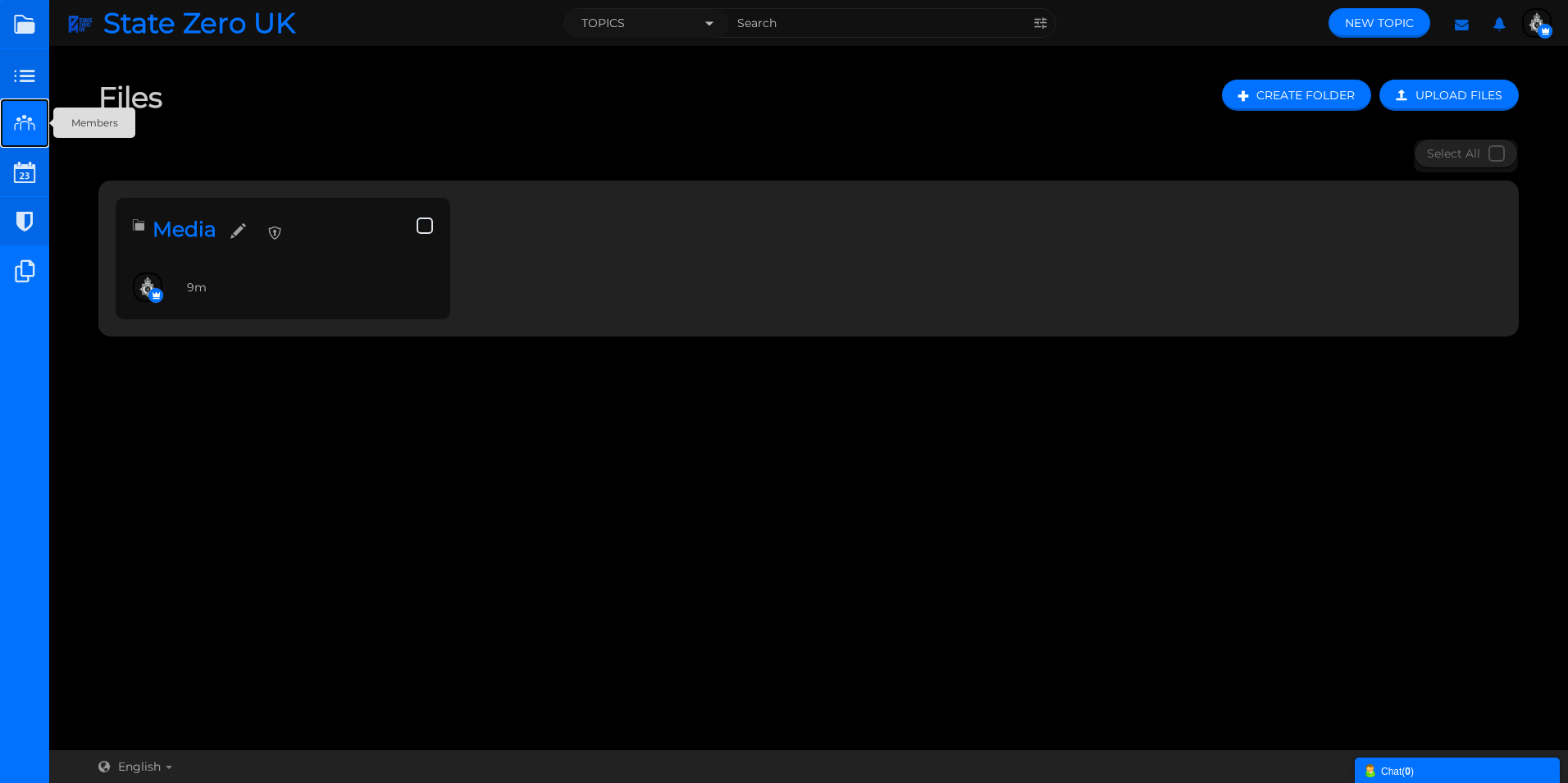
click at [19, 124] on small at bounding box center [24, 123] width 50 height 50
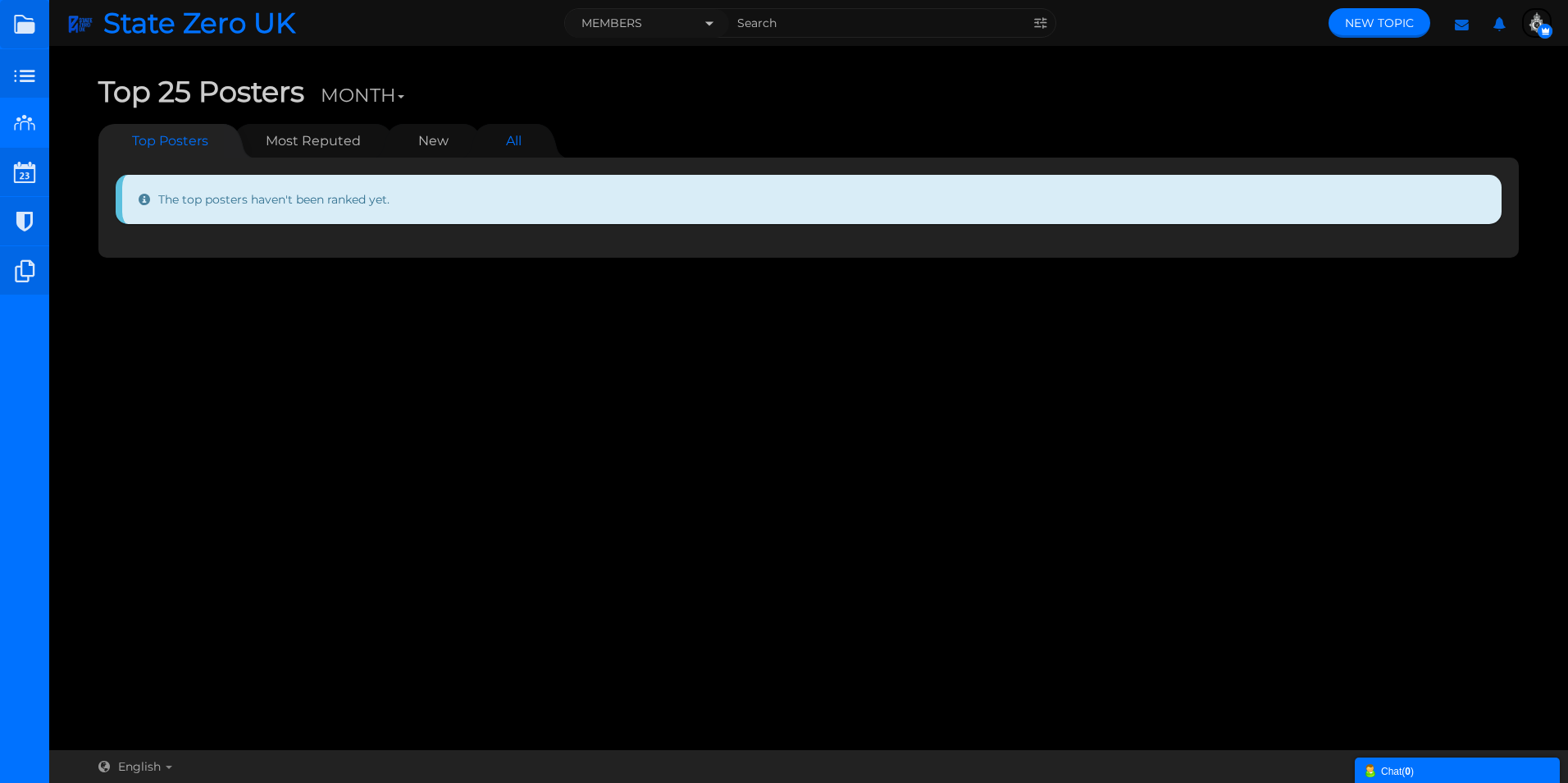
click at [534, 143] on link "All" at bounding box center [514, 140] width 49 height 33
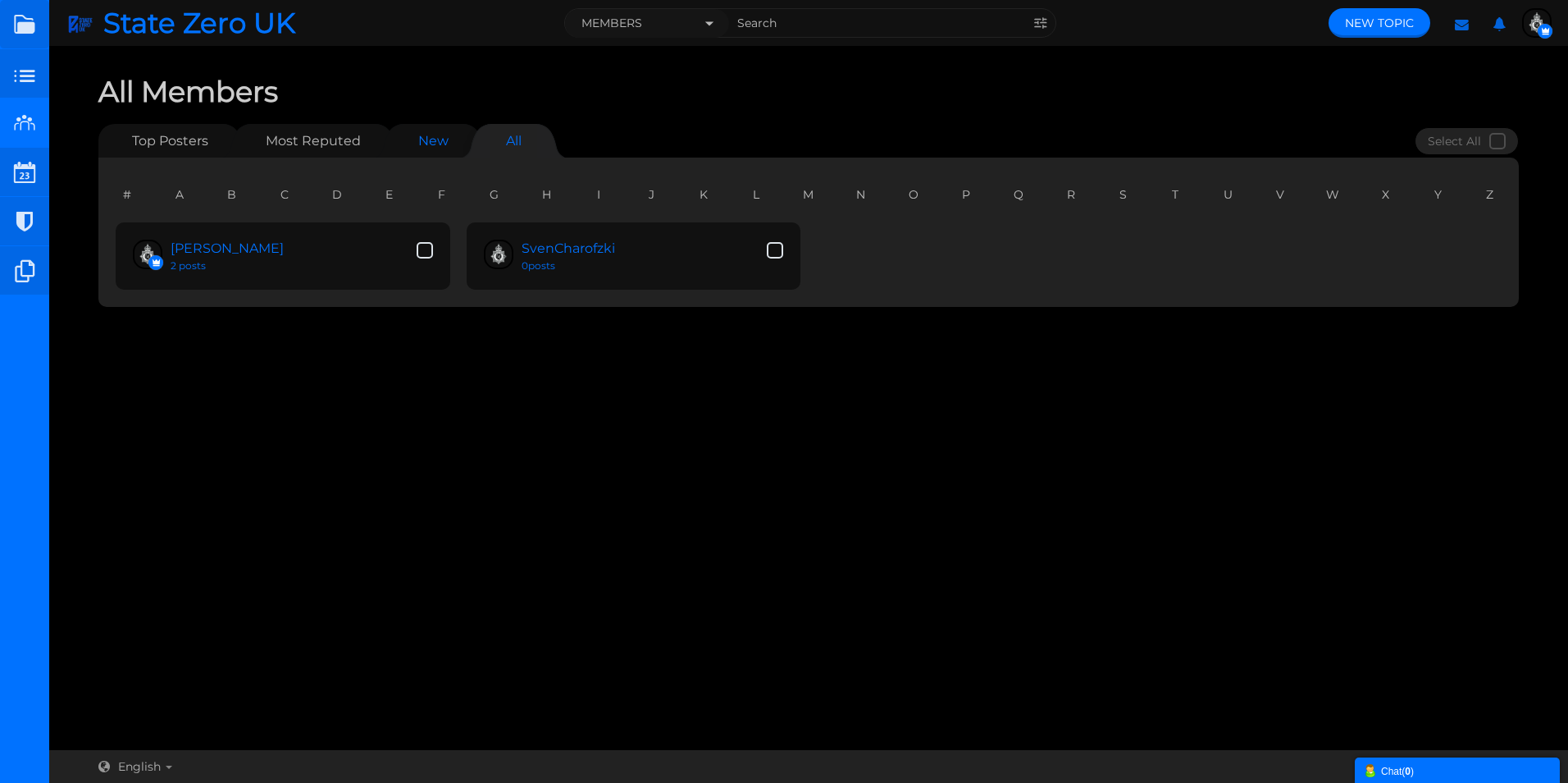
click at [422, 142] on link "New" at bounding box center [433, 140] width 63 height 33
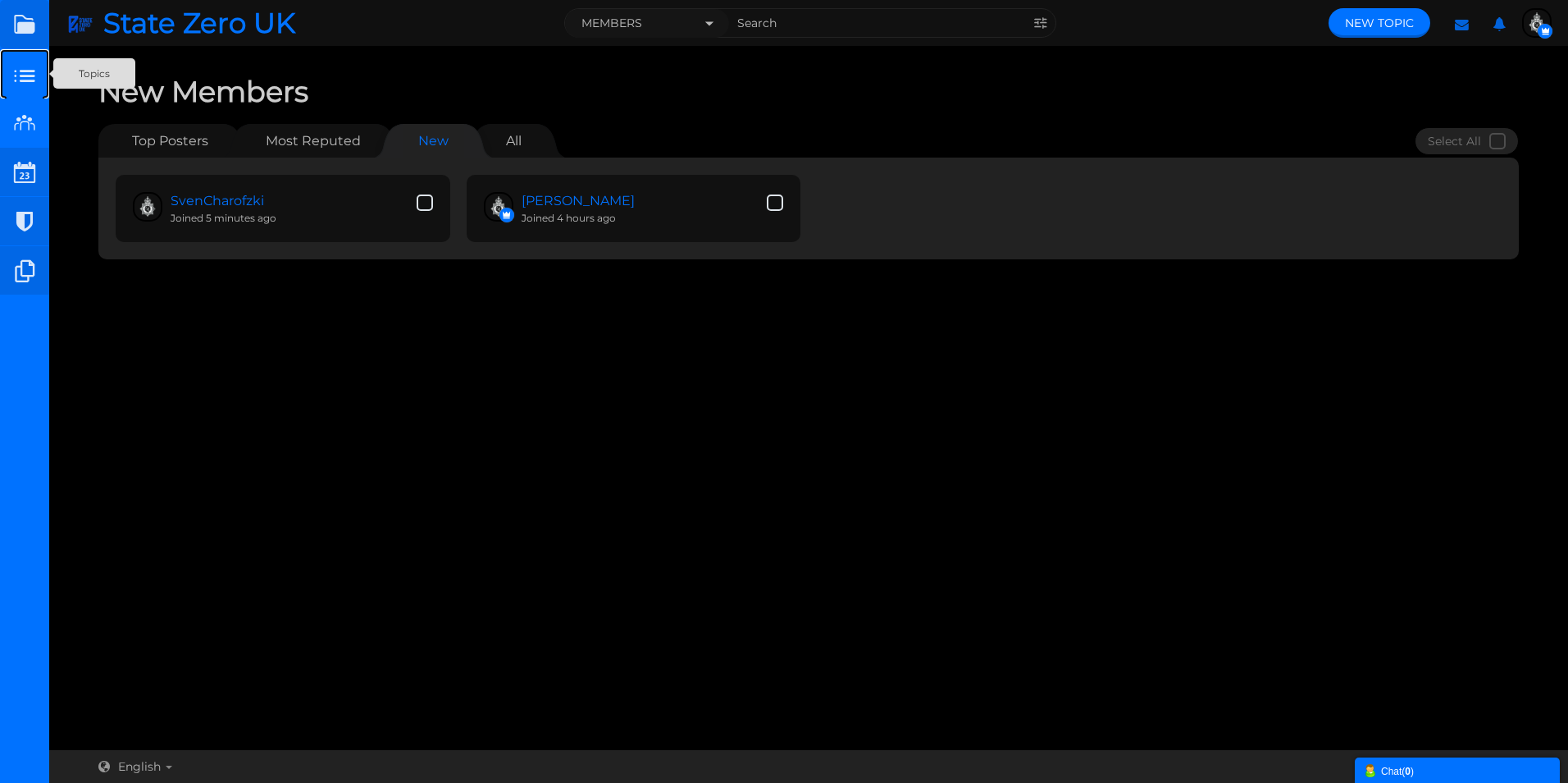
click at [27, 74] on small at bounding box center [24, 74] width 50 height 50
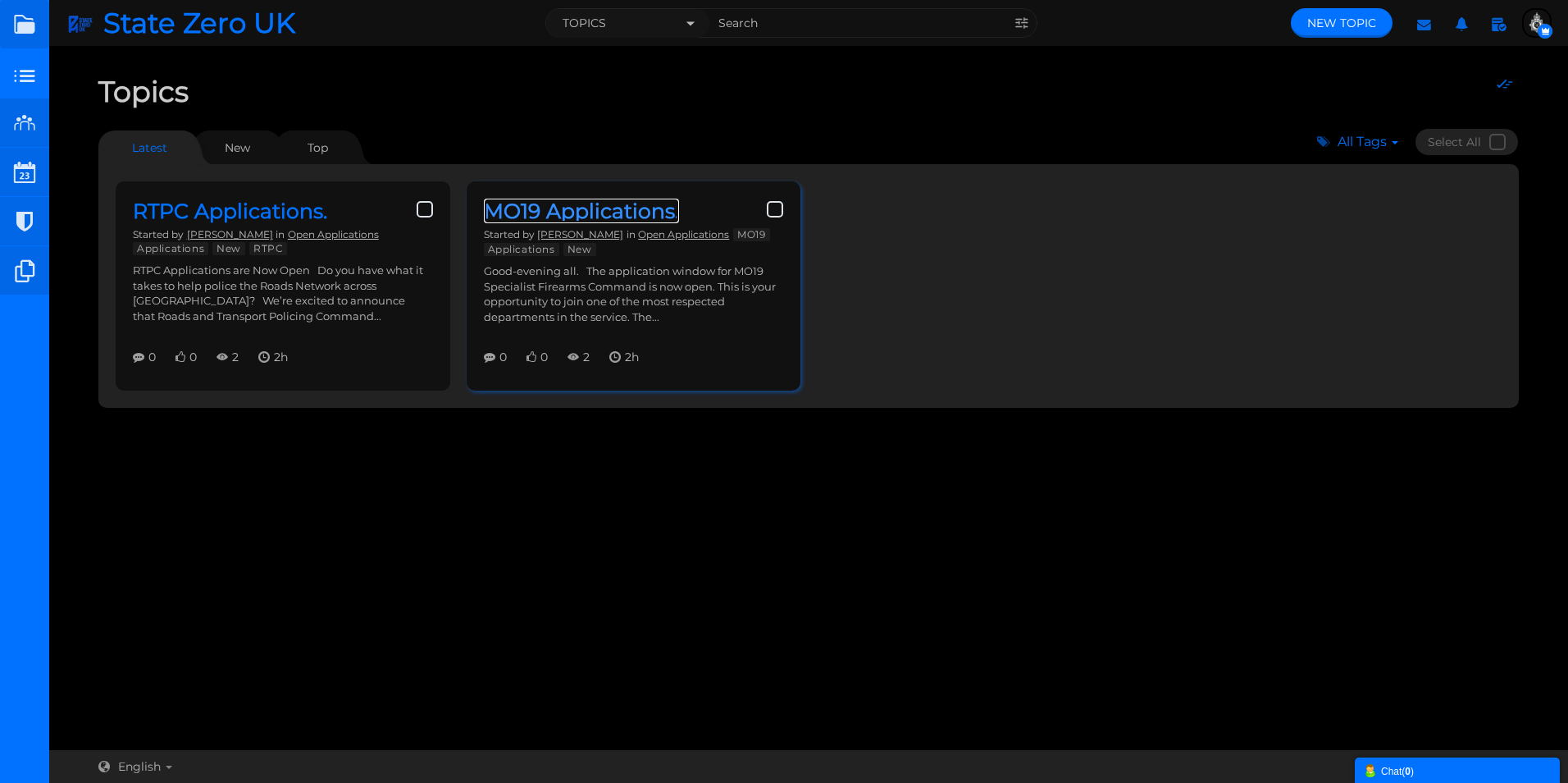
click at [571, 208] on link "MO19 Applications." at bounding box center [581, 210] width 195 height 24
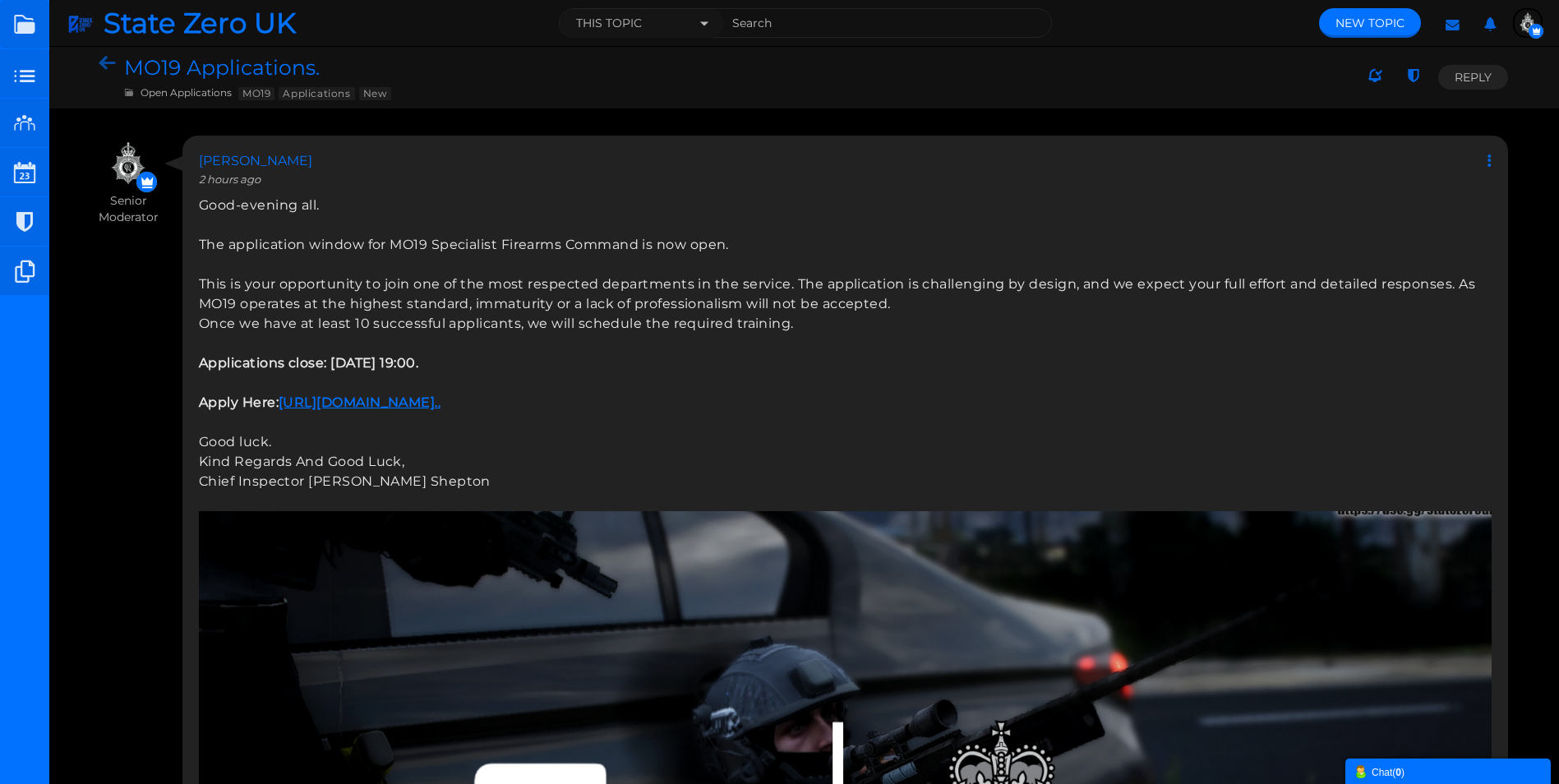
click at [107, 60] on icon at bounding box center [111, 64] width 25 height 15
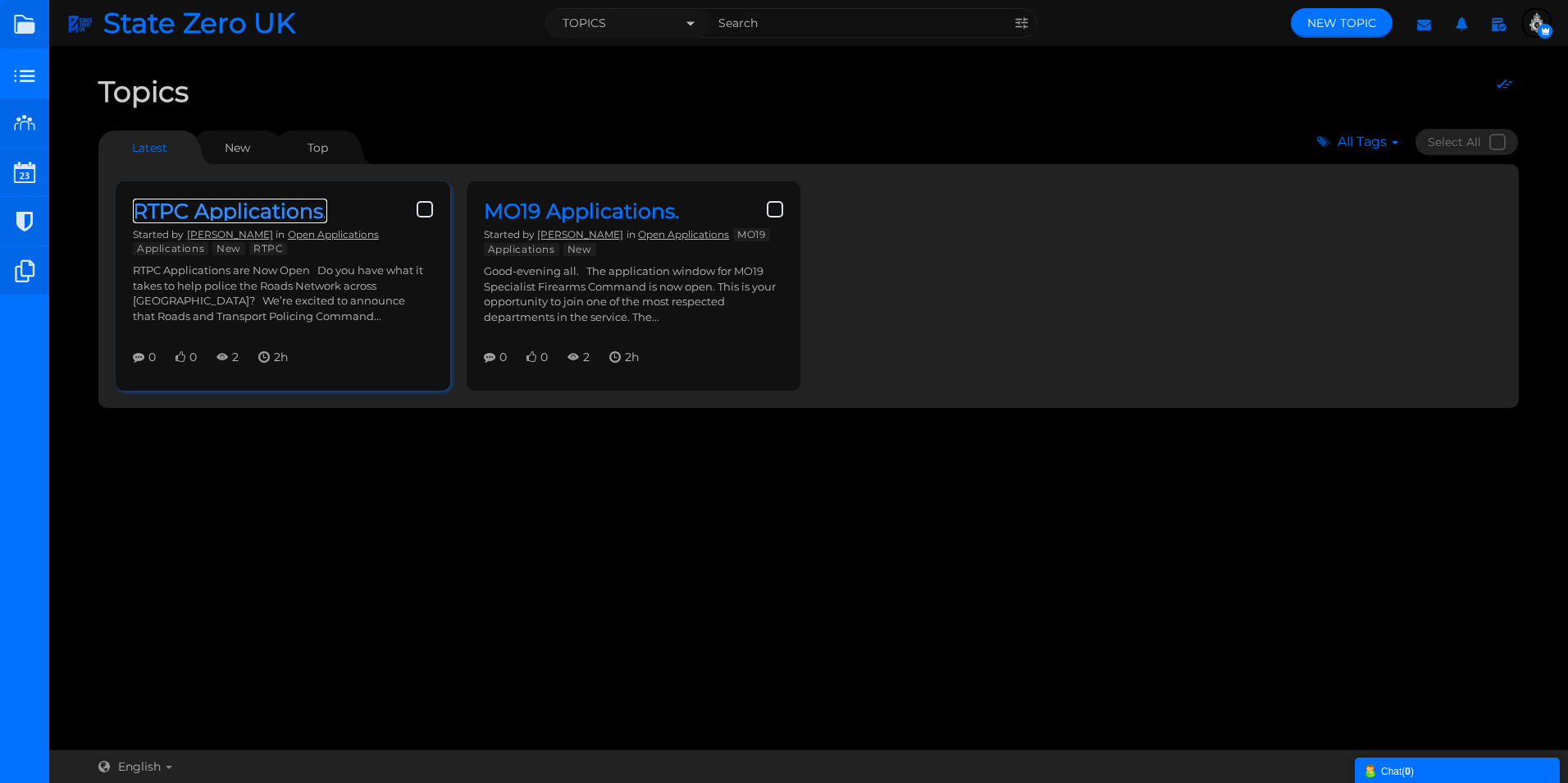
click at [260, 199] on link "RTPC Applications." at bounding box center [230, 210] width 195 height 24
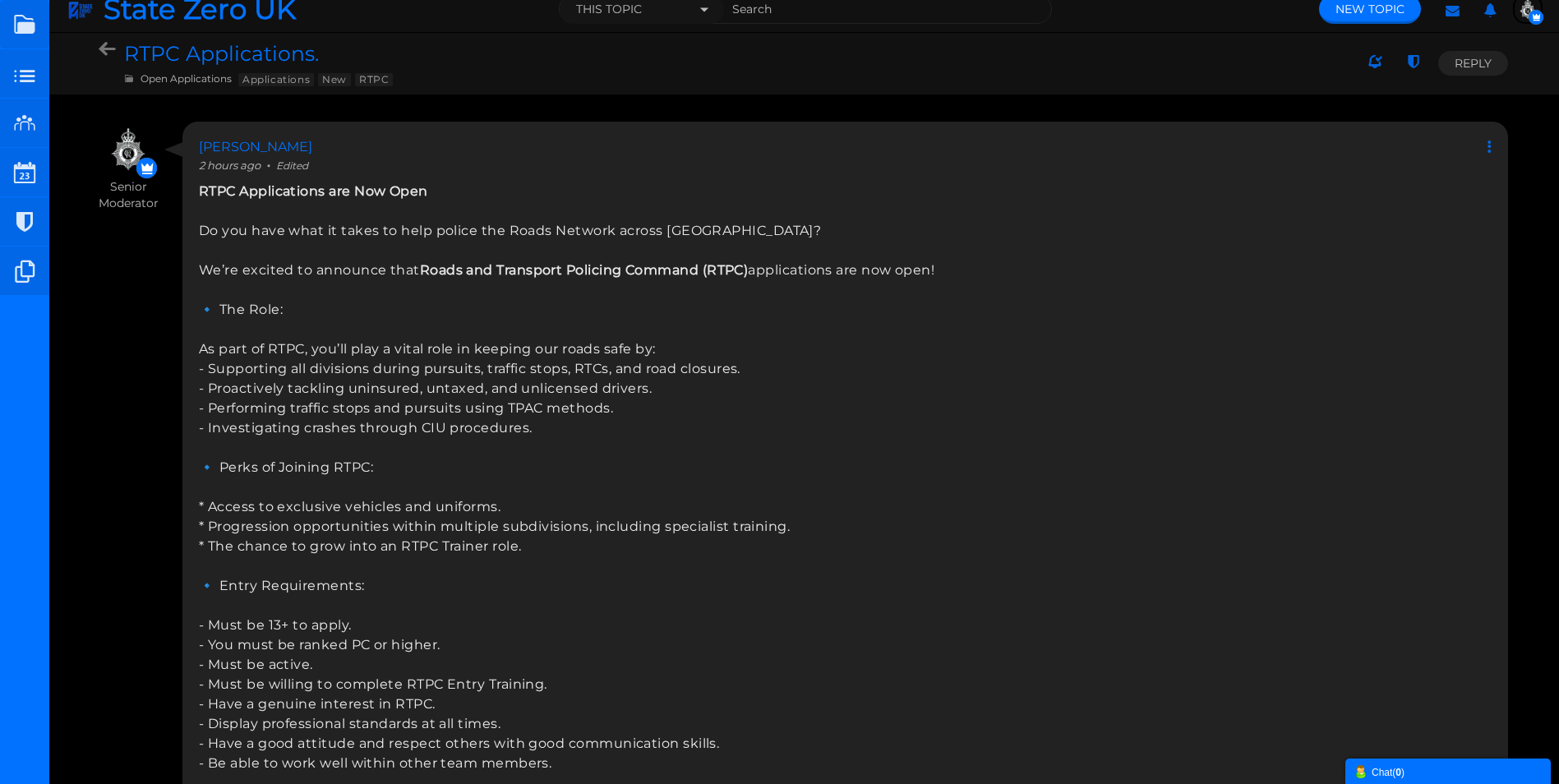
scroll to position [19, 0]
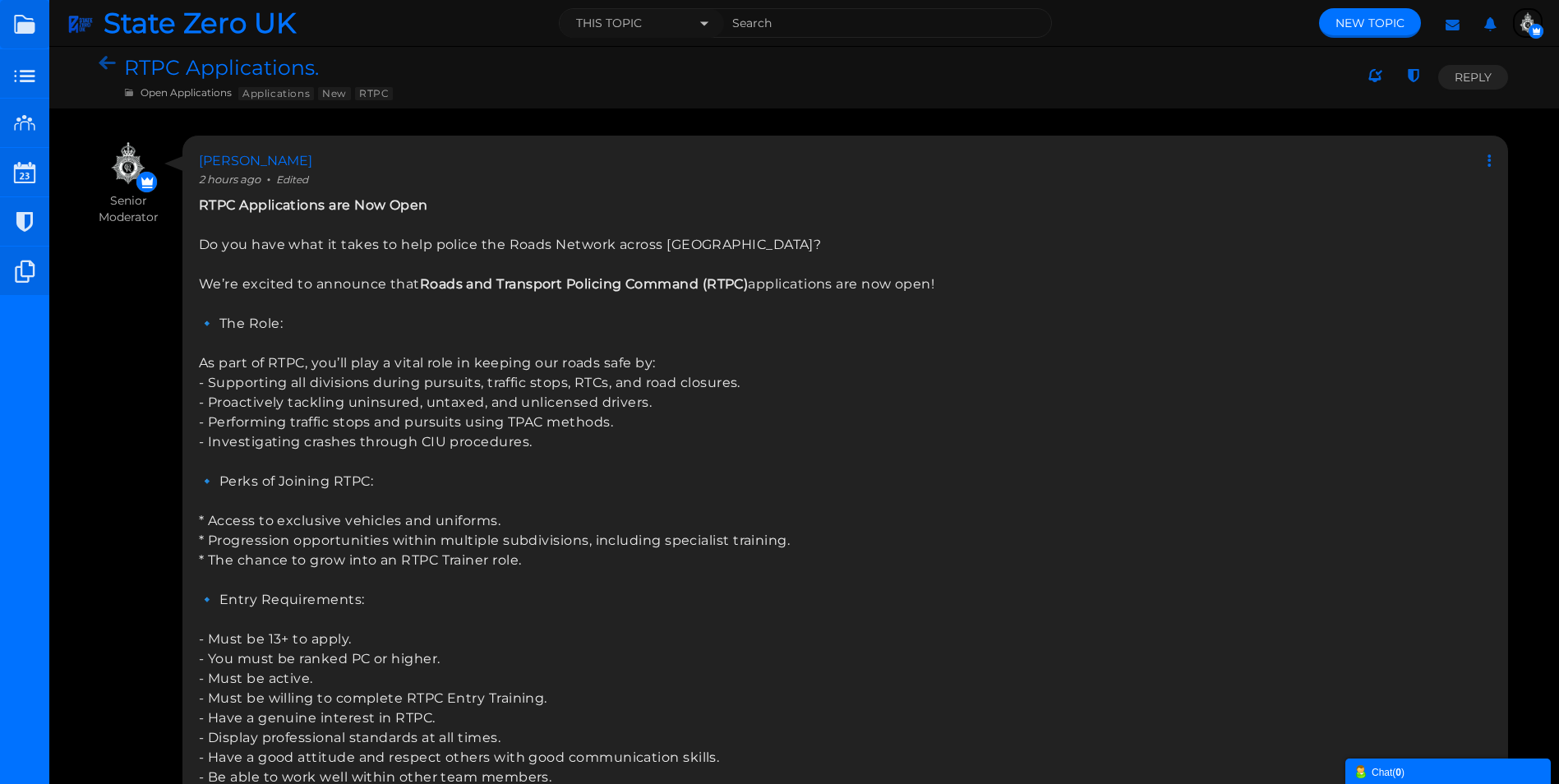
click at [110, 58] on icon at bounding box center [111, 64] width 25 height 15
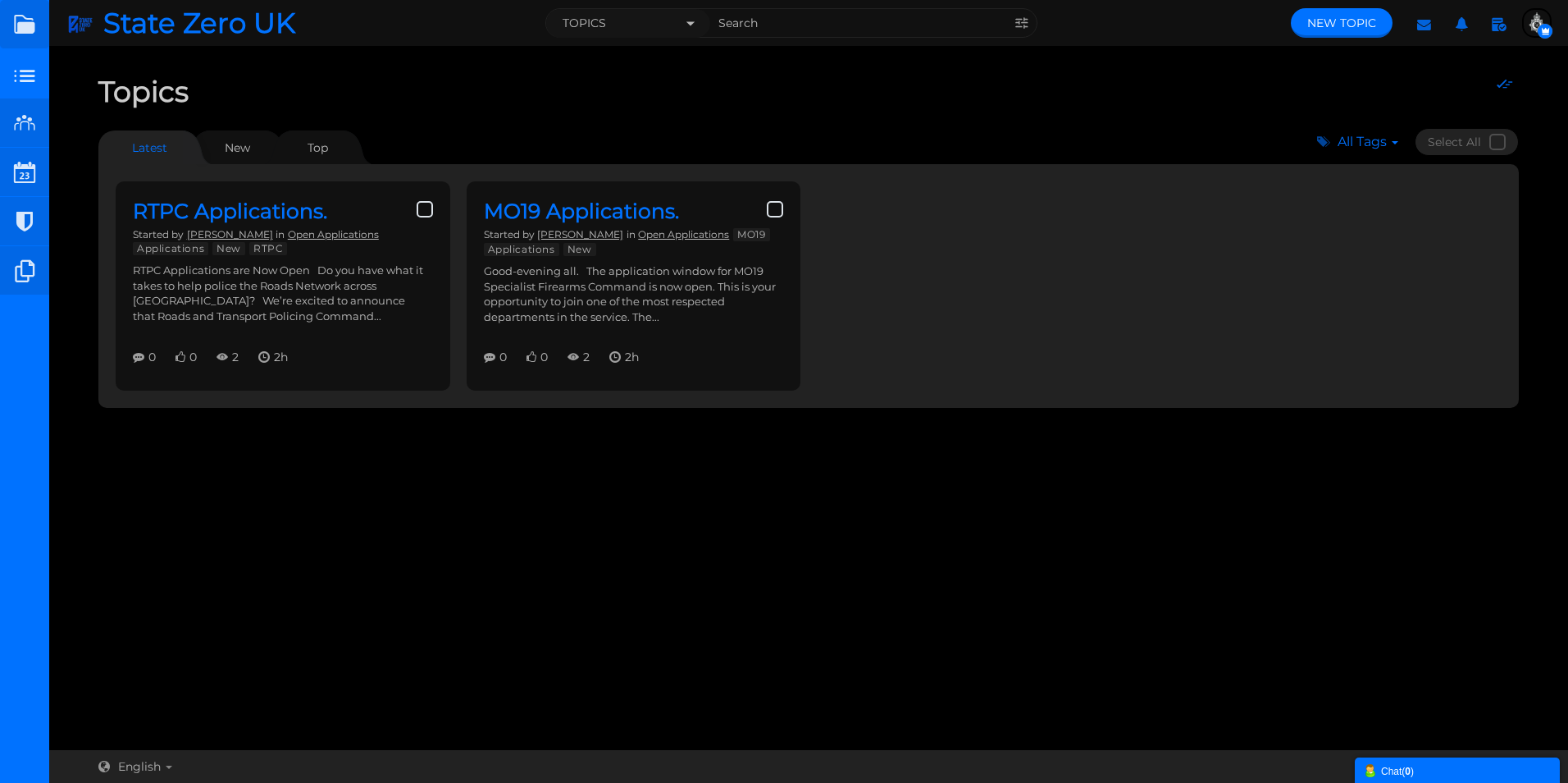
click at [1533, 19] on img "button" at bounding box center [1536, 23] width 26 height 26
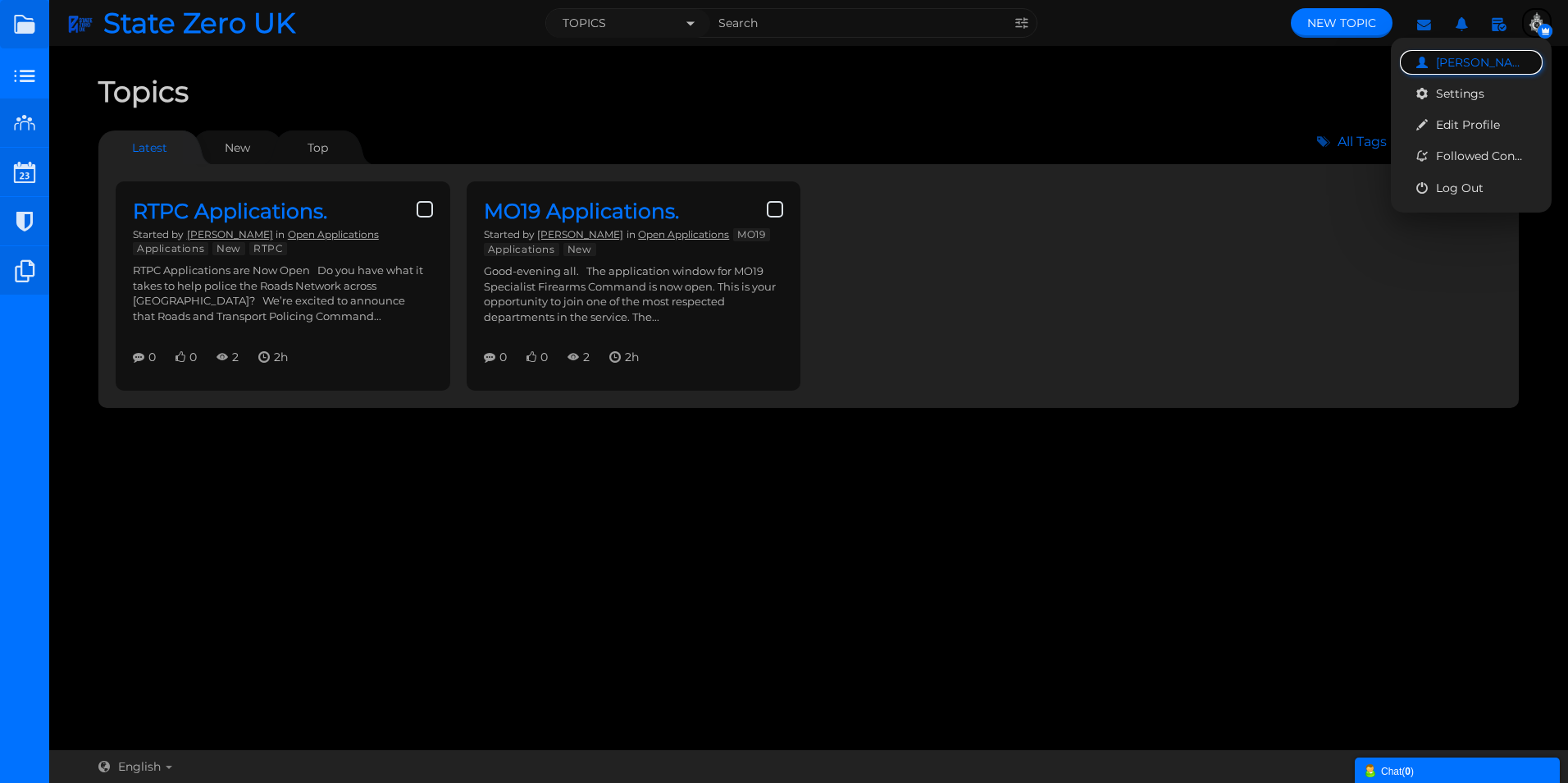
click at [1450, 60] on span "[PERSON_NAME]" at bounding box center [1481, 62] width 90 height 14
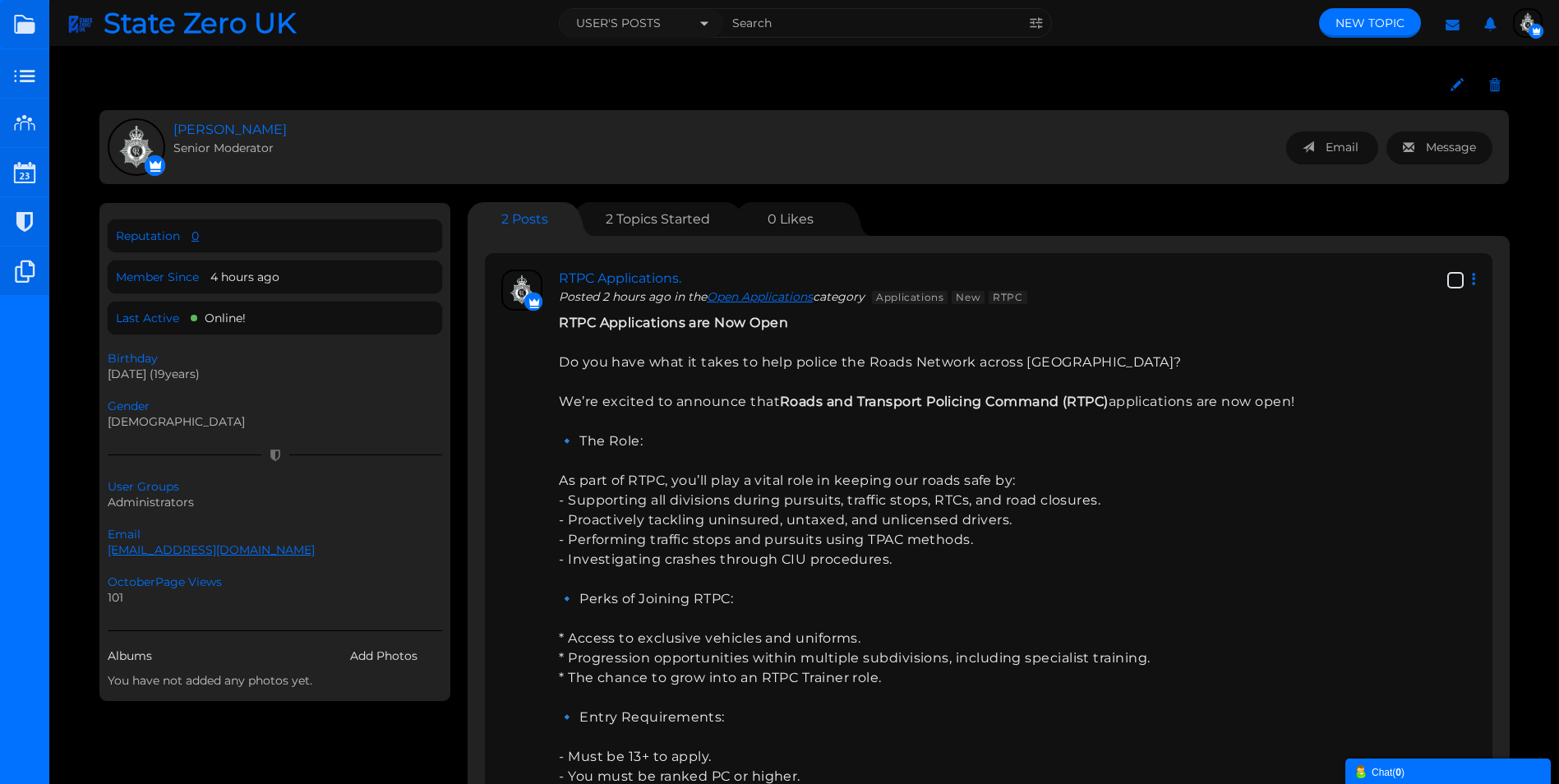
click at [23, 115] on small at bounding box center [24, 123] width 50 height 50
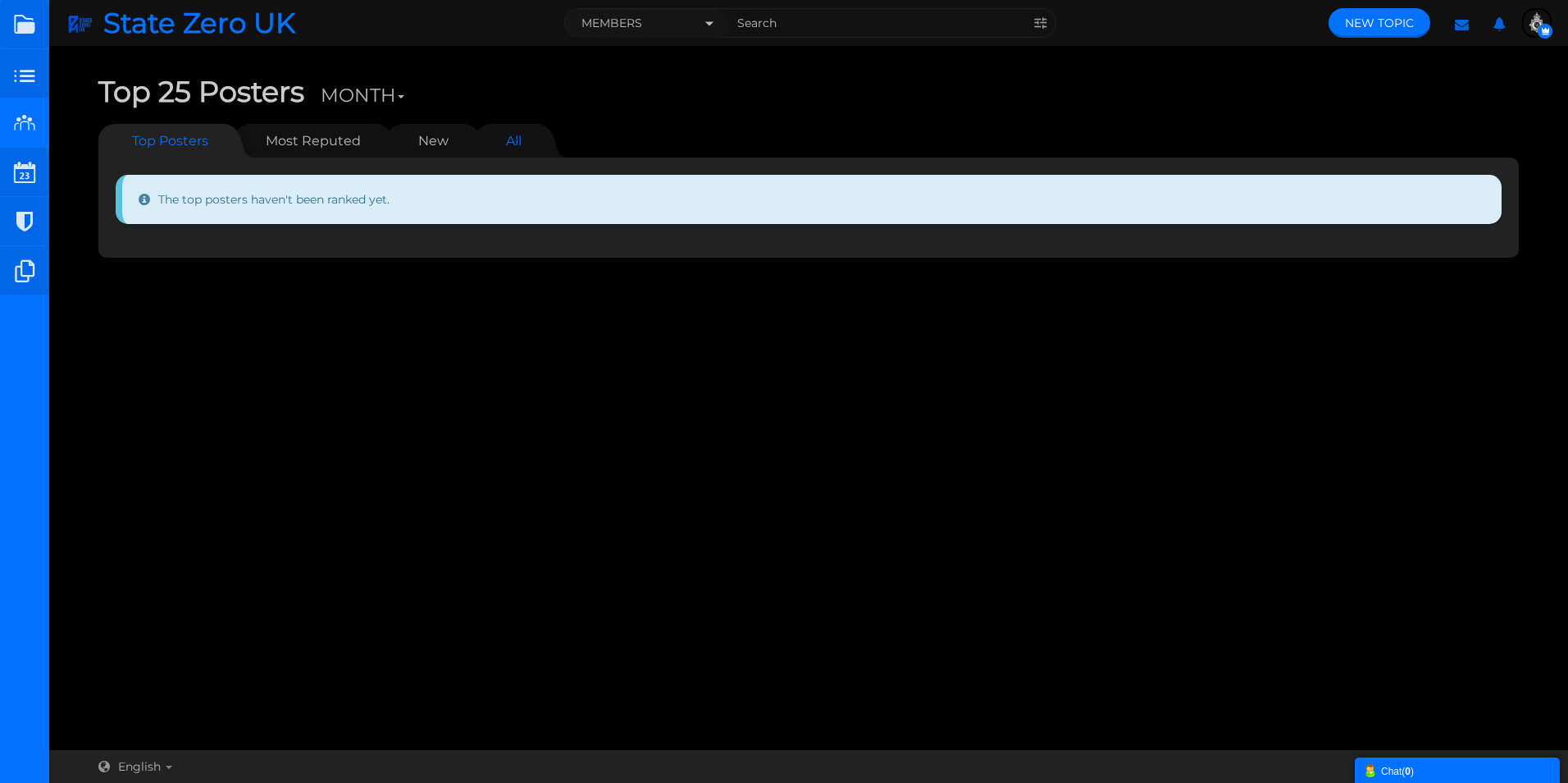
click at [498, 142] on link "All" at bounding box center [514, 140] width 49 height 33
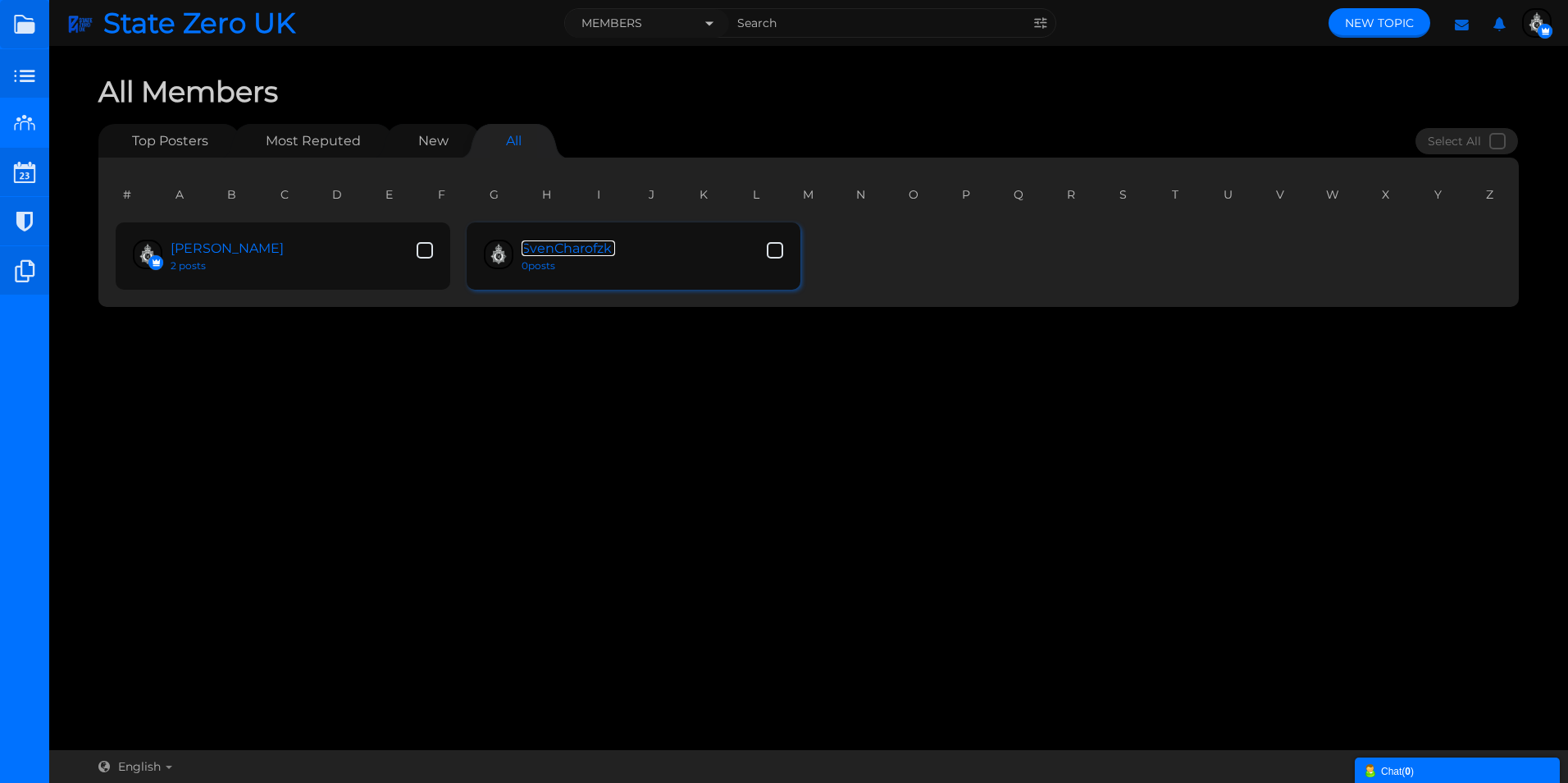
click at [571, 251] on link "SvenCharofzki" at bounding box center [568, 248] width 94 height 15
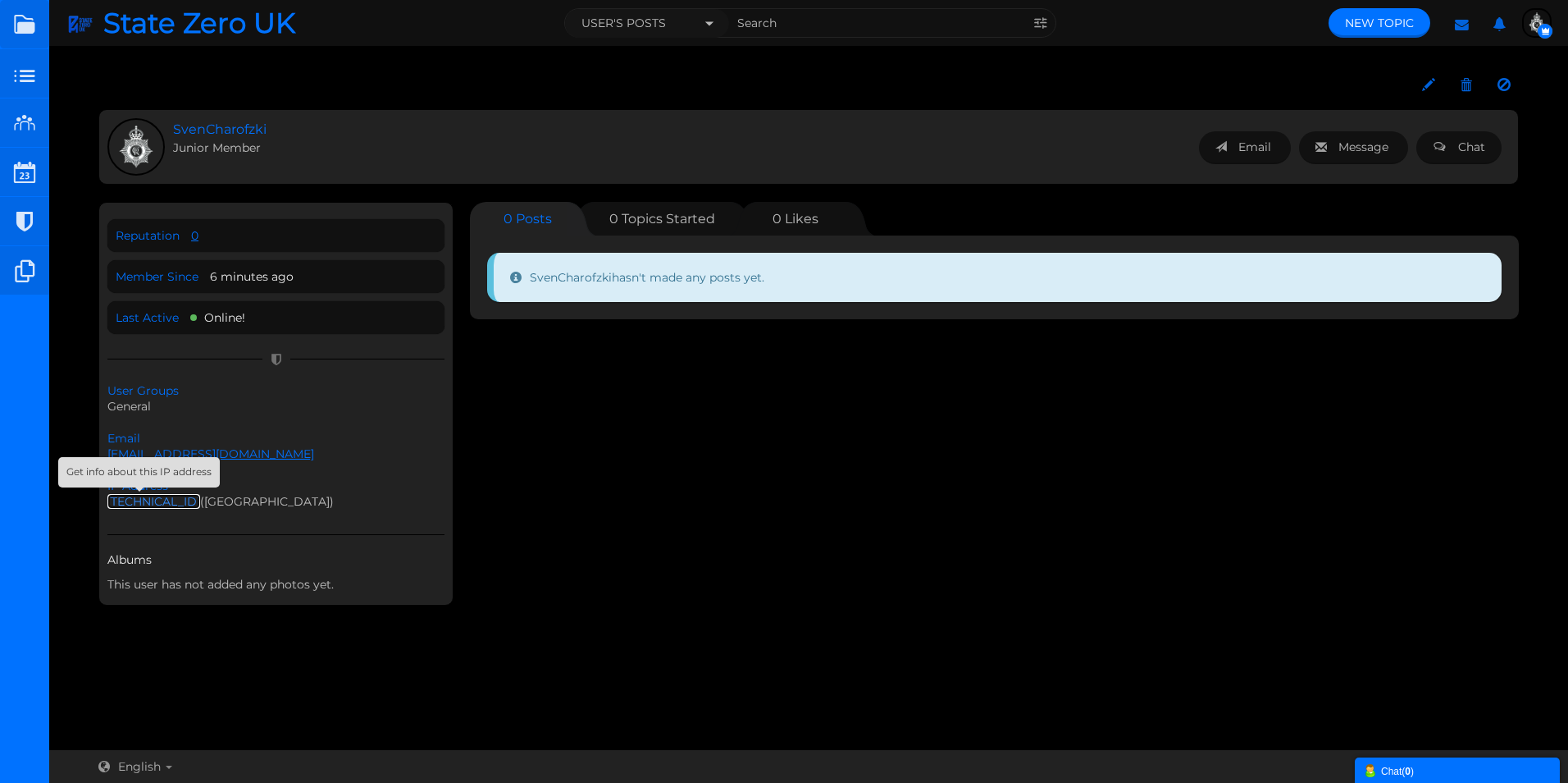
click at [140, 498] on link "2.96.231.178" at bounding box center [153, 501] width 93 height 14
click at [1429, 90] on icon at bounding box center [1428, 85] width 14 height 15
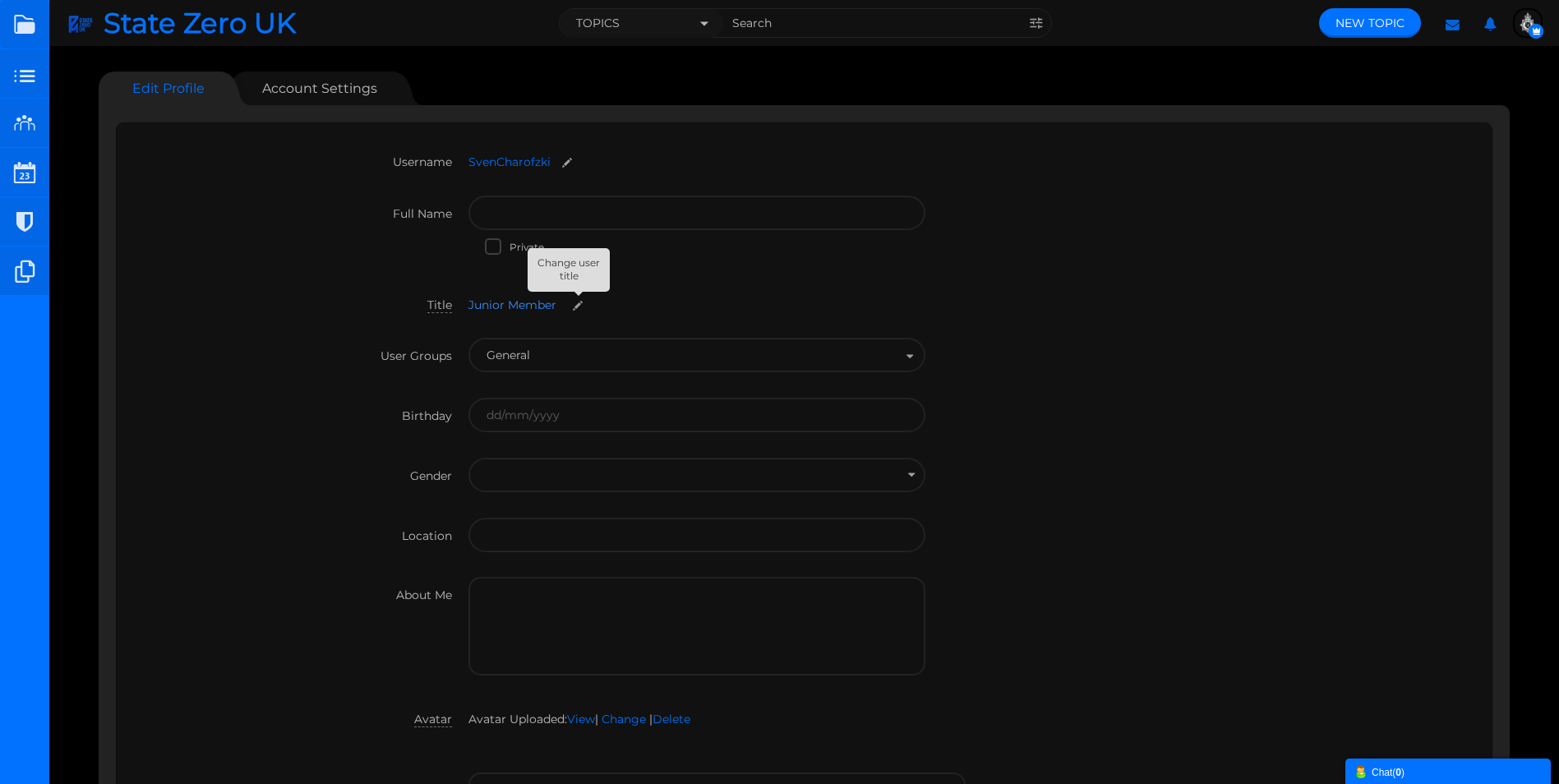
click at [576, 307] on small at bounding box center [577, 305] width 26 height 13
click at [1005, 275] on div "Full Name Private" at bounding box center [804, 241] width 1344 height 91
click at [564, 299] on small at bounding box center [577, 305] width 26 height 13
click at [976, 289] on div "Title Junior Member Junior Member Junior Member" at bounding box center [804, 317] width 1344 height 60
click at [584, 304] on small at bounding box center [577, 305] width 26 height 13
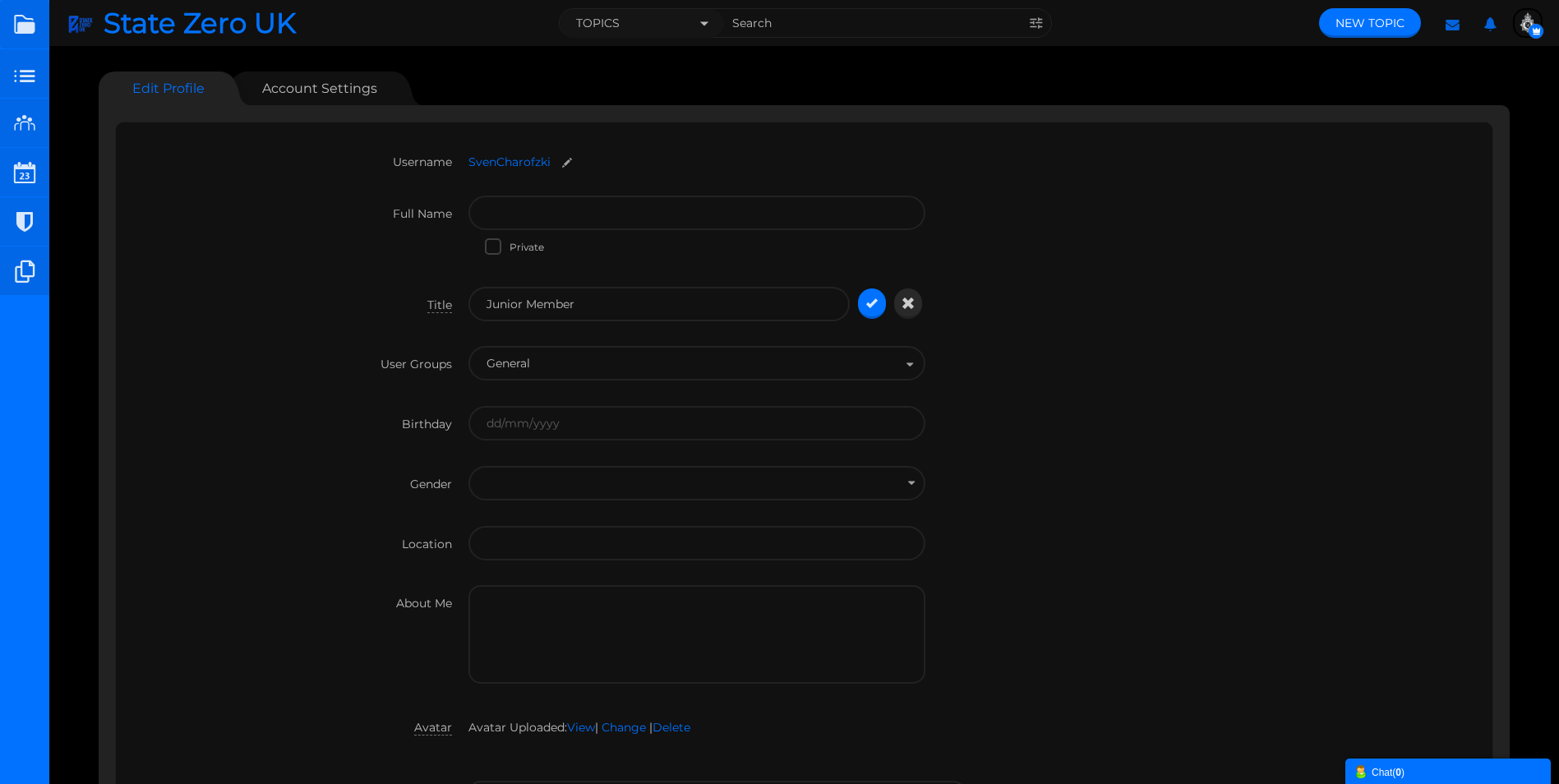
click at [273, 308] on label "Title" at bounding box center [301, 300] width 336 height 26
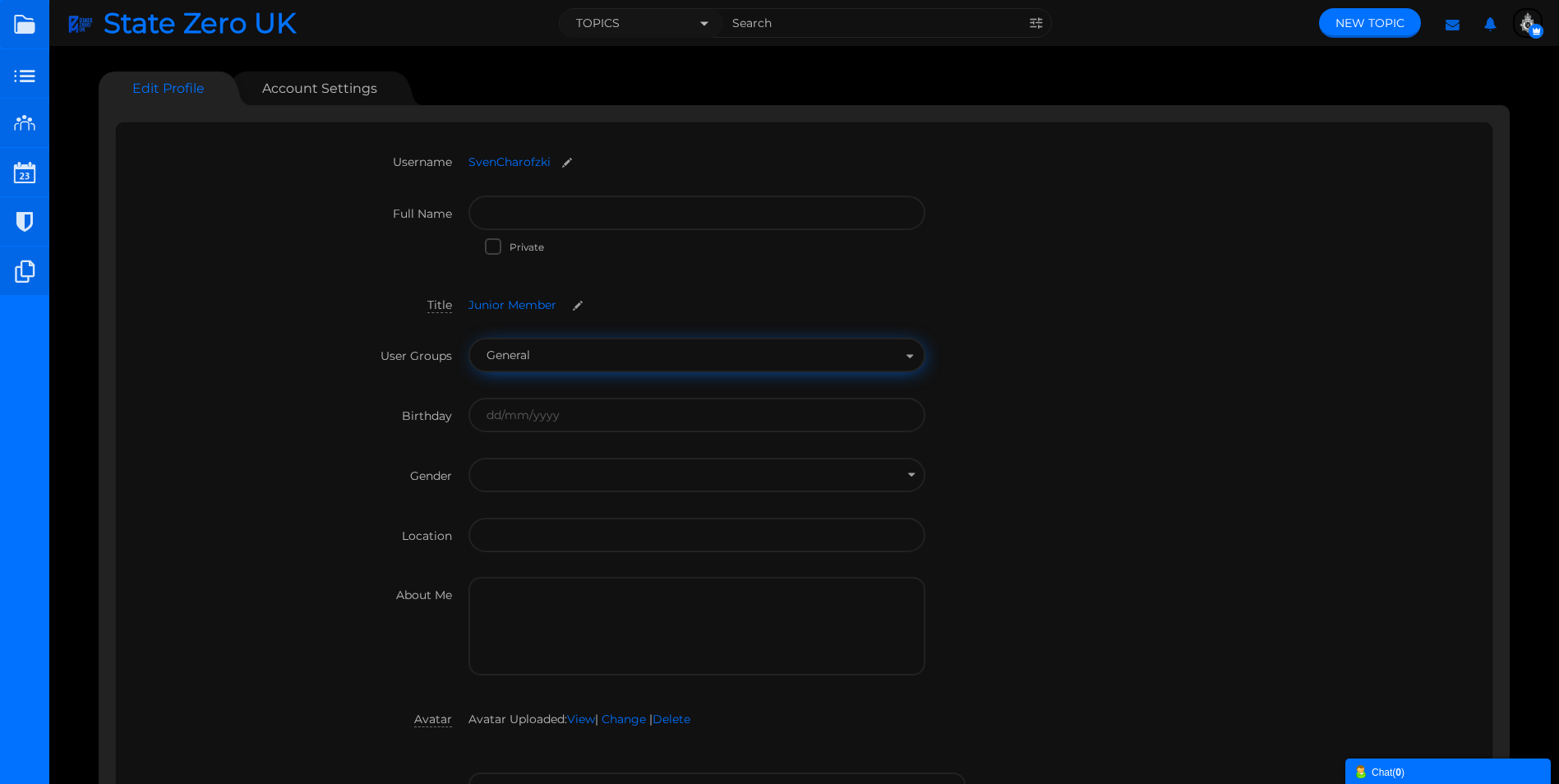
click at [538, 355] on button "General" at bounding box center [697, 355] width 457 height 34
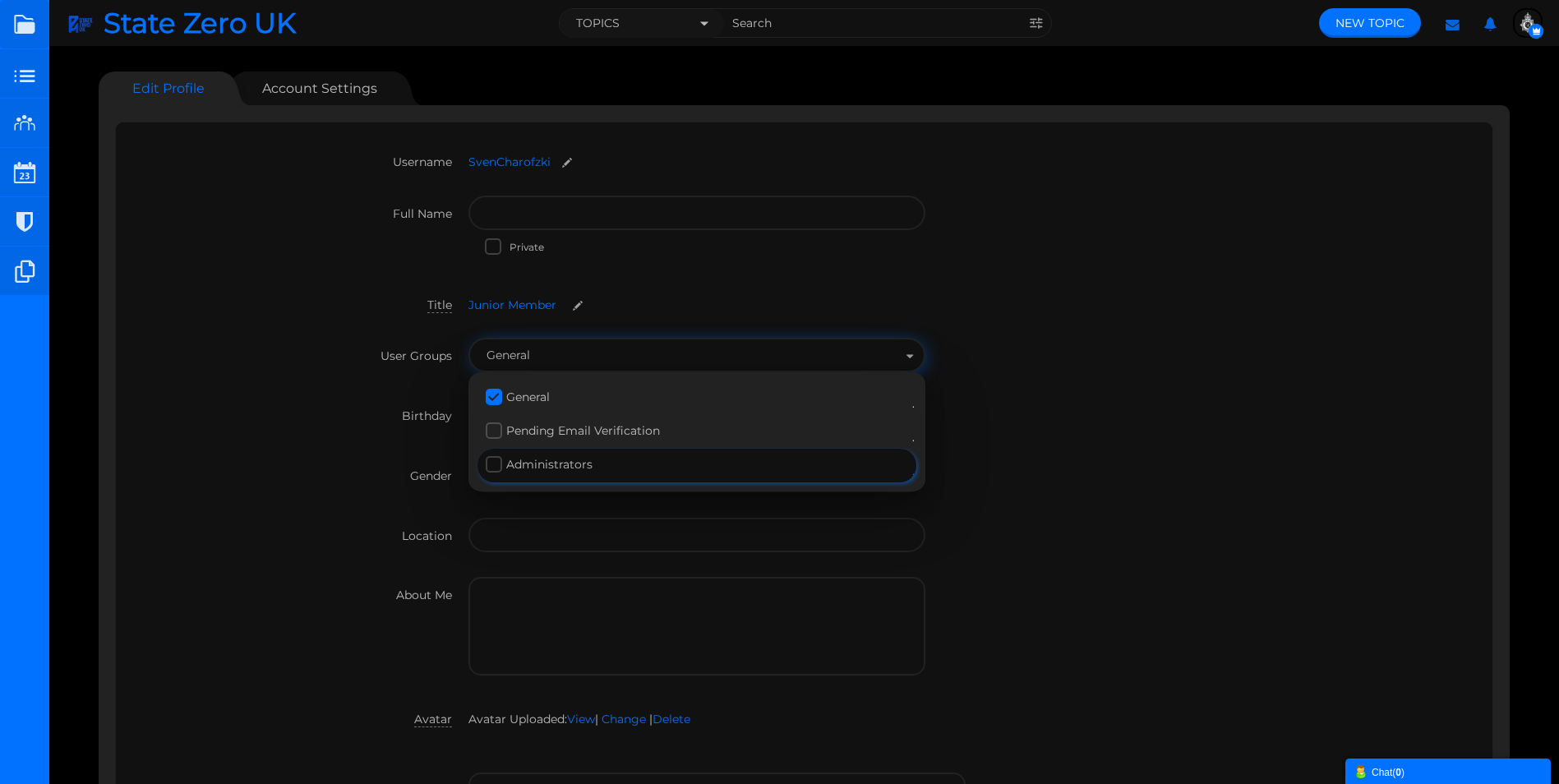
click at [559, 466] on label "Administrators" at bounding box center [697, 464] width 422 height 23
click at [486, 455] on input "checkbox" at bounding box center [486, 455] width 0 height 0
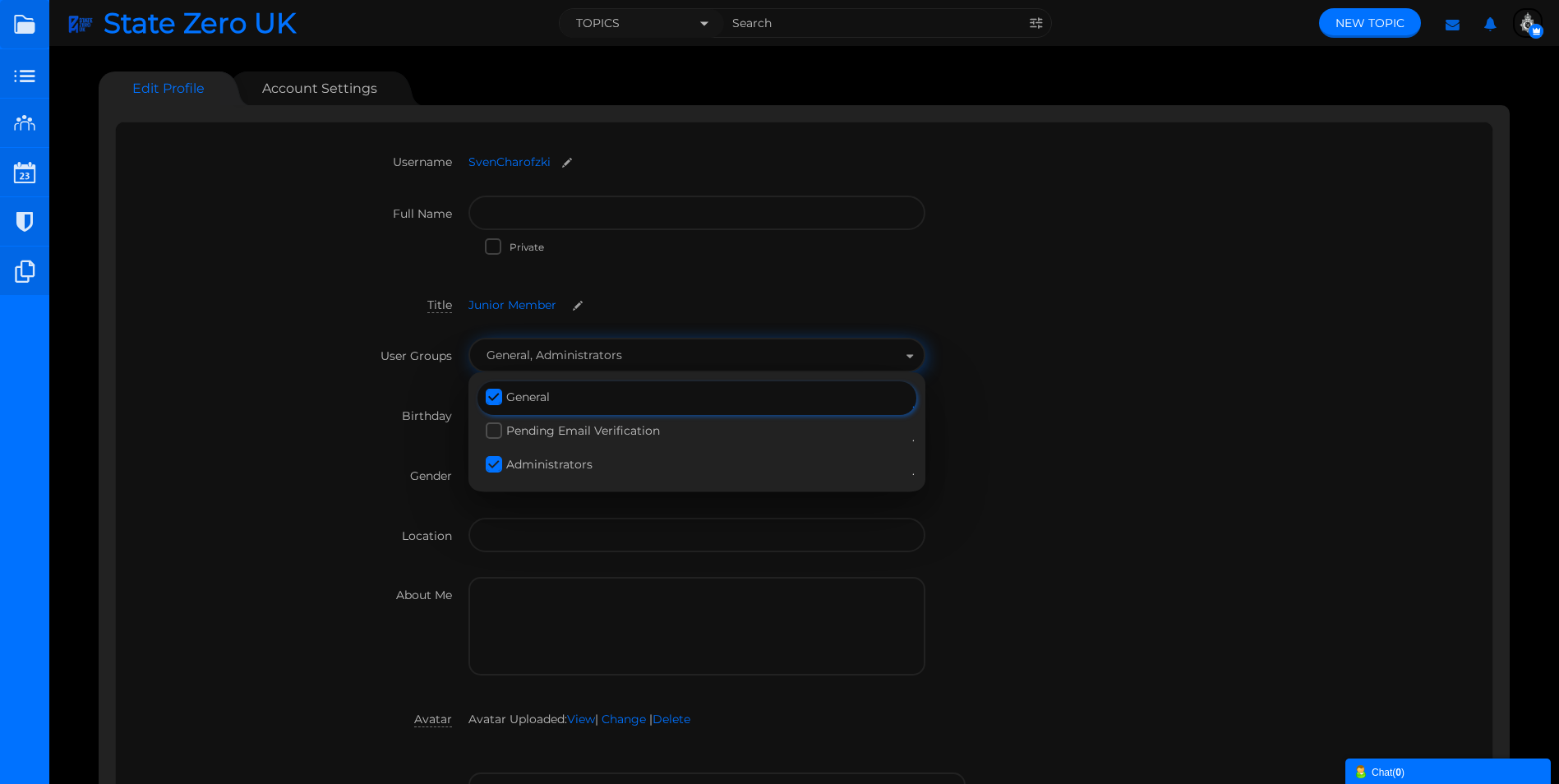
click at [536, 393] on label "General" at bounding box center [697, 396] width 422 height 23
click at [486, 388] on input "checkbox" at bounding box center [486, 388] width 0 height 0
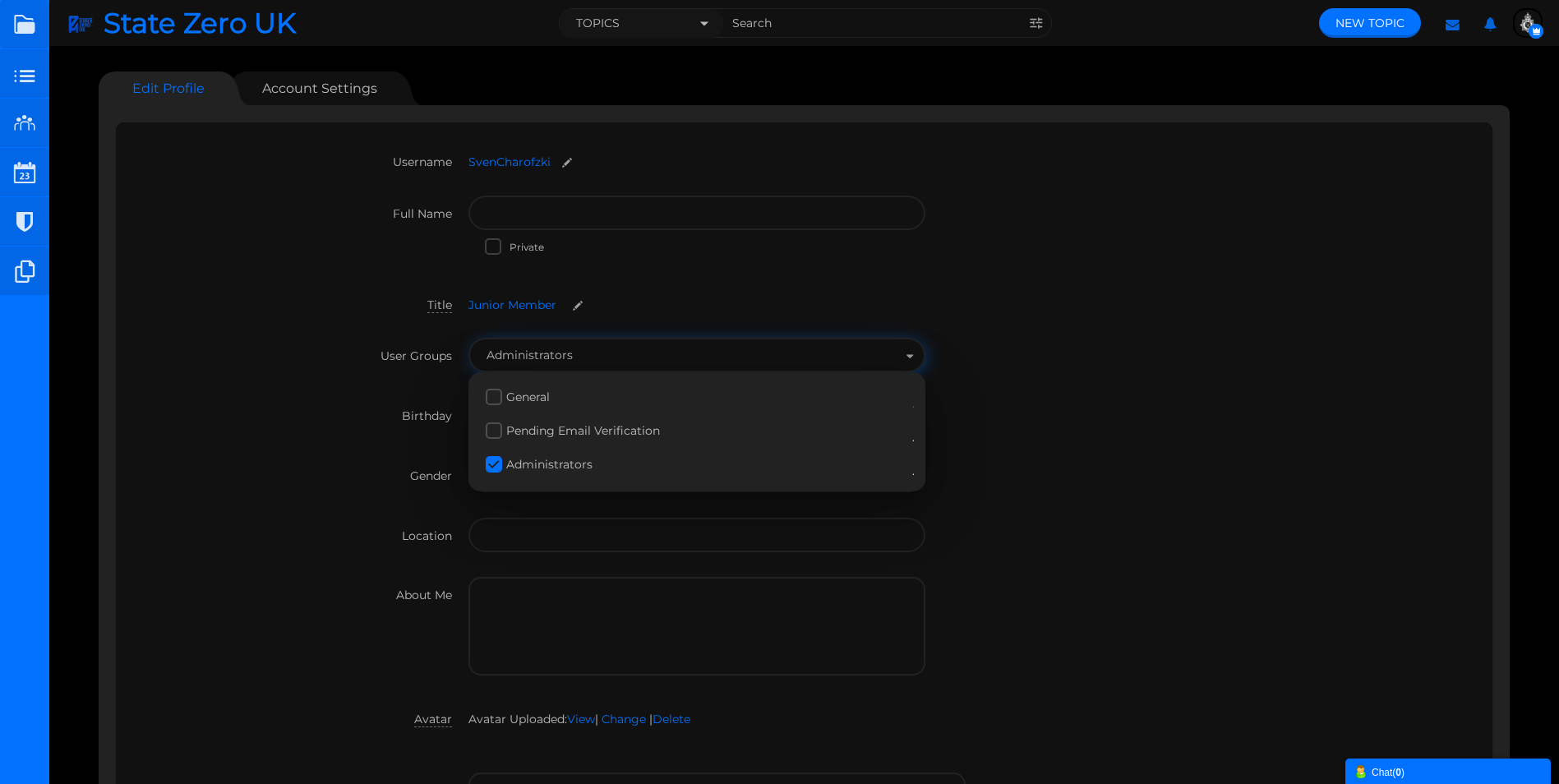
click at [319, 393] on div "User Groups General Pending Email Verification Administrators Administrators Ge…" at bounding box center [804, 367] width 1344 height 60
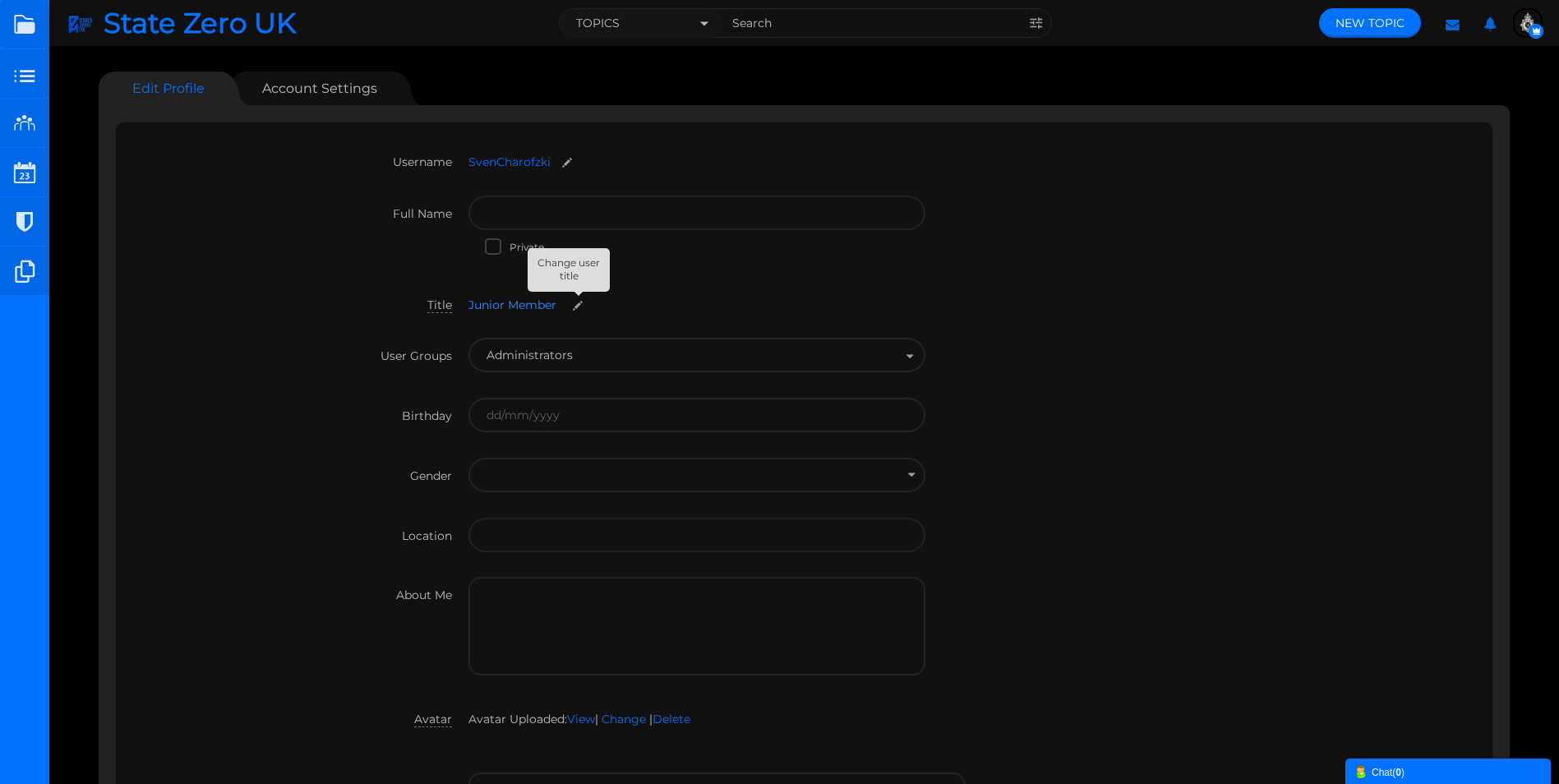
click at [571, 309] on small at bounding box center [577, 305] width 26 height 13
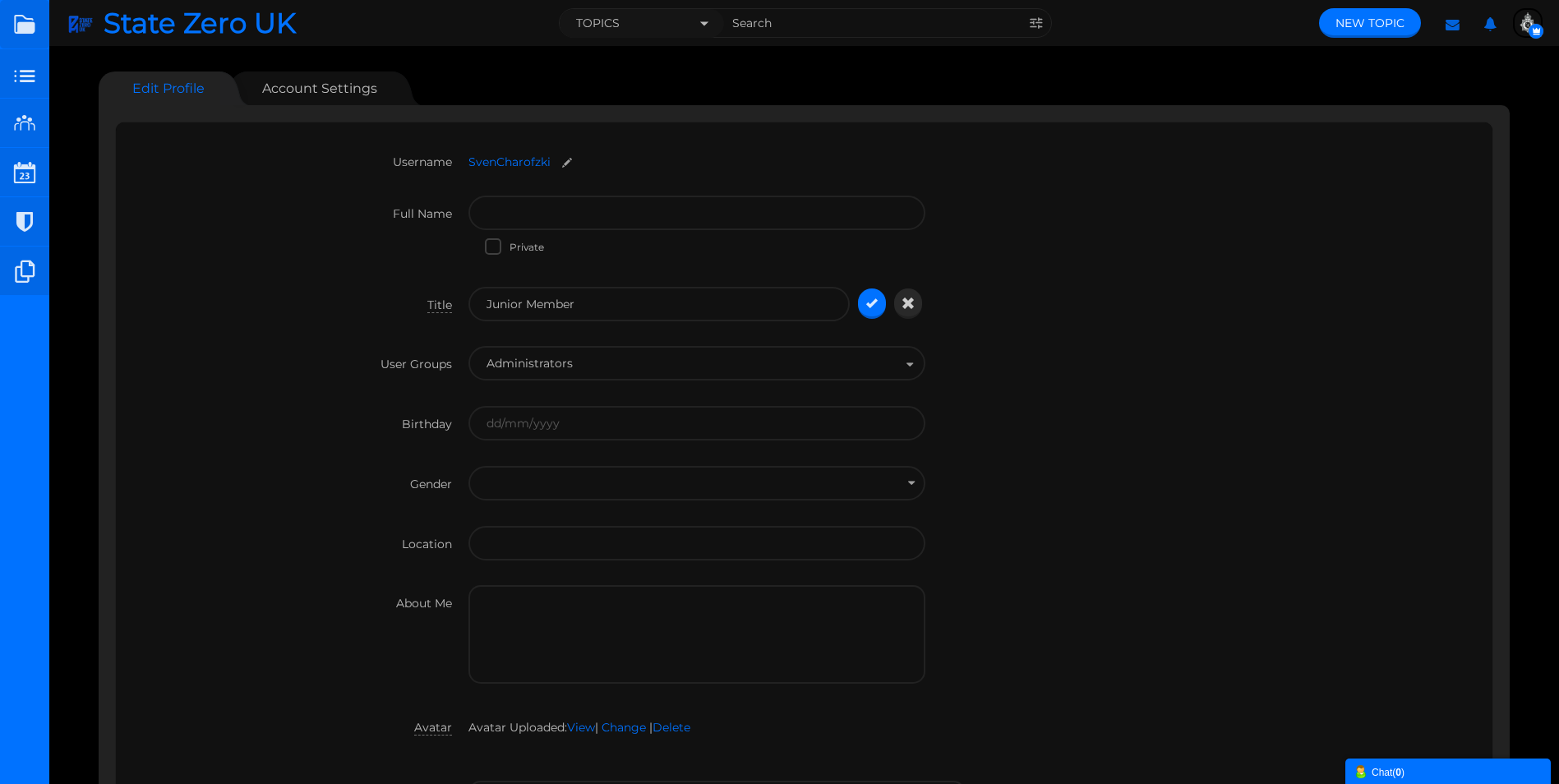
drag, startPoint x: 616, startPoint y: 309, endPoint x: 464, endPoint y: 307, distance: 152.0
click at [464, 307] on div "Title Junior Member Junior Member Junior Member" at bounding box center [804, 317] width 1344 height 60
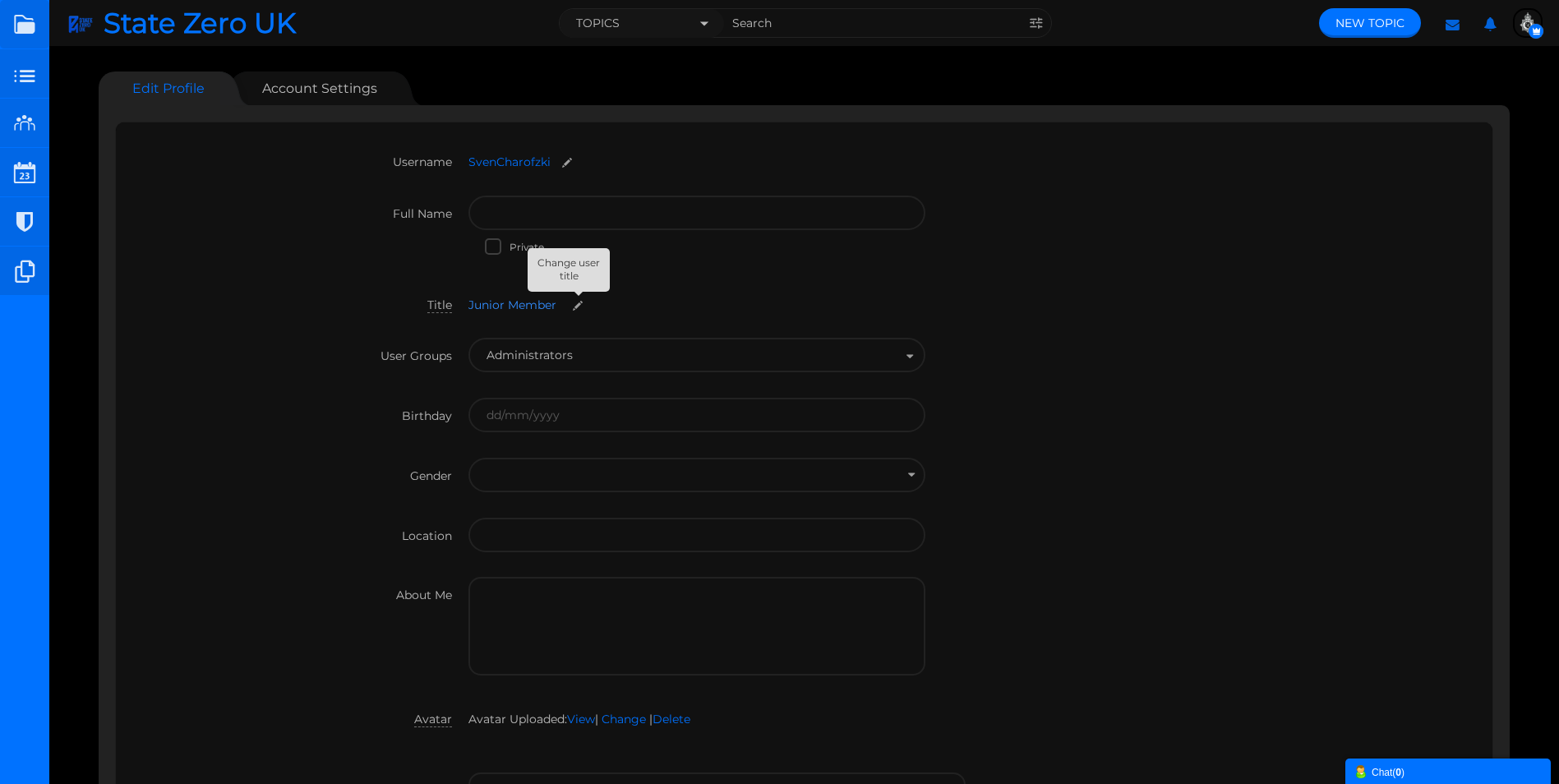
click at [582, 302] on small at bounding box center [577, 305] width 26 height 13
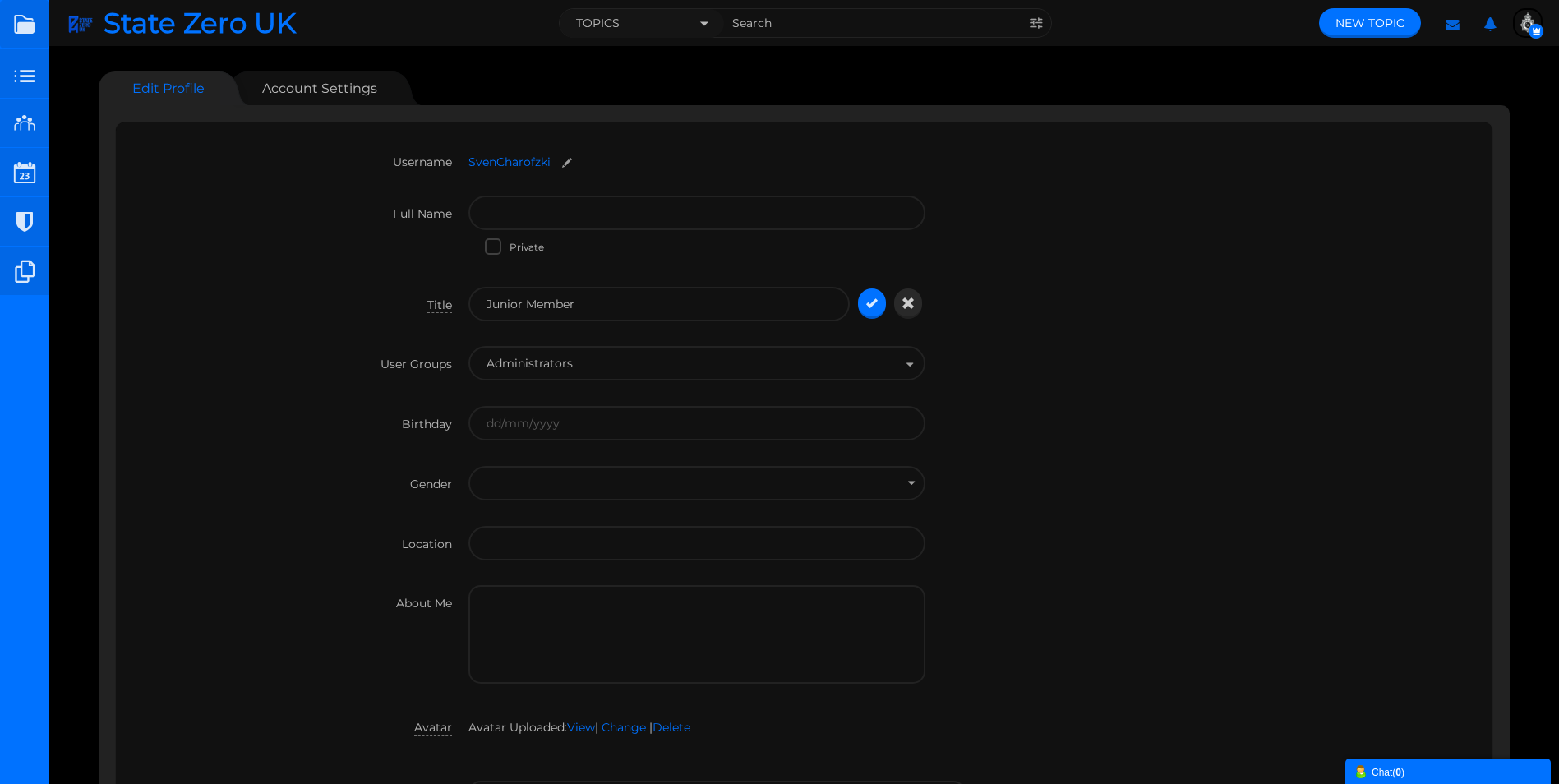
click at [564, 307] on input "Junior Member" at bounding box center [659, 304] width 381 height 34
click at [529, 302] on input "Administra" at bounding box center [659, 304] width 381 height 34
drag, startPoint x: 500, startPoint y: 306, endPoint x: 571, endPoint y: 298, distance: 71.4
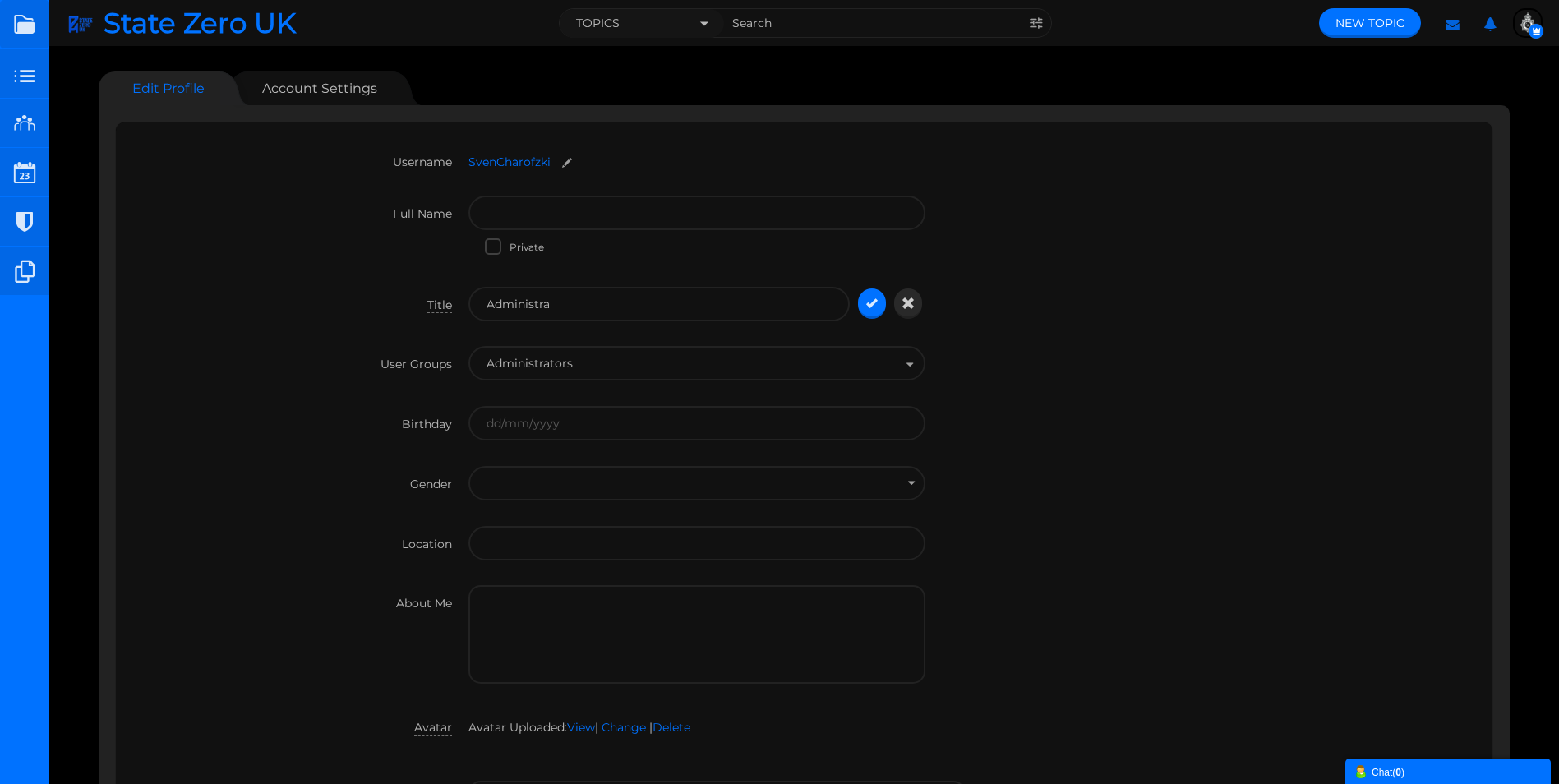
click at [571, 298] on input "Administra" at bounding box center [659, 304] width 381 height 34
click at [574, 307] on input "Administra" at bounding box center [659, 304] width 381 height 34
click at [520, 300] on input "Administrator" at bounding box center [659, 304] width 381 height 34
type input "Administrator"
click at [467, 290] on label "Title" at bounding box center [301, 300] width 336 height 26
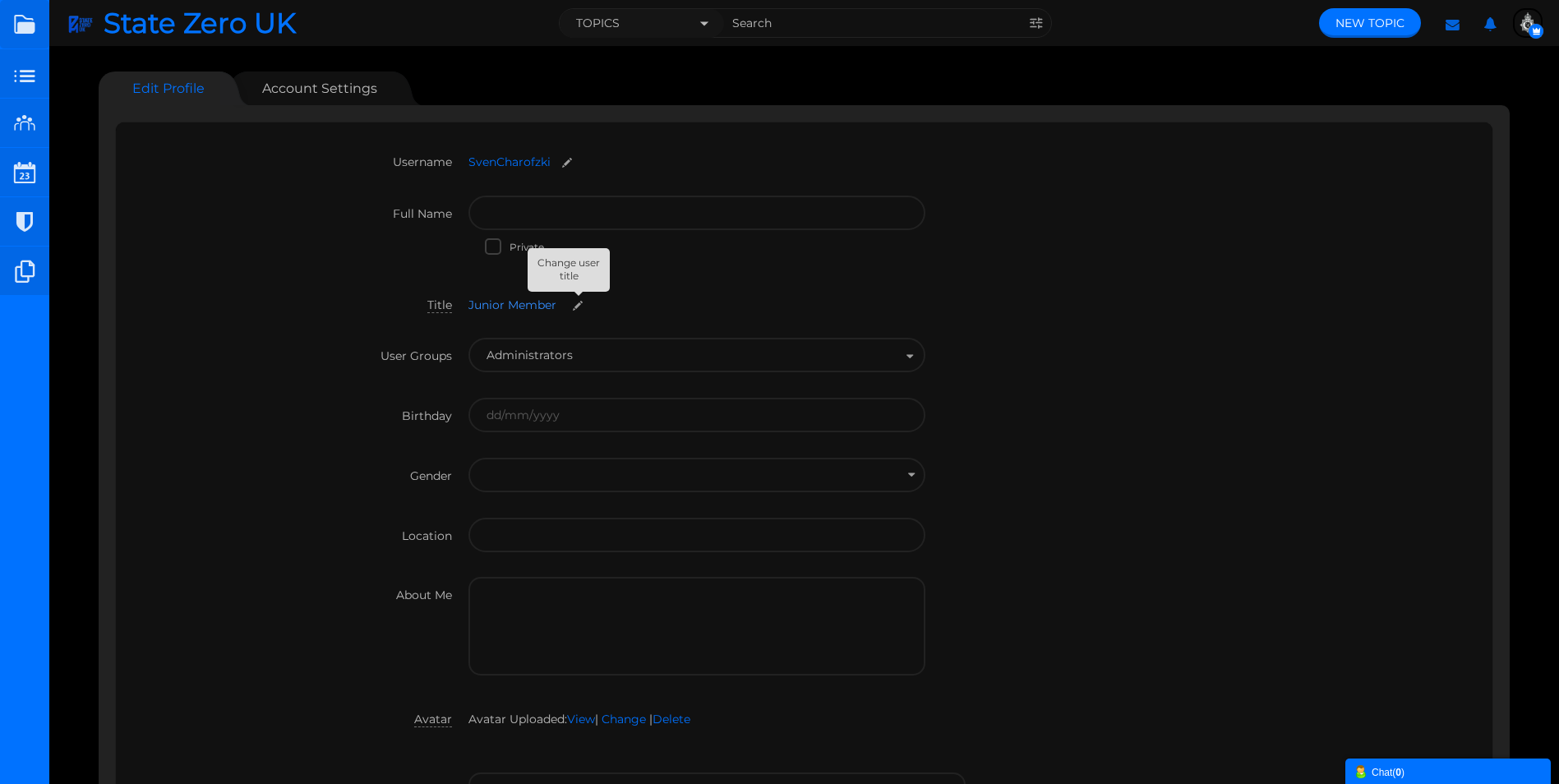
click at [572, 303] on small at bounding box center [577, 305] width 26 height 13
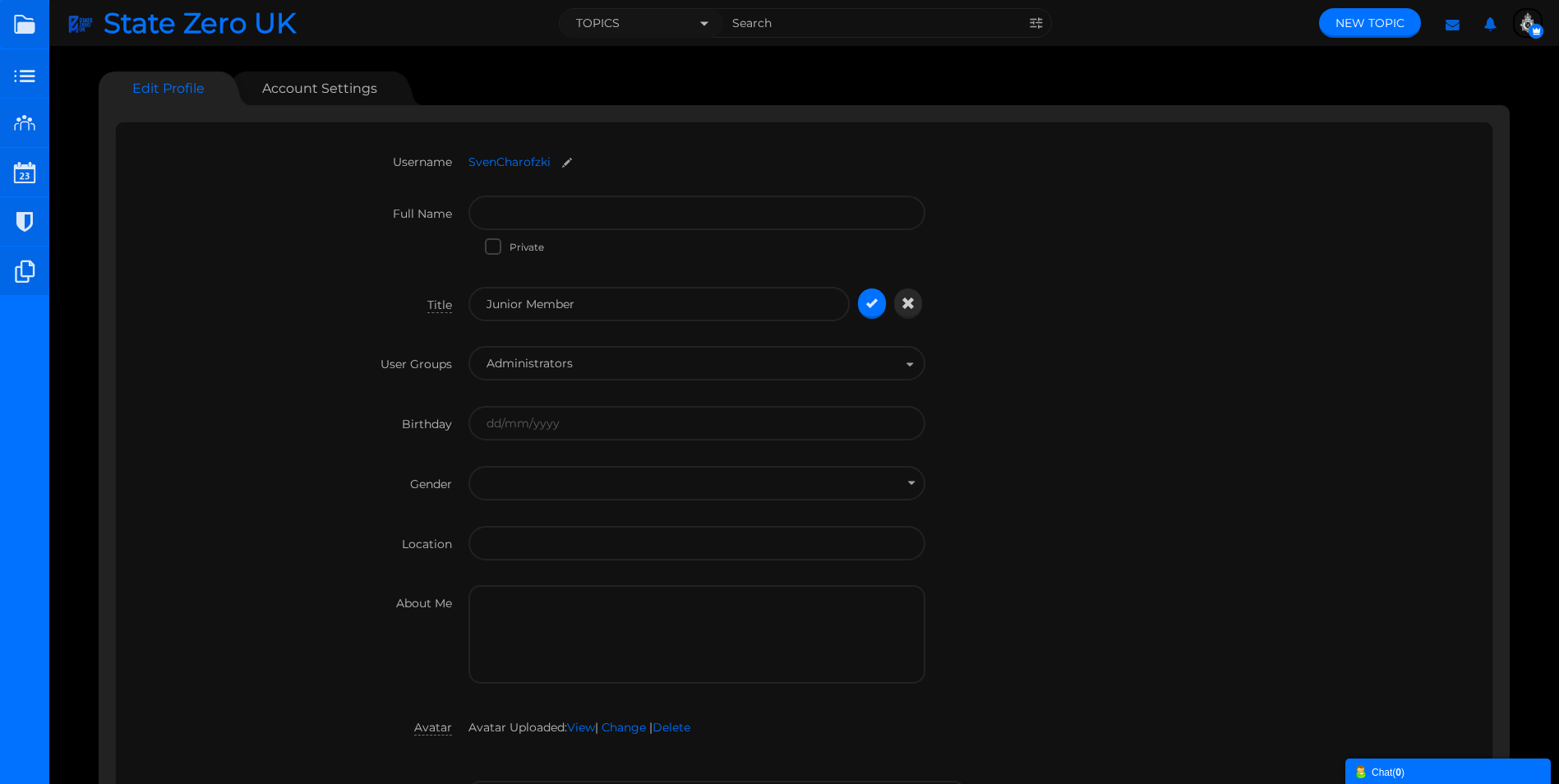
click at [630, 302] on input "Junior Member" at bounding box center [659, 304] width 381 height 34
type input "Admin"
click at [873, 300] on icon "submit" at bounding box center [872, 303] width 12 height 14
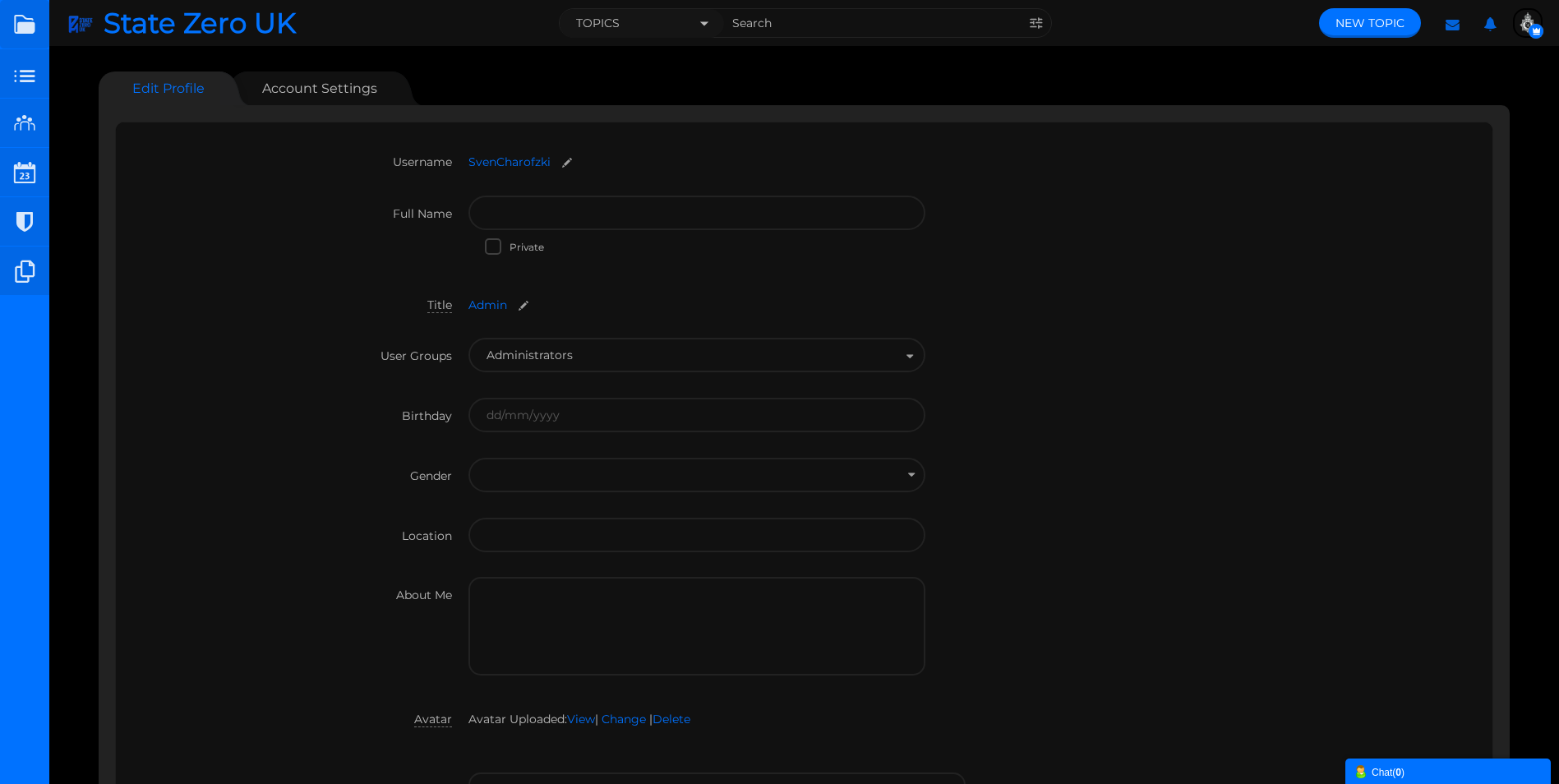
click at [1300, 327] on div "Title Admin Admin" at bounding box center [804, 312] width 1344 height 51
click at [520, 304] on small at bounding box center [523, 305] width 26 height 13
drag, startPoint x: 571, startPoint y: 303, endPoint x: 489, endPoint y: 299, distance: 82.1
click at [489, 303] on input "Admin" at bounding box center [659, 304] width 381 height 34
type input "Senior Management"
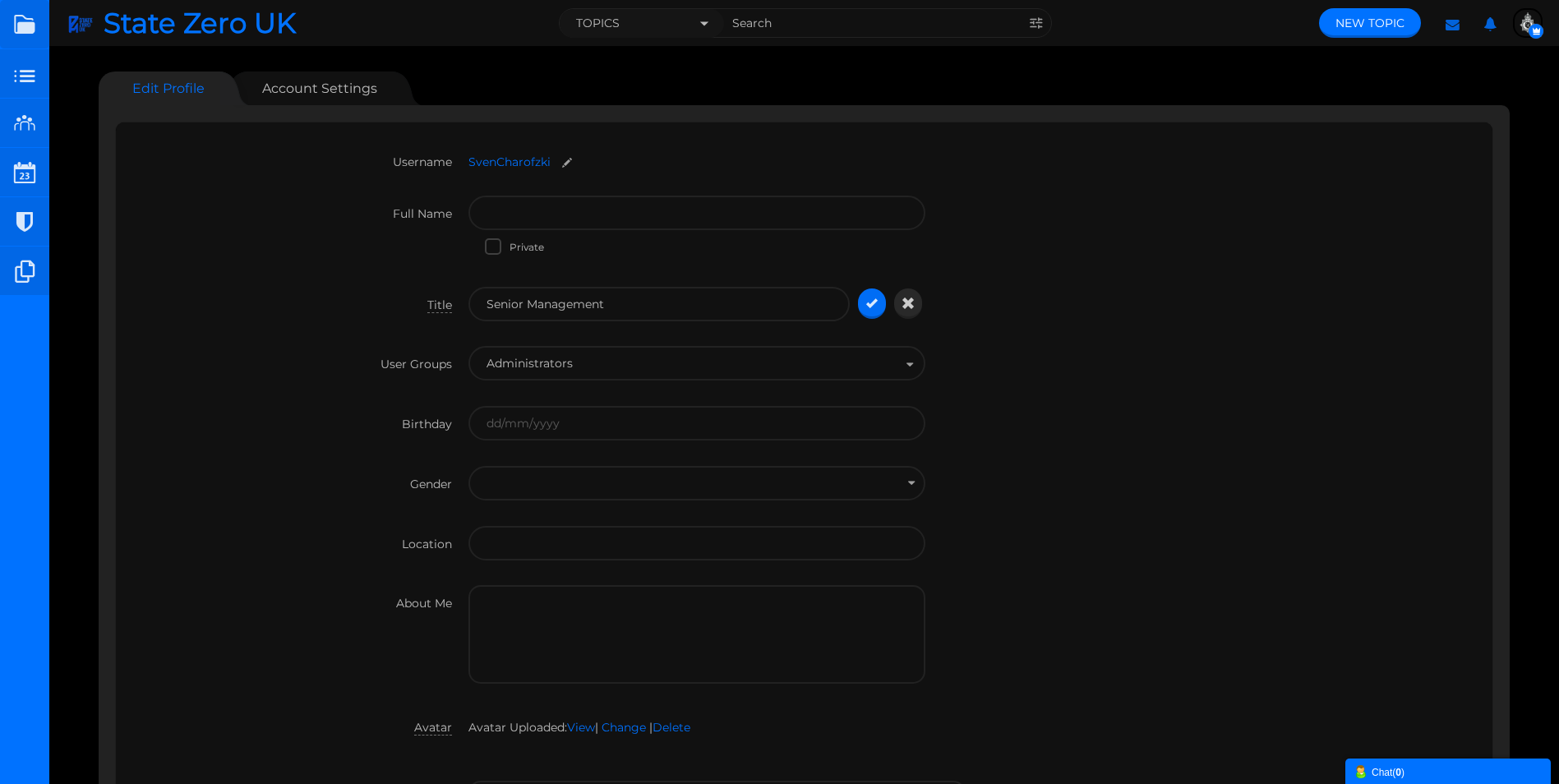
click at [869, 298] on icon "submit" at bounding box center [872, 303] width 12 height 14
click at [1069, 293] on div "Title Senior Management Senior Management" at bounding box center [804, 312] width 1344 height 51
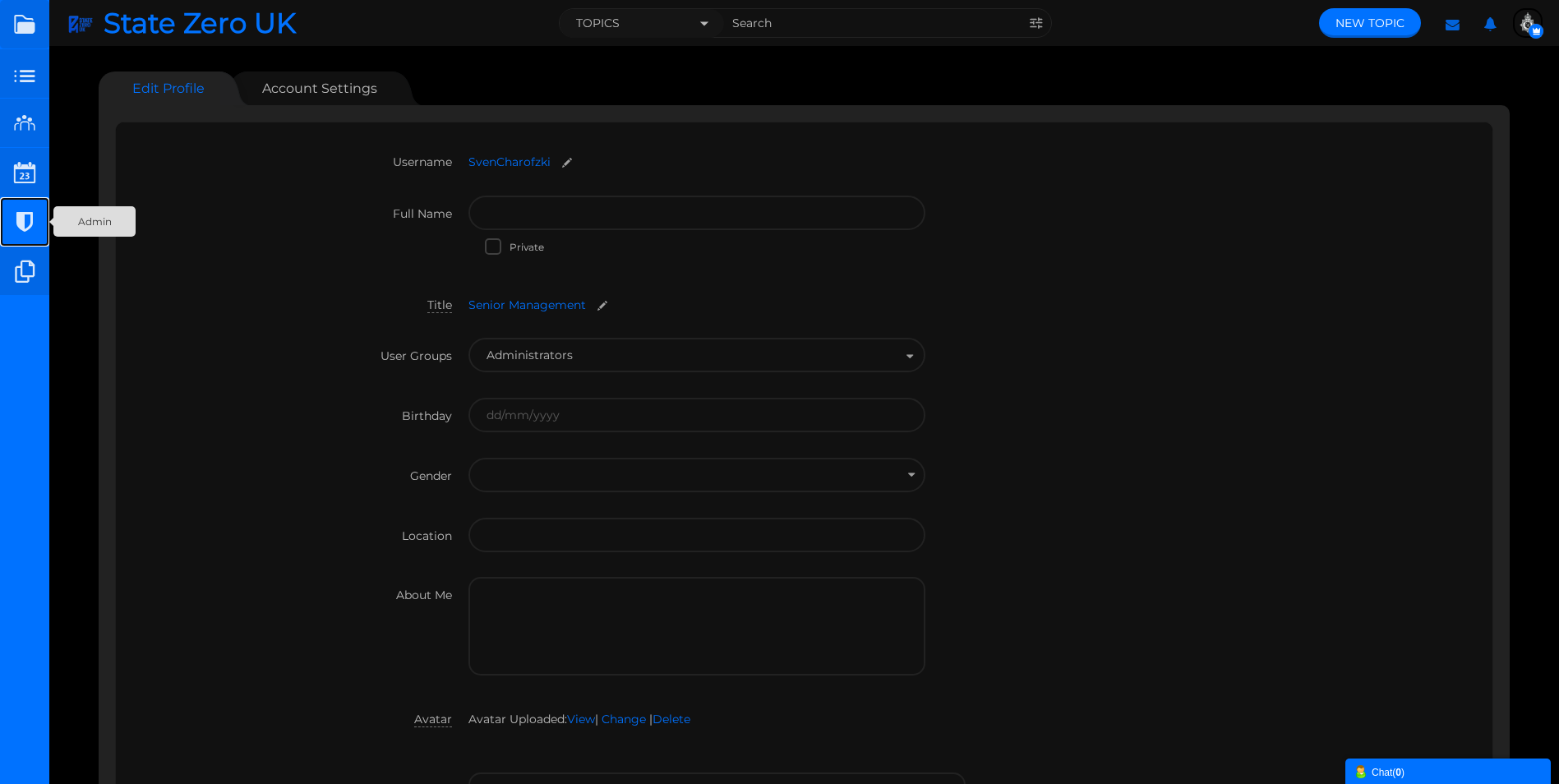
click at [14, 216] on small at bounding box center [24, 222] width 50 height 50
click at [1091, 205] on div "Full Name Private" at bounding box center [804, 241] width 1344 height 91
click at [25, 78] on small at bounding box center [24, 74] width 50 height 50
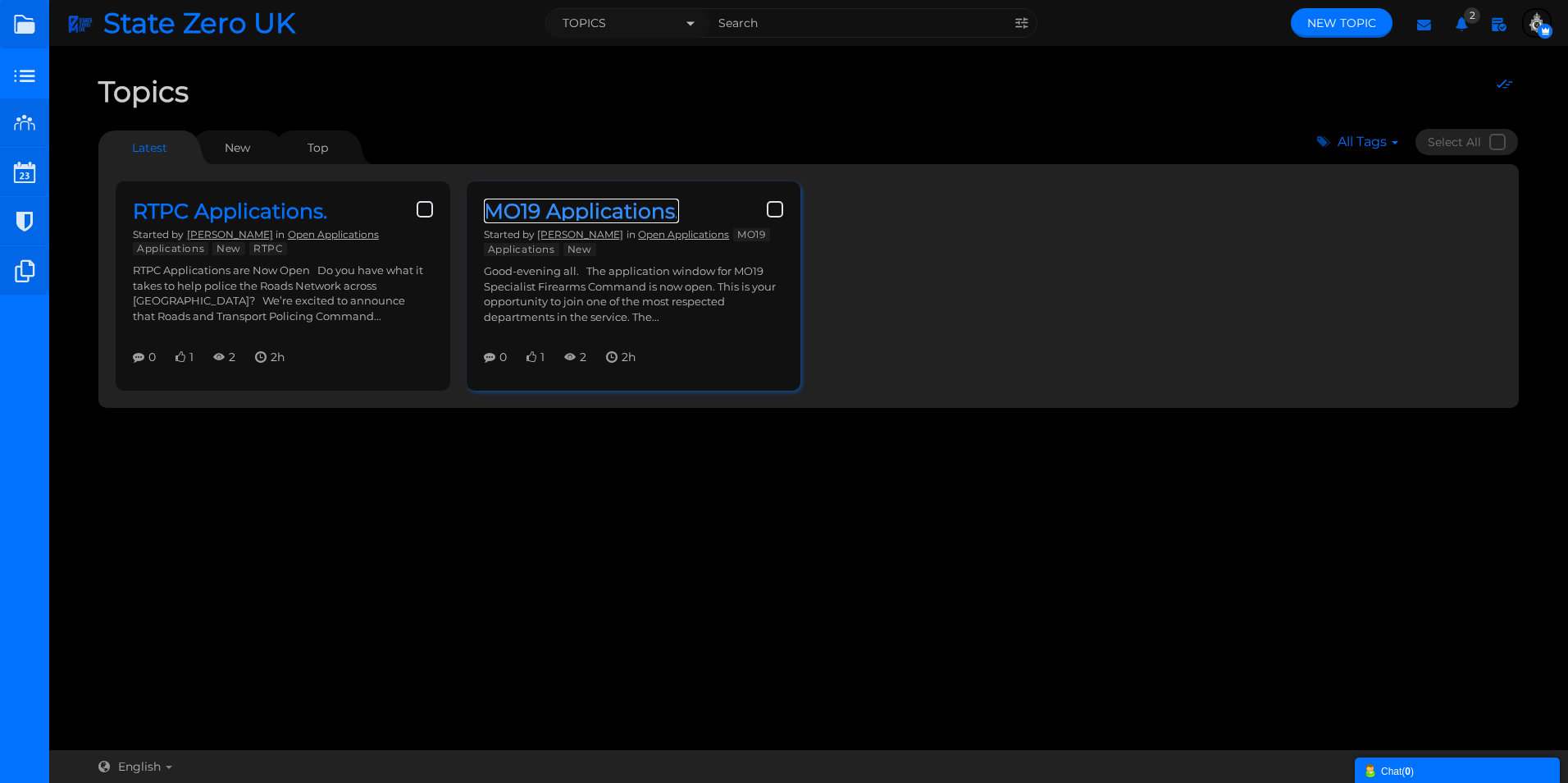
click at [512, 204] on link "MO19 Applications." at bounding box center [581, 210] width 195 height 24
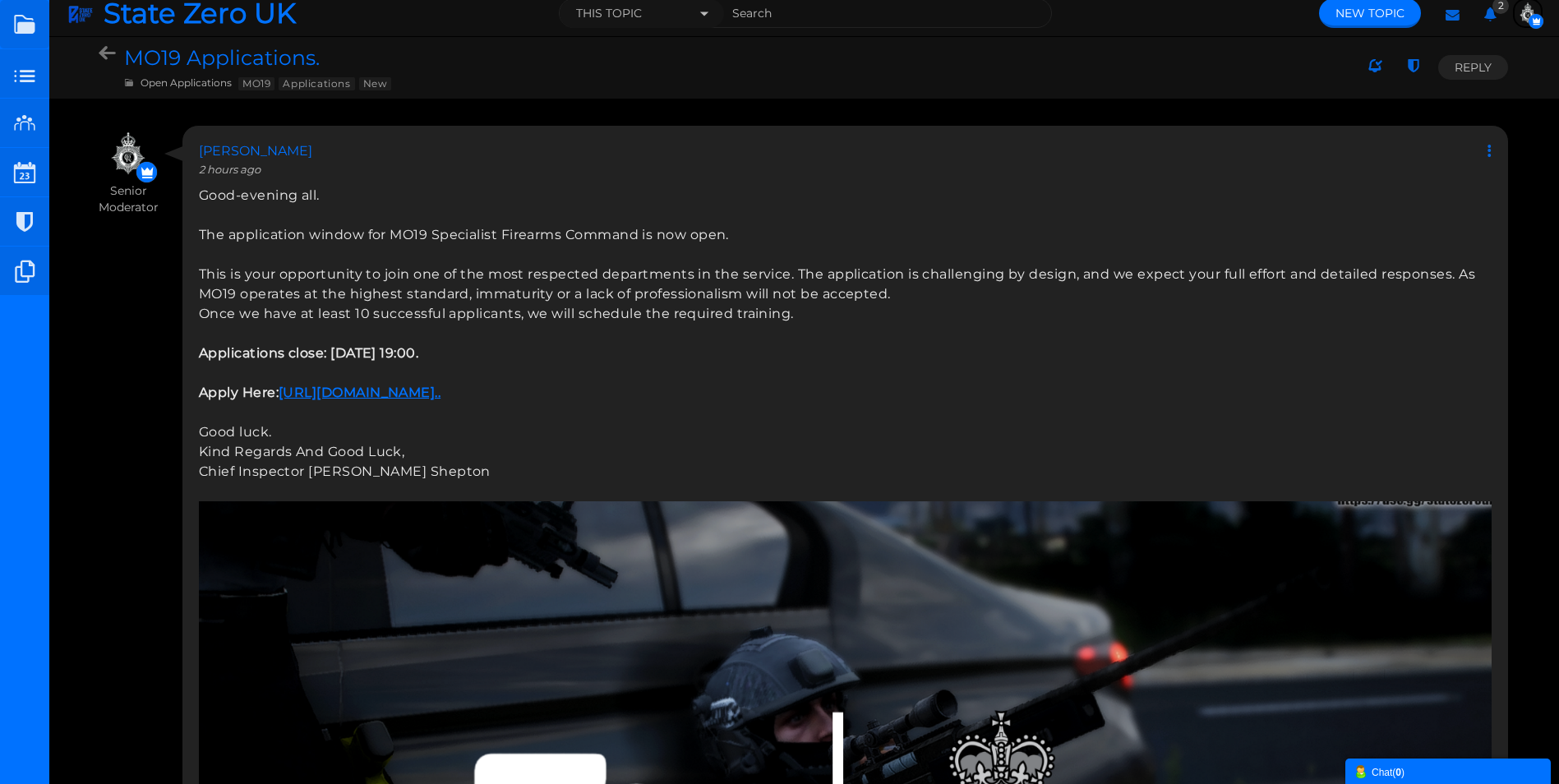
scroll to position [19, 0]
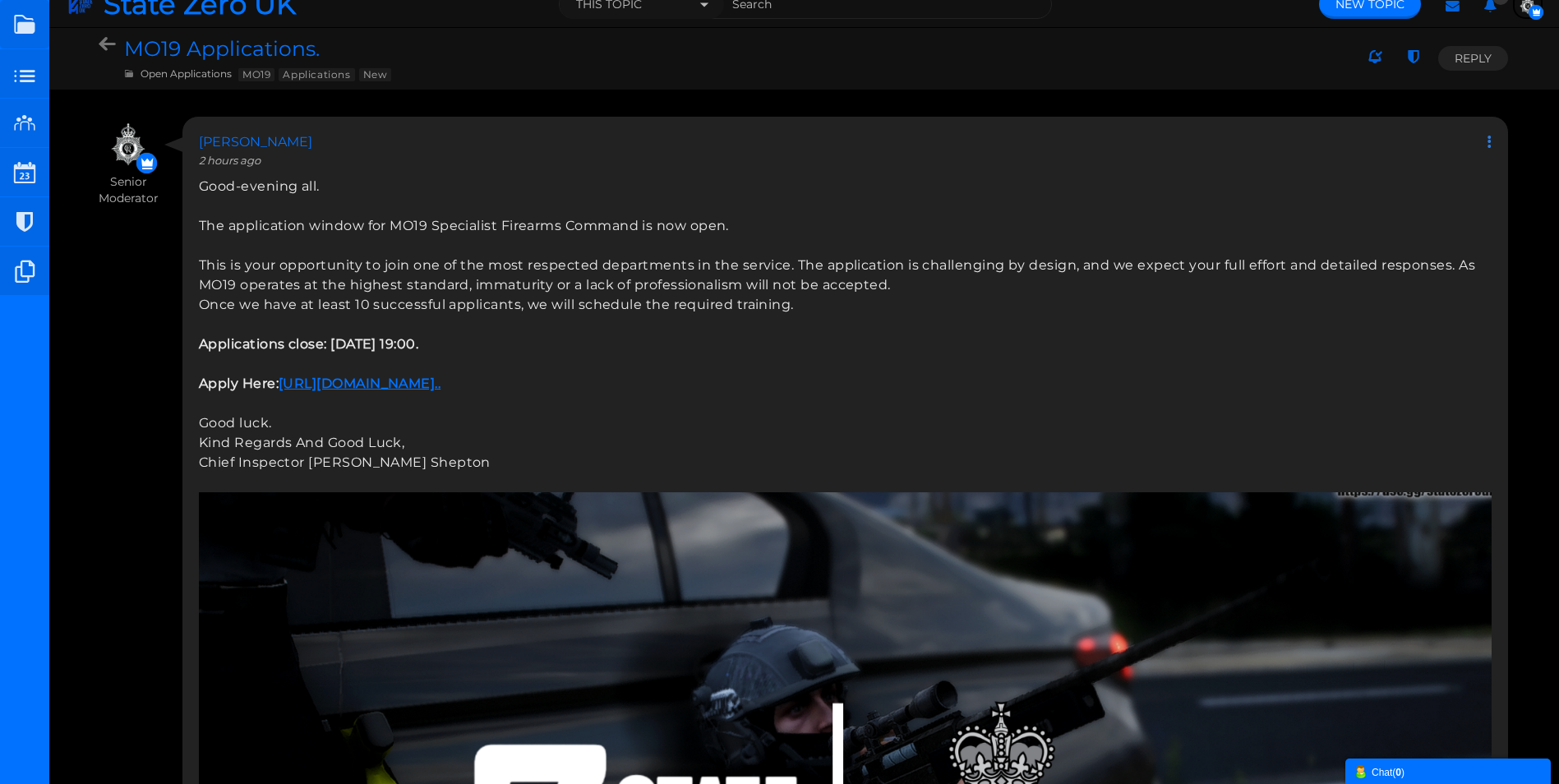
click at [1487, 134] on icon at bounding box center [1486, 141] width 13 height 15
click at [1491, 178] on icon at bounding box center [1489, 178] width 28 height 14
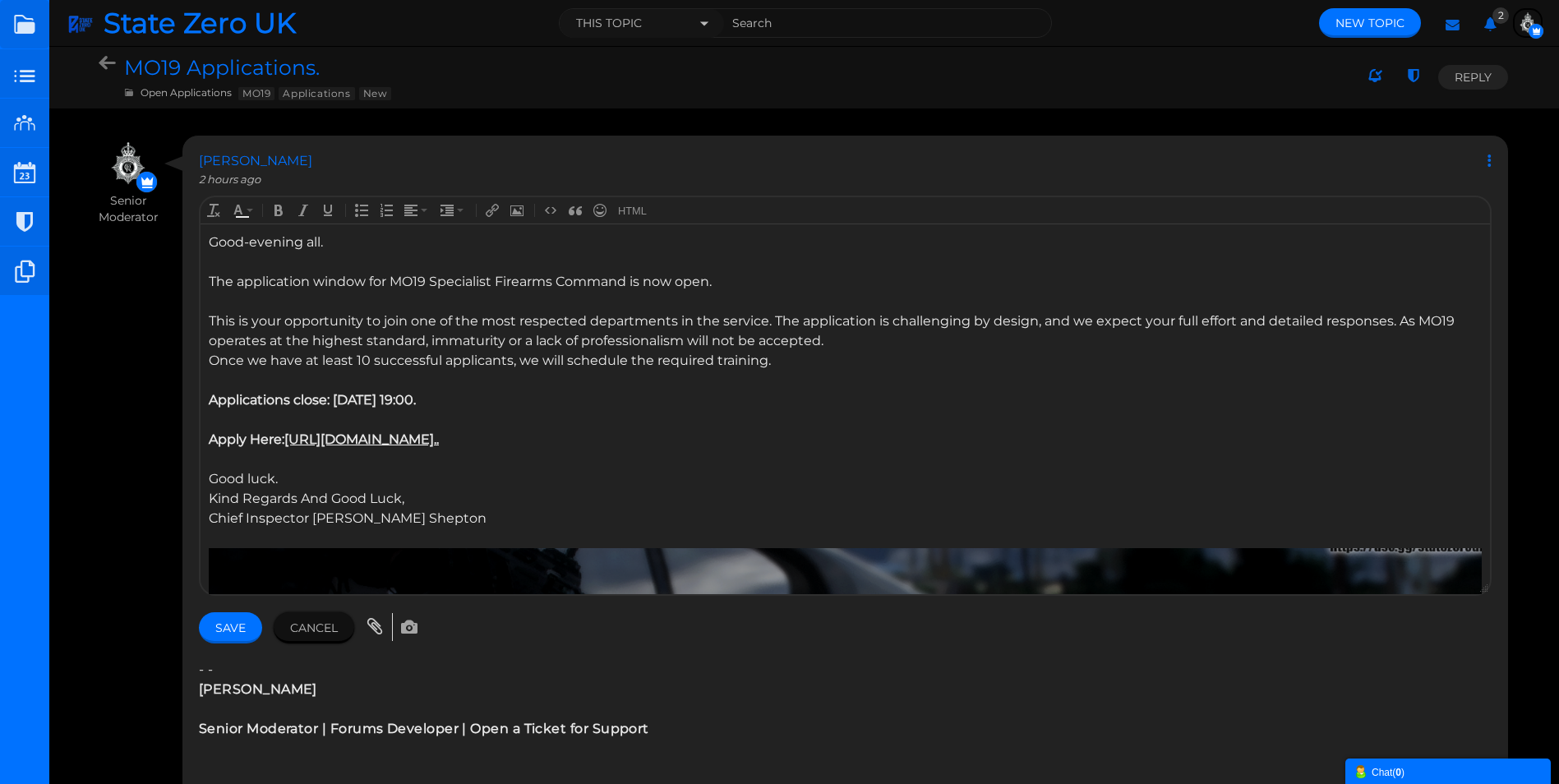
click at [549, 447] on div "Apply Here: https://forms.gle/TekbYuuBMQfLhWKY6..." at bounding box center [845, 448] width 1273 height 40
drag, startPoint x: 598, startPoint y: 443, endPoint x: 289, endPoint y: 438, distance: 309.0
click at [289, 438] on div "Apply Here: https://forms.gle/TekbYuuBMQfLhWKY6..." at bounding box center [845, 448] width 1273 height 40
click at [411, 445] on div "Apply Here: AFO Application" at bounding box center [845, 448] width 1273 height 40
click at [237, 627] on input "Save" at bounding box center [230, 627] width 63 height 32
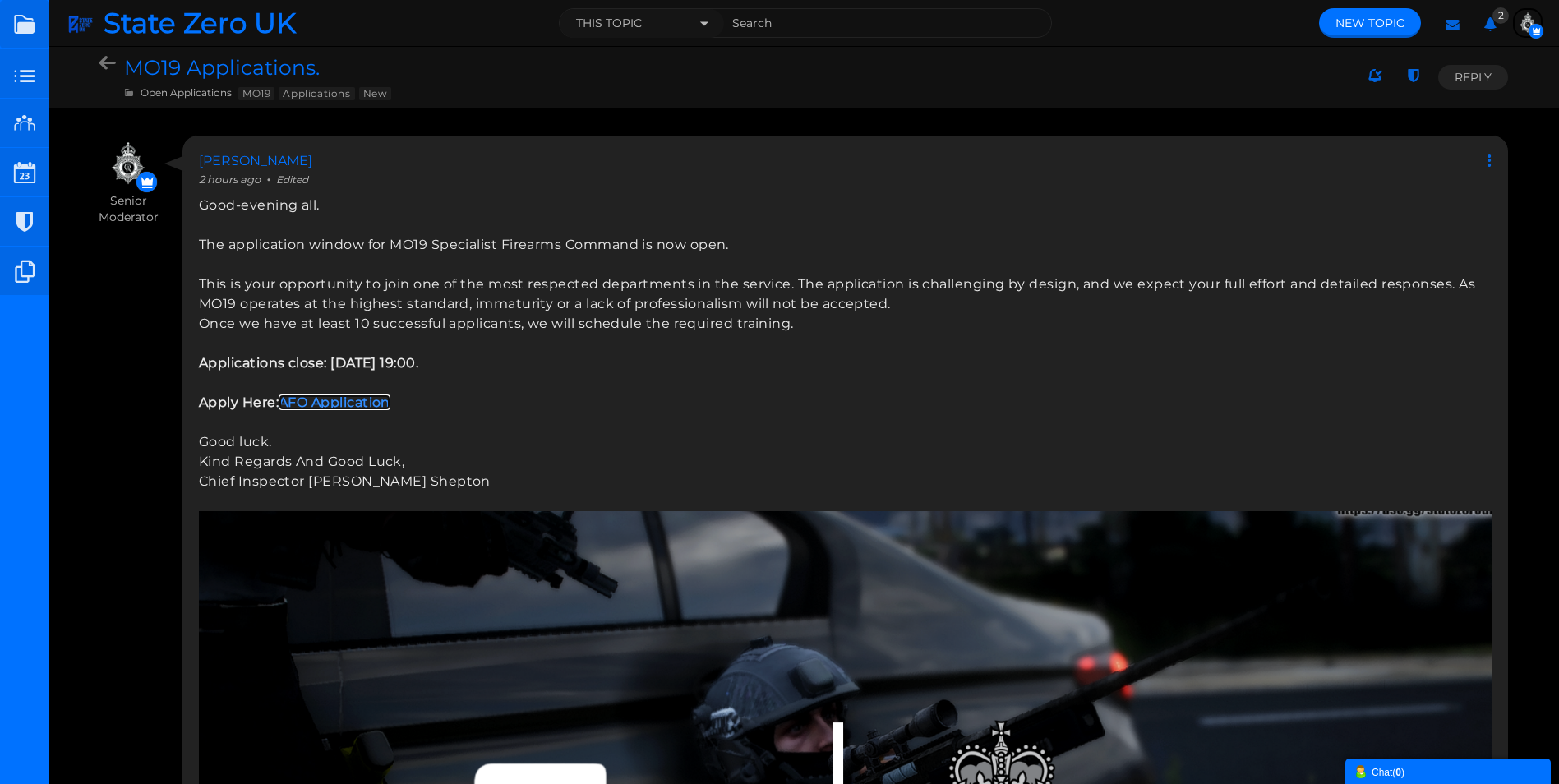
click at [325, 400] on link "AFO Application" at bounding box center [335, 401] width 112 height 15
click at [1497, 21] on icon at bounding box center [1489, 26] width 30 height 30
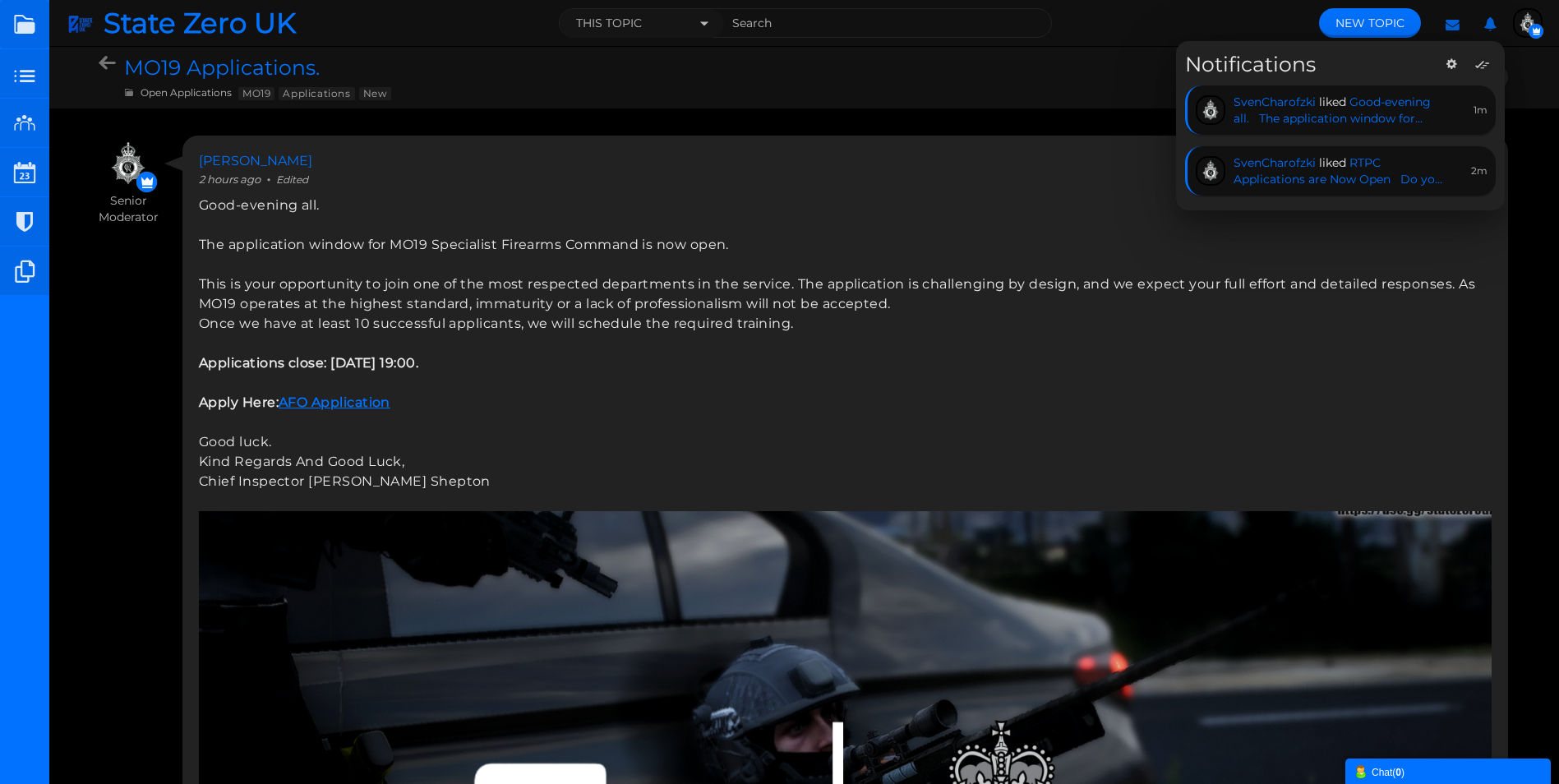
click at [1526, 21] on img "button" at bounding box center [1527, 23] width 26 height 26
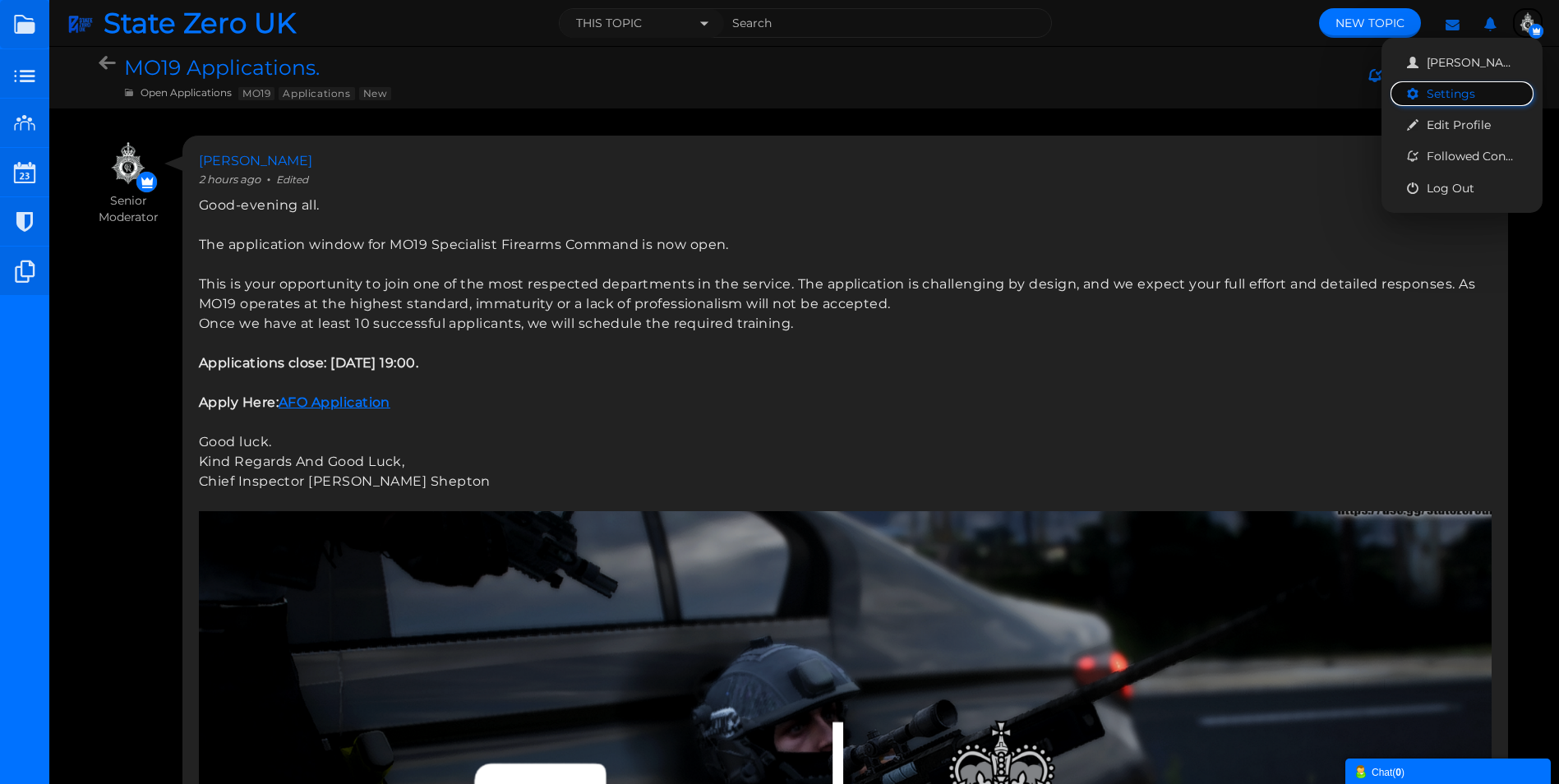
click at [1446, 97] on link "Settings" at bounding box center [1462, 93] width 143 height 24
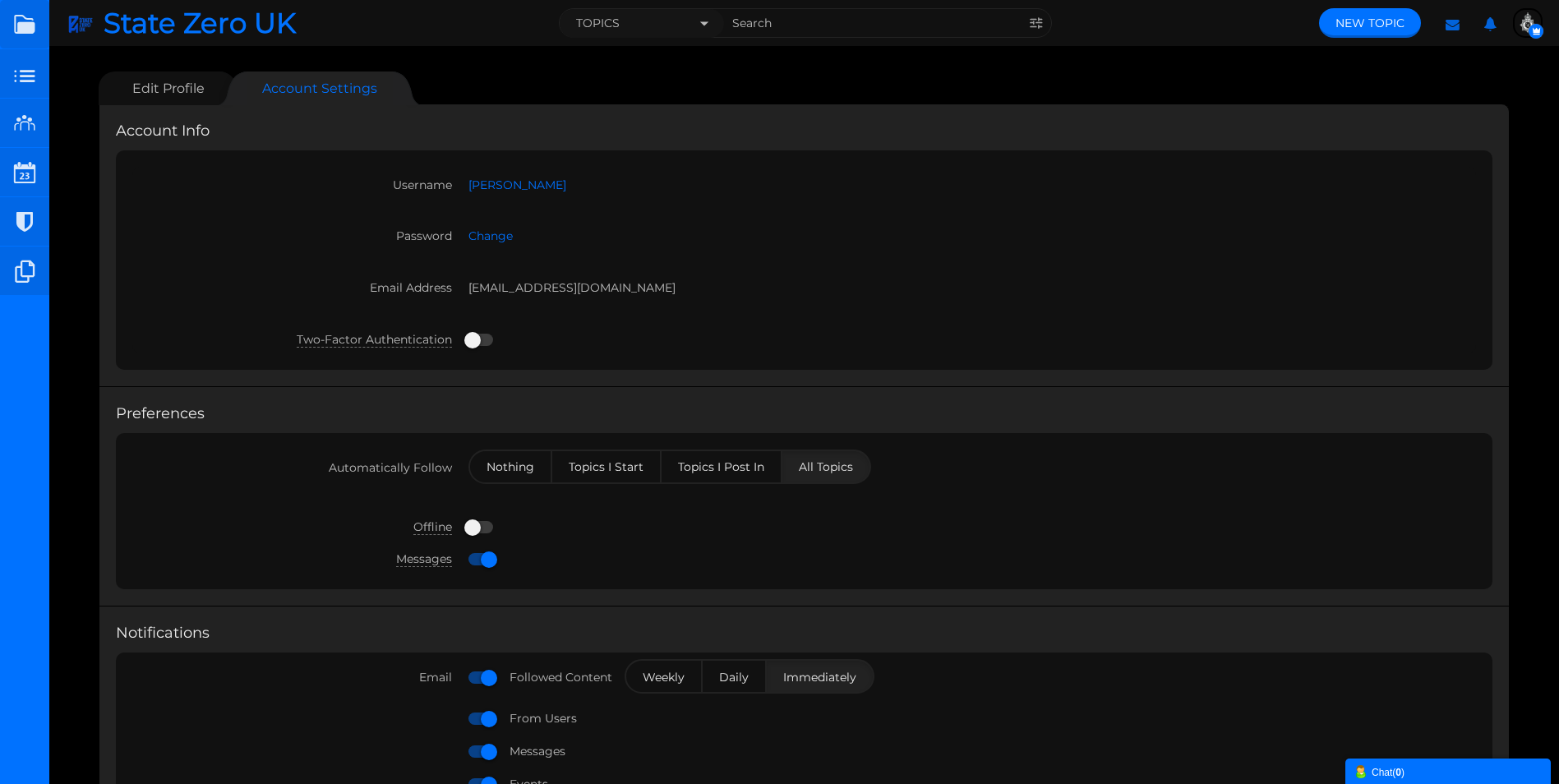
click at [655, 78] on ul "Edit Profile Account Settings" at bounding box center [803, 88] width 1411 height 32
click at [160, 78] on link "Edit Profile" at bounding box center [160, 88] width 123 height 33
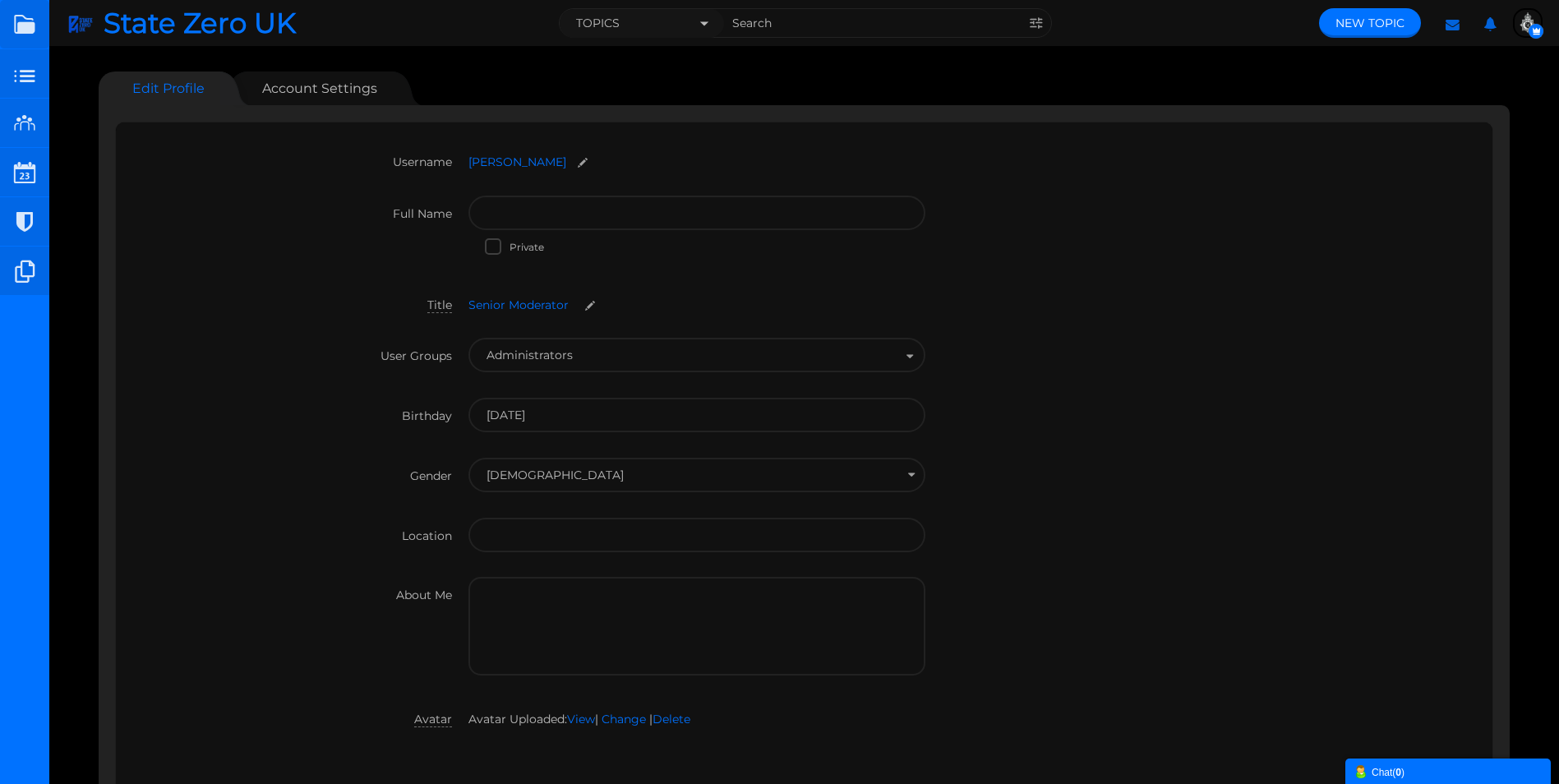
click at [506, 69] on div "Edit Profile Account Settings Username [GEOGRAPHIC_DATA] Full Name Private Titl…" at bounding box center [804, 525] width 1509 height 924
click at [1192, 419] on div "Birthday [DATE]" at bounding box center [804, 428] width 1344 height 60
click at [1527, 15] on img "button" at bounding box center [1527, 23] width 26 height 26
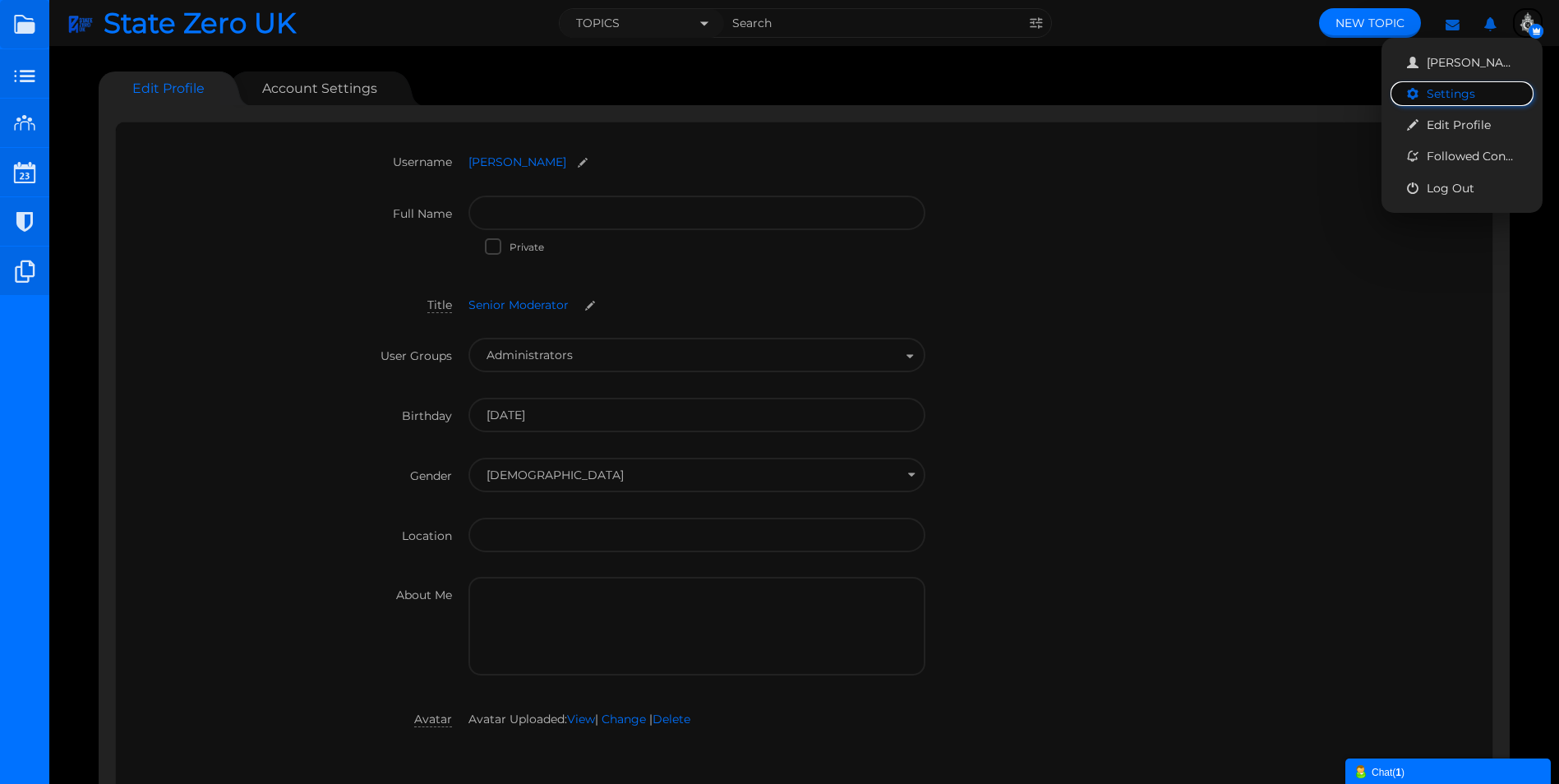
click at [1445, 98] on link "Settings" at bounding box center [1462, 93] width 143 height 24
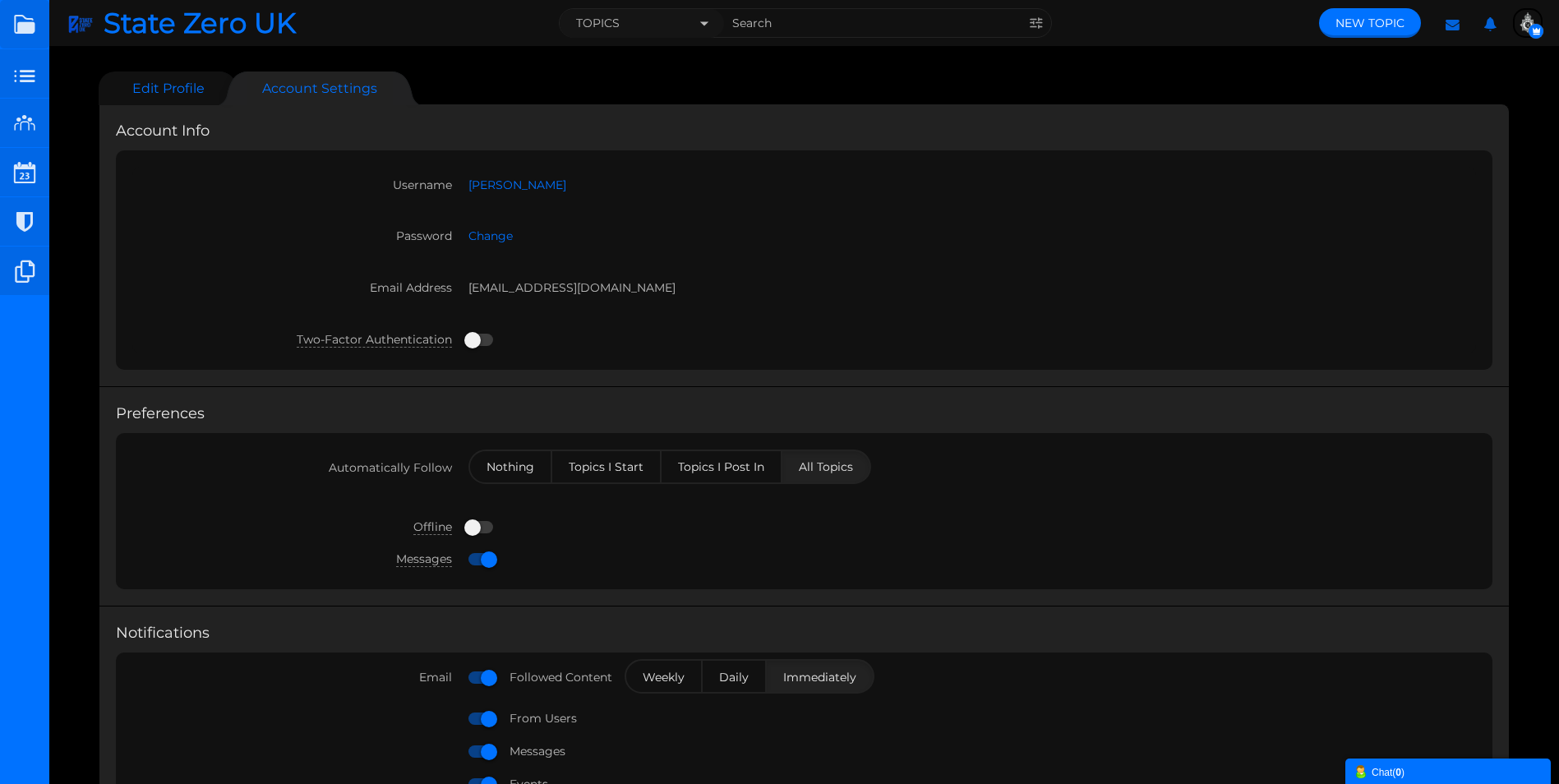
click at [171, 94] on link "Edit Profile" at bounding box center [160, 88] width 123 height 33
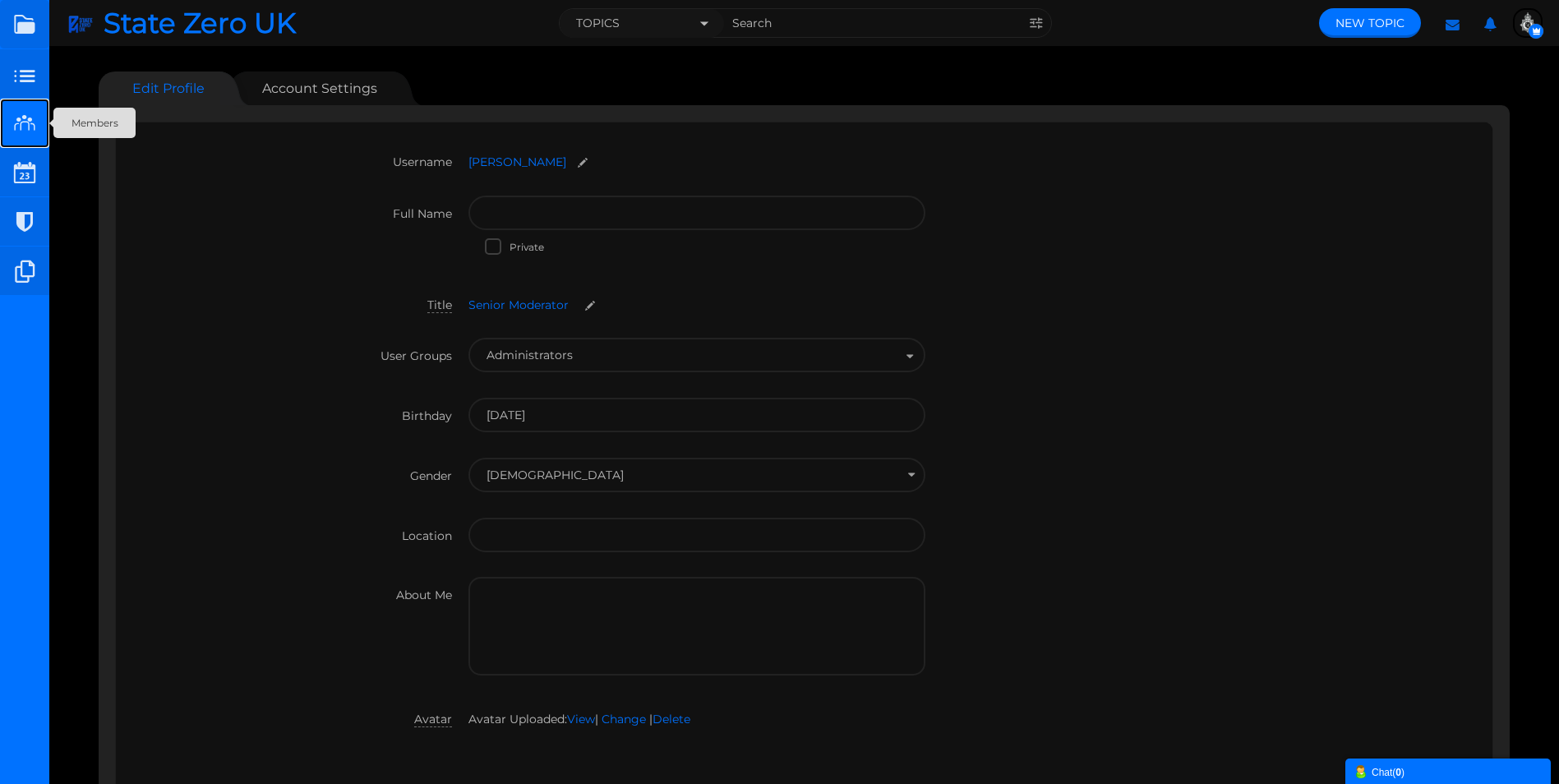
click at [25, 118] on small at bounding box center [24, 123] width 50 height 50
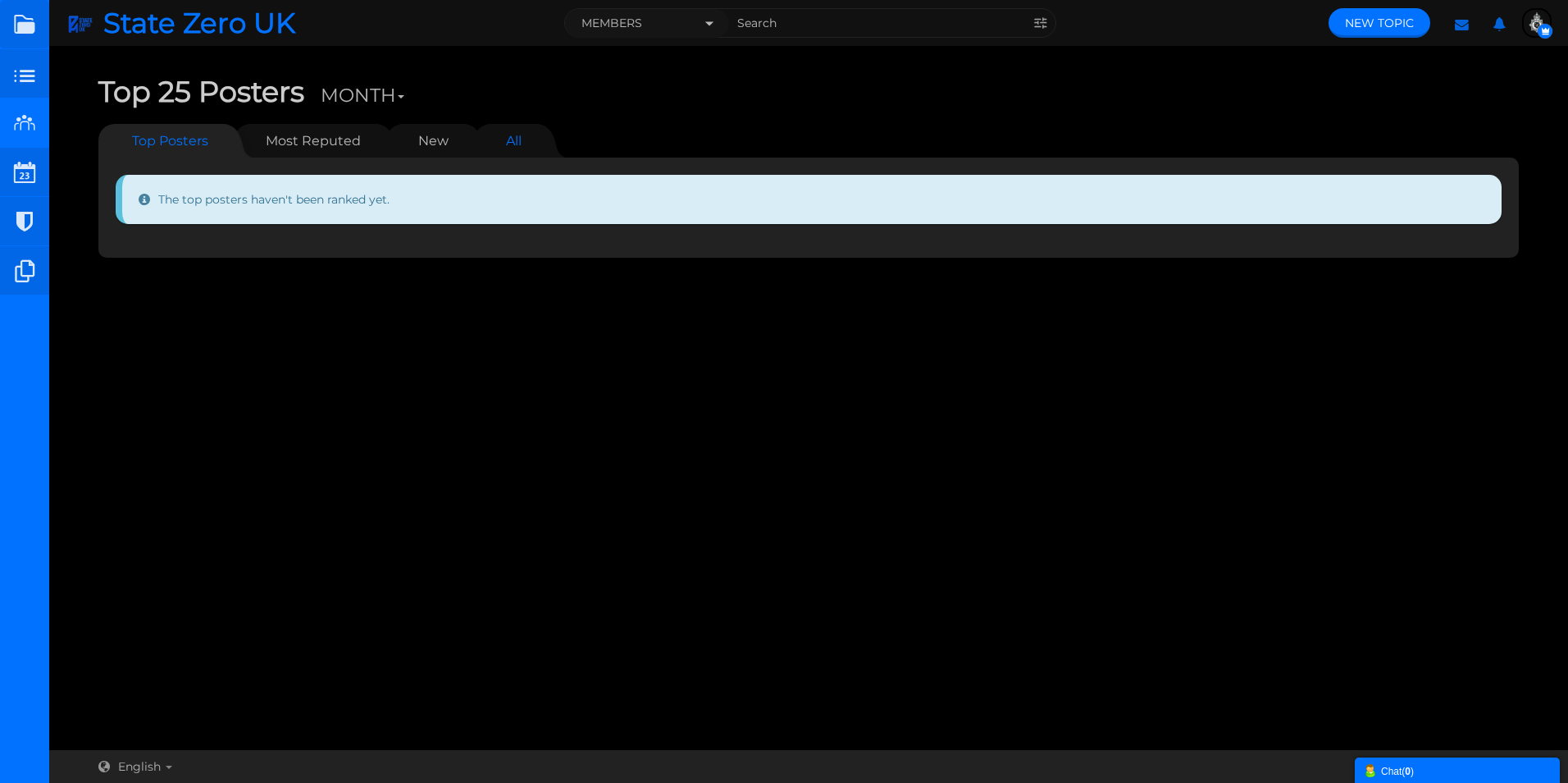
click at [526, 141] on link "All" at bounding box center [514, 140] width 49 height 33
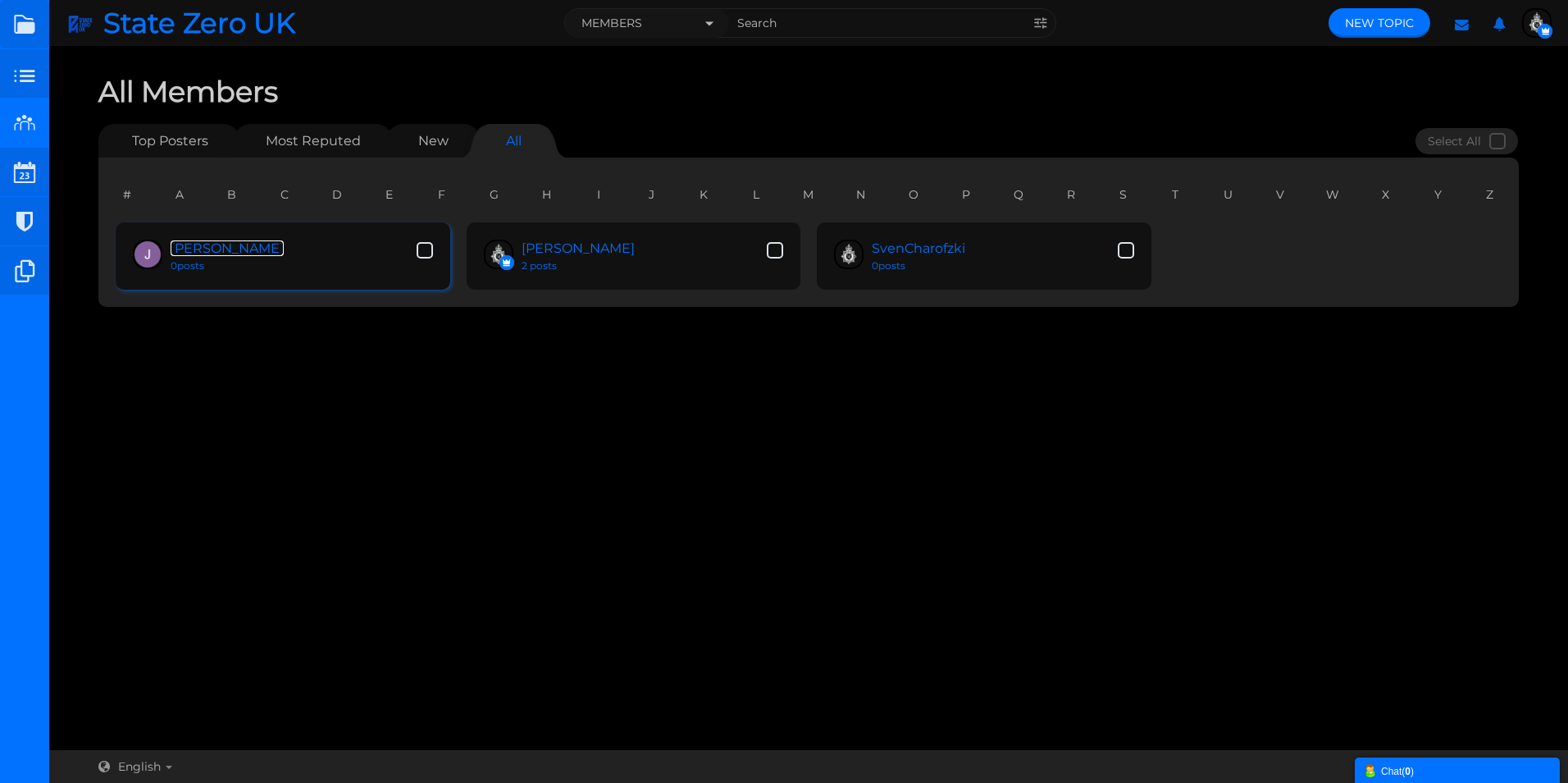
click at [195, 247] on link "[PERSON_NAME]" at bounding box center [227, 248] width 113 height 15
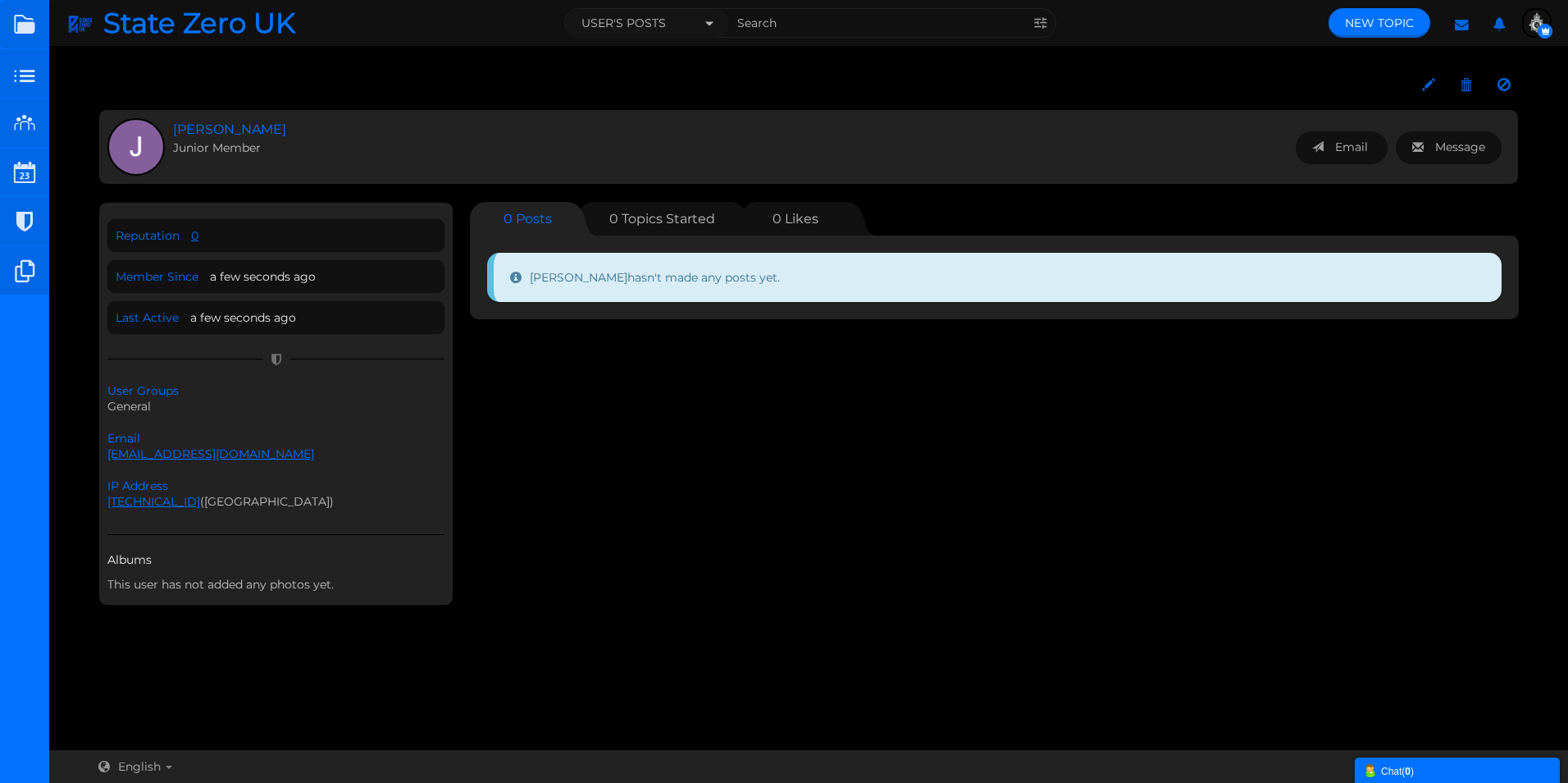
click at [589, 394] on div "Reputation 0 Member Since a few seconds ago Last Active a few seconds ago Email…" at bounding box center [808, 407] width 1420 height 412
click at [398, 353] on span at bounding box center [276, 359] width 337 height 16
click at [193, 127] on span "[PERSON_NAME]" at bounding box center [313, 130] width 280 height 19
click at [313, 133] on span "[PERSON_NAME]" at bounding box center [313, 130] width 280 height 19
click at [635, 215] on span "Topics Started" at bounding box center [668, 218] width 94 height 15
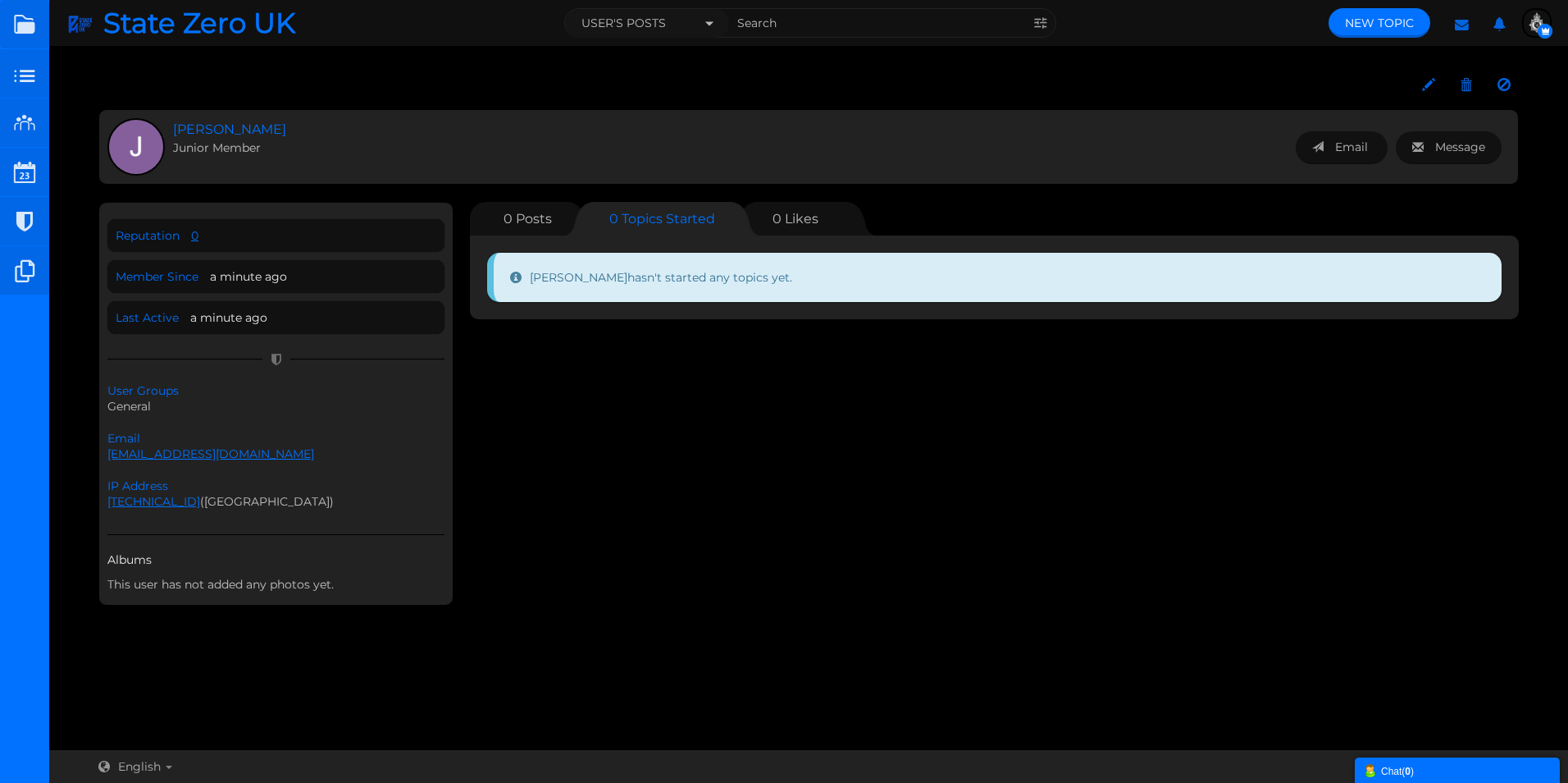
click at [790, 222] on span "Likes" at bounding box center [801, 218] width 33 height 15
click at [518, 214] on span "Posts" at bounding box center [534, 218] width 36 height 15
click at [578, 473] on div "Reputation 0 Member Since a minute ago Last Active a minute ago Email Message U…" at bounding box center [808, 407] width 1420 height 412
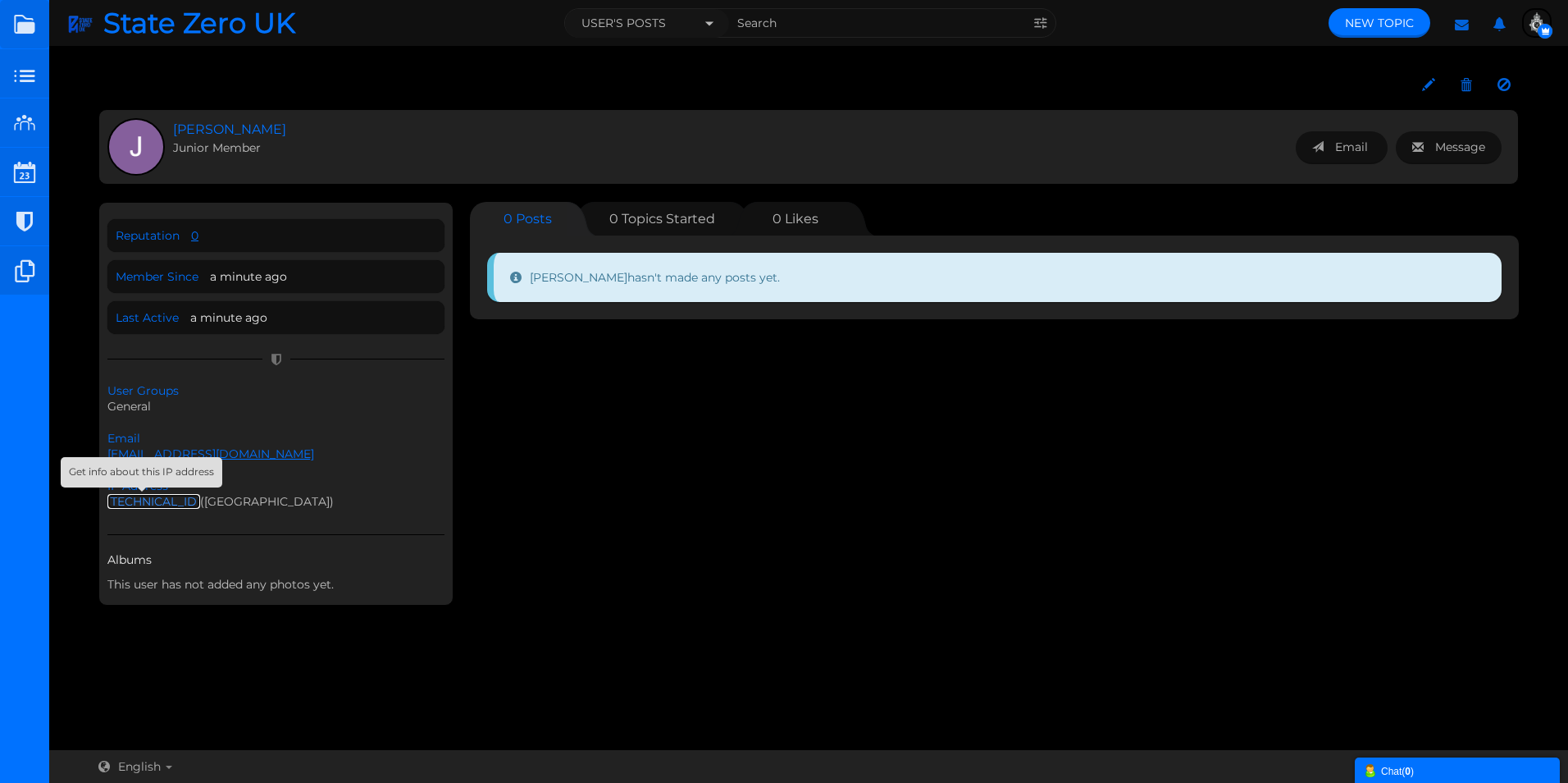
click at [132, 504] on link "81.152.21.234" at bounding box center [153, 501] width 93 height 14
click at [575, 420] on div "Reputation 0 Member Since a minute ago Last Active a minute ago Email Message U…" at bounding box center [808, 407] width 1420 height 412
click at [27, 125] on small at bounding box center [24, 123] width 50 height 50
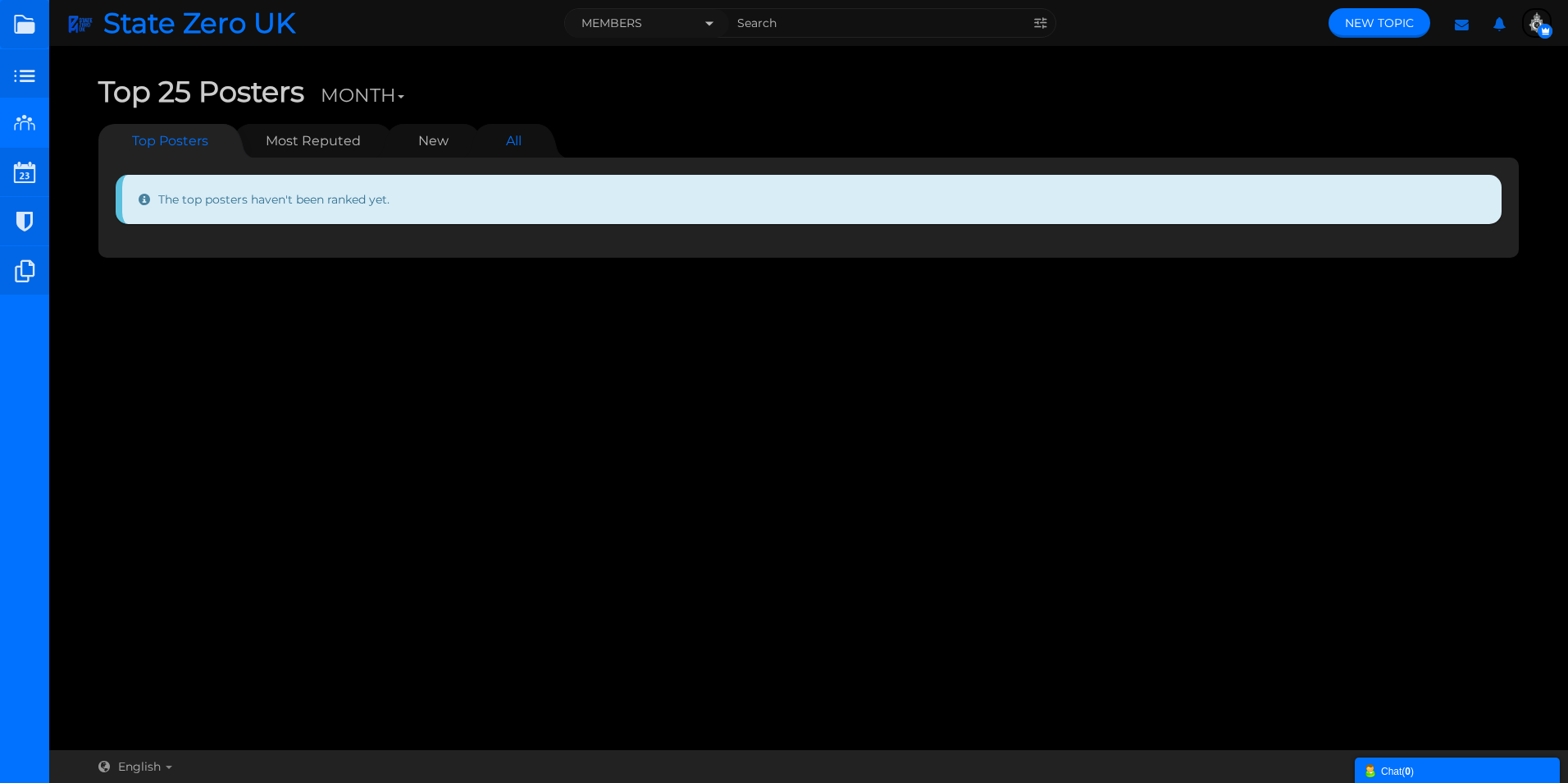
click at [512, 141] on link "All" at bounding box center [514, 140] width 49 height 33
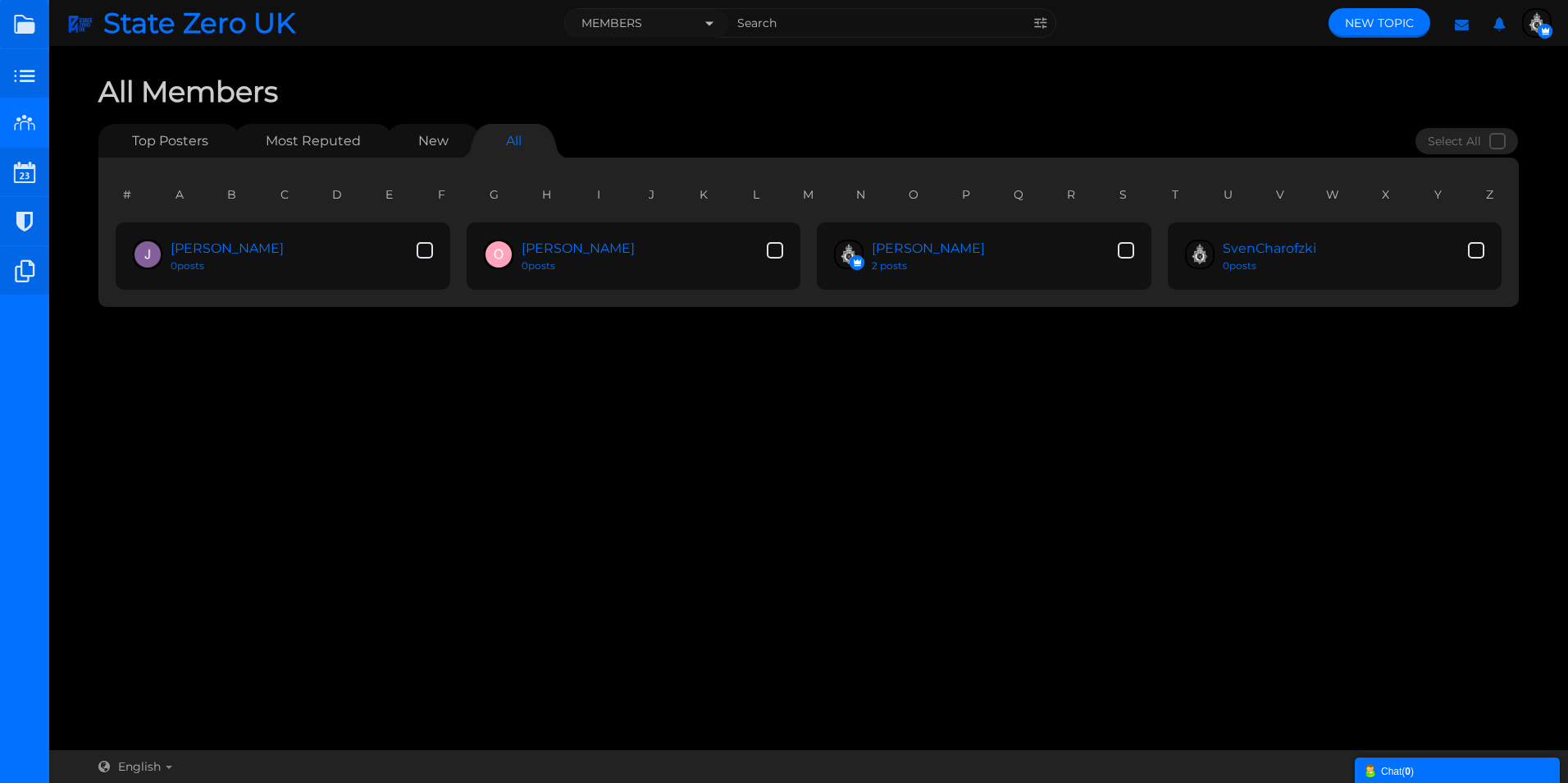
click at [727, 360] on div "Messages are turned off. Enable them to send or receive messages. Enable Messag…" at bounding box center [809, 398] width 1518 height 670
click at [1272, 250] on link "SvenCharofzki" at bounding box center [1269, 248] width 94 height 15
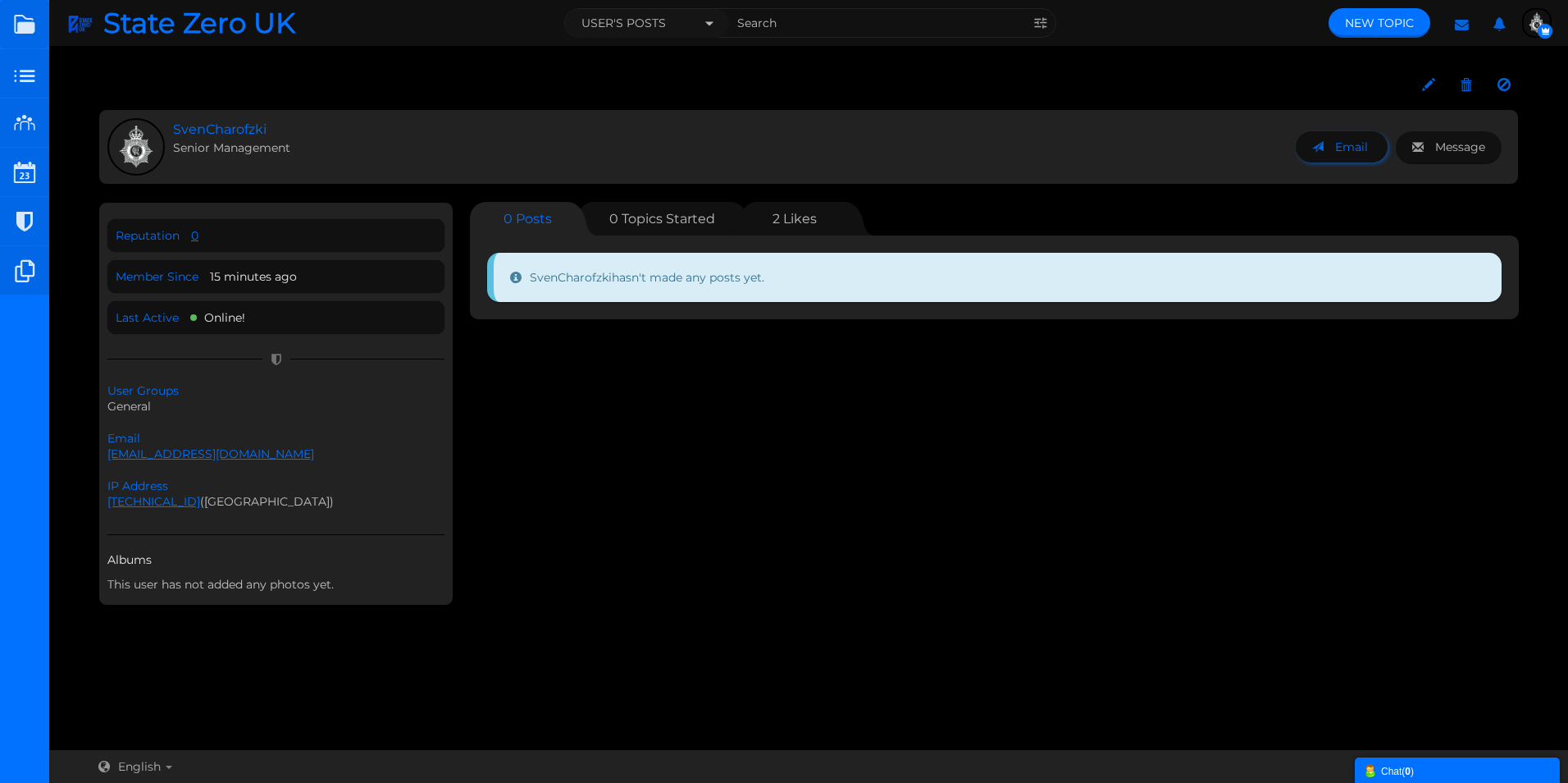
click at [1352, 150] on span "Email" at bounding box center [1351, 147] width 32 height 14
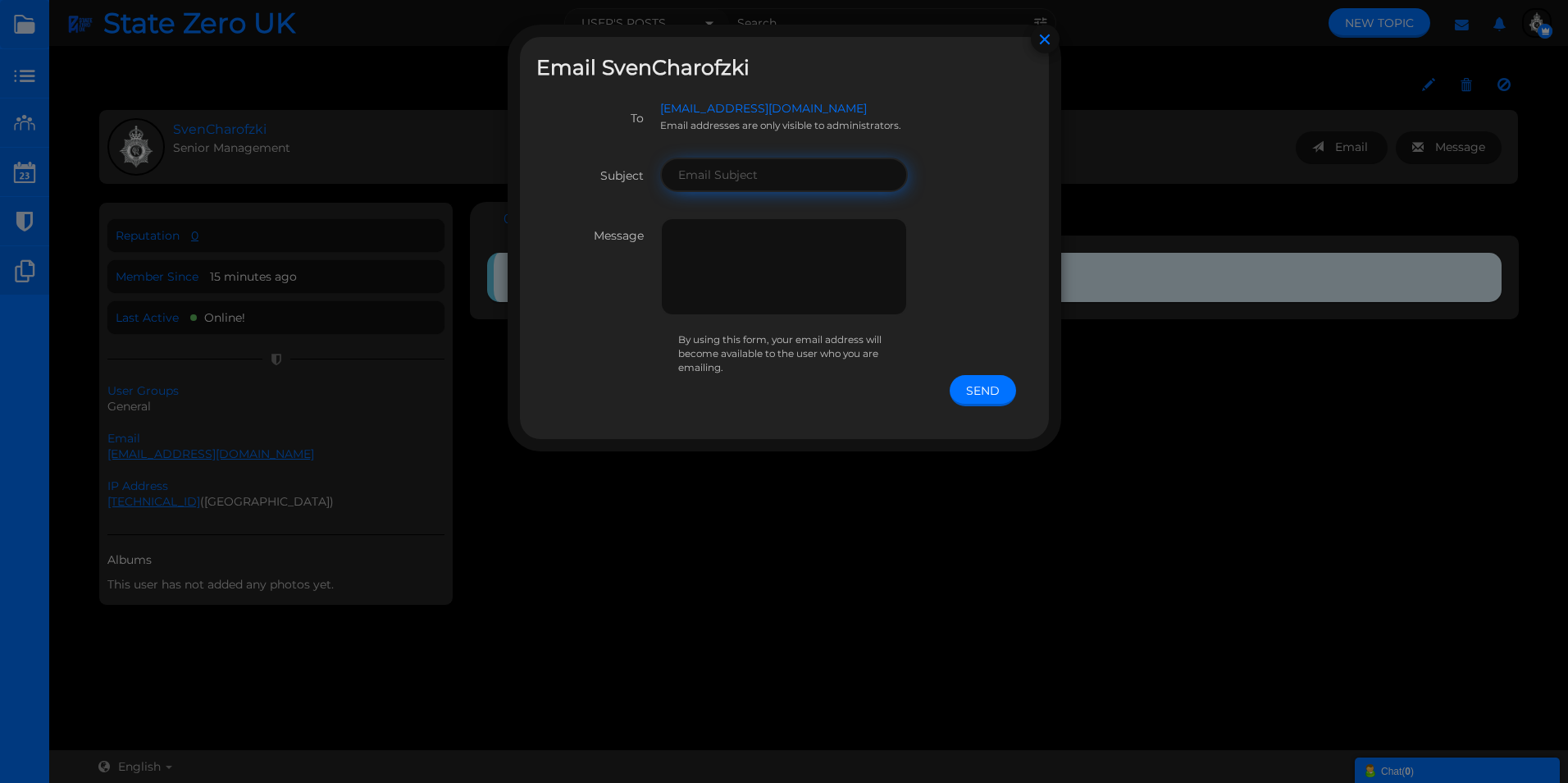
click at [721, 170] on input "text" at bounding box center [784, 175] width 249 height 34
type input "T"
type input "A"
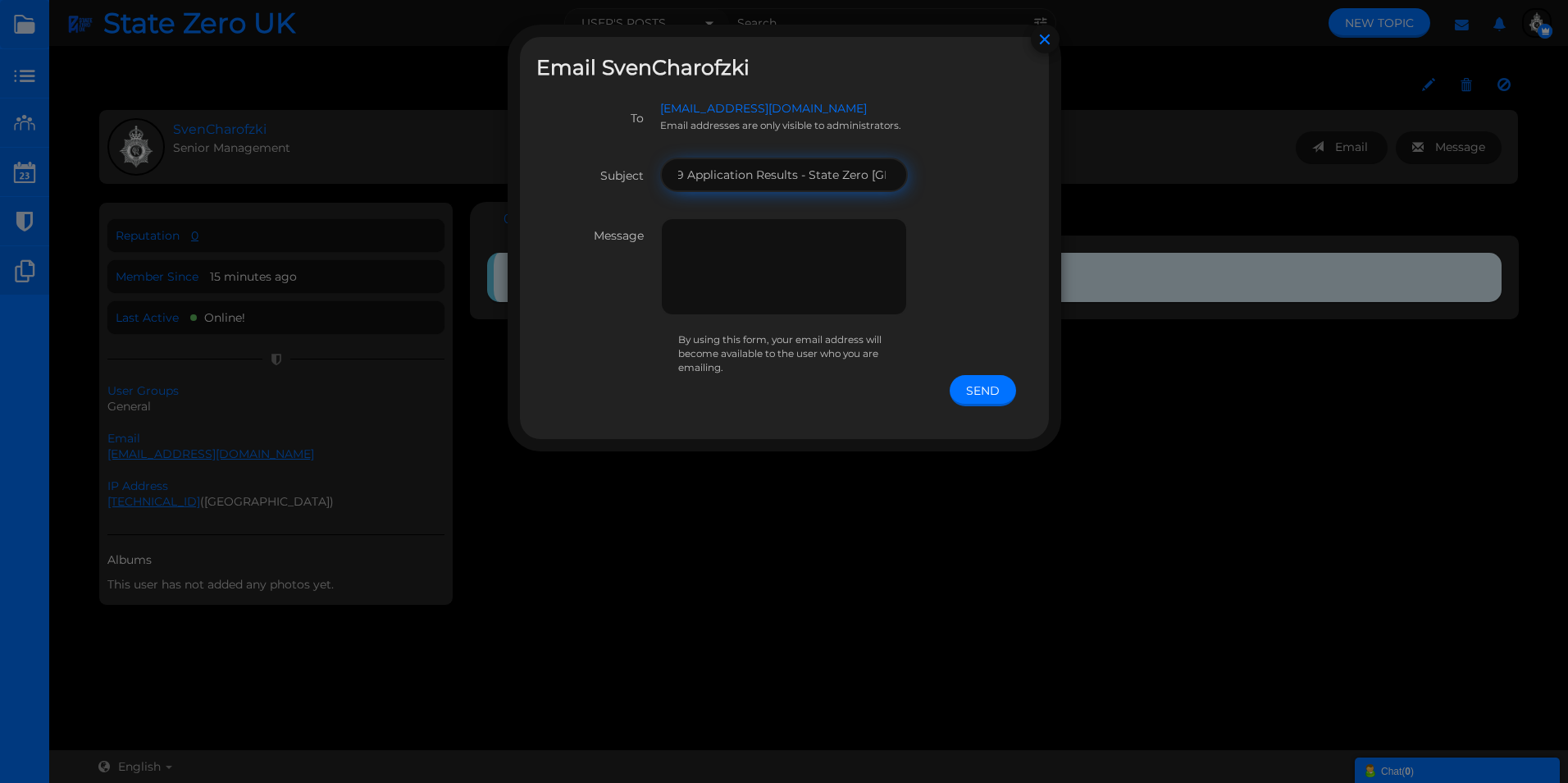
type input "MO19 Application Results - State Zero UK"
click at [787, 239] on textarea at bounding box center [784, 266] width 249 height 98
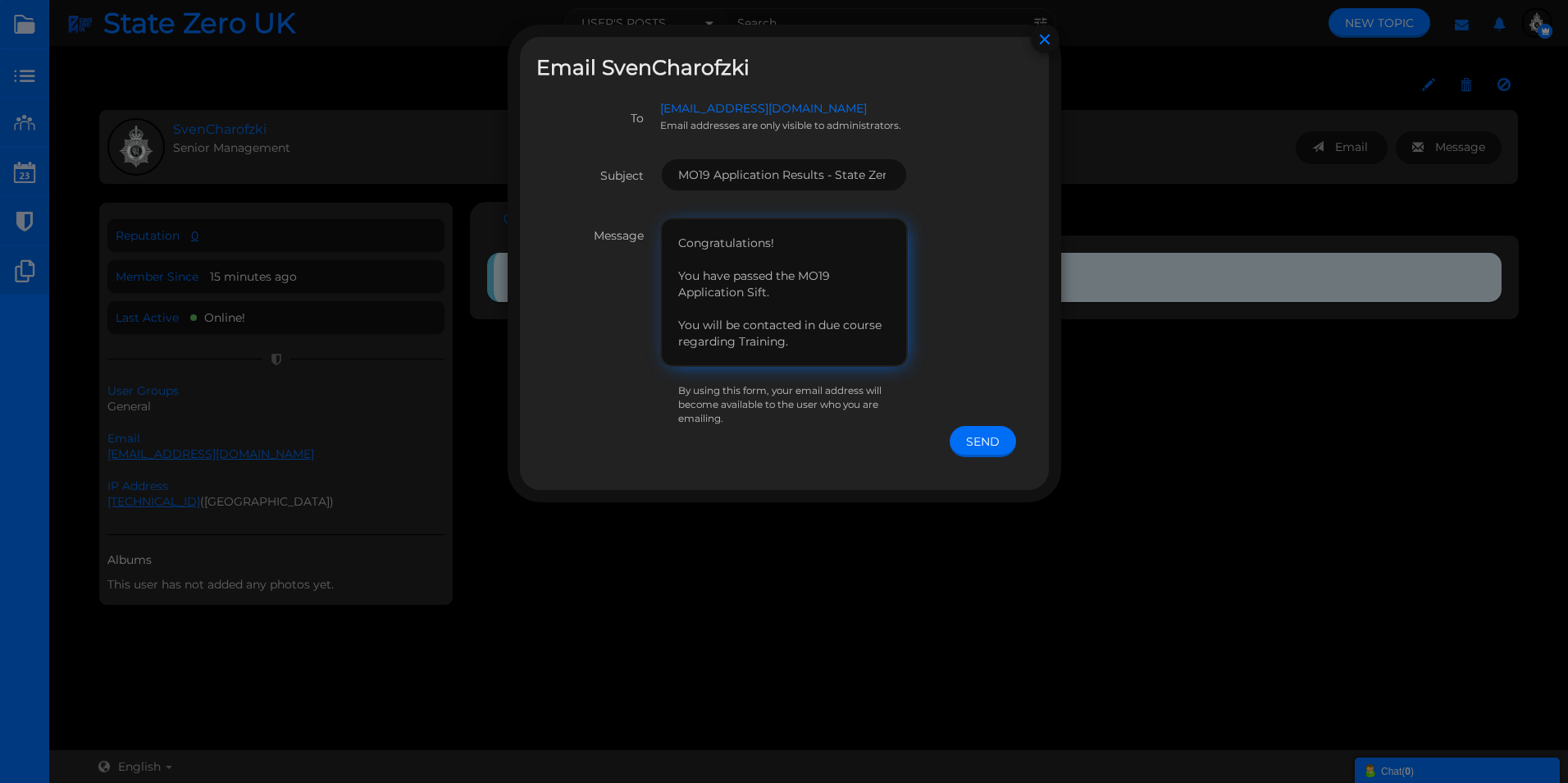
type textarea "Congratulations! You have passed the MO19 Application Sift. You will be contact…"
click at [974, 438] on button "Send" at bounding box center [983, 442] width 67 height 32
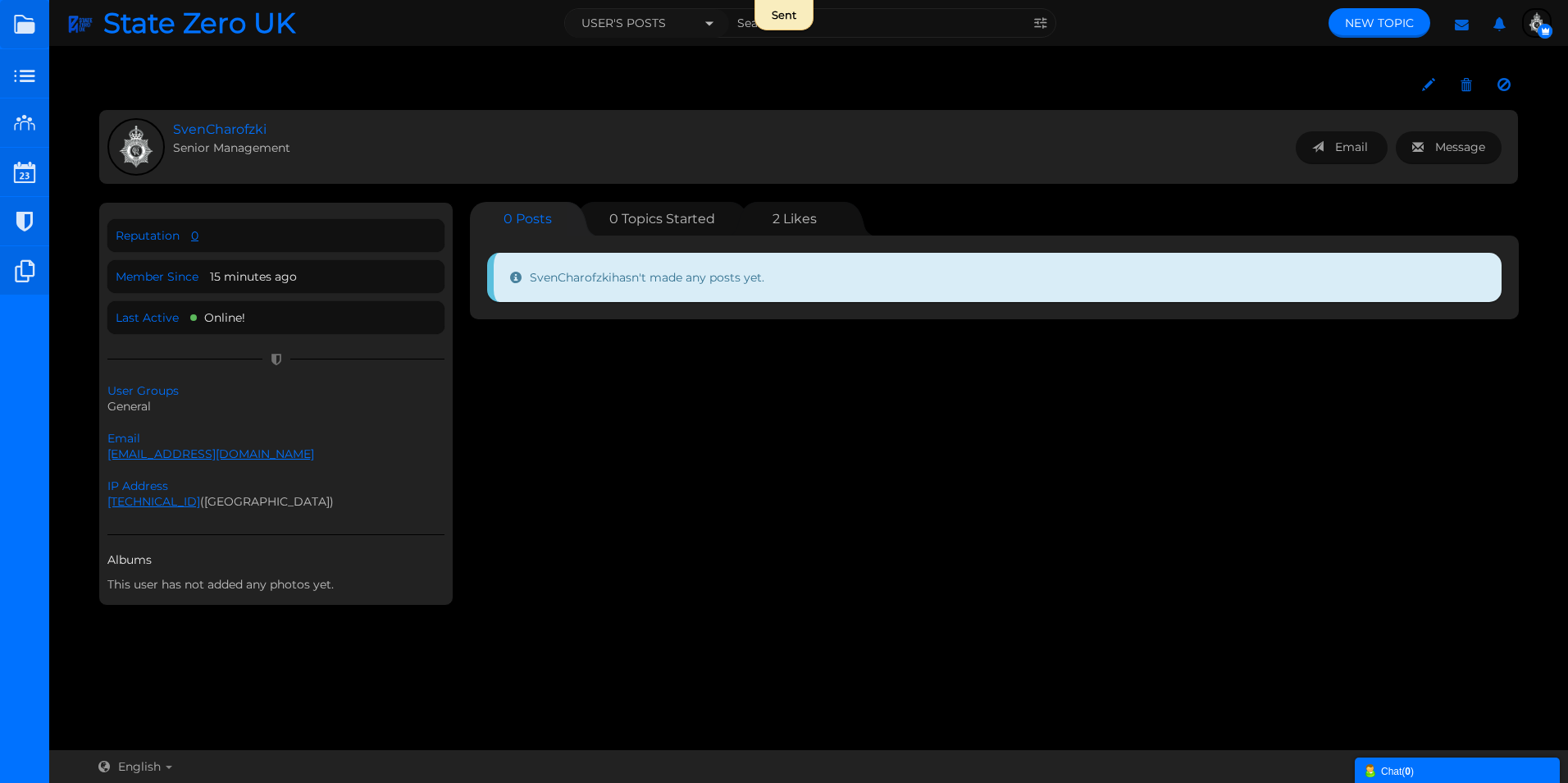
click at [881, 439] on div "Reputation 0 Member Since 15 minutes ago Last Active Online! Email Message User…" at bounding box center [808, 407] width 1420 height 412
click at [37, 118] on small at bounding box center [24, 123] width 50 height 50
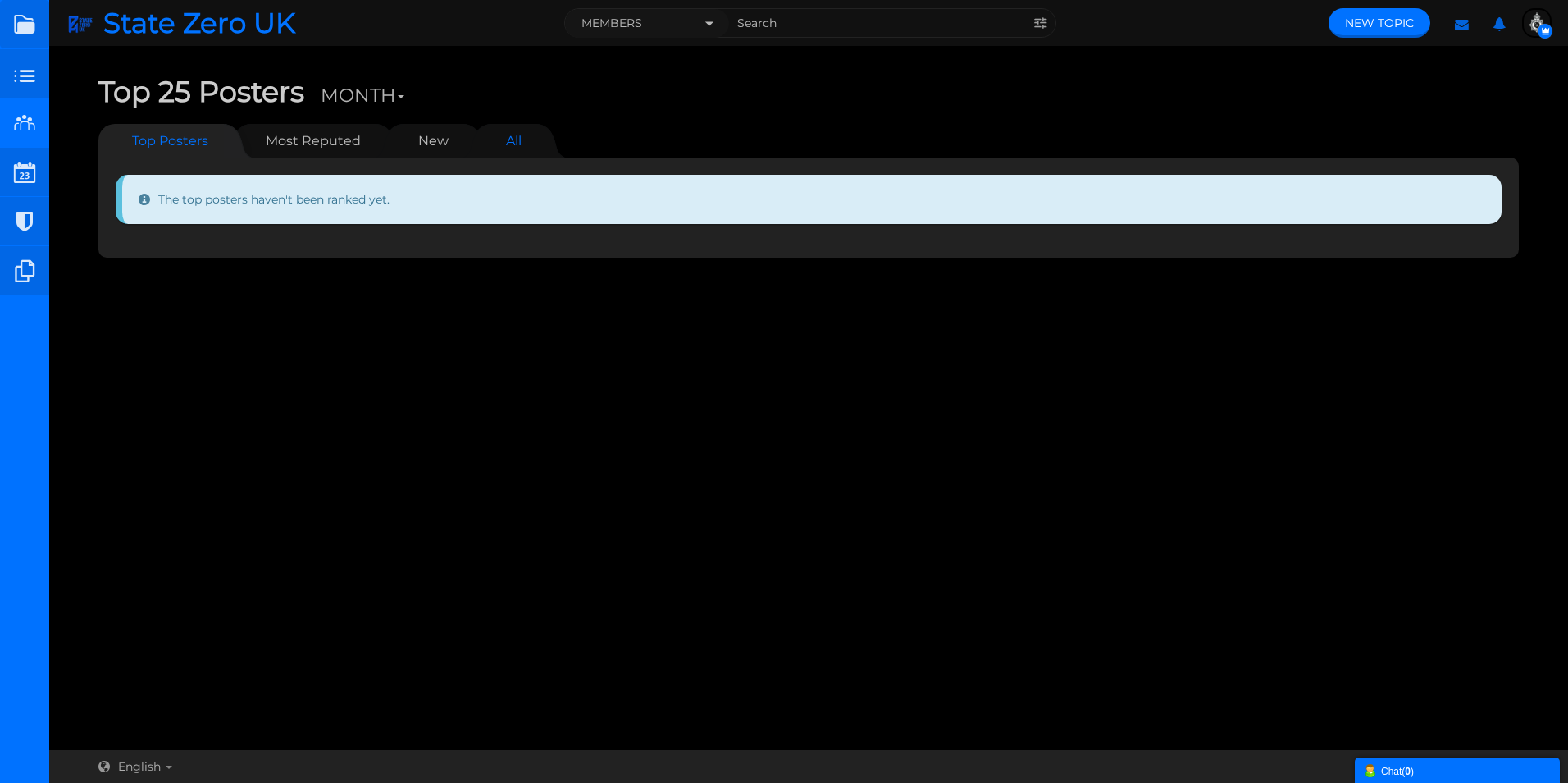
click at [503, 140] on link "All" at bounding box center [514, 140] width 49 height 33
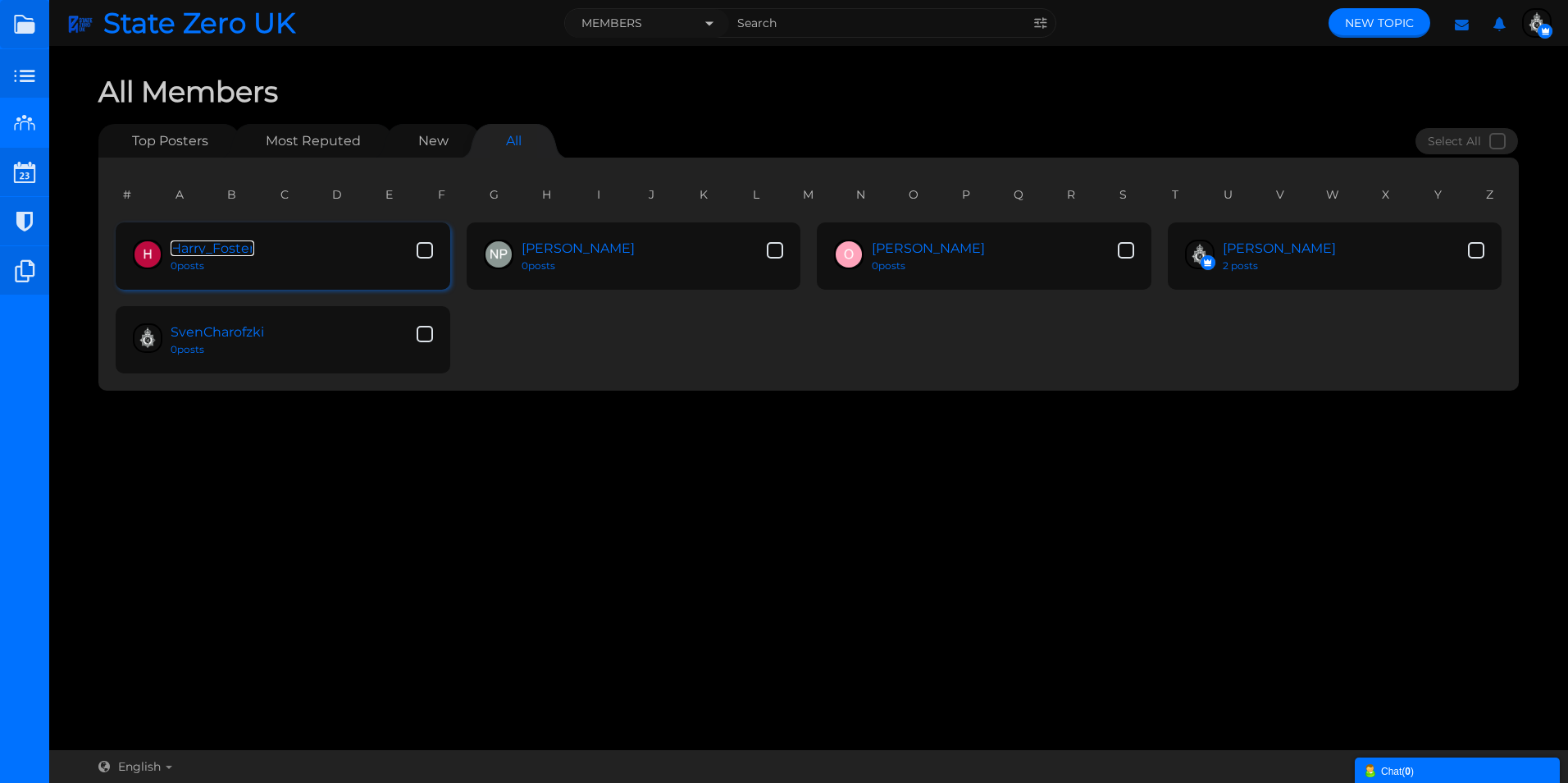
click at [211, 253] on link "Harry_Foster" at bounding box center [212, 248] width 84 height 15
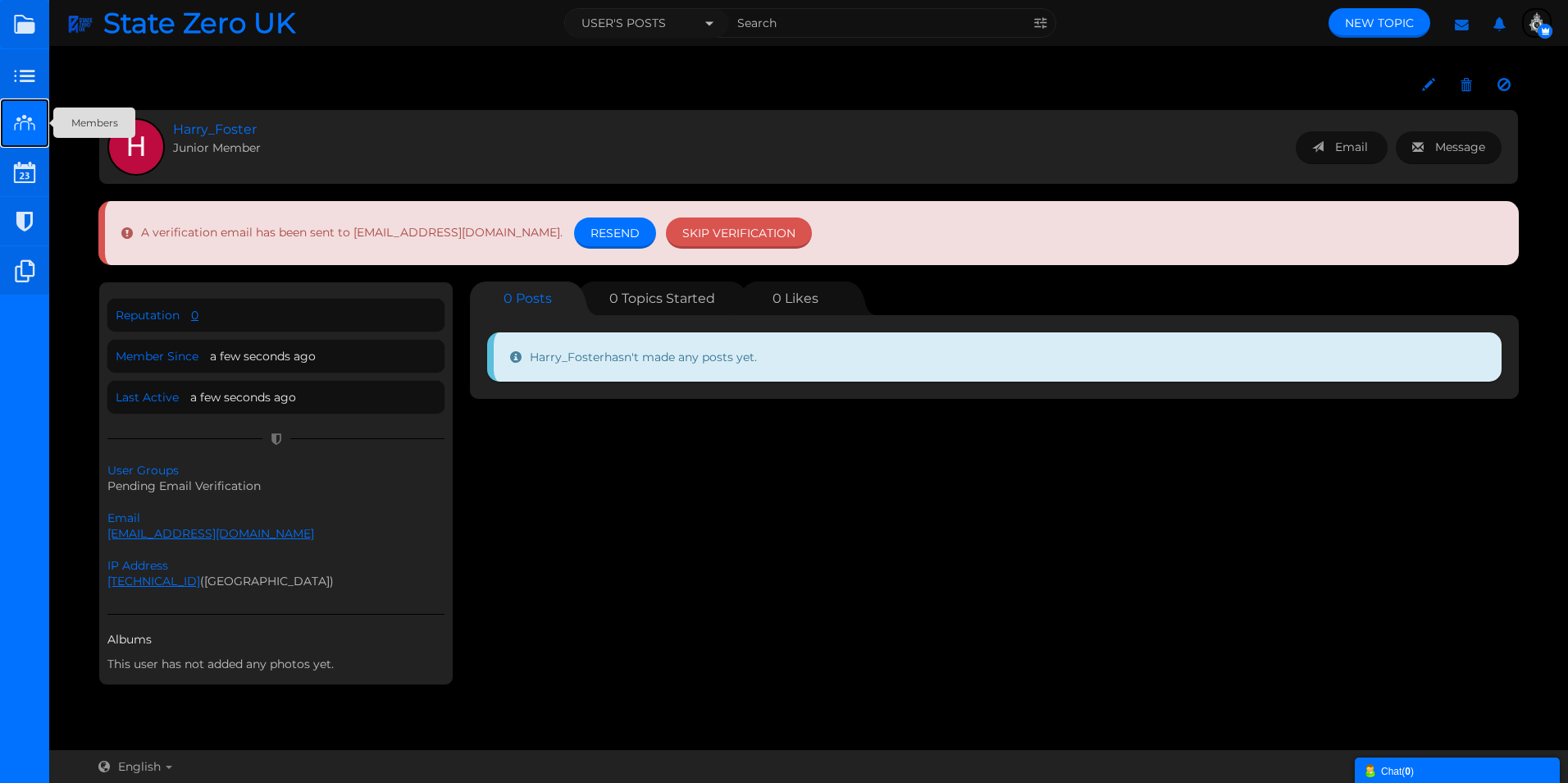
click at [22, 128] on small at bounding box center [24, 123] width 50 height 50
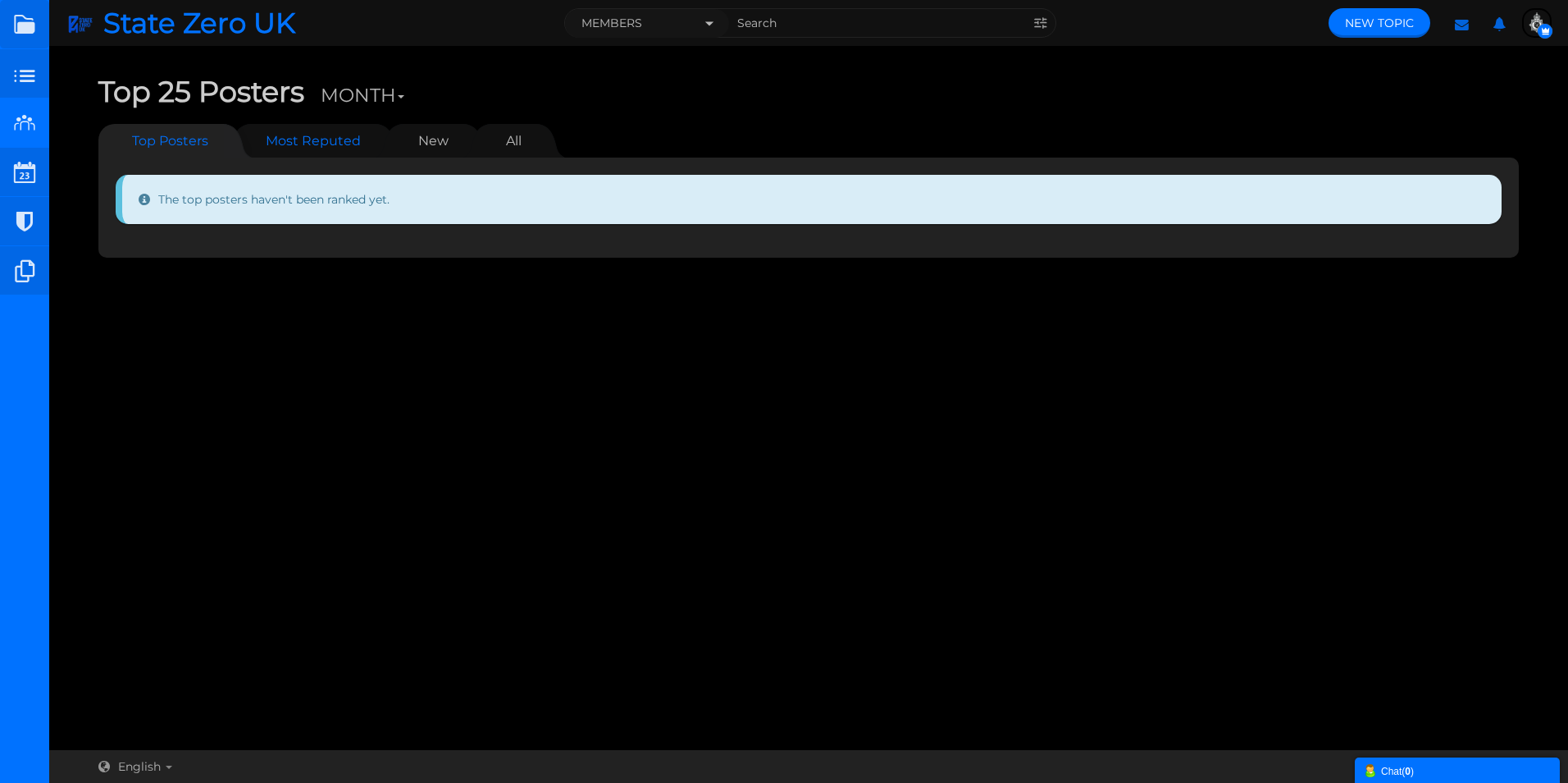
click at [290, 139] on link "Most Reputed" at bounding box center [313, 140] width 128 height 33
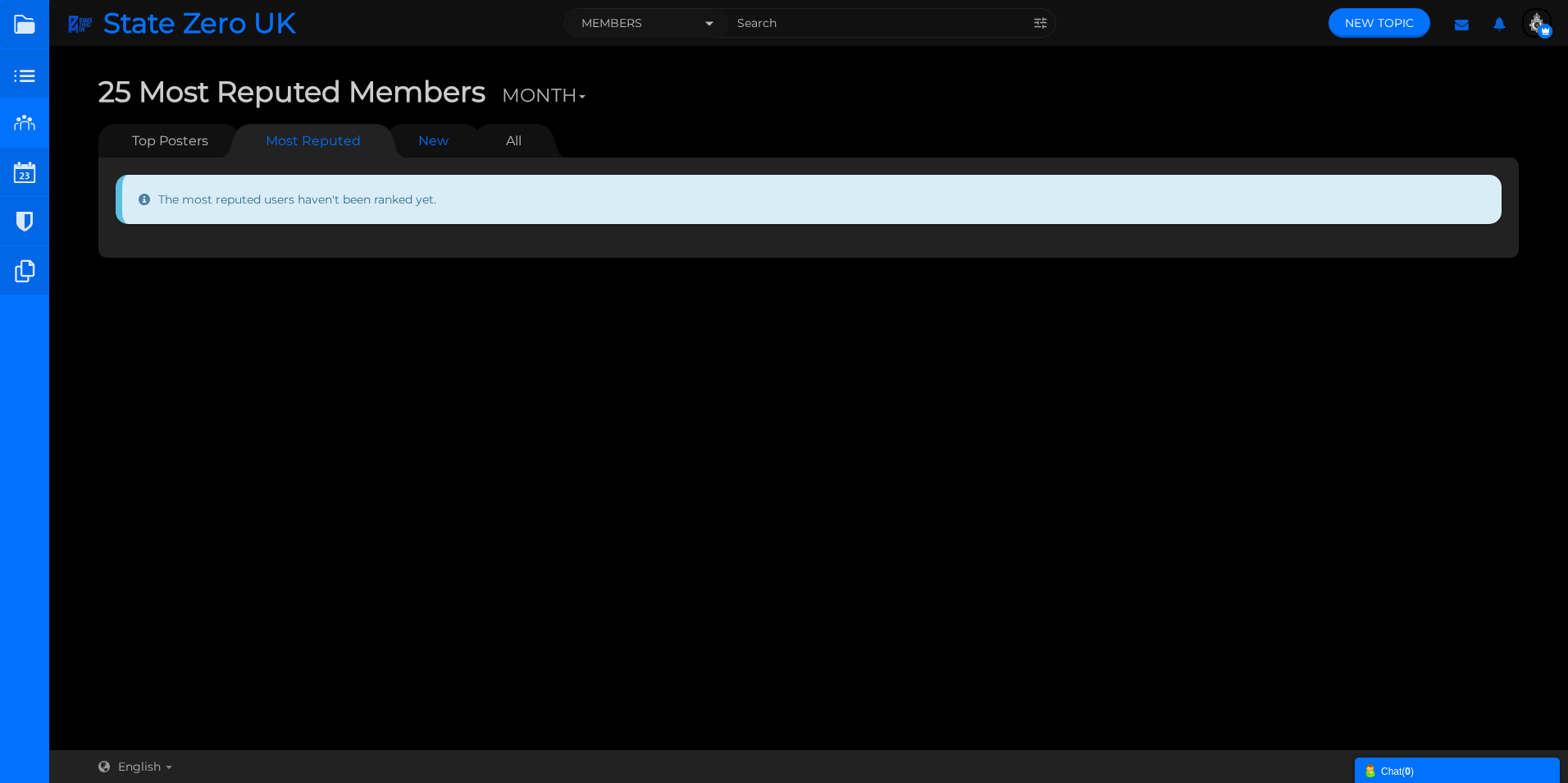
click at [422, 142] on link "New" at bounding box center [433, 140] width 63 height 33
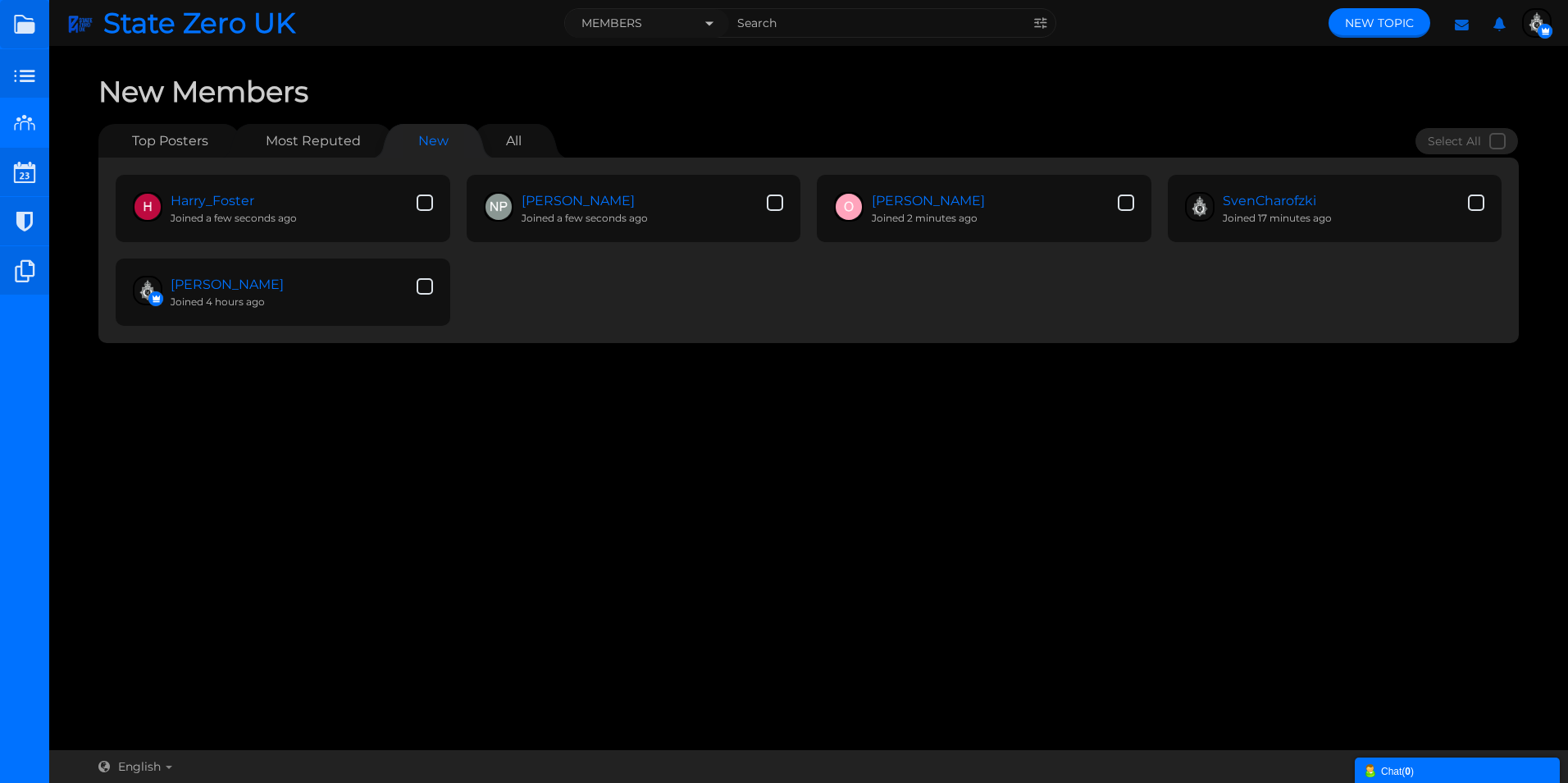
click at [689, 307] on ul "Harry_Foster Joined a few seconds ago NORMAN PRICE NORMAN PRICE Junior Member P…" at bounding box center [808, 250] width 1386 height 151
click at [1393, 773] on div "Chat ( 0 )" at bounding box center [1456, 769] width 188 height 17
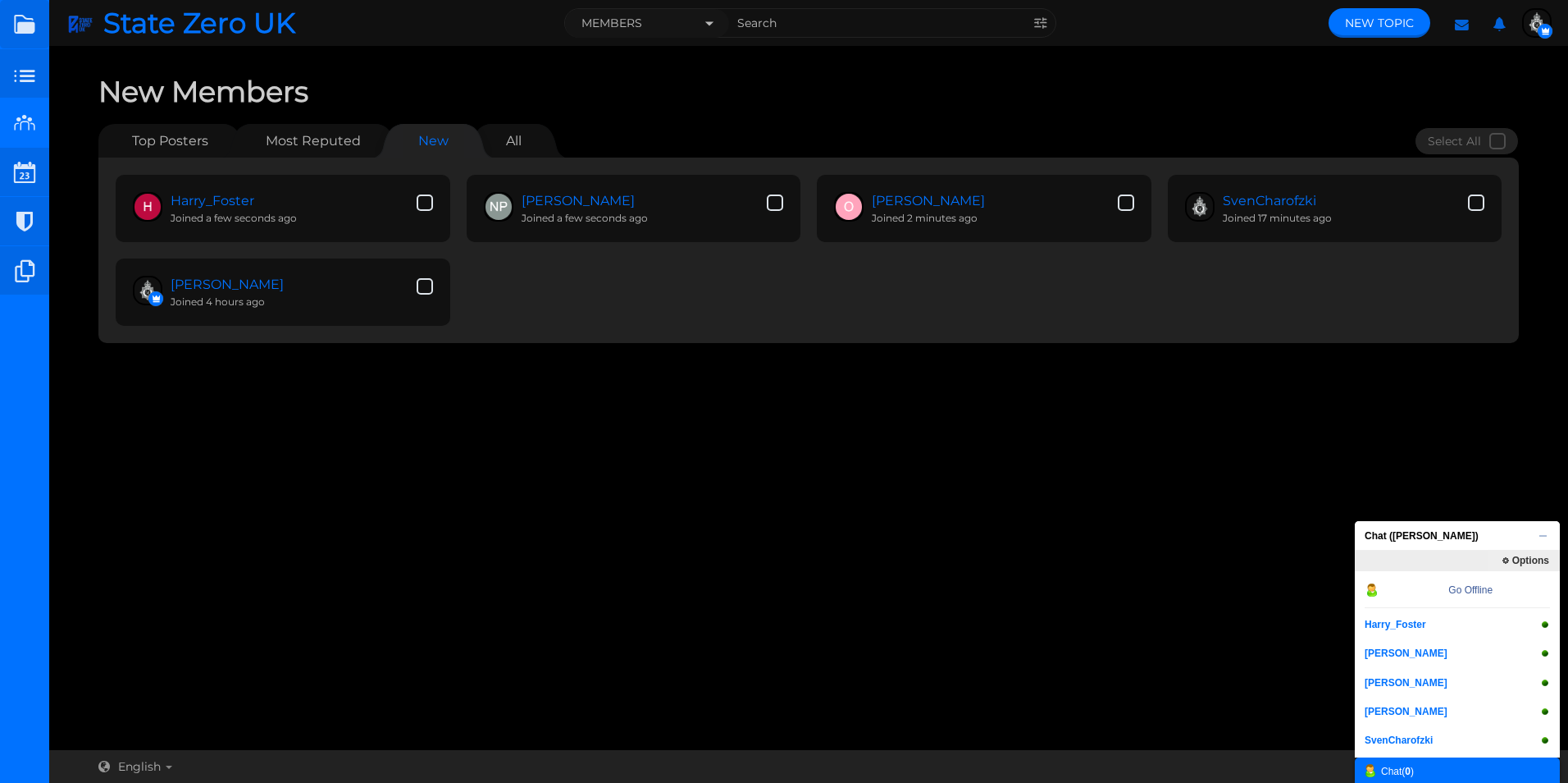
click at [1256, 605] on div "Messages are turned off. Enable them to send or receive messages. Enable Messag…" at bounding box center [809, 398] width 1518 height 670
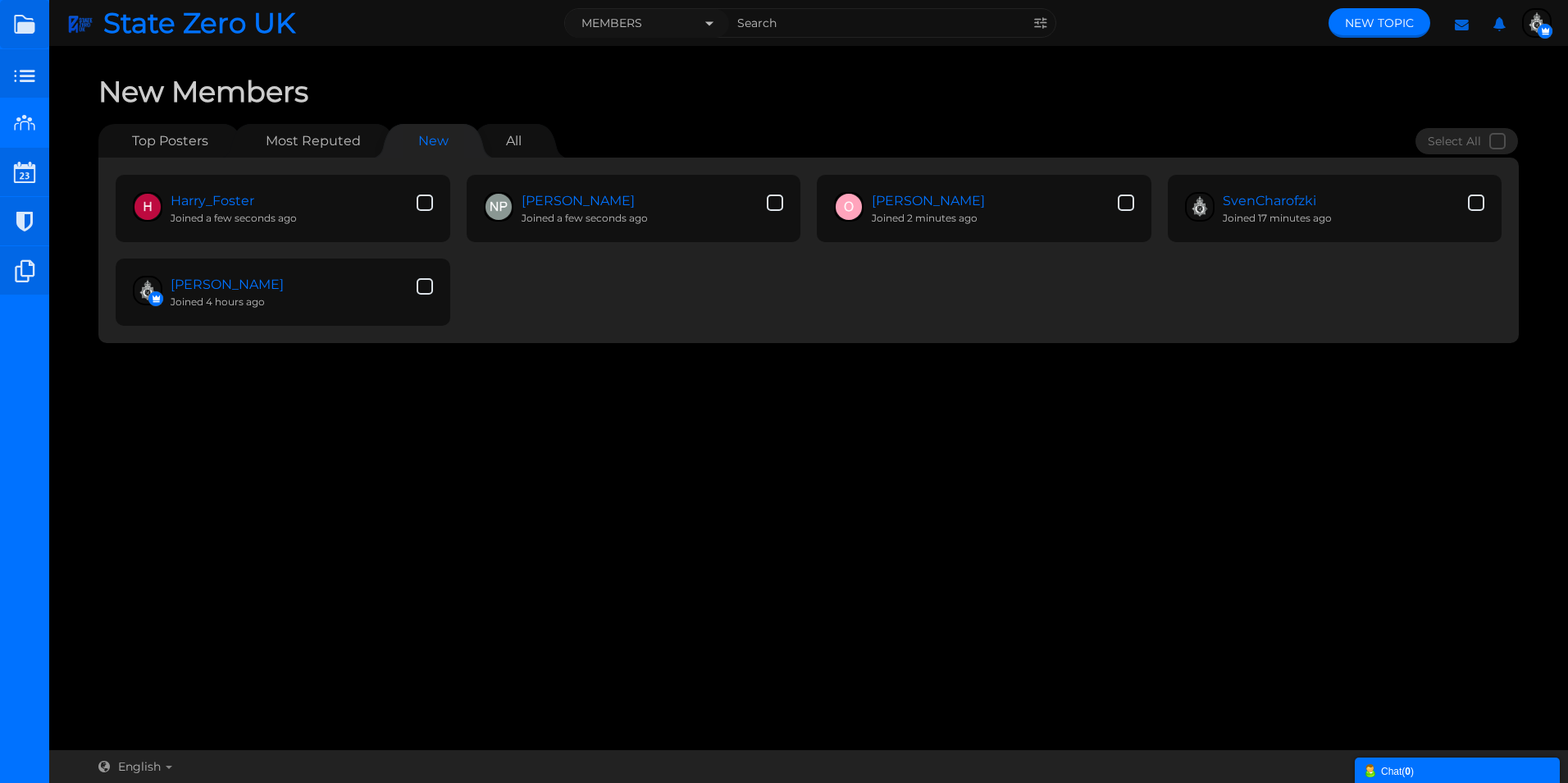
click at [1020, 545] on div "Messages are turned off. Enable them to send or receive messages. Enable Messag…" at bounding box center [809, 398] width 1518 height 670
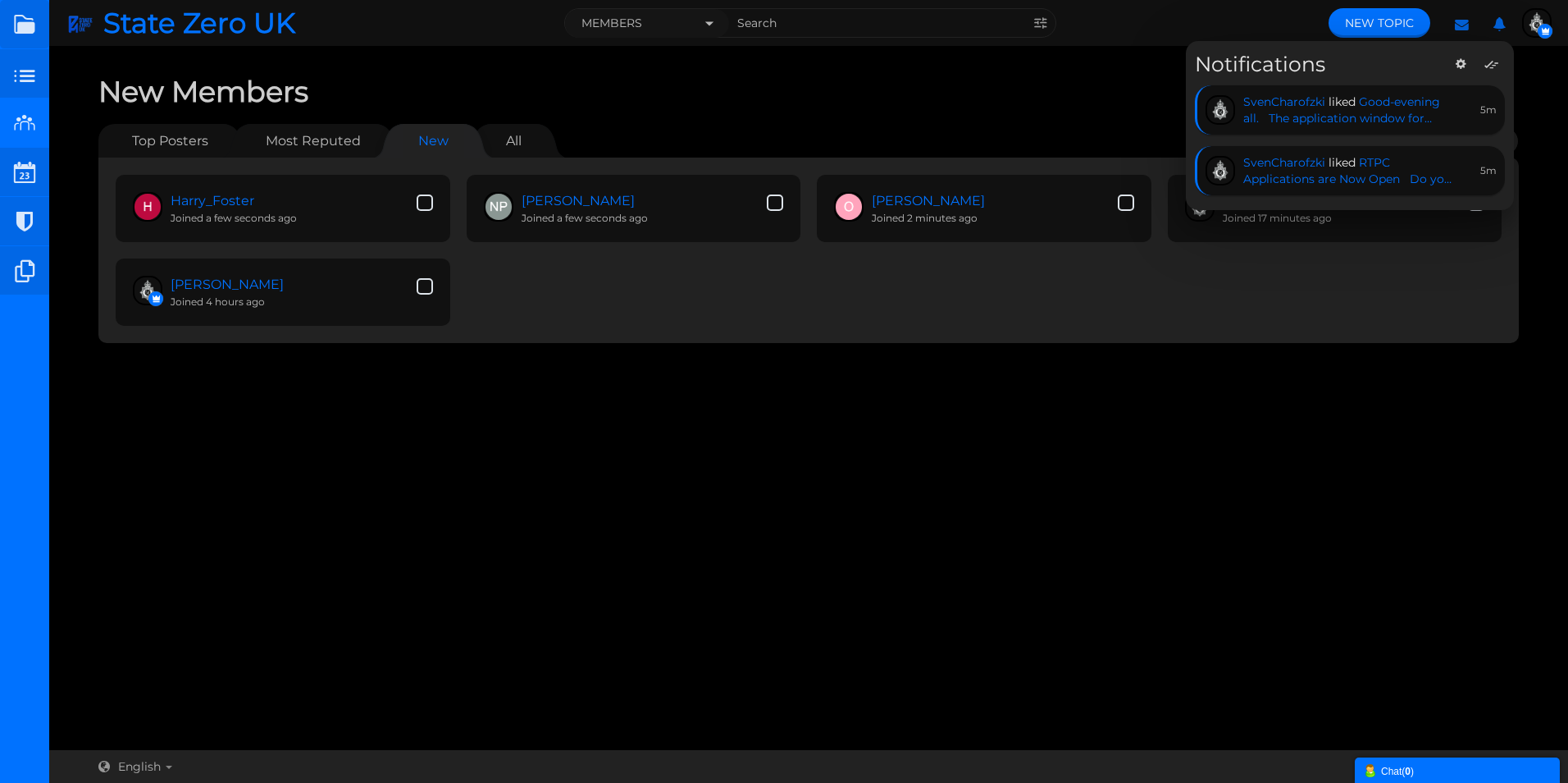
click at [1216, 466] on div "Messages are turned off. Enable them to send or receive messages. Enable Messag…" at bounding box center [809, 398] width 1518 height 670
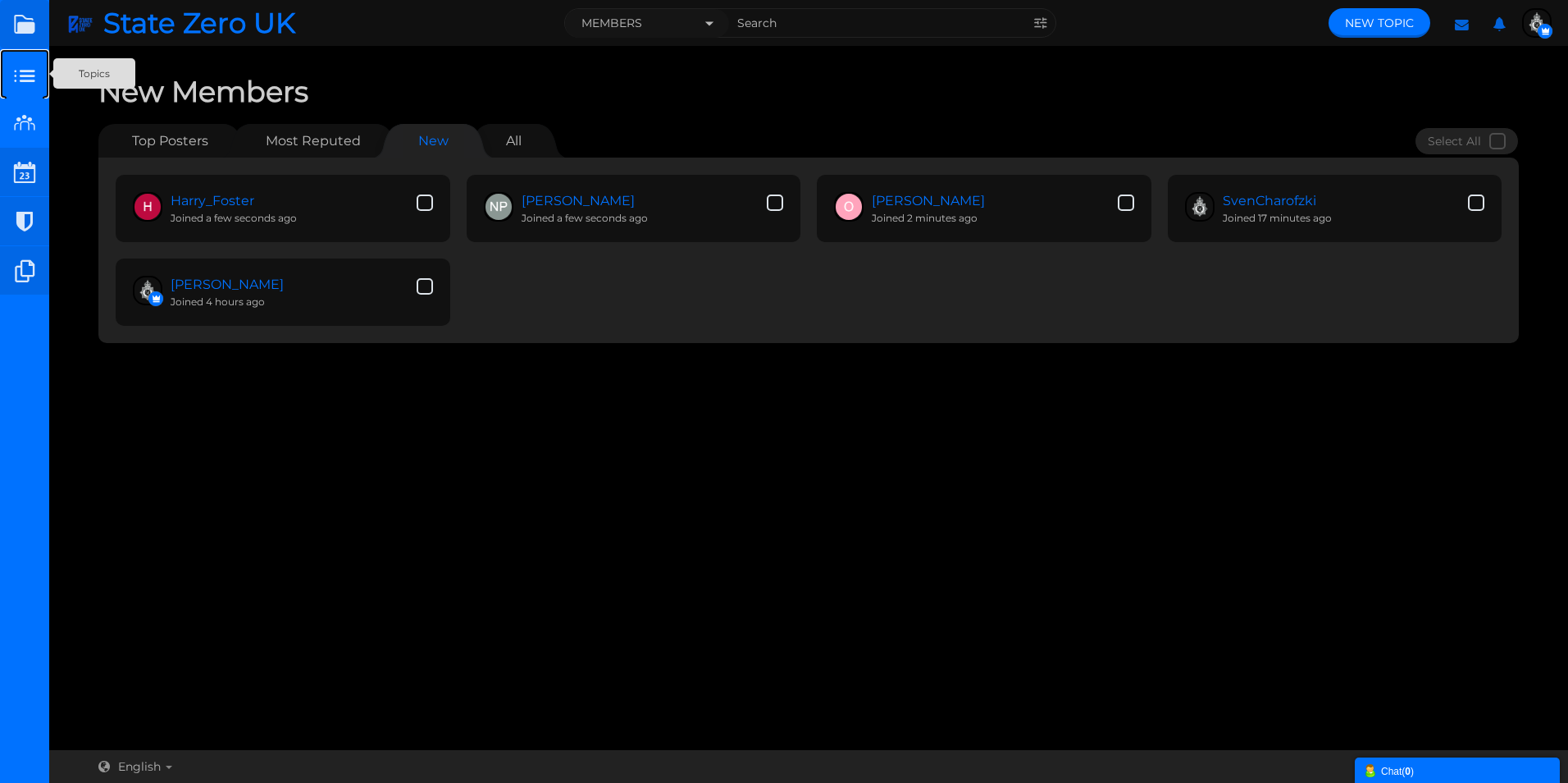
click at [16, 73] on small at bounding box center [24, 74] width 50 height 50
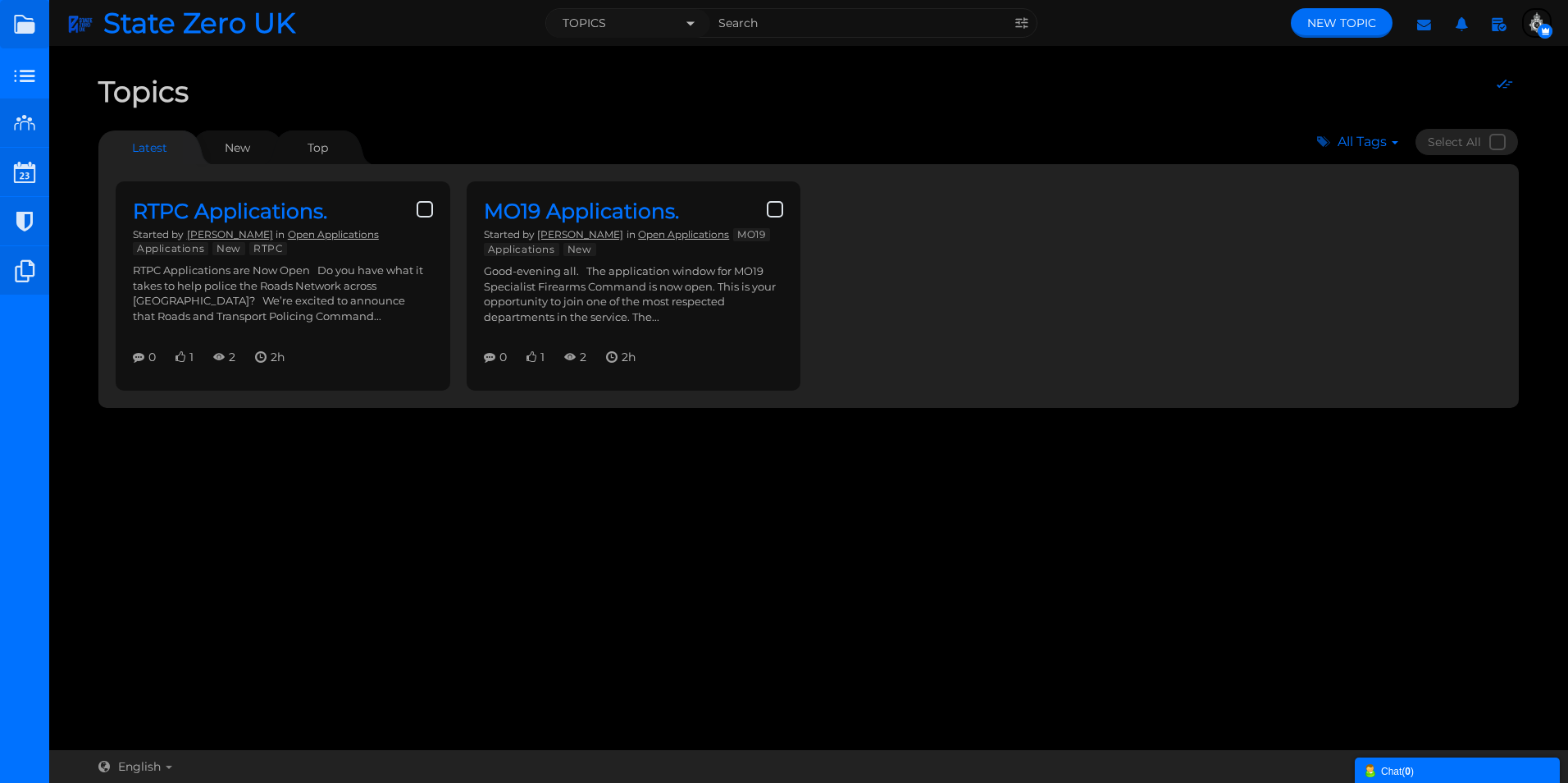
click at [1331, 13] on link "New Topic" at bounding box center [1341, 23] width 102 height 30
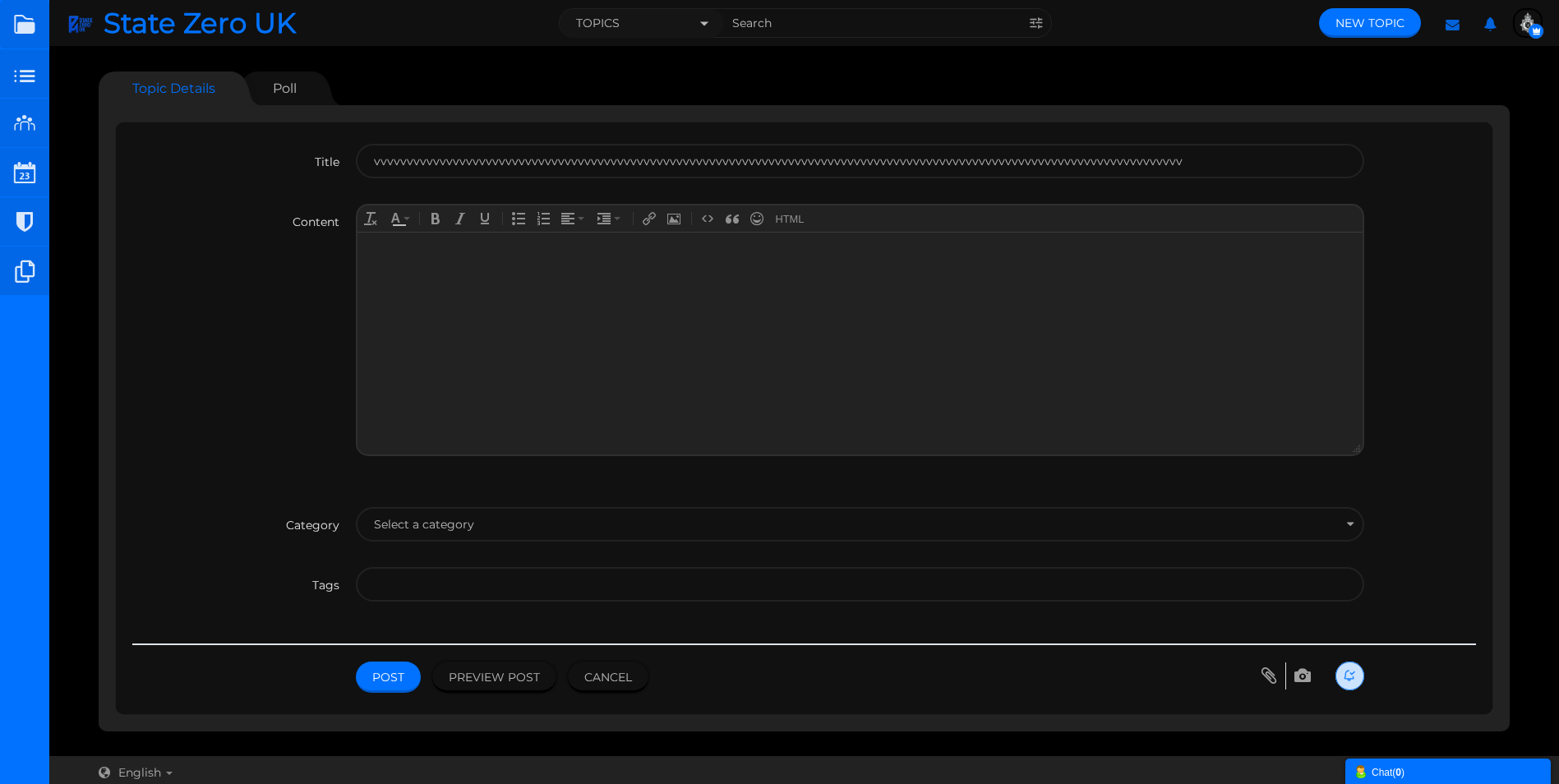
type input "vvvvvvvvvvvvvvvvvvvvvvvvvvvvvvvvvvvvvvvvvvvvvvvvvvvvvvvvvvvvvvvvvvvvvvvvvvvvvvv…"
drag, startPoint x: 1192, startPoint y: 167, endPoint x: 329, endPoint y: 163, distance: 863.0
click at [329, 163] on div "Title vvvvvvvvvvvvvvvvvvvvvvvvvvvvvvvvvvvvvvvvvvvvvvvvvvvvvvvvvvvvvvvvvvvvvvvvv…" at bounding box center [804, 173] width 1344 height 60
click at [297, 78] on link "Poll" at bounding box center [284, 88] width 57 height 33
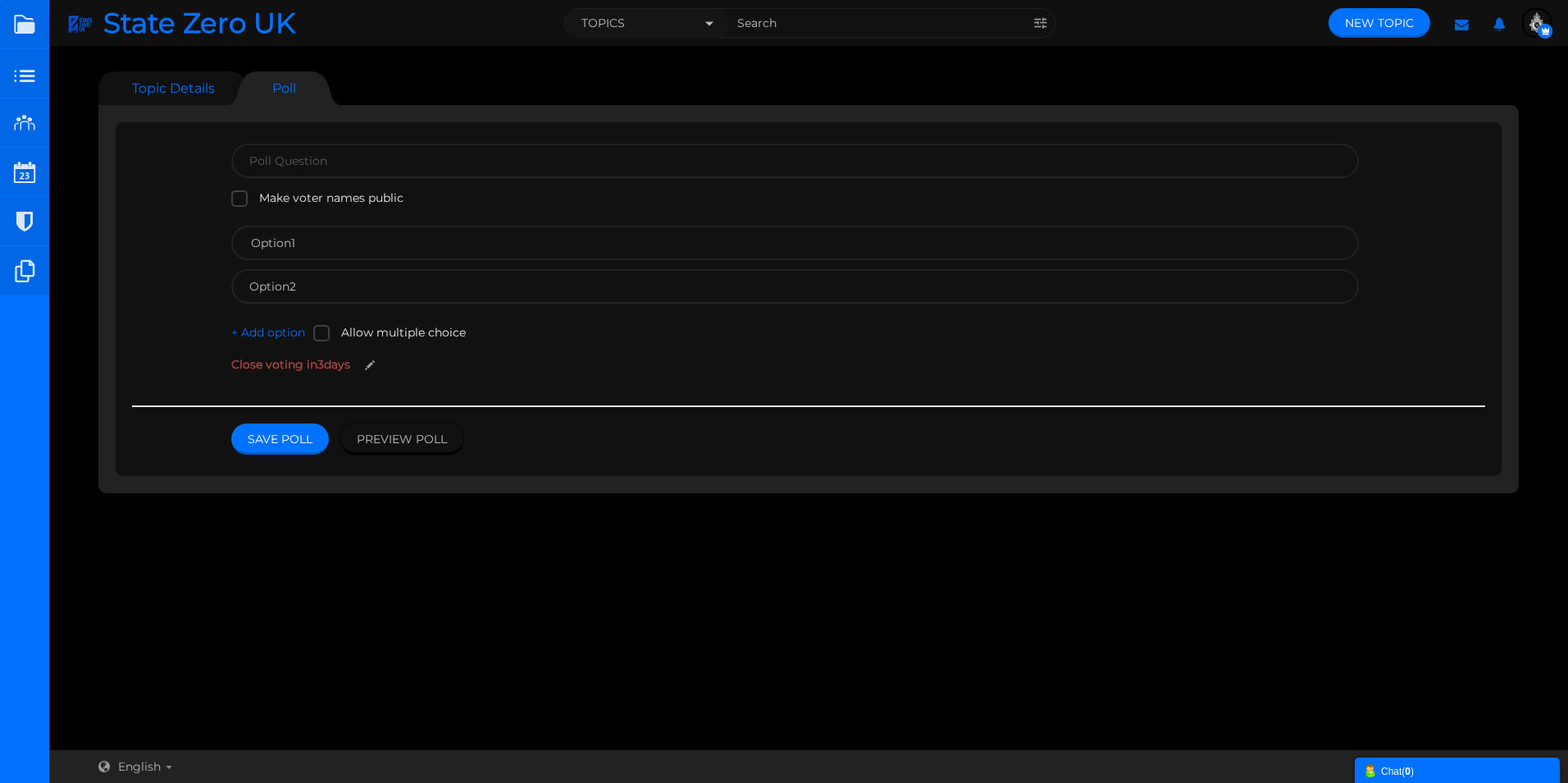
click at [192, 82] on link "Topic Details" at bounding box center [164, 87] width 132 height 33
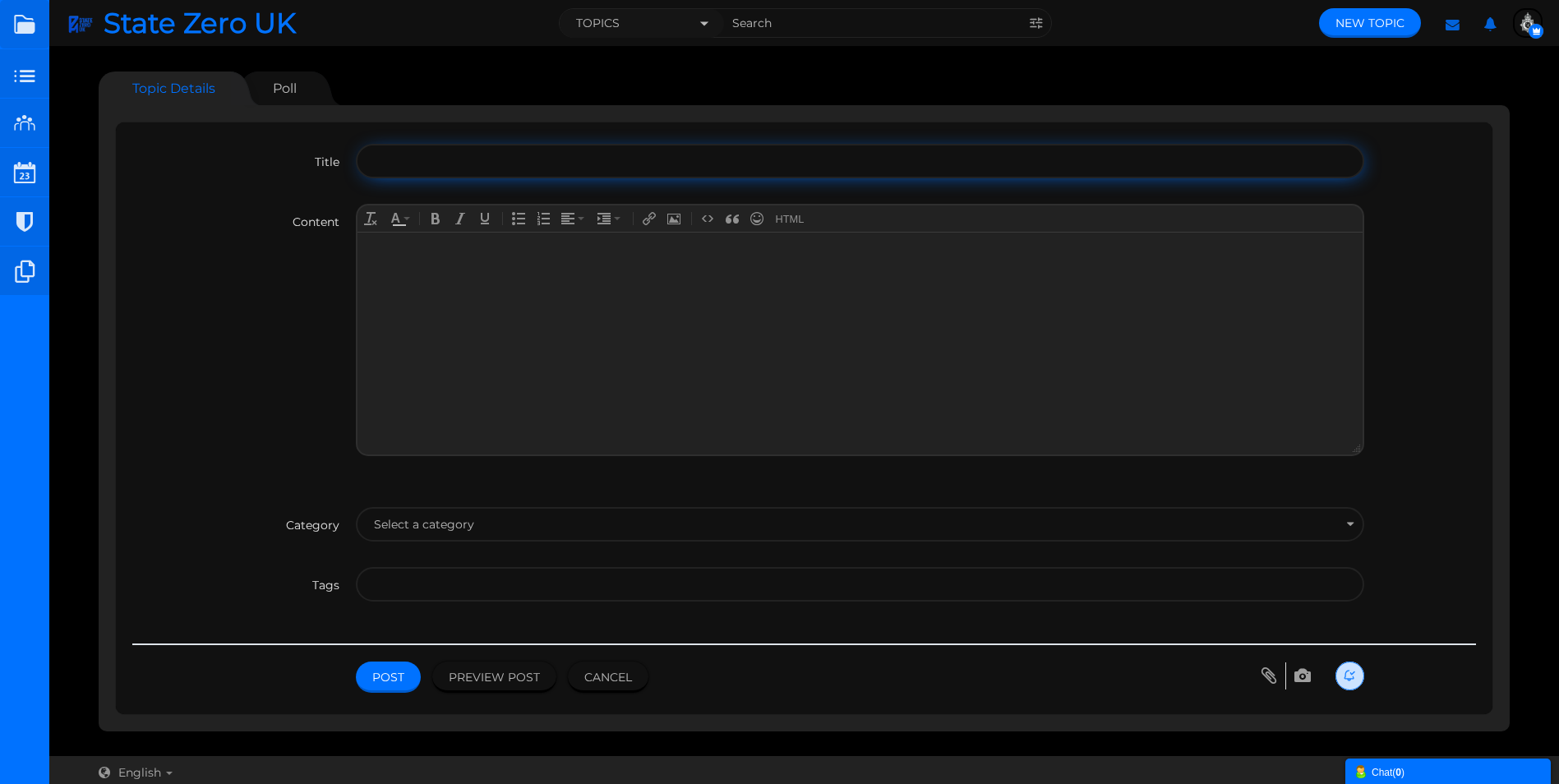
click at [400, 162] on input "text" at bounding box center [859, 161] width 1007 height 34
type input "Test"
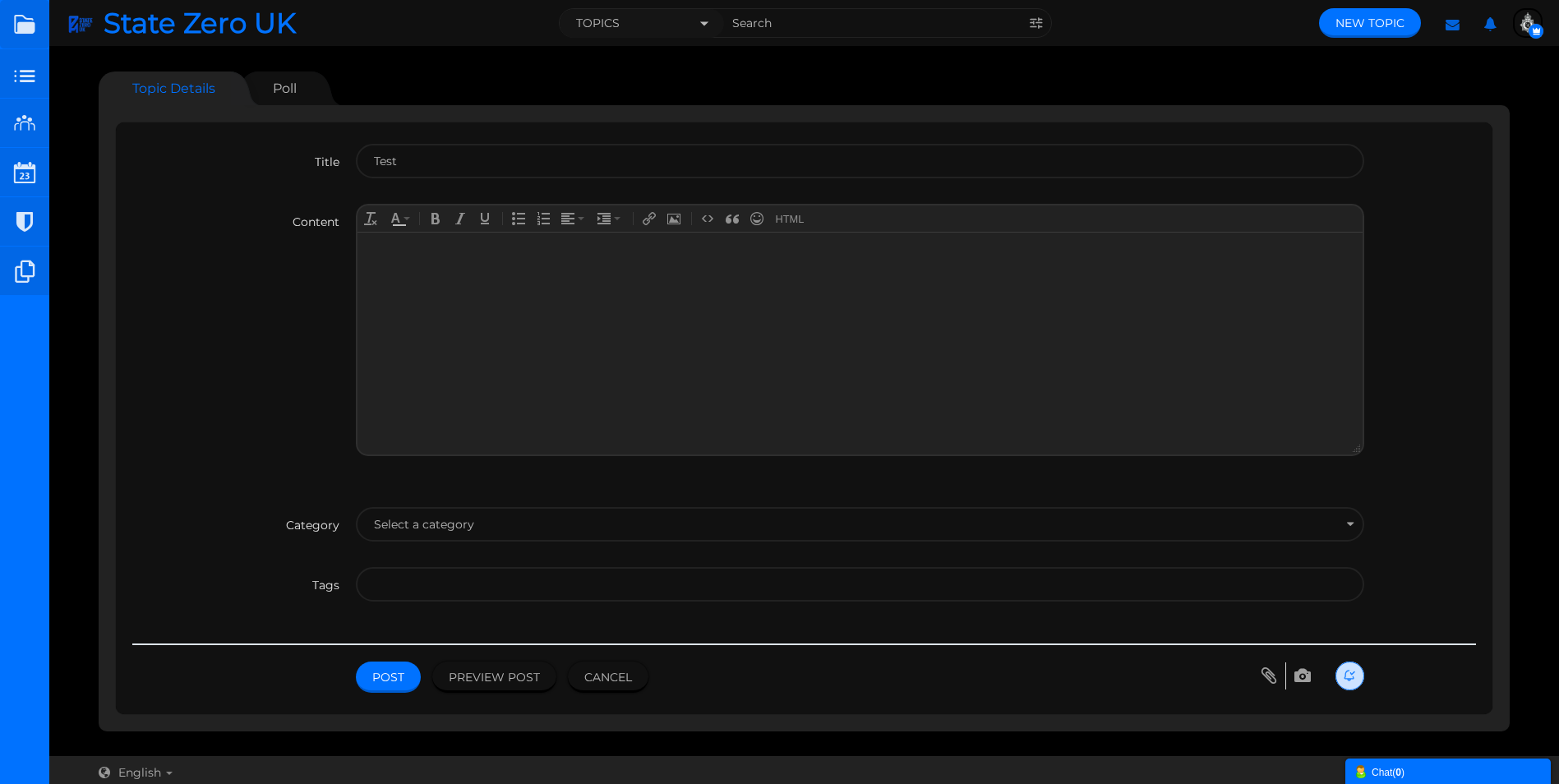
click at [411, 261] on body at bounding box center [859, 343] width 1005 height 222
click at [414, 528] on span "Select a category" at bounding box center [423, 524] width 100 height 14
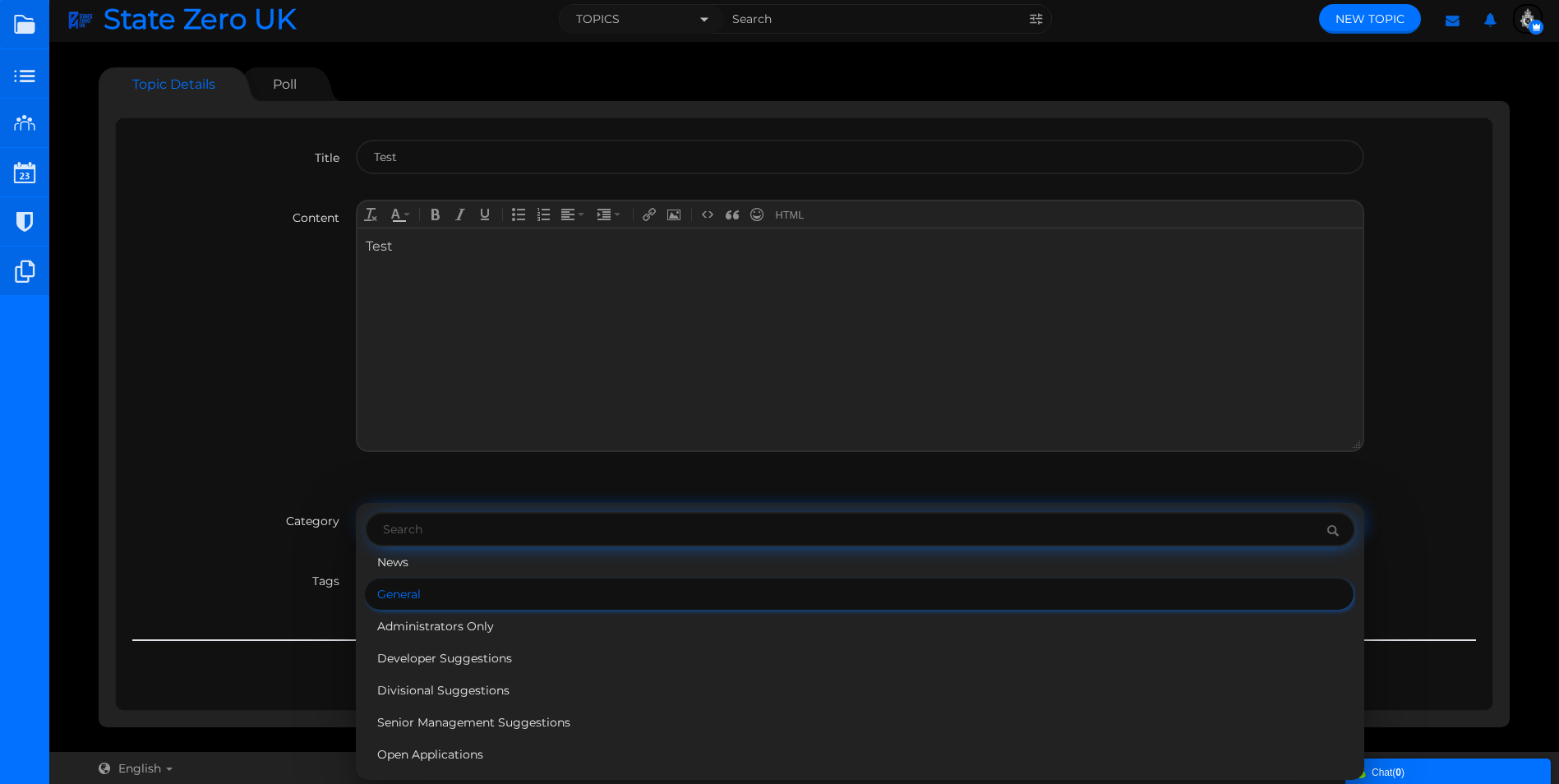
scroll to position [5, 0]
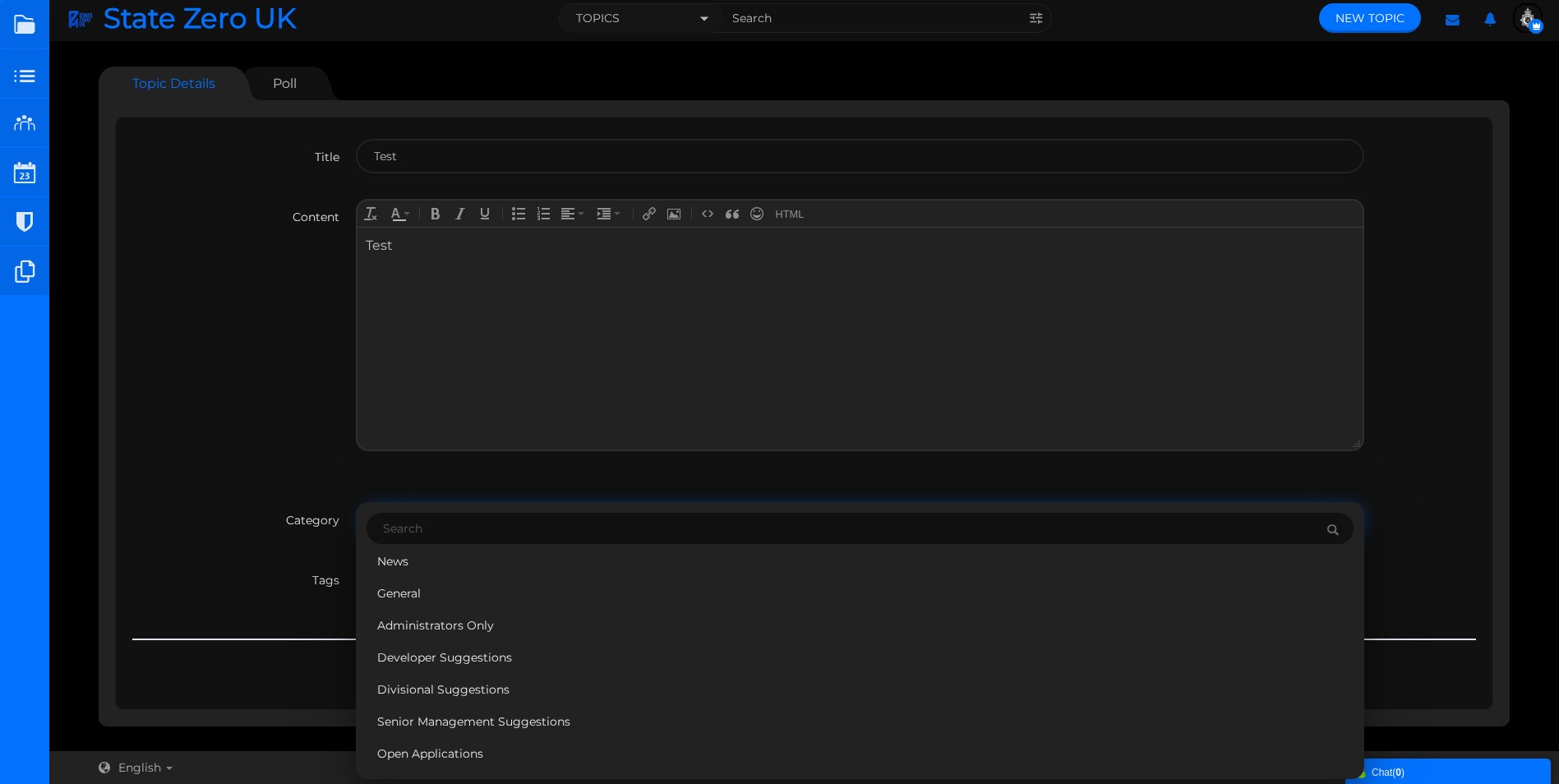
click at [327, 567] on label "Tags" at bounding box center [245, 575] width 224 height 26
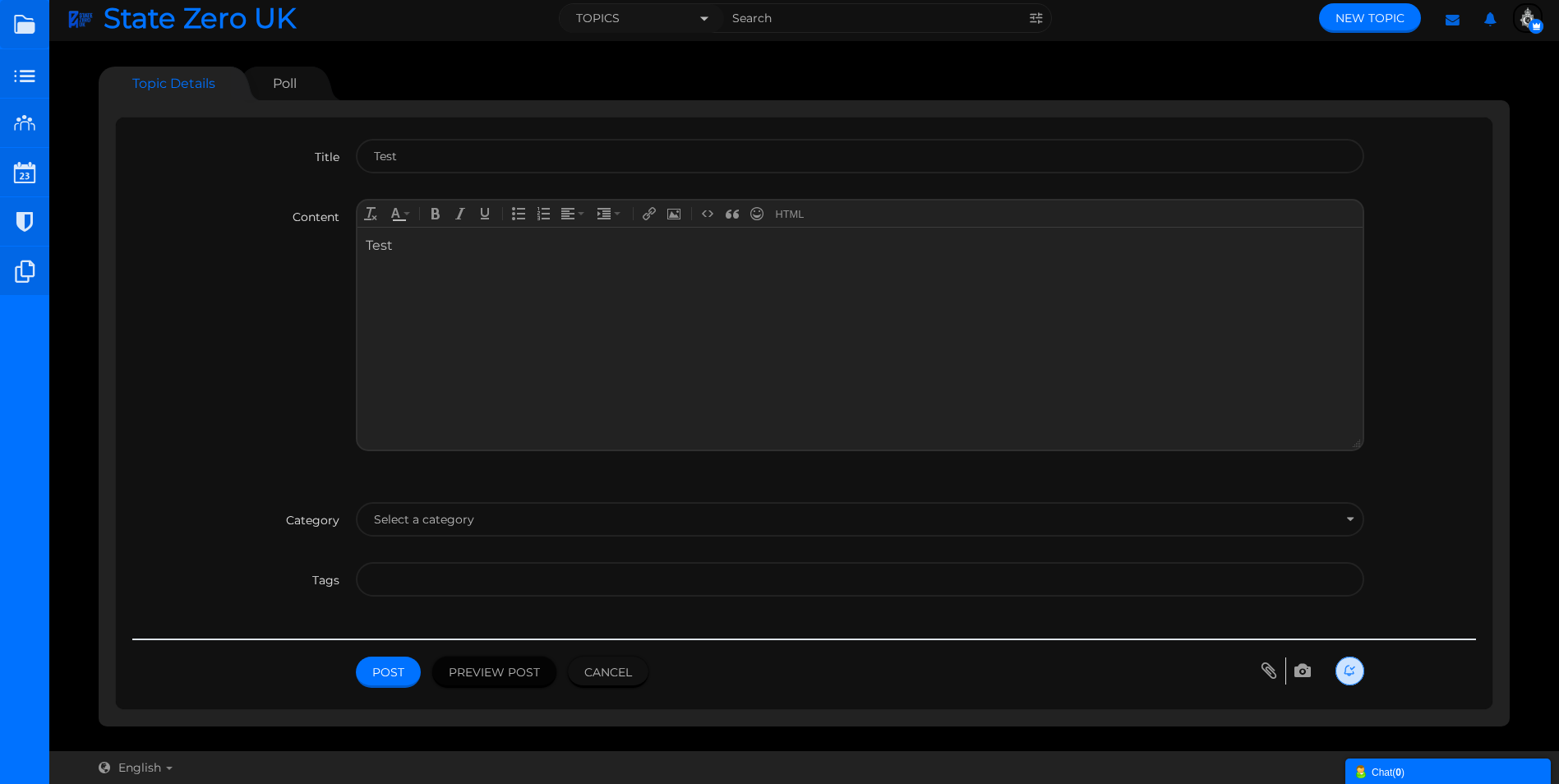
click at [492, 672] on button "Preview Post" at bounding box center [494, 671] width 124 height 32
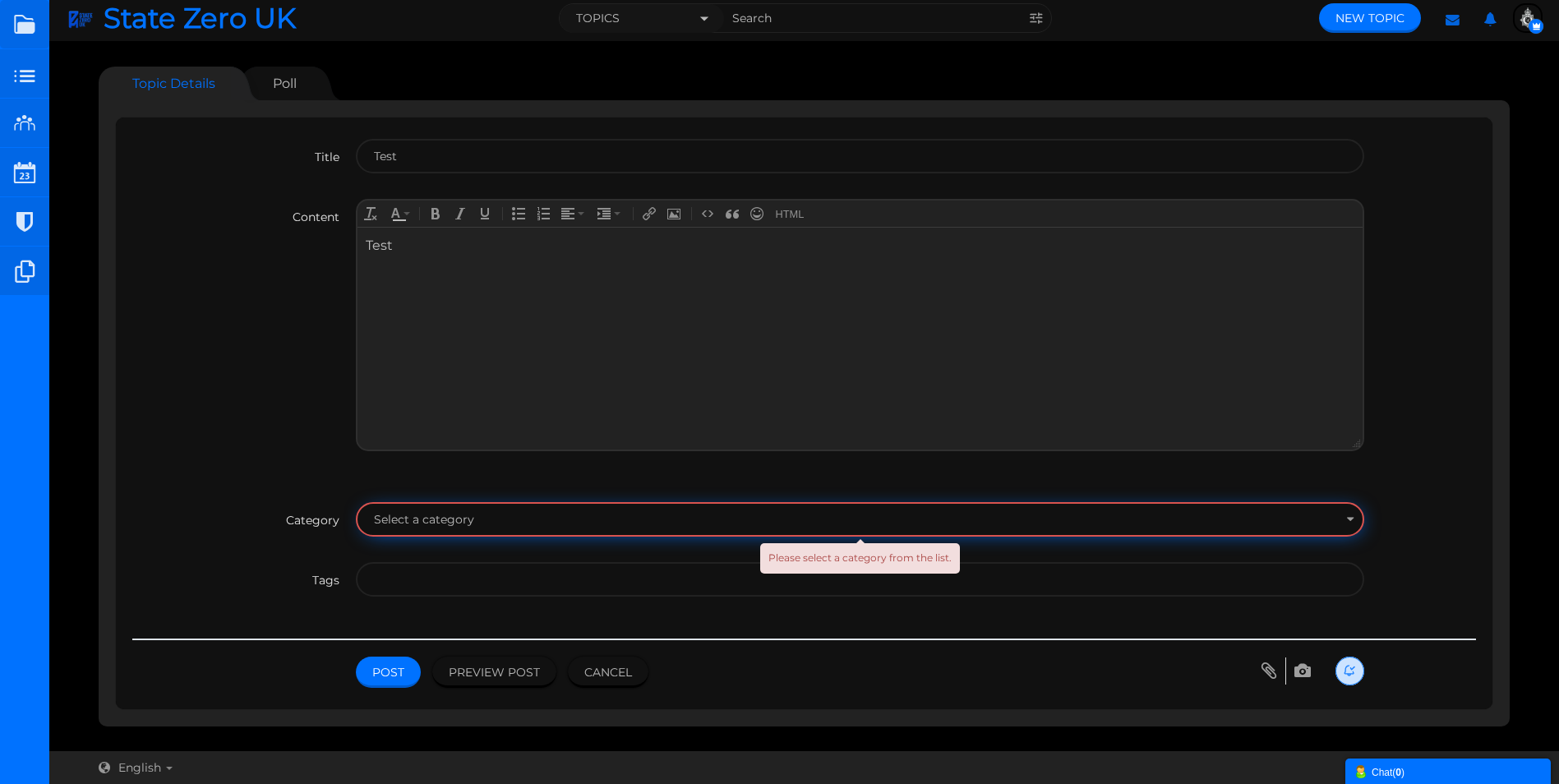
click at [434, 526] on span "Select a category" at bounding box center [423, 519] width 100 height 14
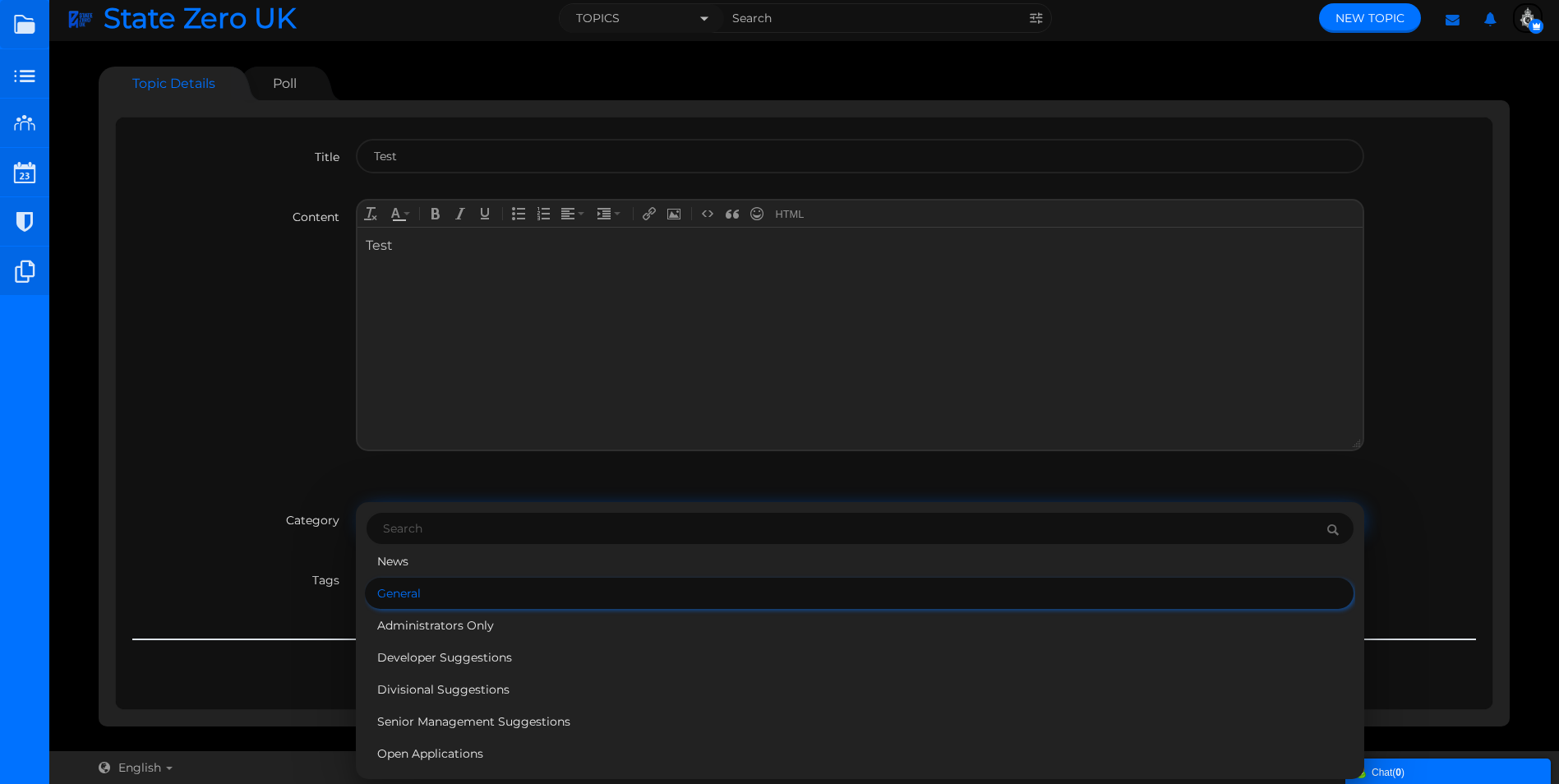
click at [423, 597] on li "General" at bounding box center [858, 593] width 988 height 32
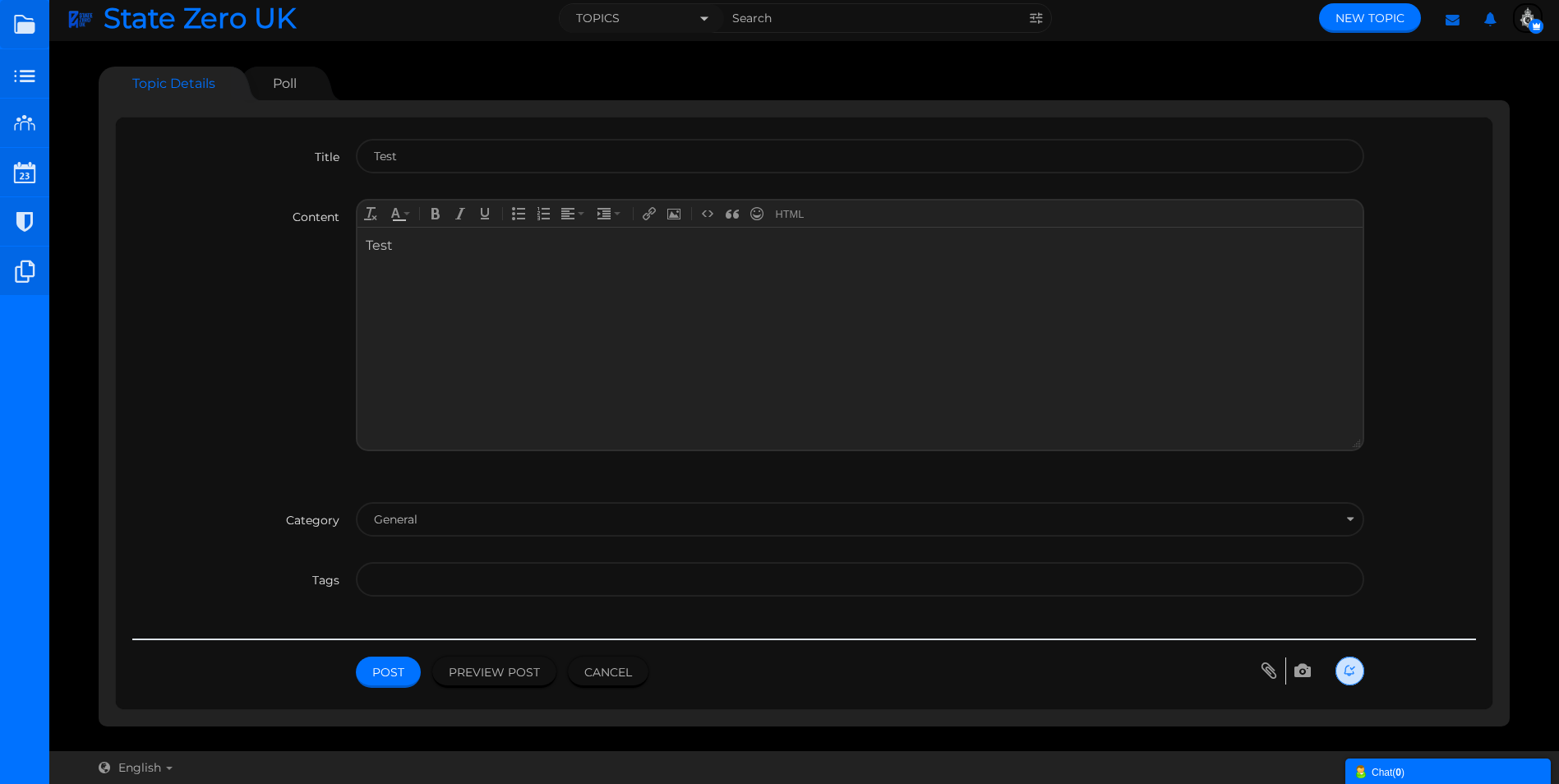
click at [394, 589] on input "text" at bounding box center [856, 579] width 965 height 32
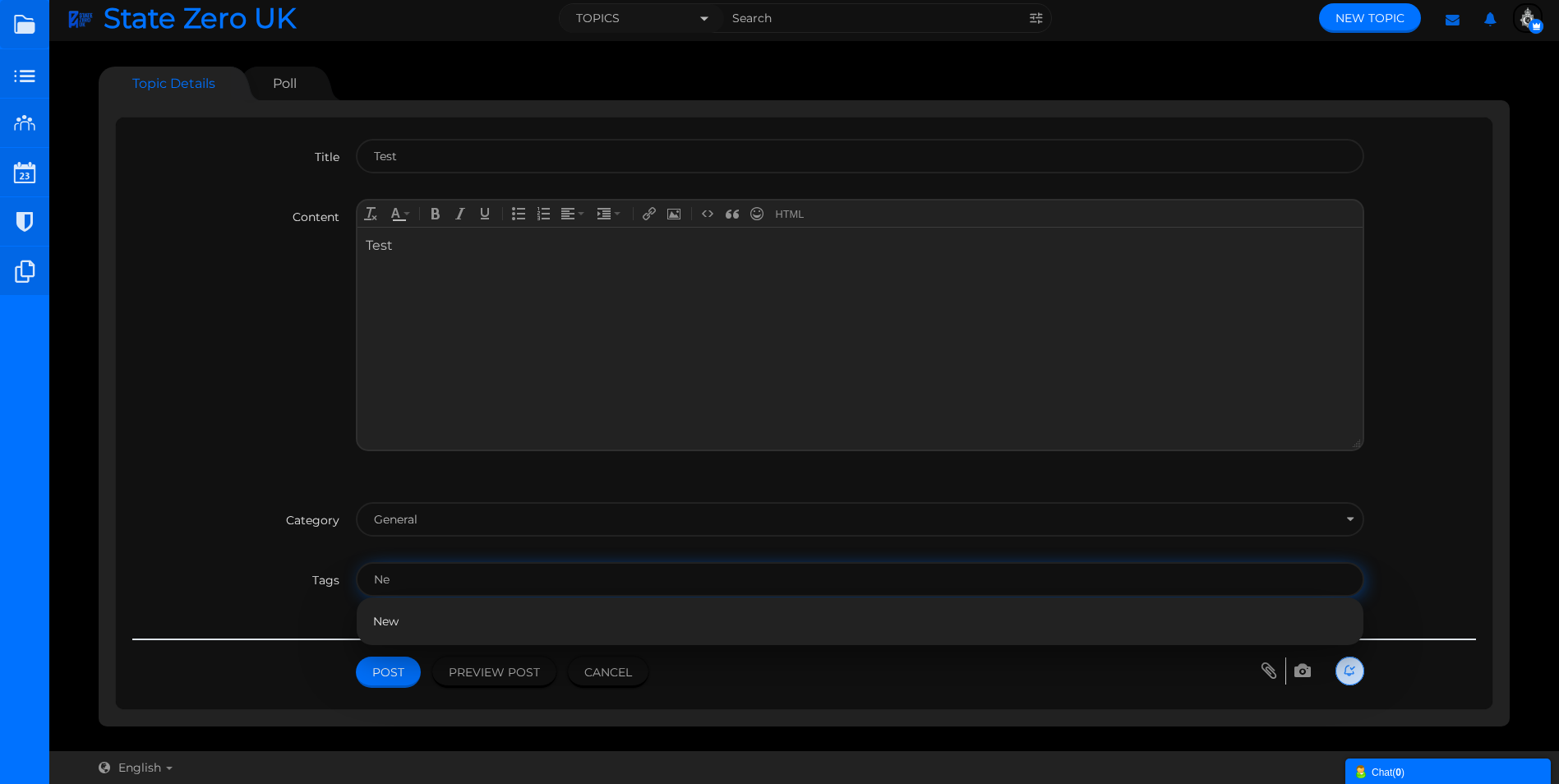
type input "N"
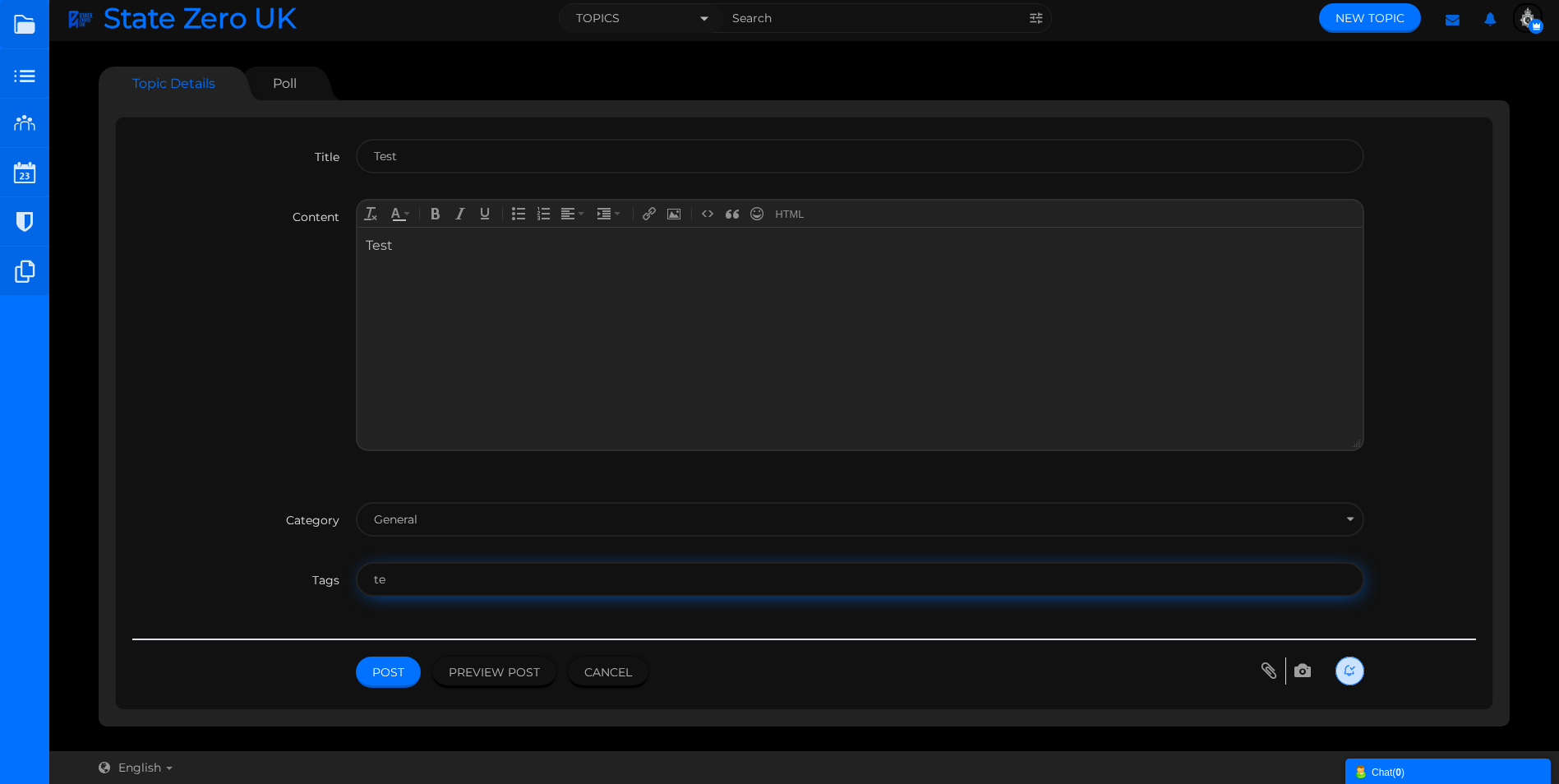
type input "t"
type input "Test"
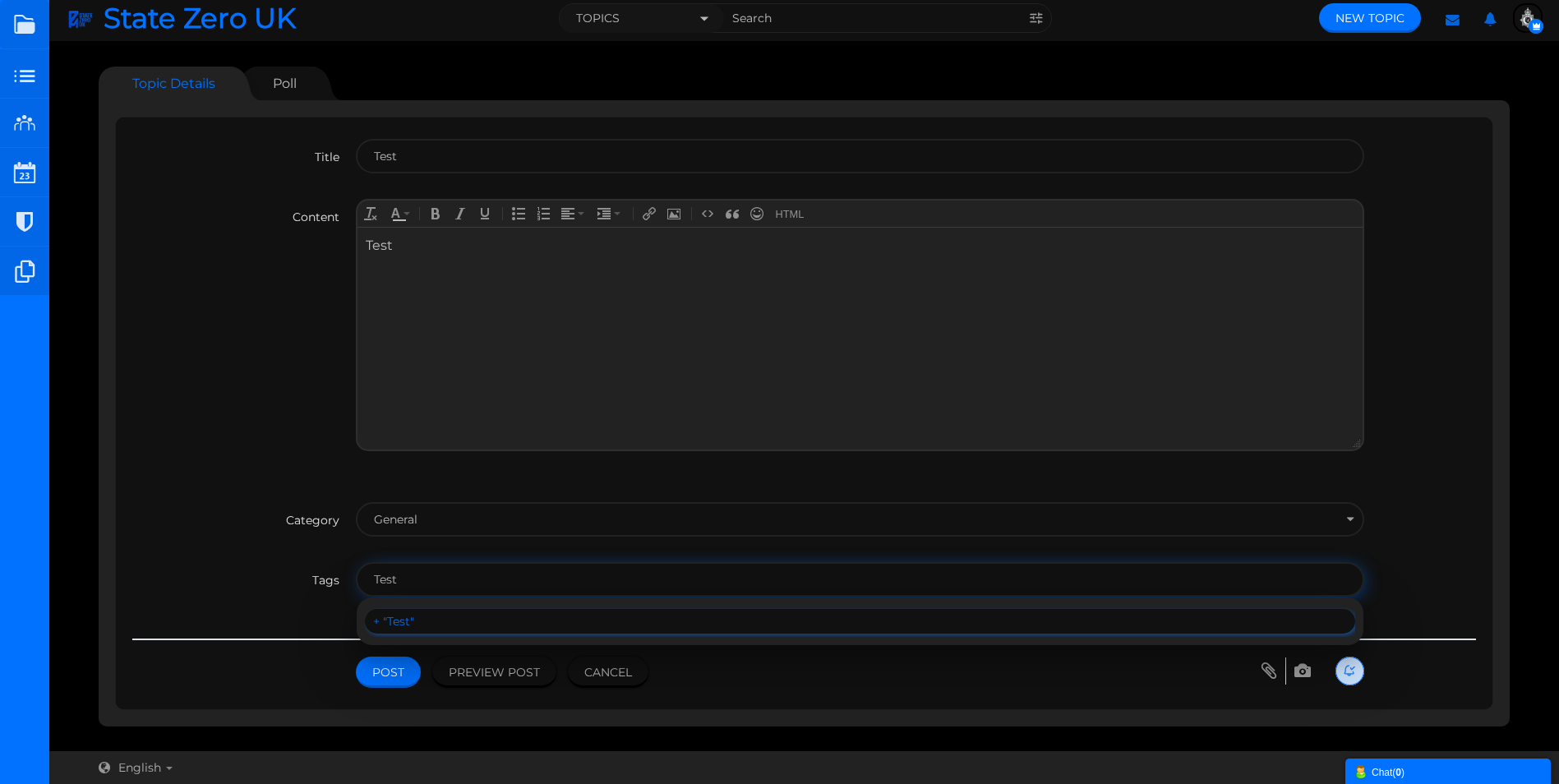
drag, startPoint x: 414, startPoint y: 622, endPoint x: 392, endPoint y: 632, distance: 24.2
click at [415, 620] on div "Test" at bounding box center [859, 621] width 973 height 14
type input "Test"
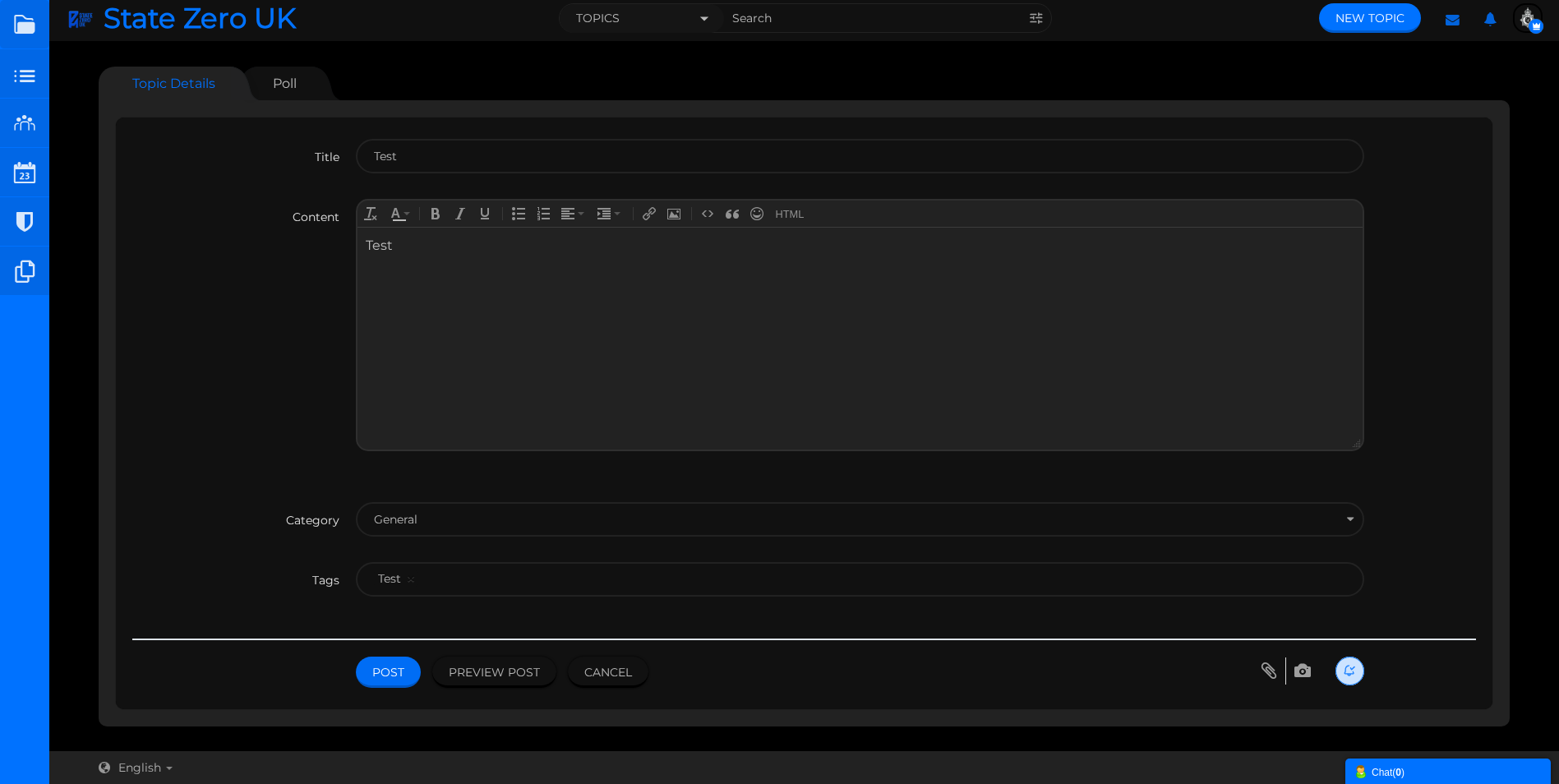
click at [384, 674] on button "Post" at bounding box center [388, 671] width 65 height 32
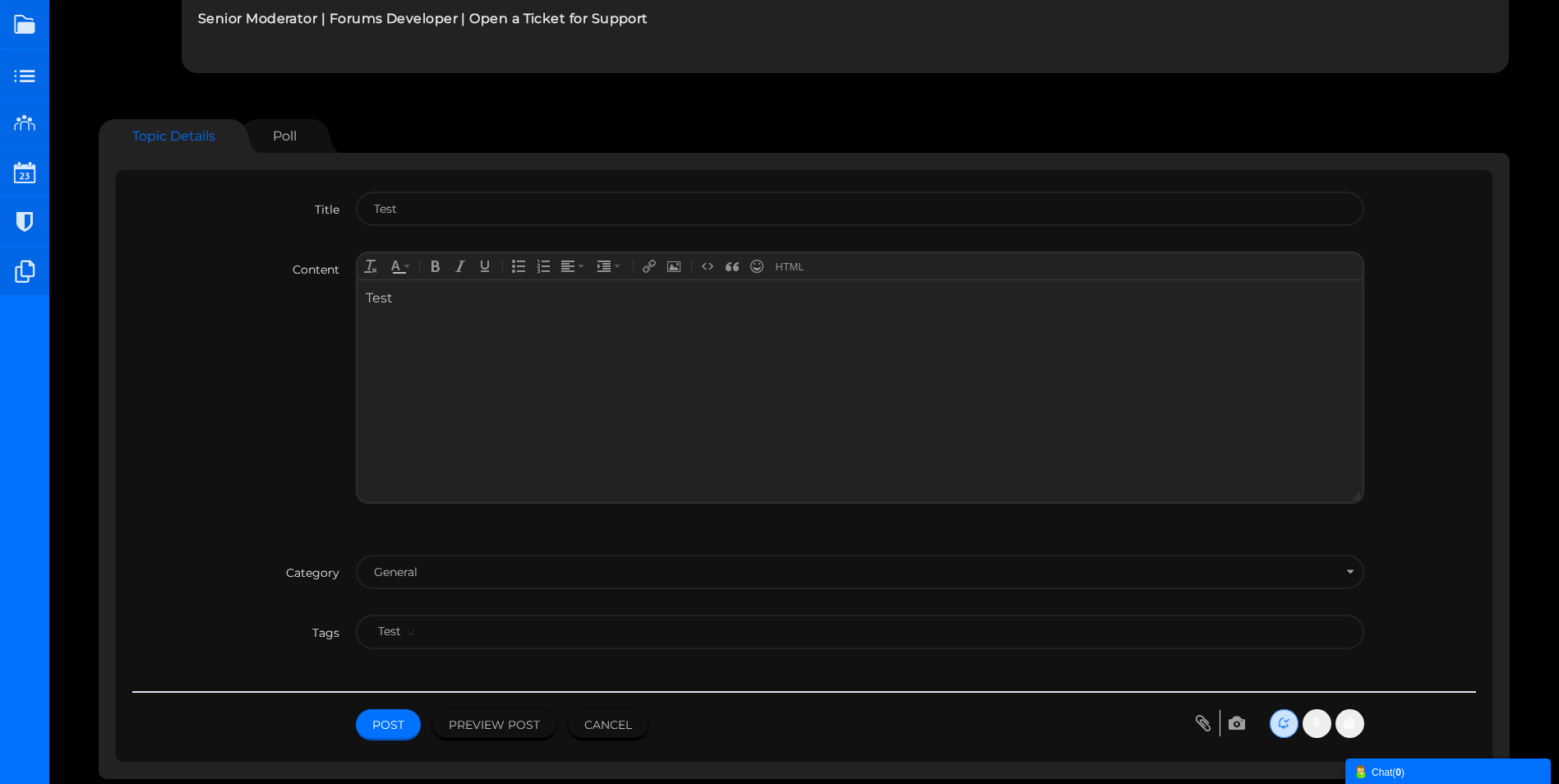
scroll to position [246, 0]
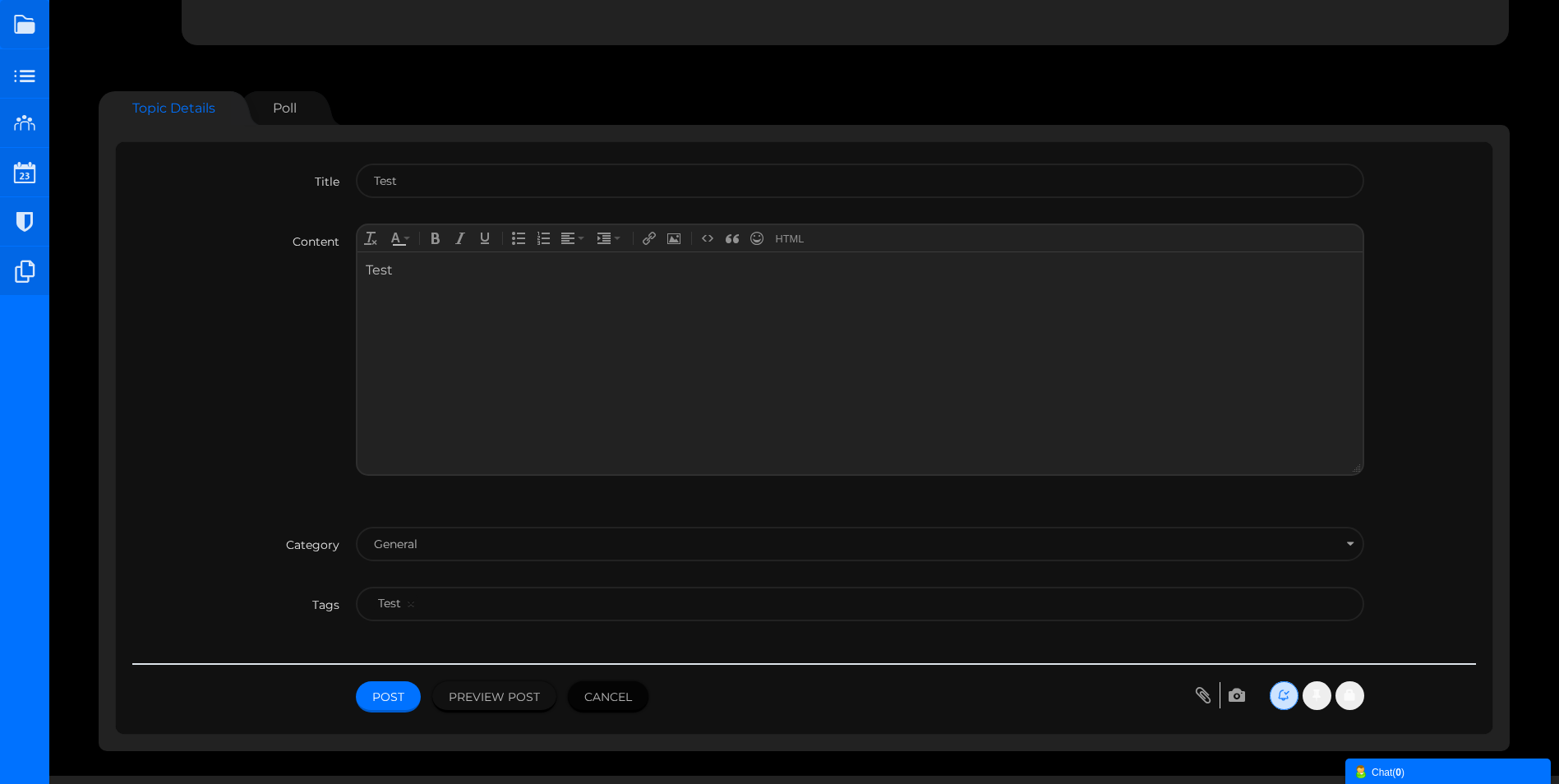
click at [614, 690] on button "Cancel" at bounding box center [608, 696] width 80 height 32
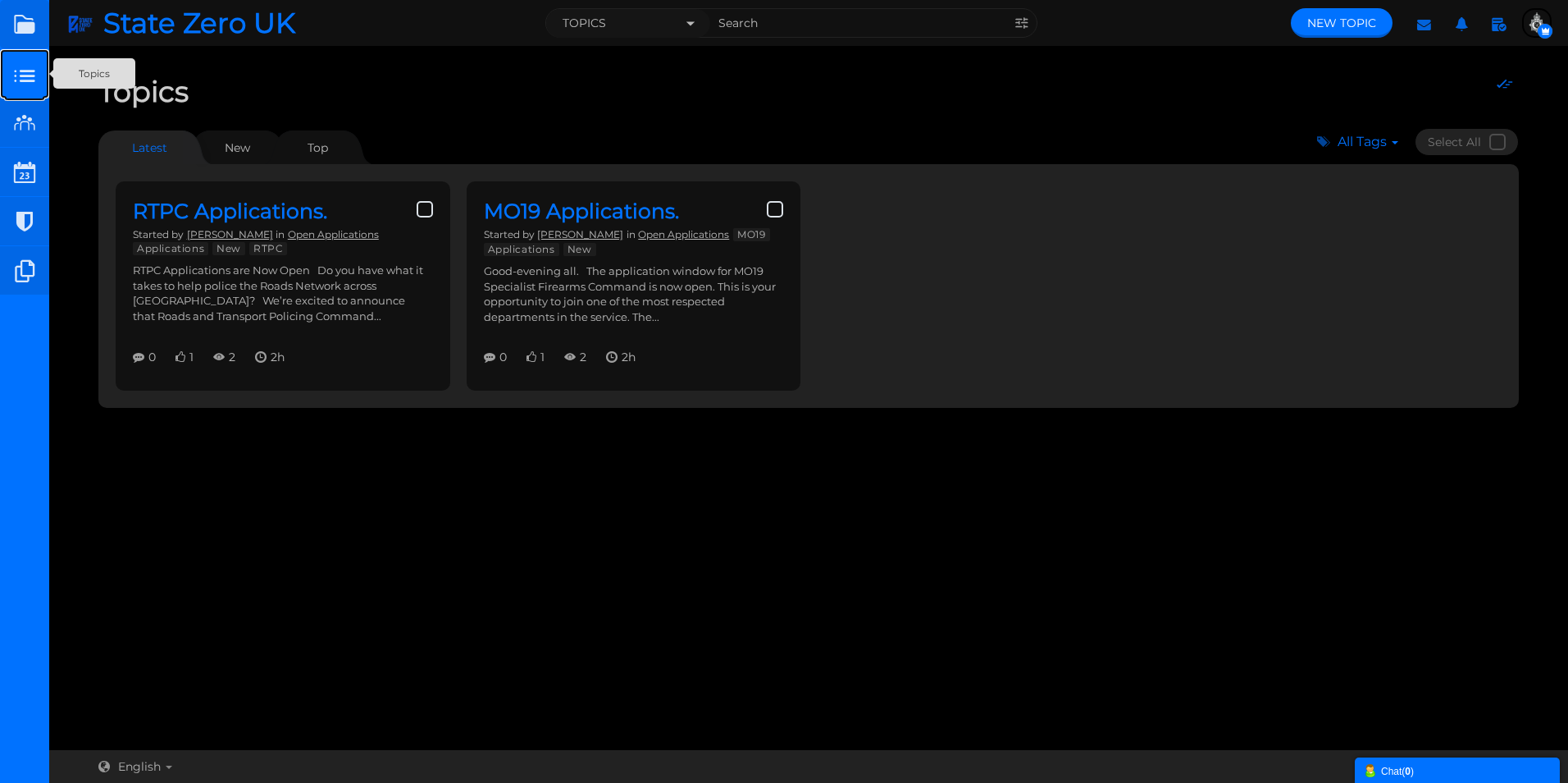
click at [26, 65] on small at bounding box center [24, 74] width 50 height 50
click at [18, 23] on link at bounding box center [24, 24] width 50 height 50
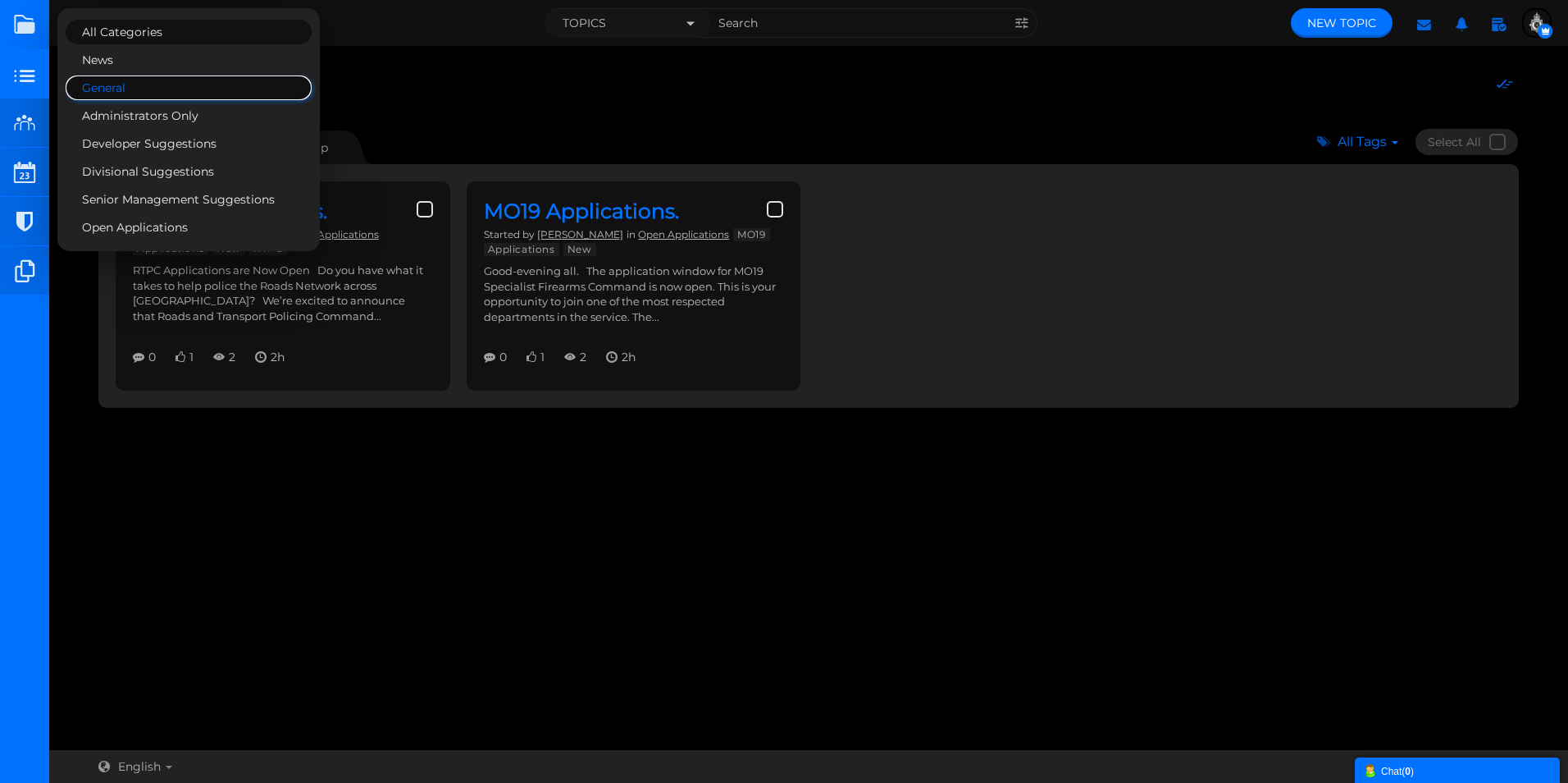
click at [116, 80] on link "General" at bounding box center [188, 87] width 246 height 24
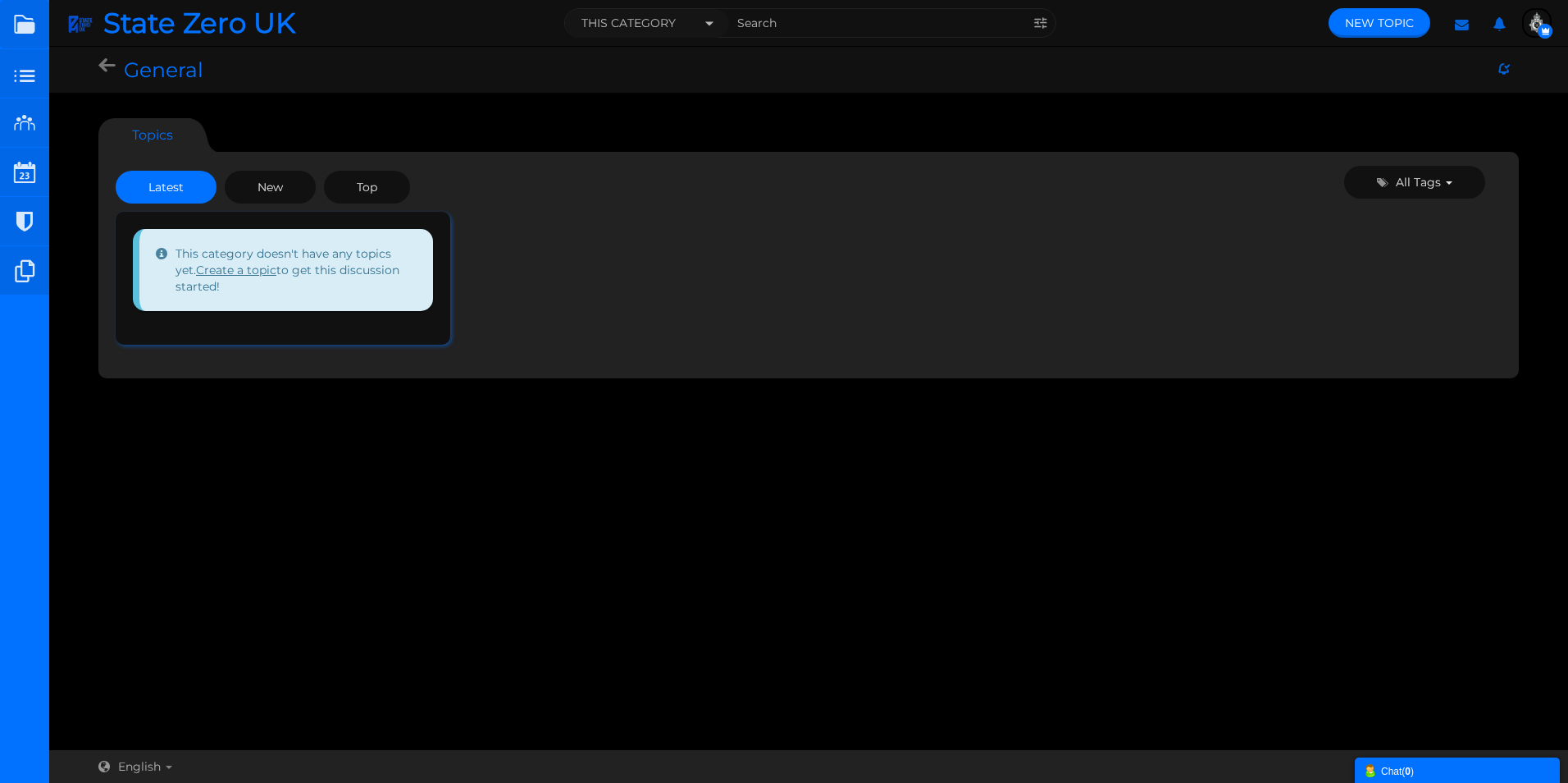
click at [320, 309] on span "This category doesn't have any topics yet. Create a topic to get this discussio…" at bounding box center [282, 269] width 300 height 82
click at [312, 278] on span "This category doesn't have any topics yet. Create a topic to get this discussio…" at bounding box center [282, 269] width 300 height 82
click at [1429, 176] on span "All Tags" at bounding box center [1418, 182] width 45 height 14
click at [1357, 243] on input "text" at bounding box center [1378, 232] width 178 height 34
click at [1079, 223] on ul "This category doesn't have any topics yet. Create a topic to get this discussio…" at bounding box center [808, 278] width 1386 height 132
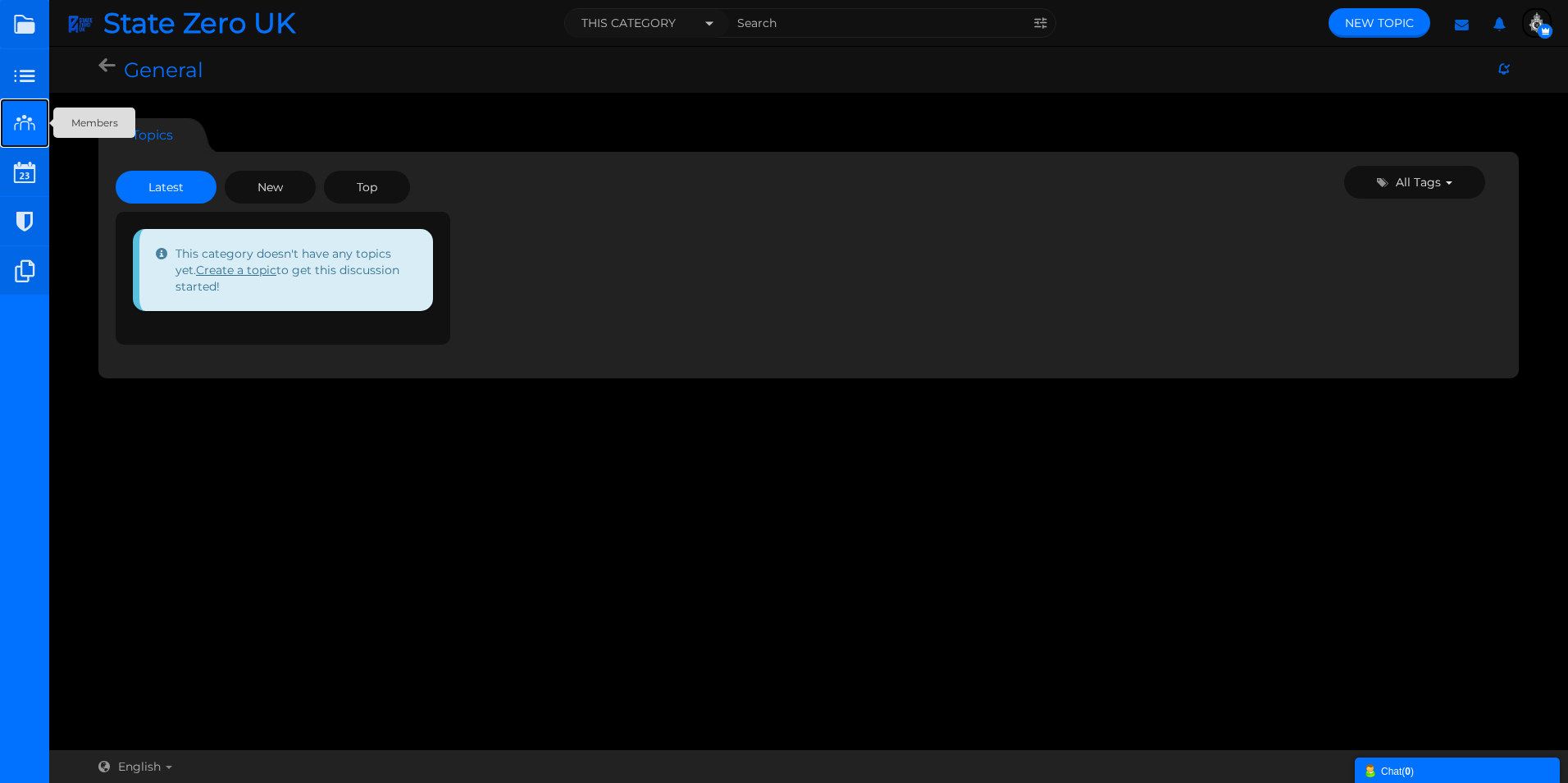
click at [23, 112] on small at bounding box center [24, 123] width 50 height 50
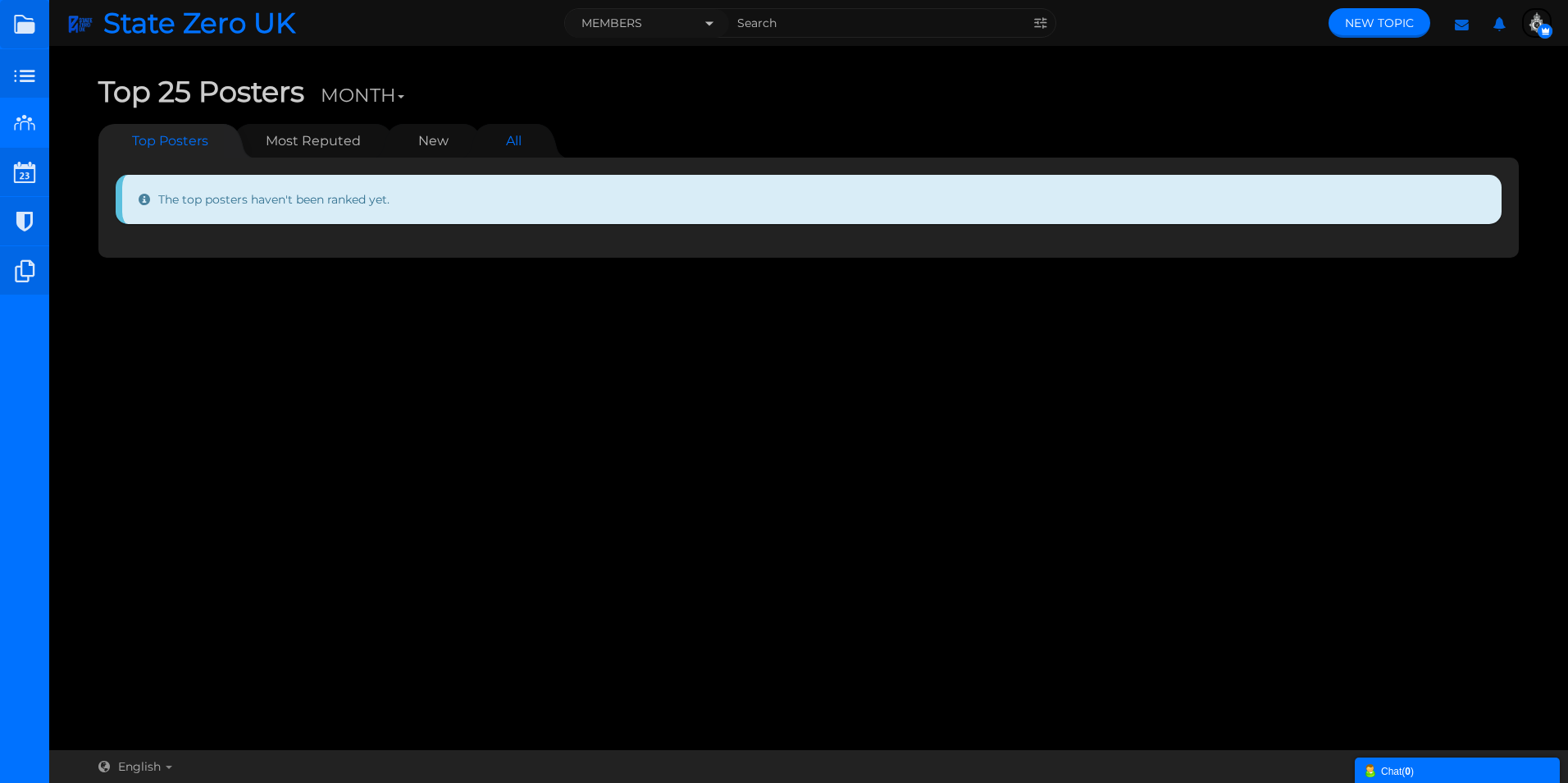
click at [494, 134] on link "All" at bounding box center [514, 140] width 49 height 33
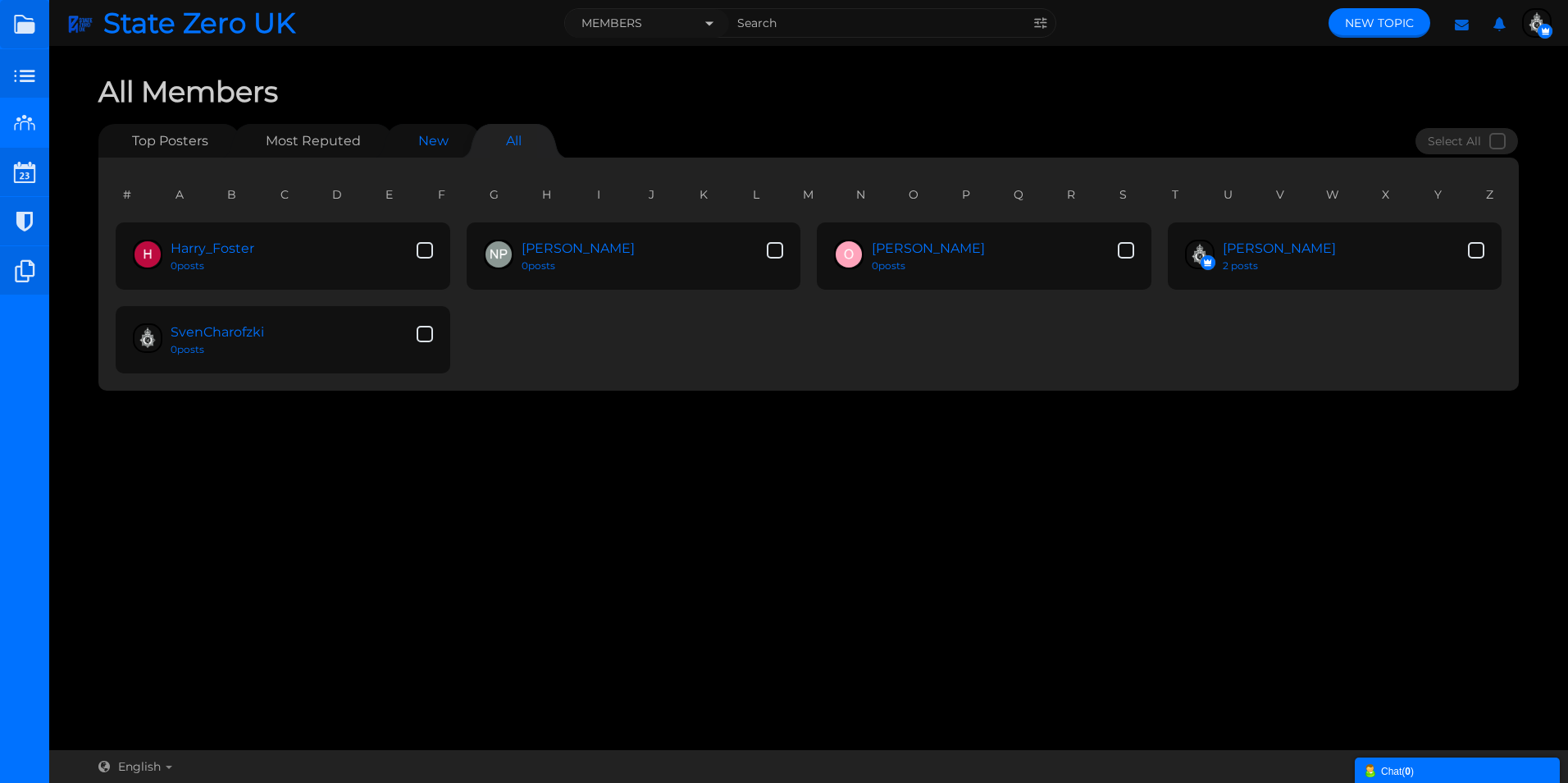
click at [435, 137] on link "New" at bounding box center [433, 140] width 63 height 33
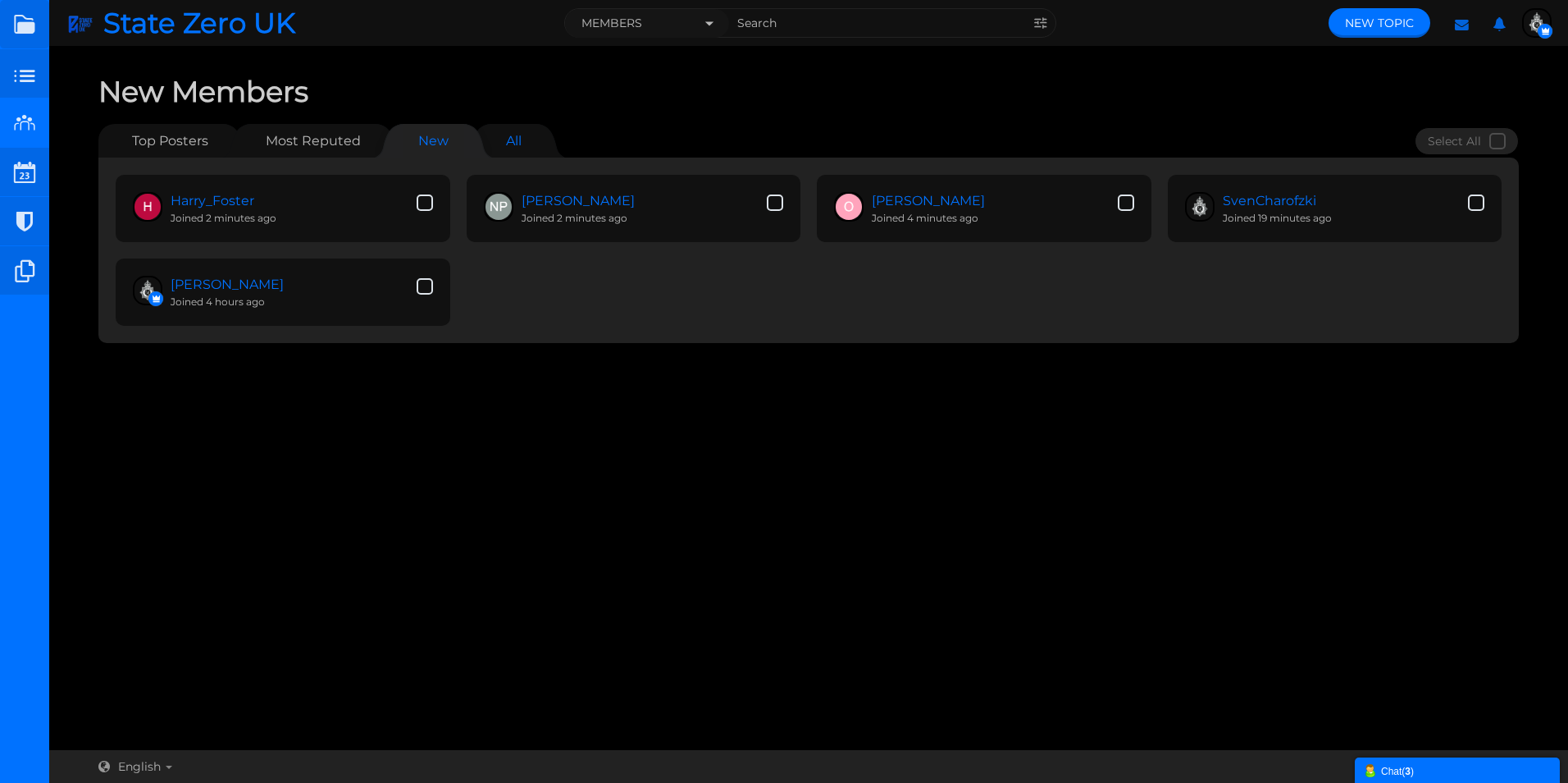
click at [500, 130] on link "All" at bounding box center [514, 140] width 49 height 33
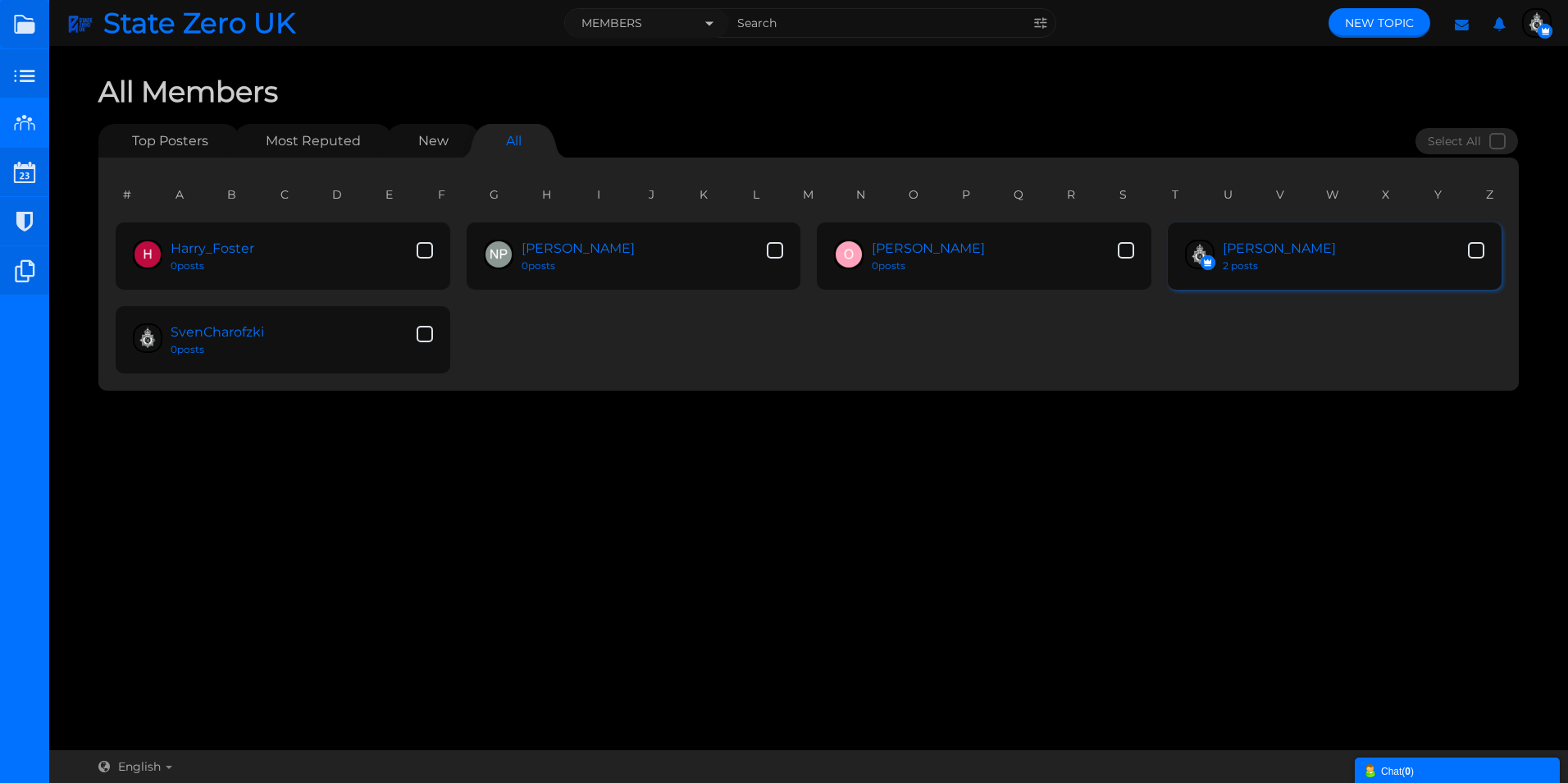
click at [1476, 252] on span at bounding box center [1476, 250] width 16 height 16
click at [1468, 240] on input "checkbox" at bounding box center [1468, 240] width 0 height 0
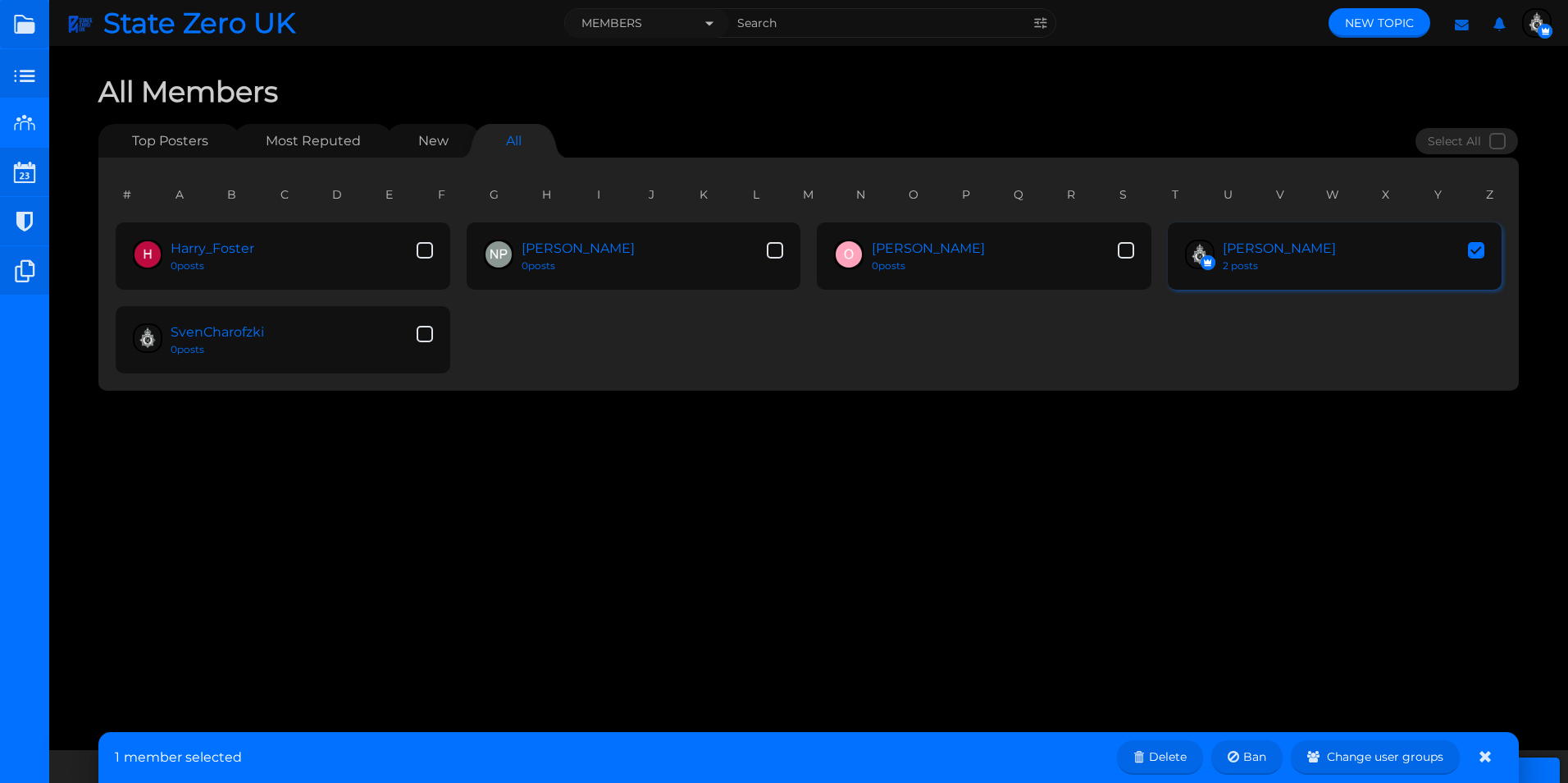
click at [1476, 252] on span at bounding box center [1476, 250] width 16 height 16
click at [1468, 240] on input "checkbox" at bounding box center [1468, 240] width 0 height 0
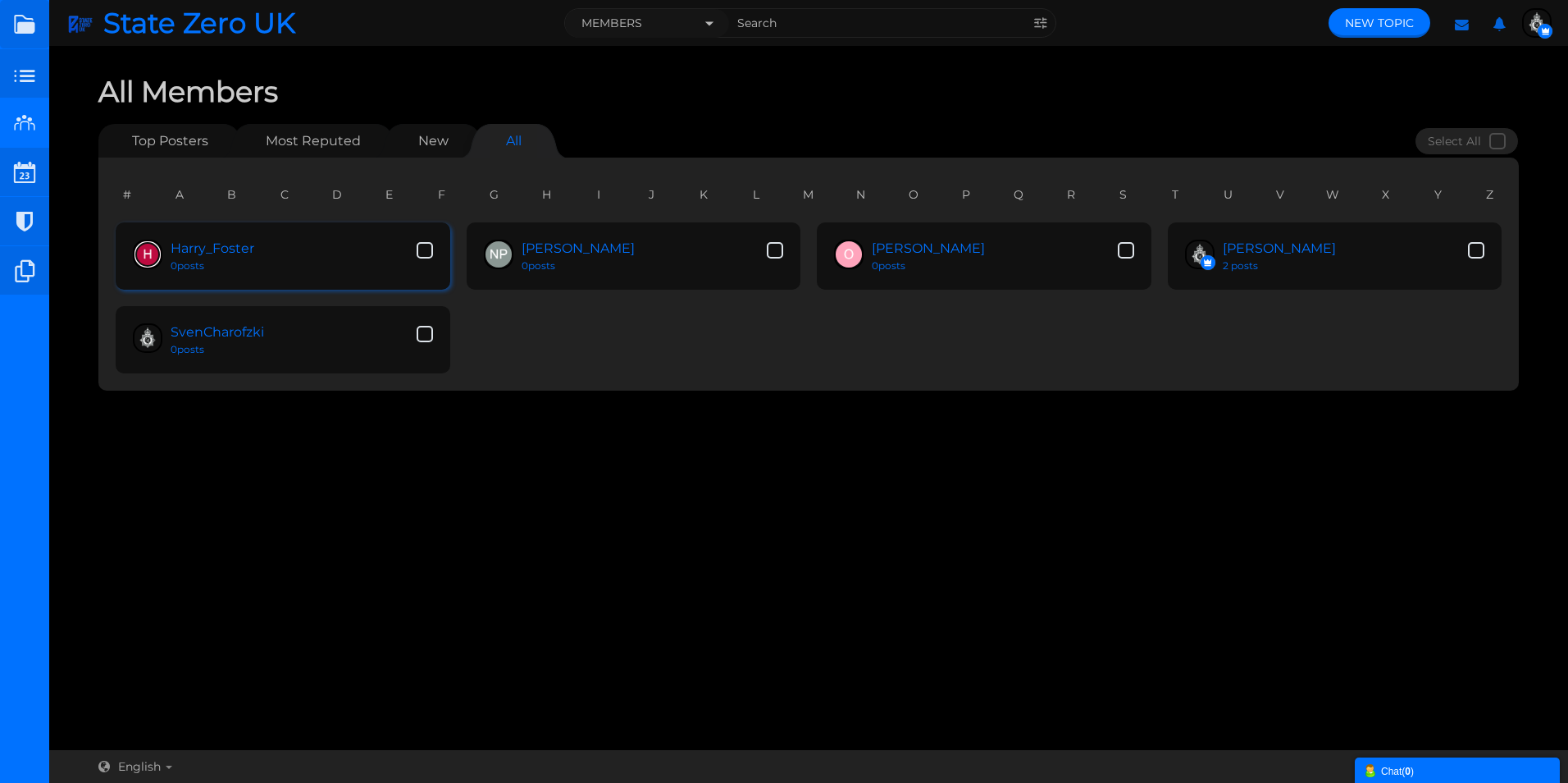
click at [151, 250] on img at bounding box center [147, 254] width 26 height 26
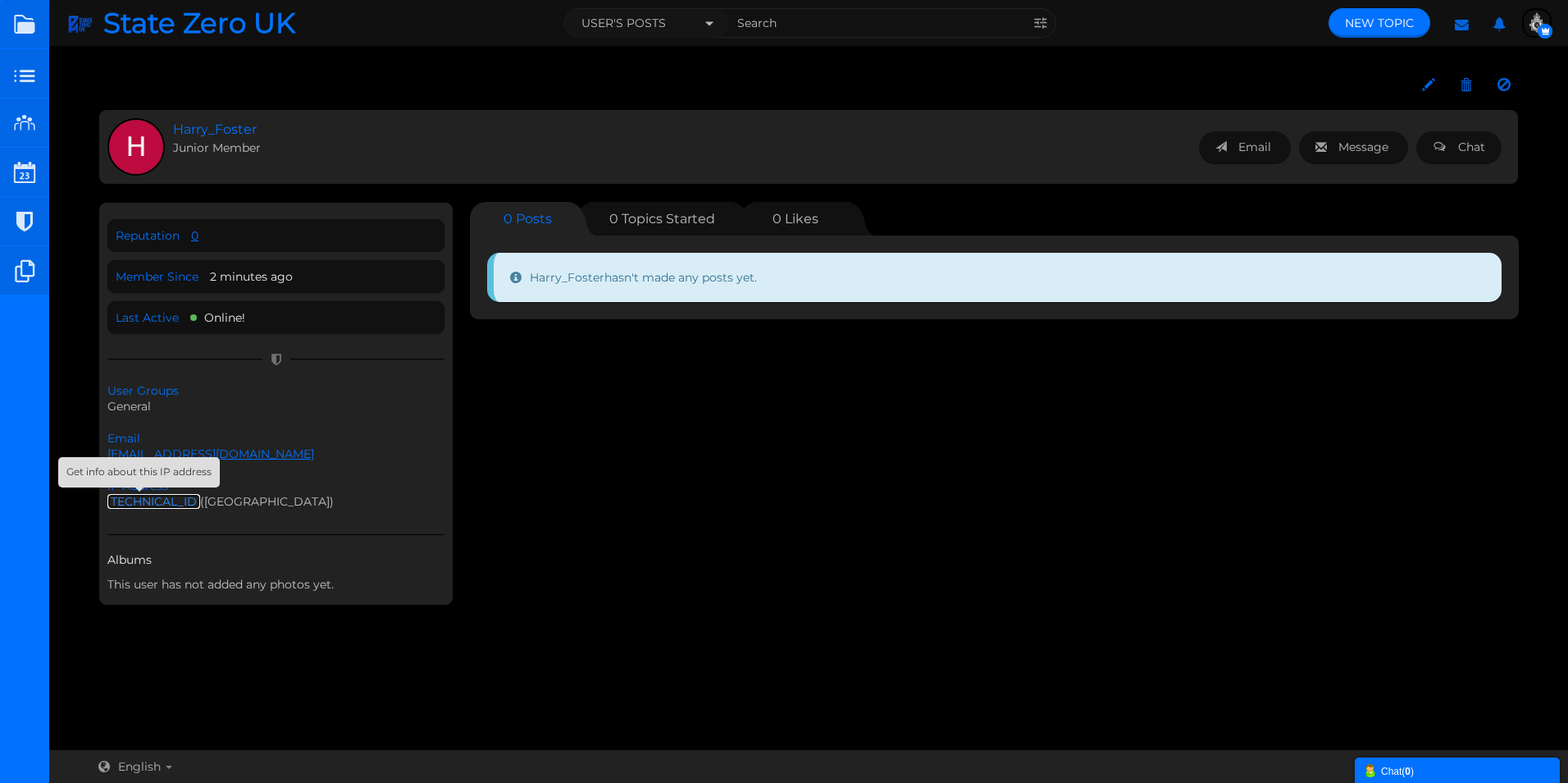
click at [140, 504] on link "5.198.81.106" at bounding box center [153, 501] width 93 height 14
click at [1527, 22] on img "button" at bounding box center [1536, 23] width 26 height 26
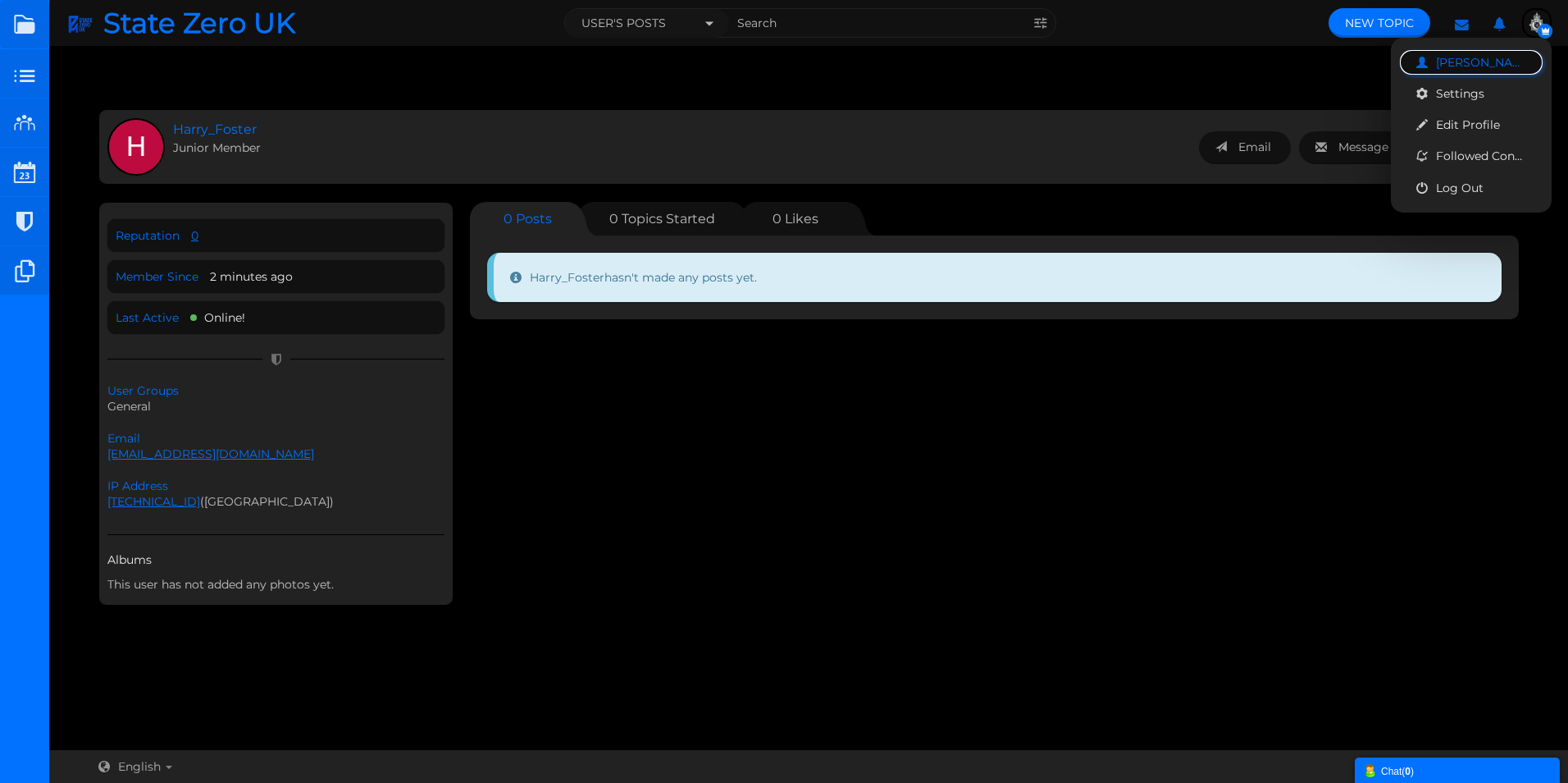
click at [1453, 68] on span "[PERSON_NAME]" at bounding box center [1481, 62] width 90 height 14
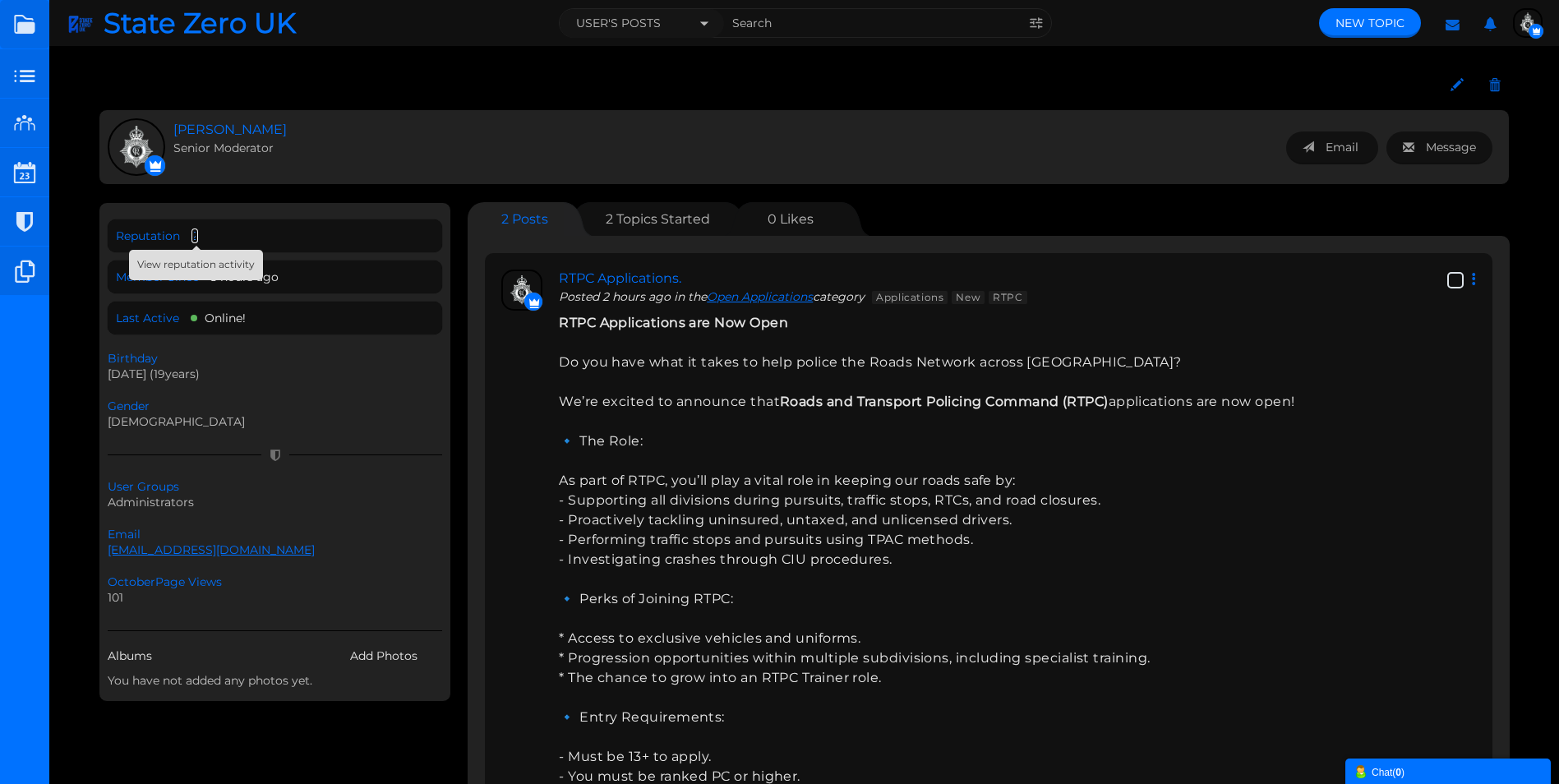
click at [194, 236] on link "2" at bounding box center [194, 235] width 6 height 14
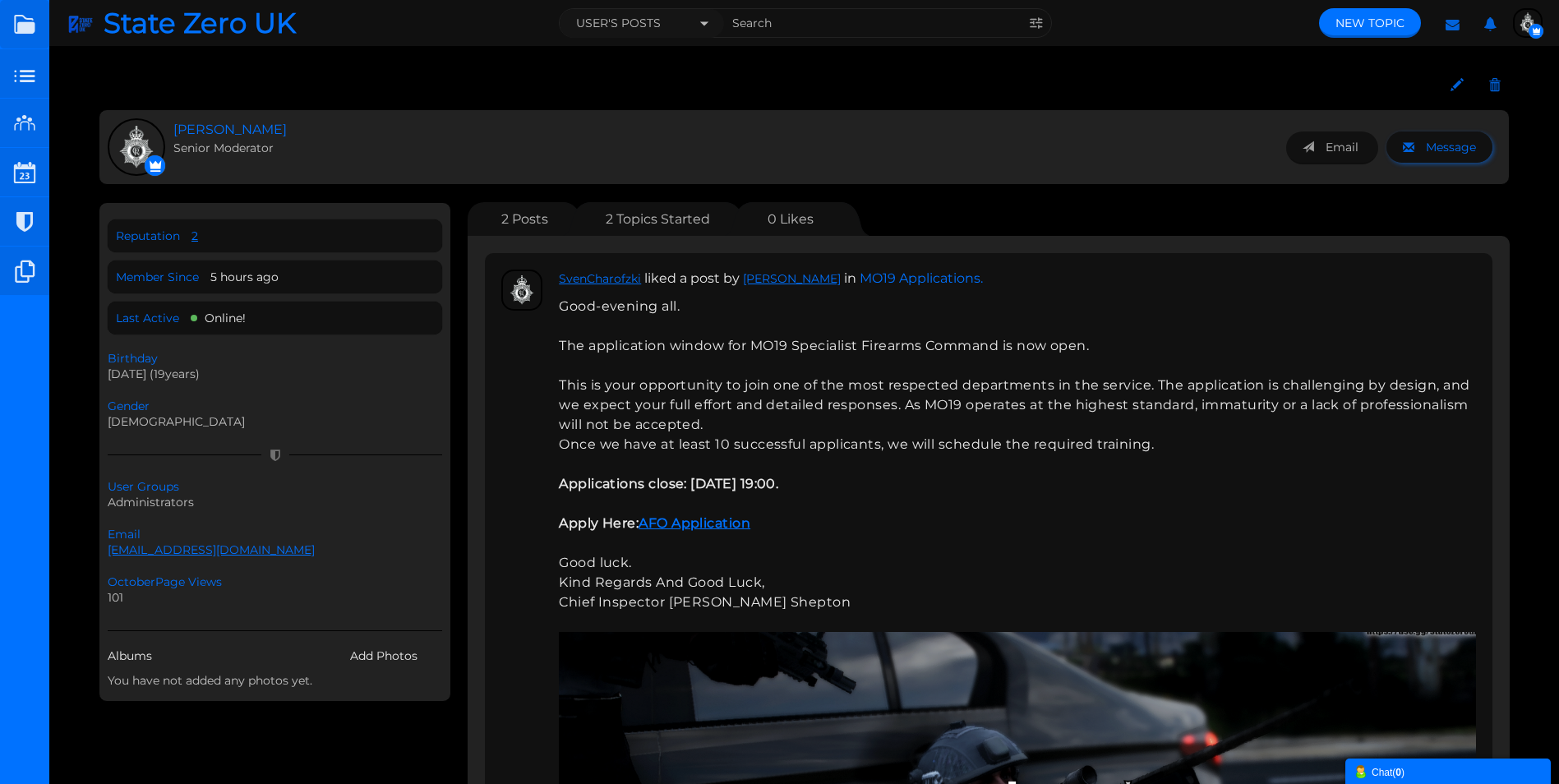
click at [1439, 149] on span "Message" at bounding box center [1452, 147] width 51 height 14
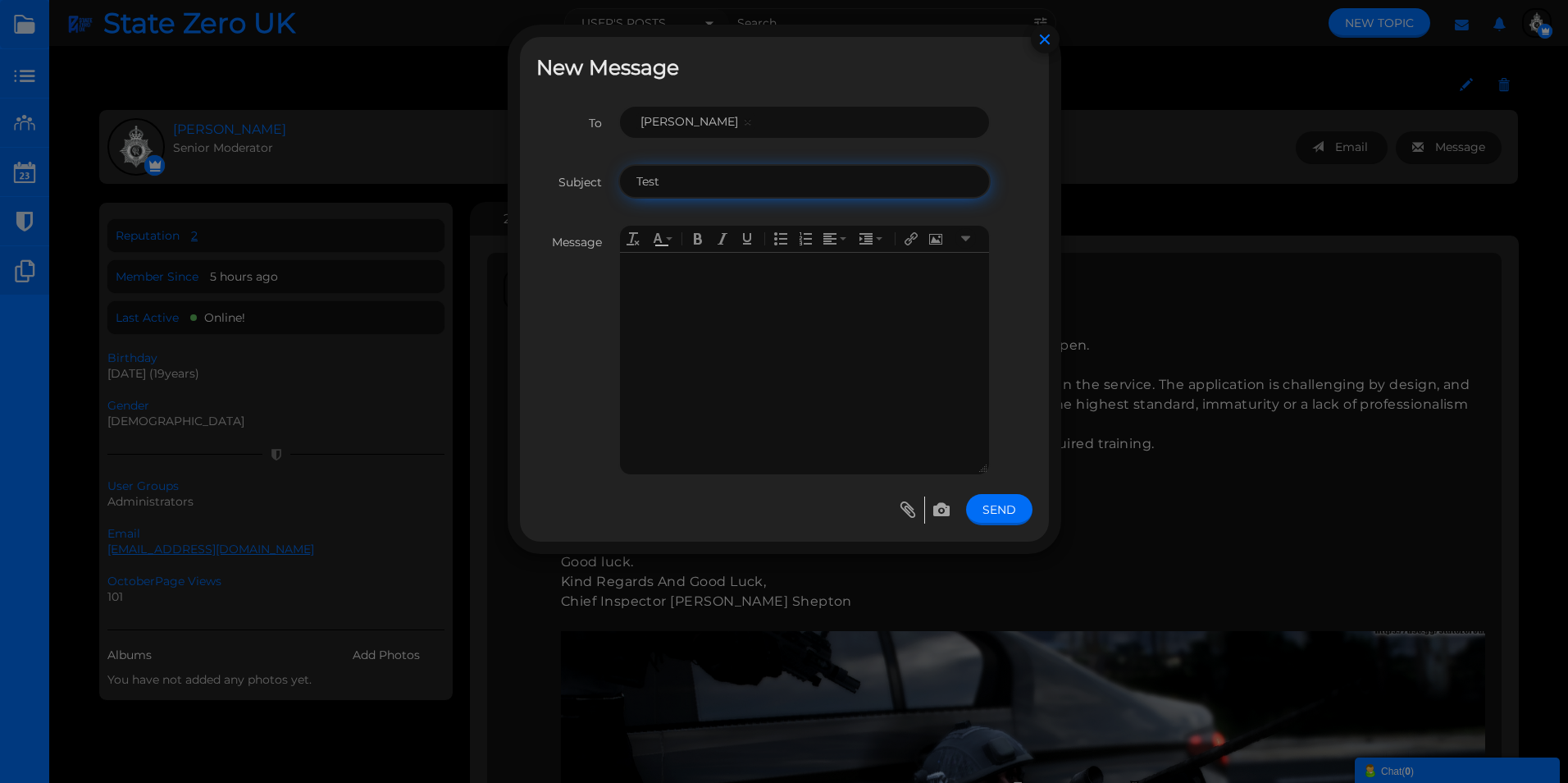
type input "Test"
click at [1004, 506] on link "Send" at bounding box center [999, 509] width 67 height 32
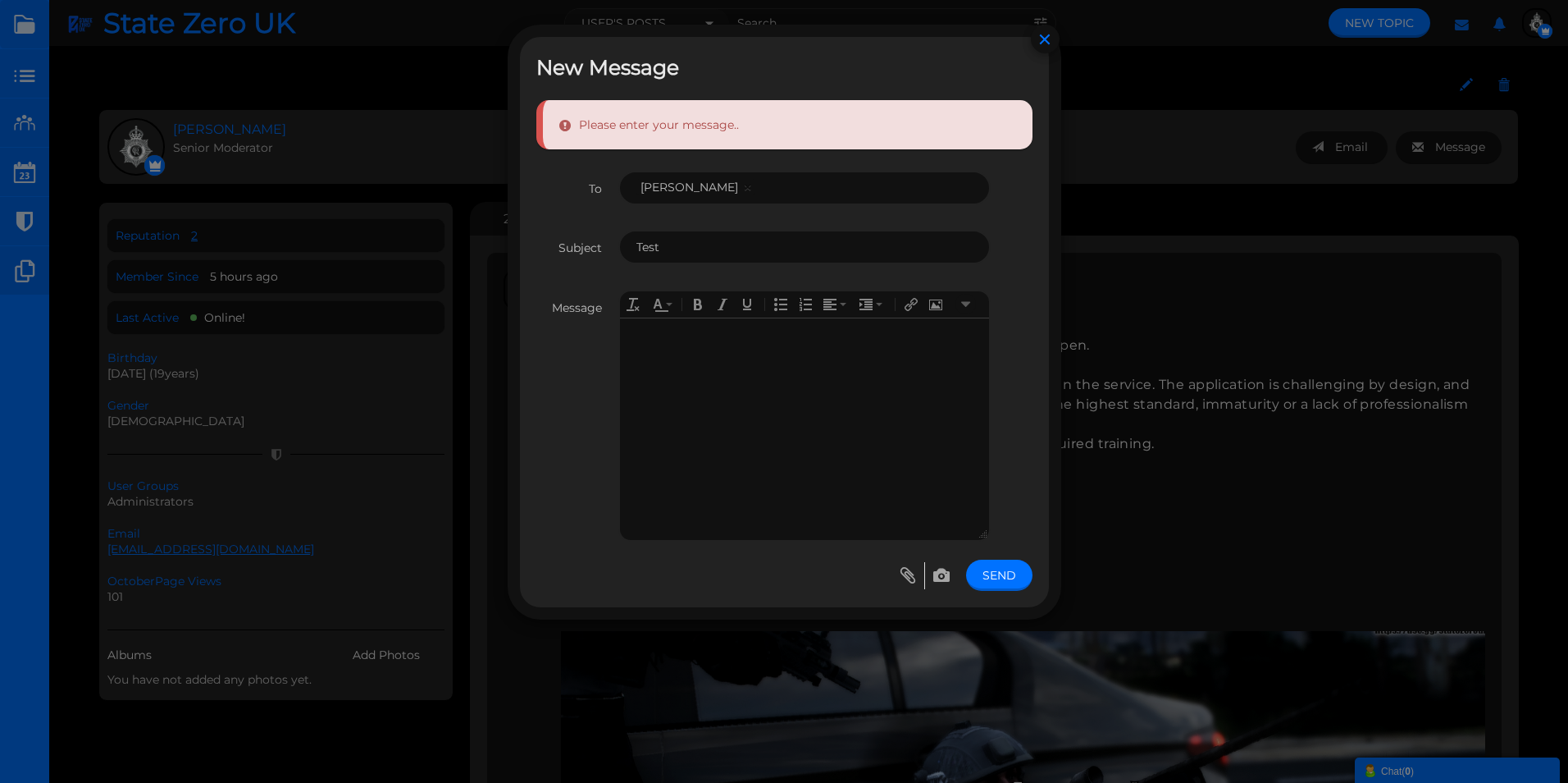
click at [814, 412] on body at bounding box center [804, 429] width 369 height 222
click at [1001, 572] on link "Send" at bounding box center [999, 575] width 67 height 32
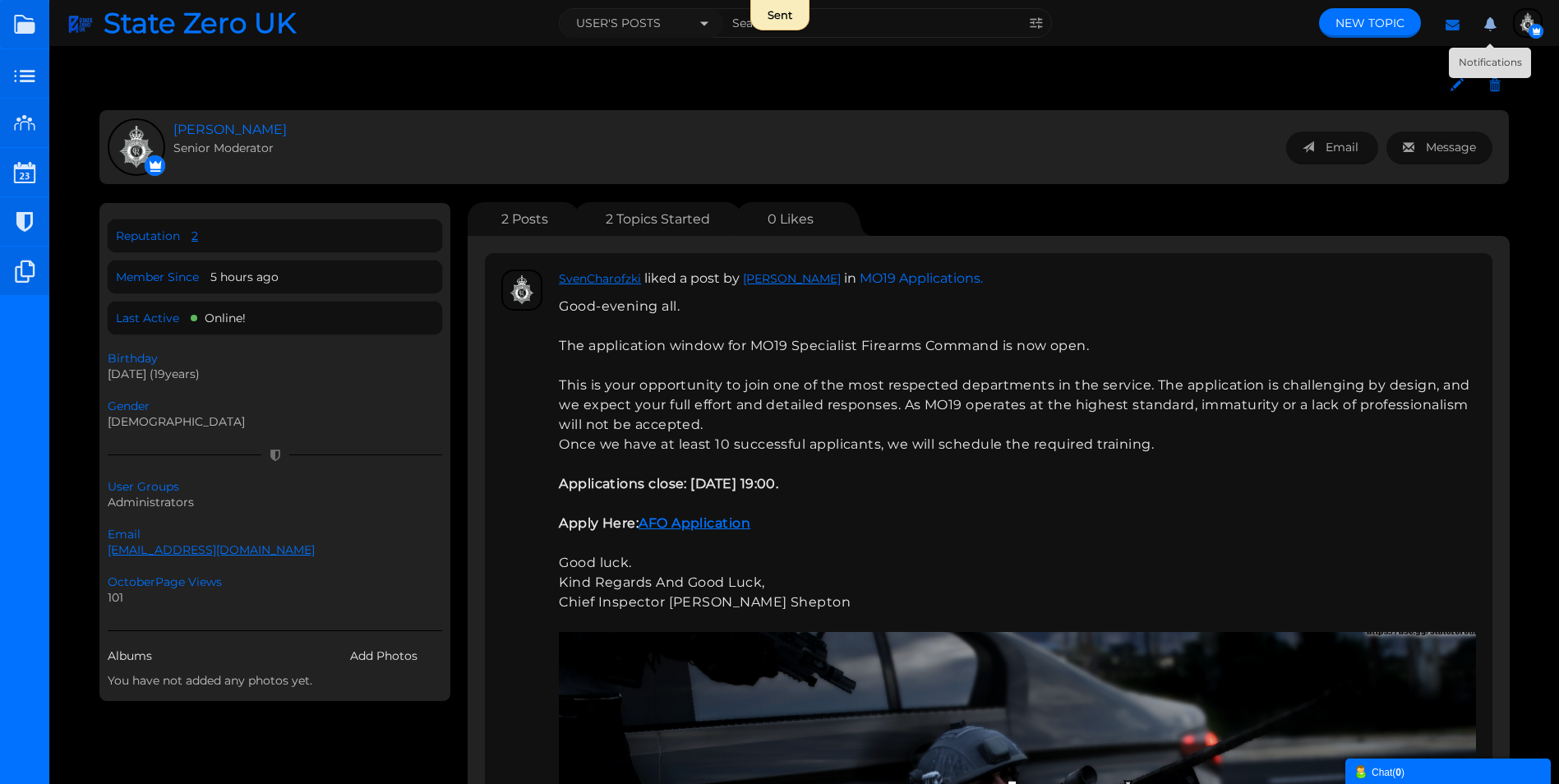
click at [1487, 33] on icon at bounding box center [1489, 26] width 30 height 30
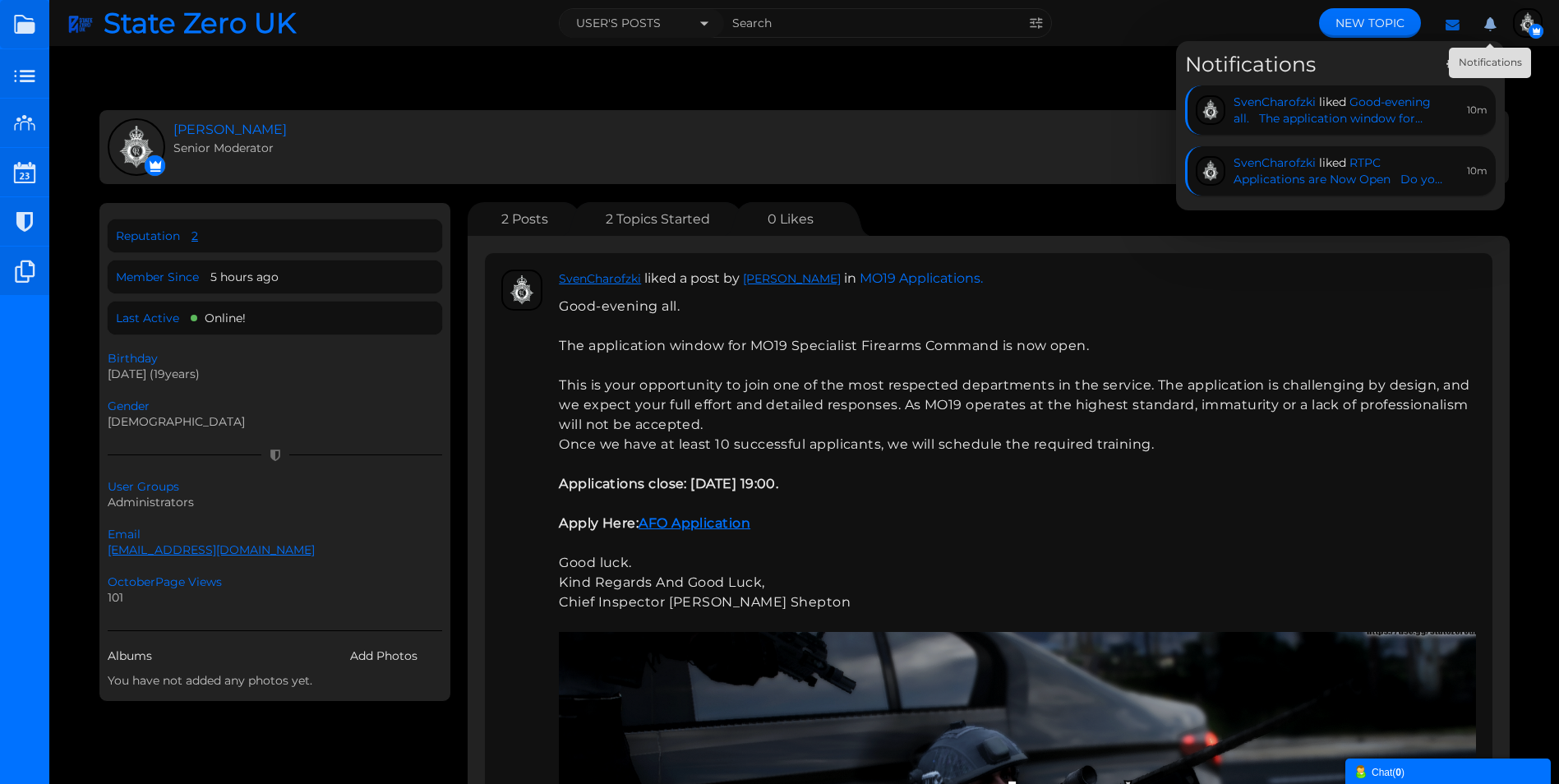
click at [1480, 26] on icon at bounding box center [1489, 26] width 30 height 30
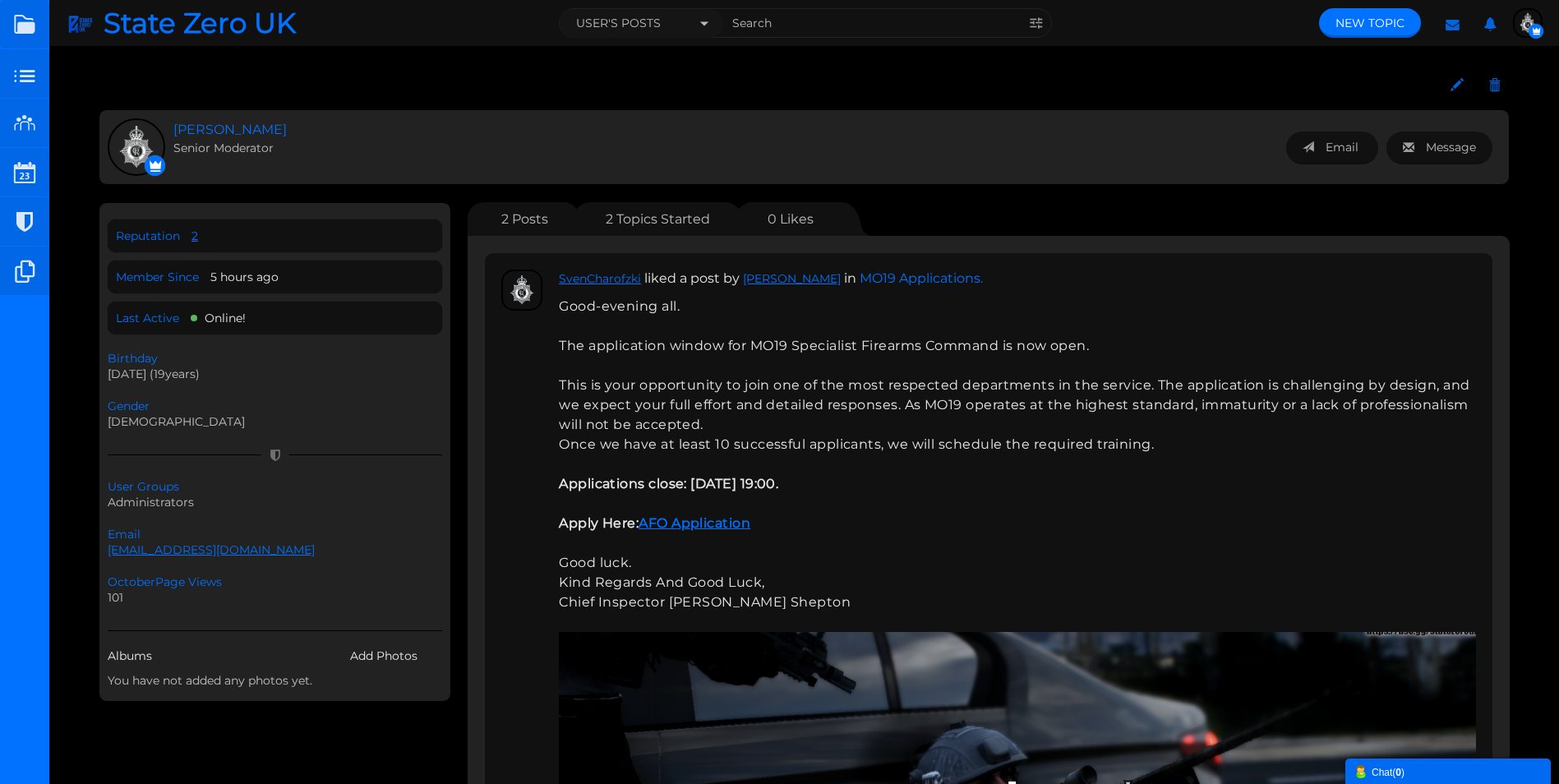
click at [1430, 773] on div "Chat ( 0 )" at bounding box center [1447, 770] width 189 height 17
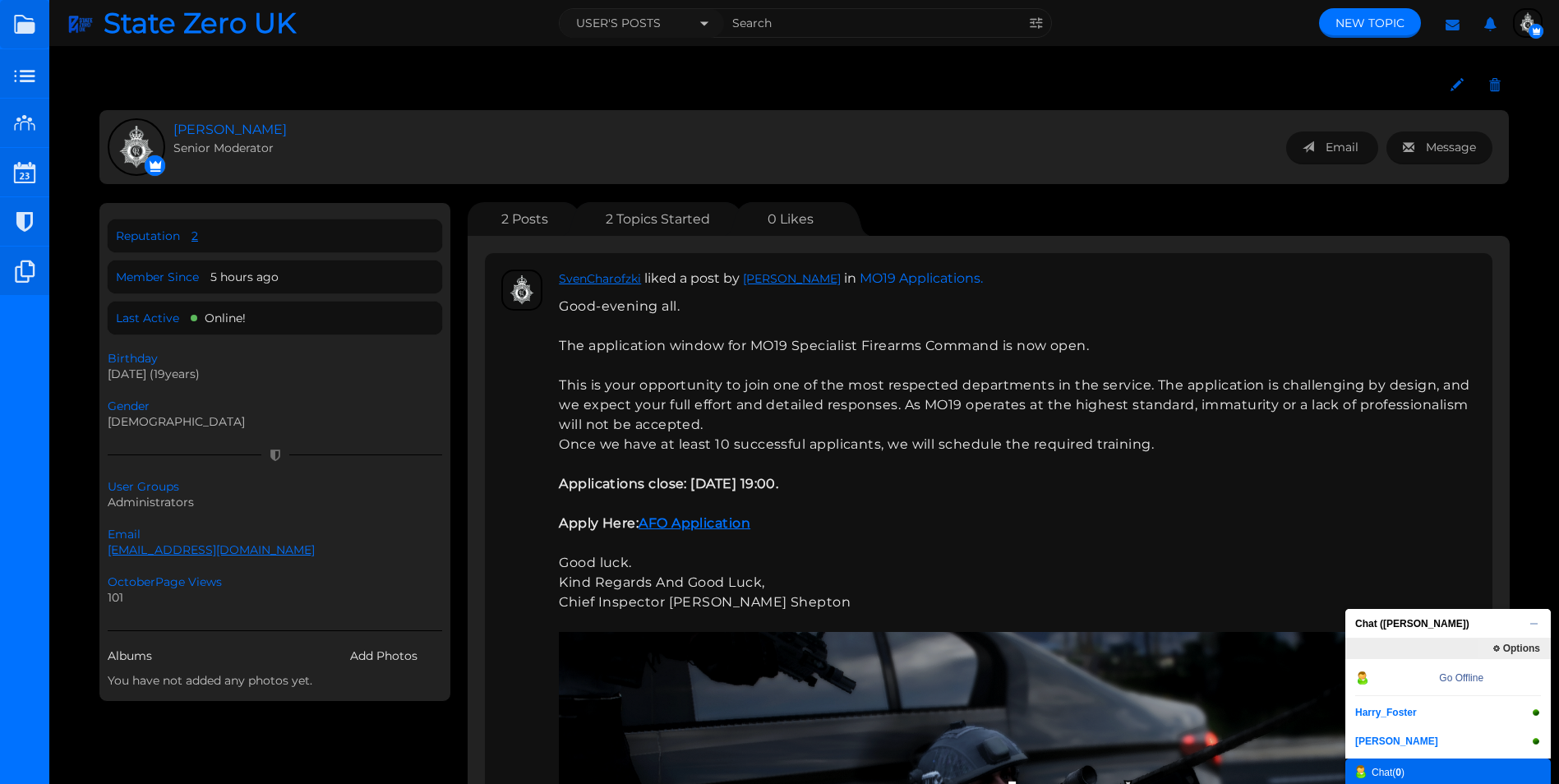
click at [1400, 775] on strong "0" at bounding box center [1398, 771] width 5 height 12
